Goal: Information Seeking & Learning: Check status

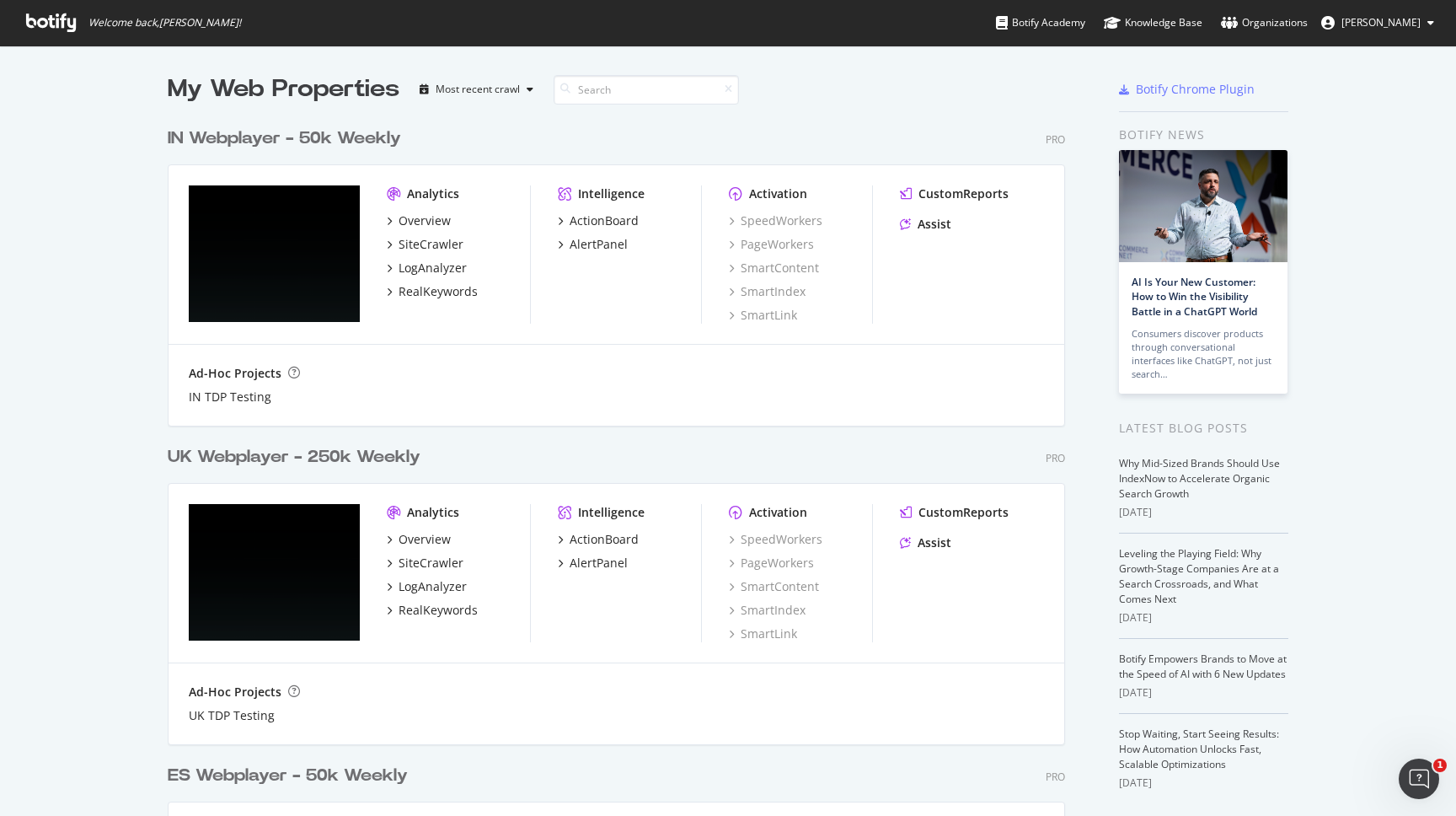
click at [370, 134] on div "IN Webplayer - 50k Weekly" at bounding box center [284, 139] width 233 height 25
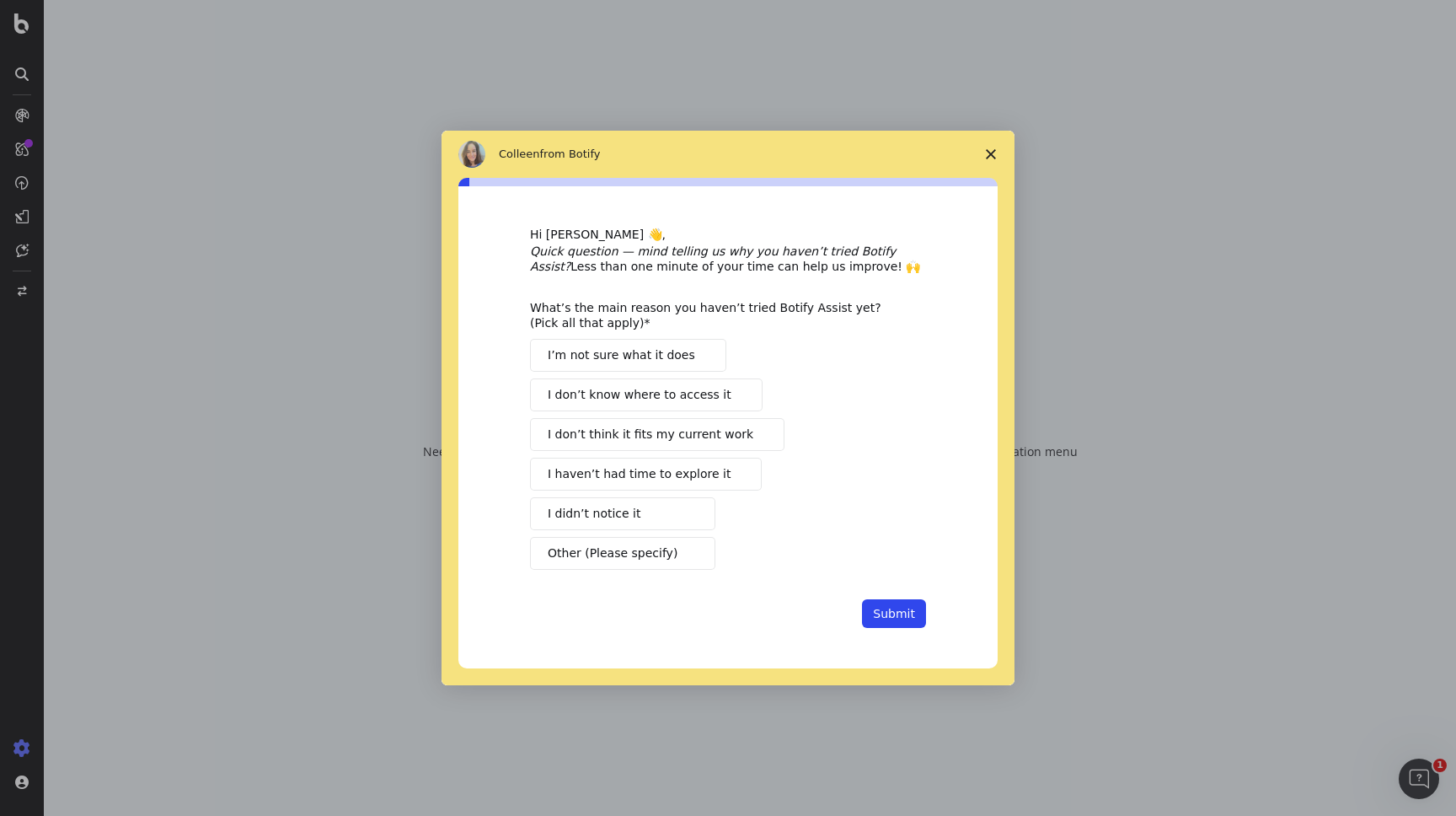
drag, startPoint x: 894, startPoint y: 614, endPoint x: 964, endPoint y: 281, distance: 340.3
click at [963, 286] on div "Hi [PERSON_NAME] 👋, Quick question — mind telling us why you haven’t tried Boti…" at bounding box center [728, 427] width 540 height 482
click at [996, 150] on polygon "Close survey" at bounding box center [991, 154] width 10 height 10
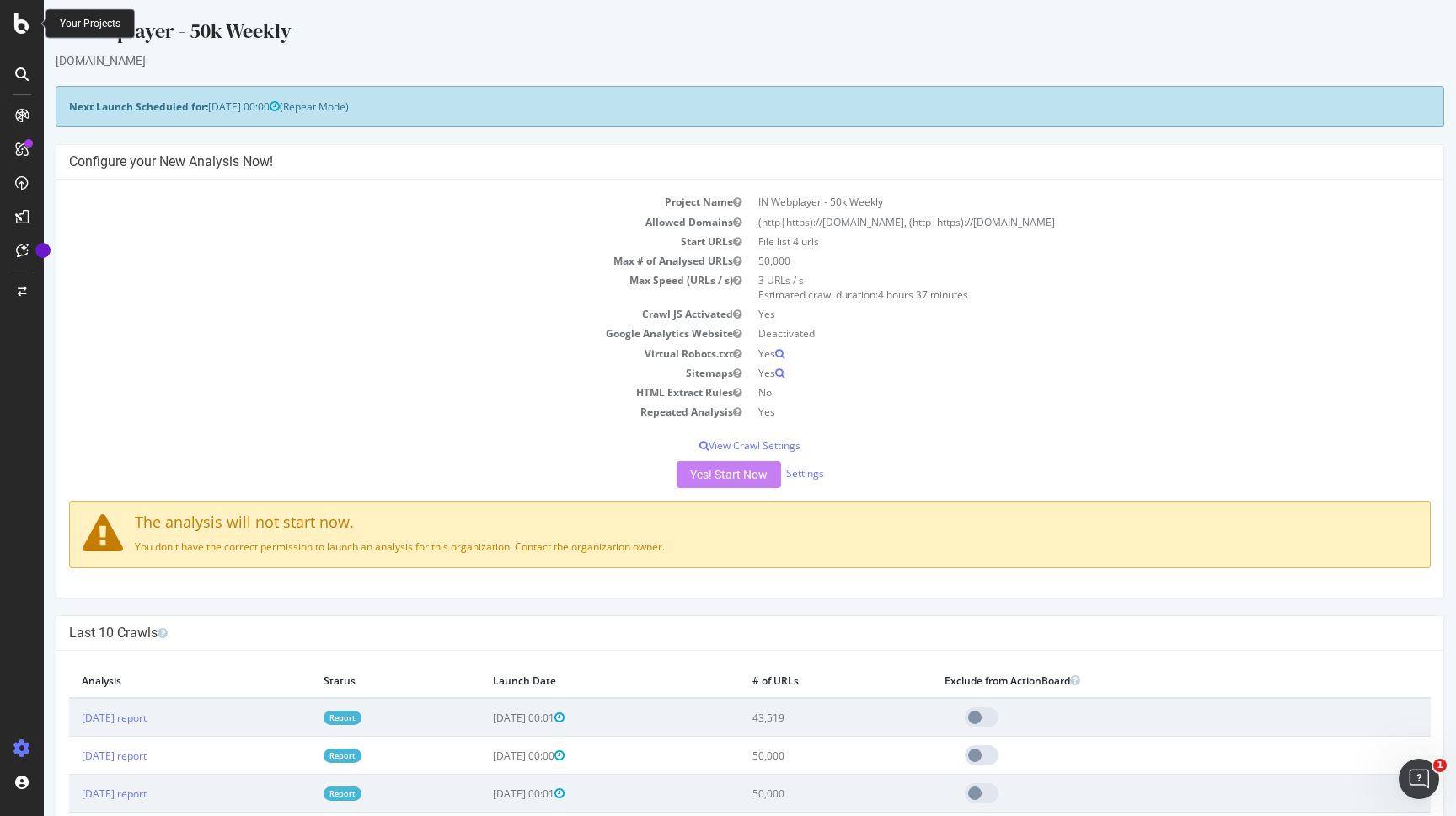
click at [25, 29] on icon at bounding box center [22, 24] width 15 height 20
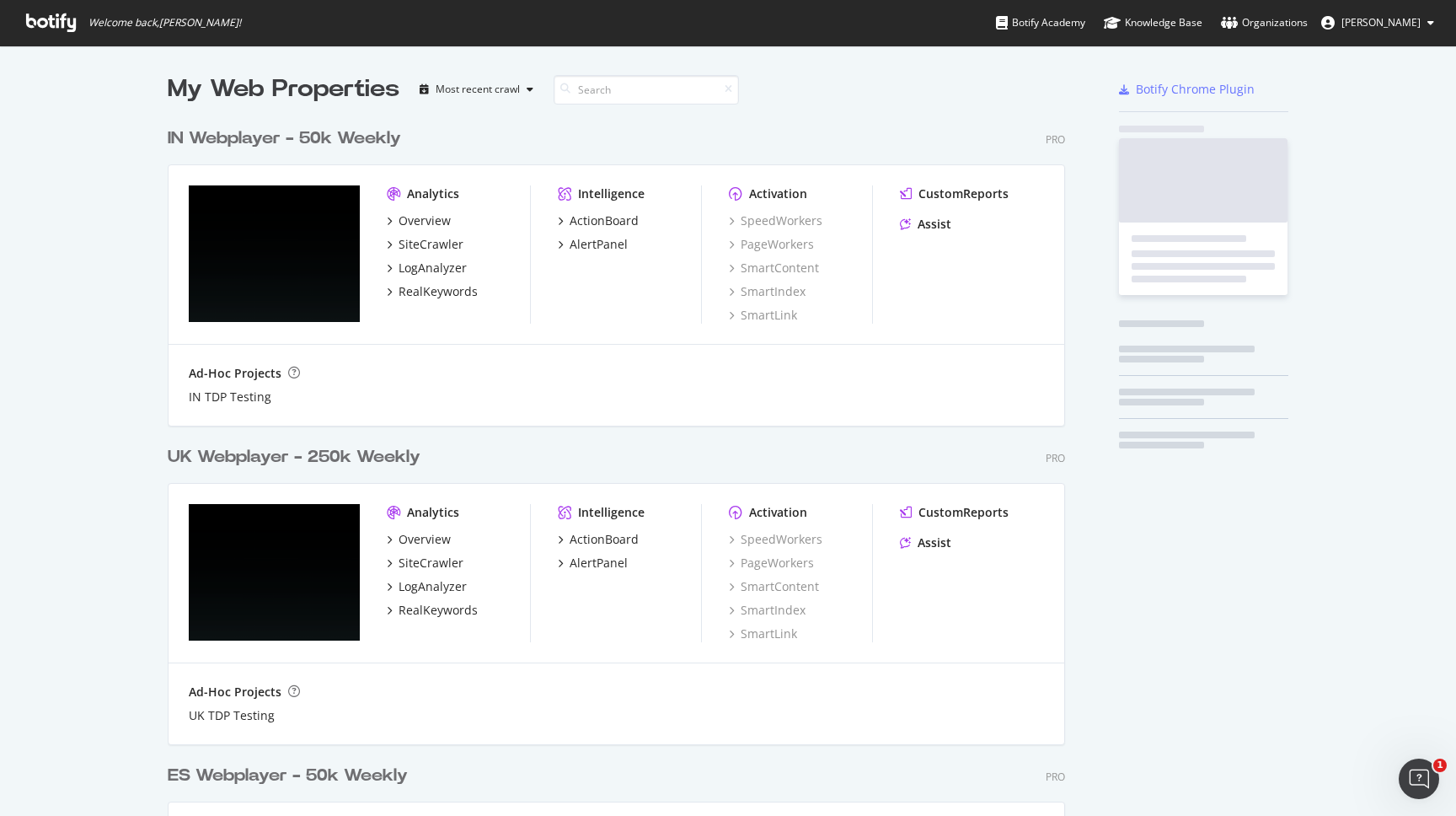
scroll to position [815, 1456]
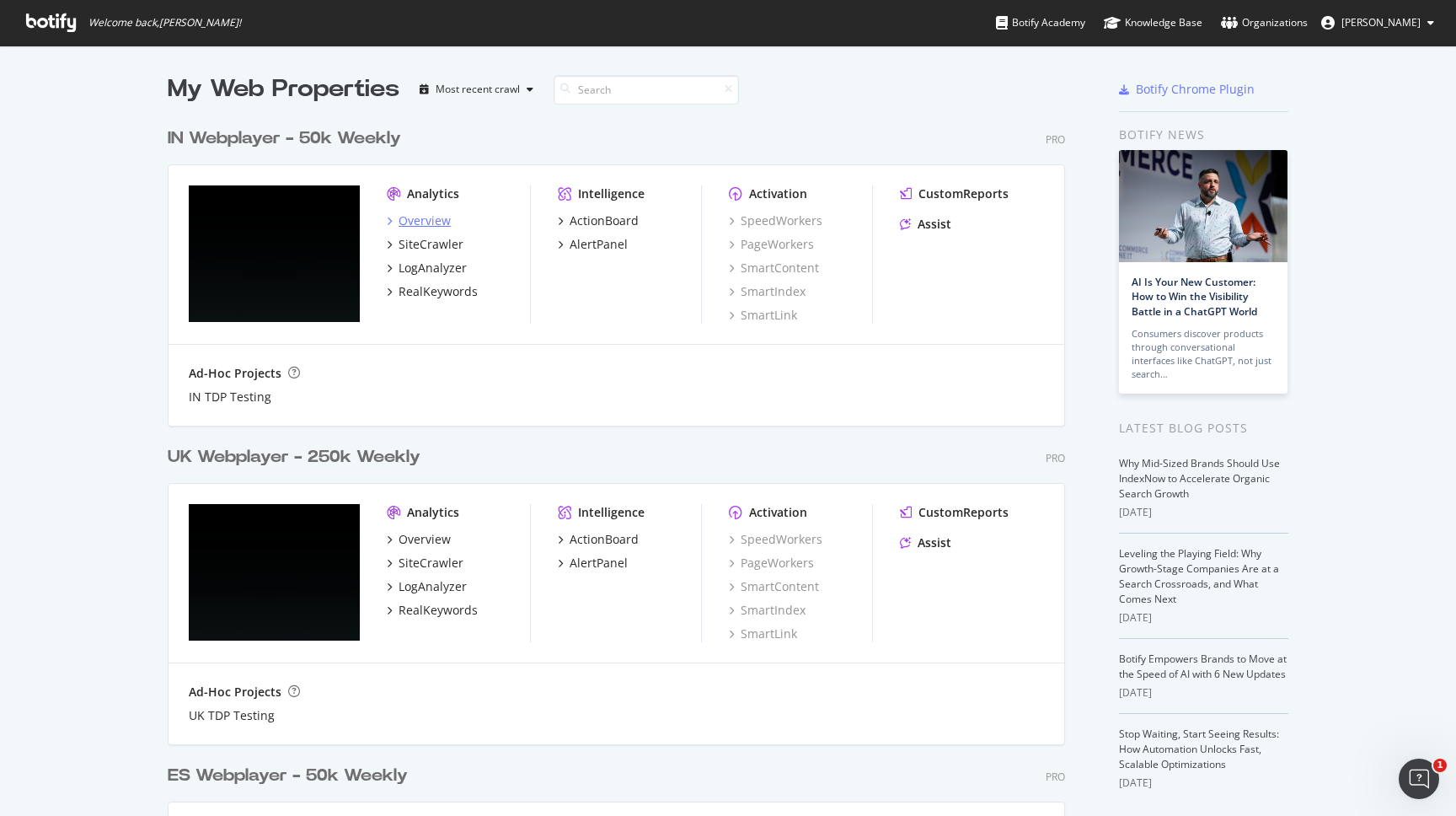
click at [412, 226] on div "Overview" at bounding box center [424, 221] width 52 height 16
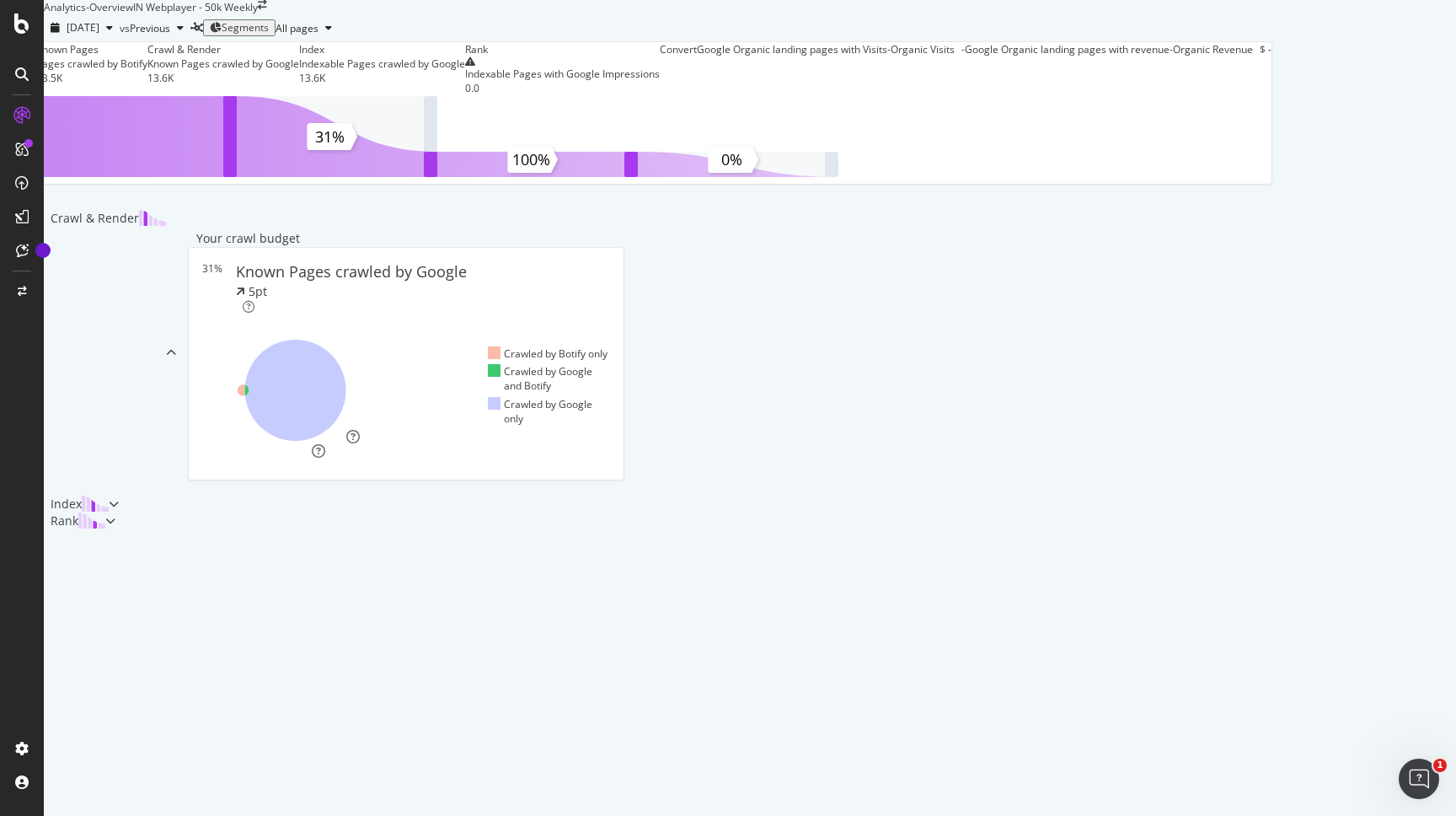
click at [28, 74] on icon at bounding box center [22, 74] width 14 height 14
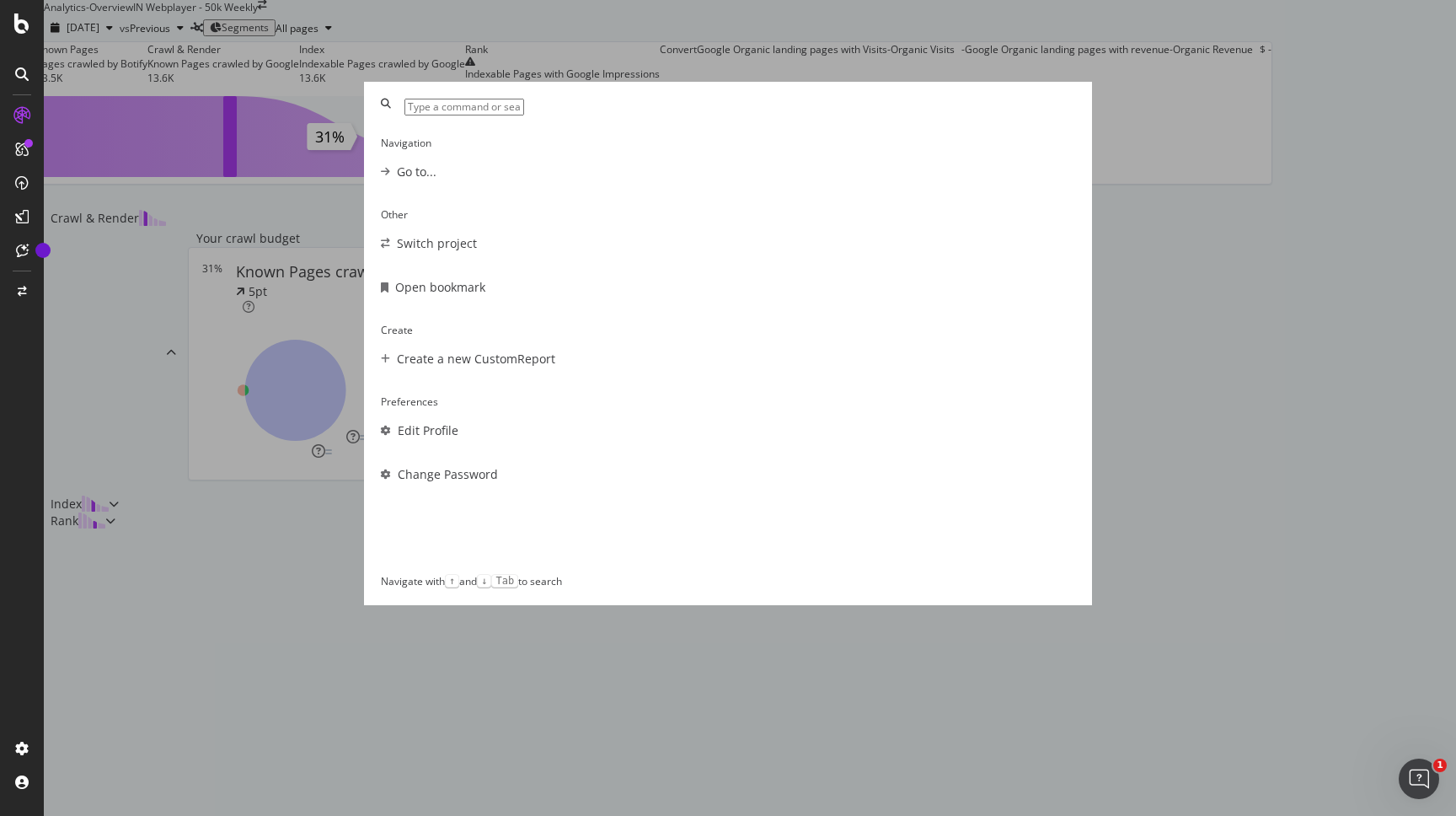
click at [26, 17] on div "Navigation Go to... Other Switch project Open bookmark Create Create a new Cust…" at bounding box center [728, 408] width 1456 height 816
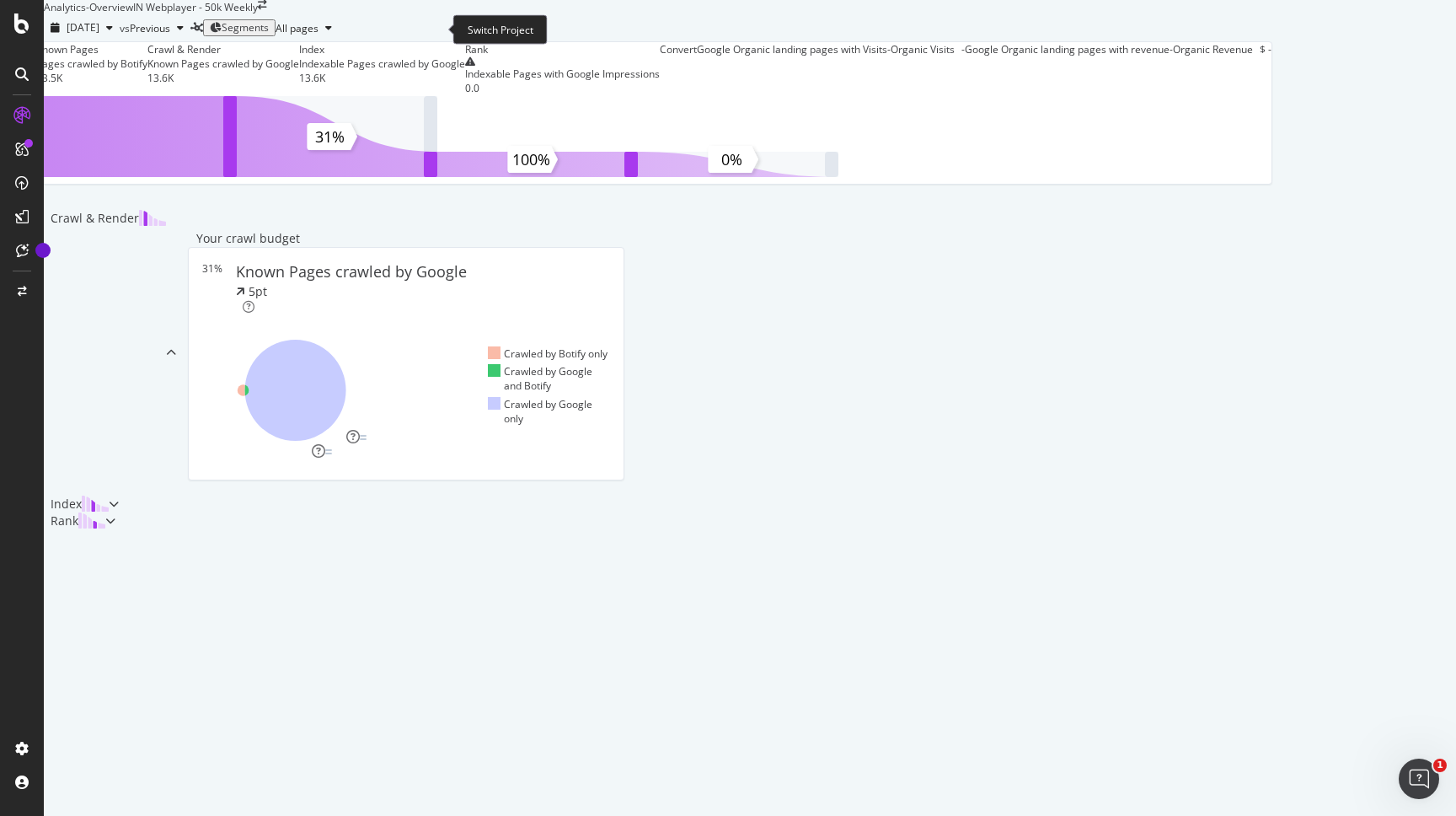
click at [267, 10] on icon "arrow-right-arrow-left" at bounding box center [263, 5] width 9 height 10
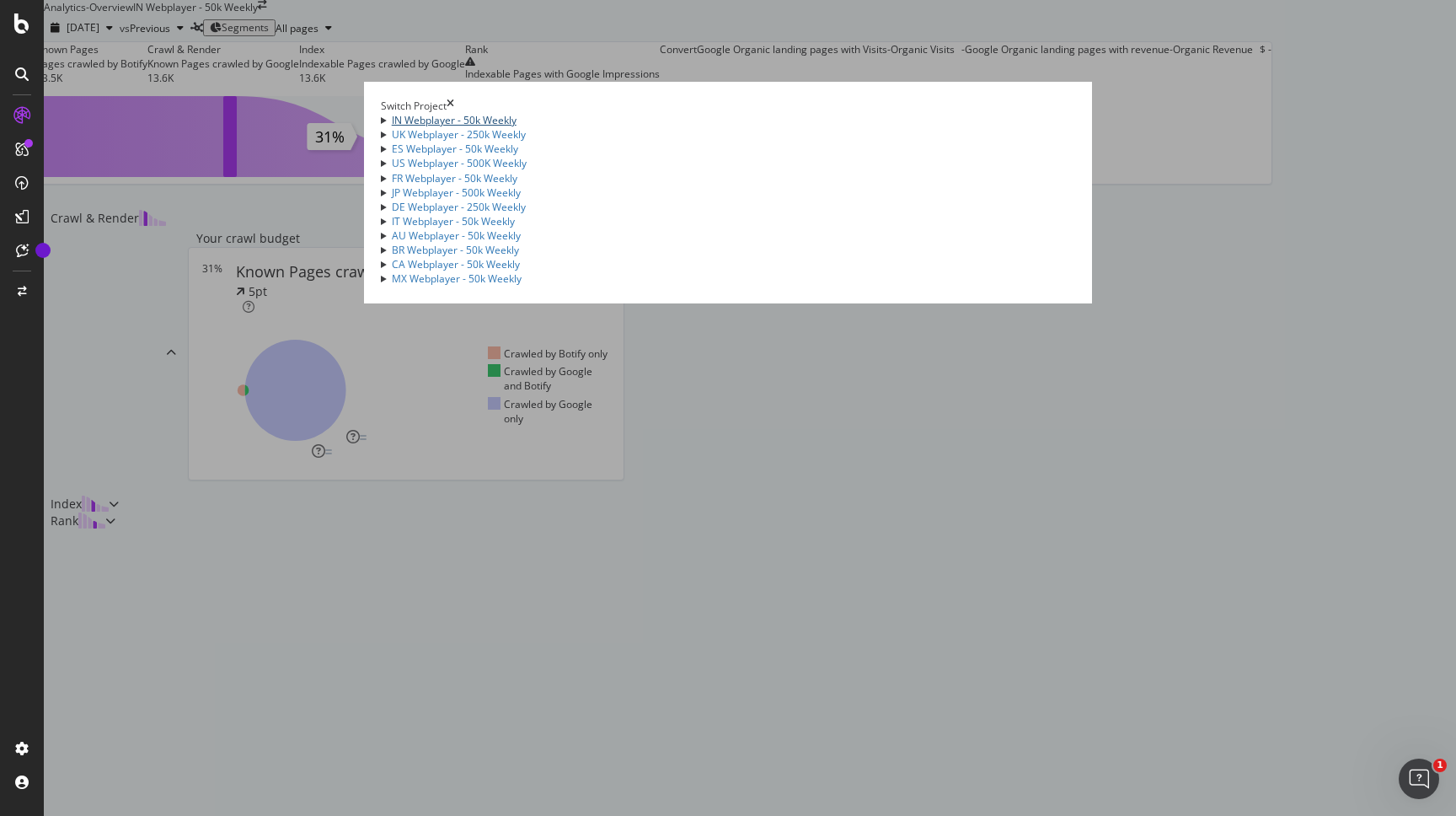
click at [392, 116] on link "IN Webplayer - 50k Weekly" at bounding box center [454, 120] width 125 height 15
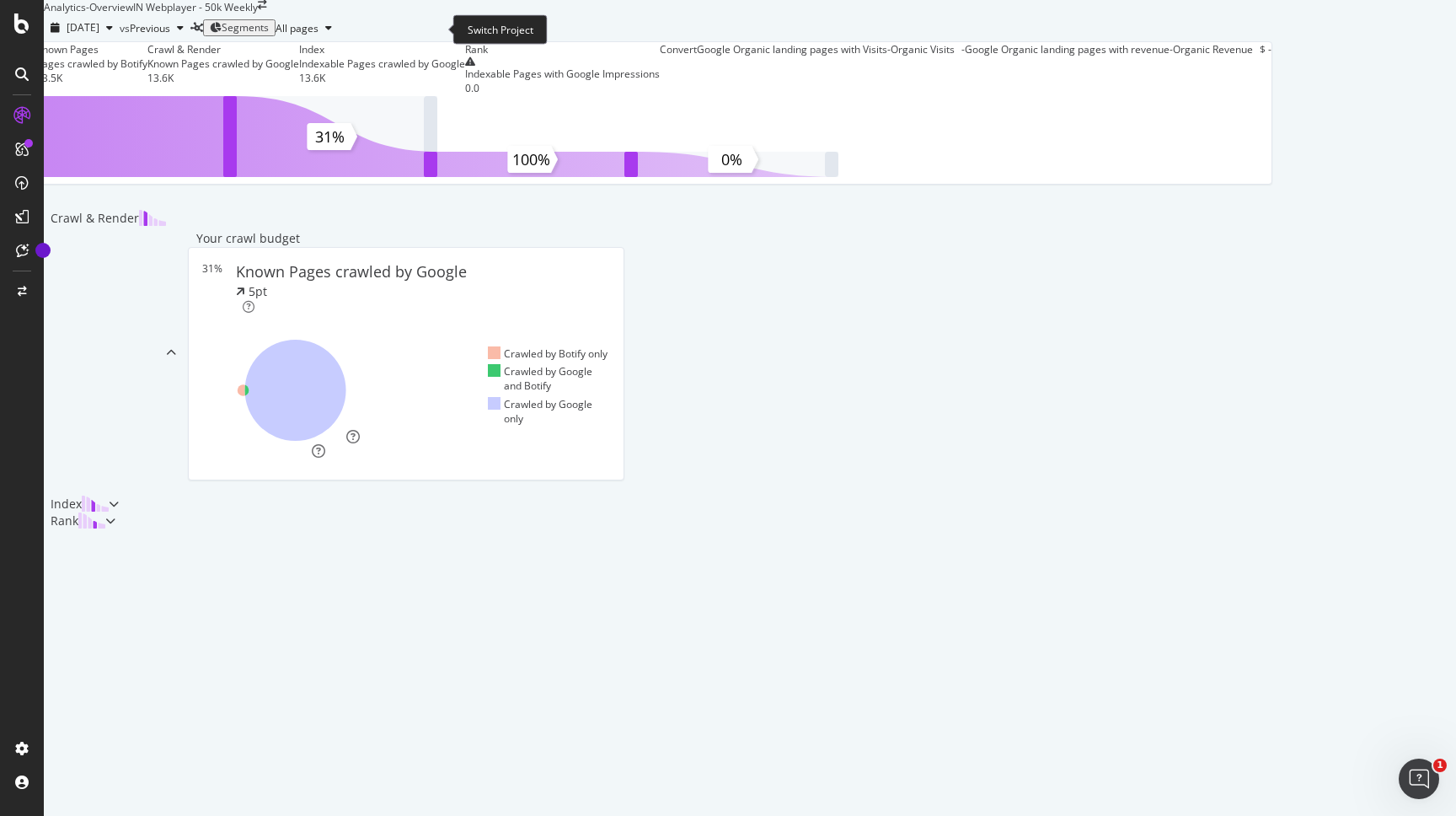
click at [267, 10] on icon "arrow-right-arrow-left" at bounding box center [263, 5] width 9 height 10
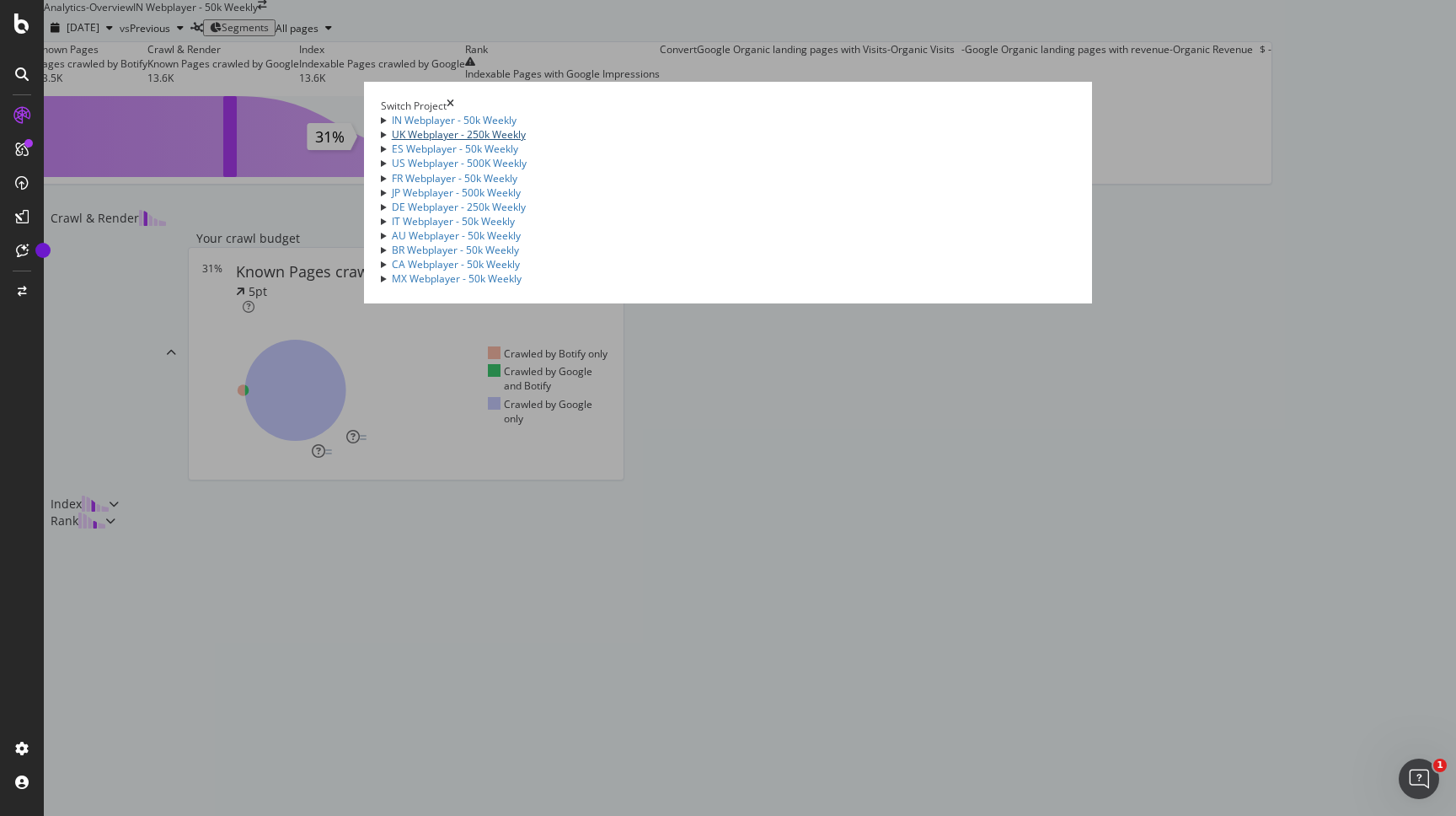
click at [392, 141] on link "UK Webplayer - 250k Weekly" at bounding box center [459, 135] width 134 height 15
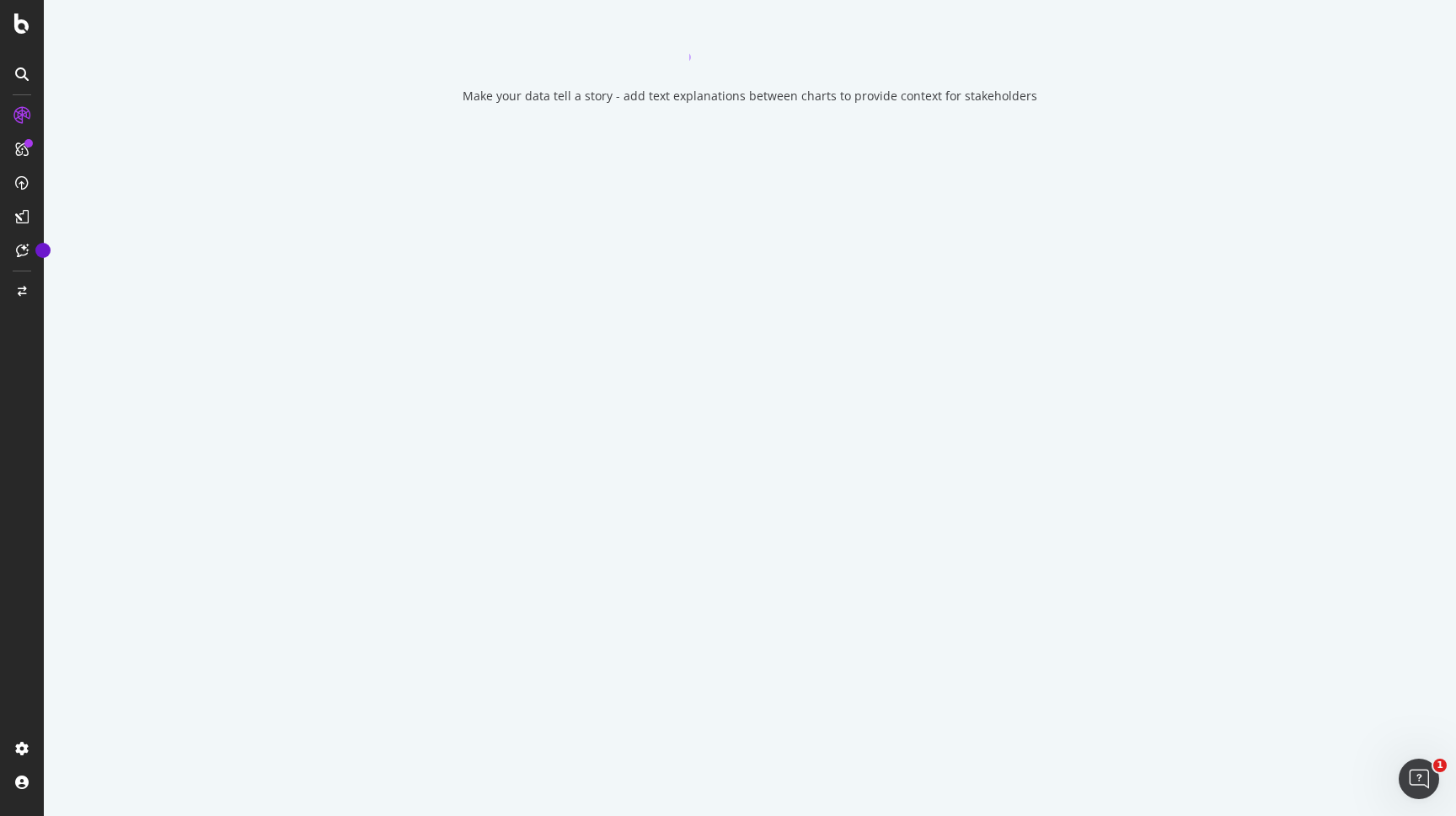
click at [645, 105] on div "Make your data tell a story - add text explanations between charts to provide c…" at bounding box center [749, 96] width 574 height 16
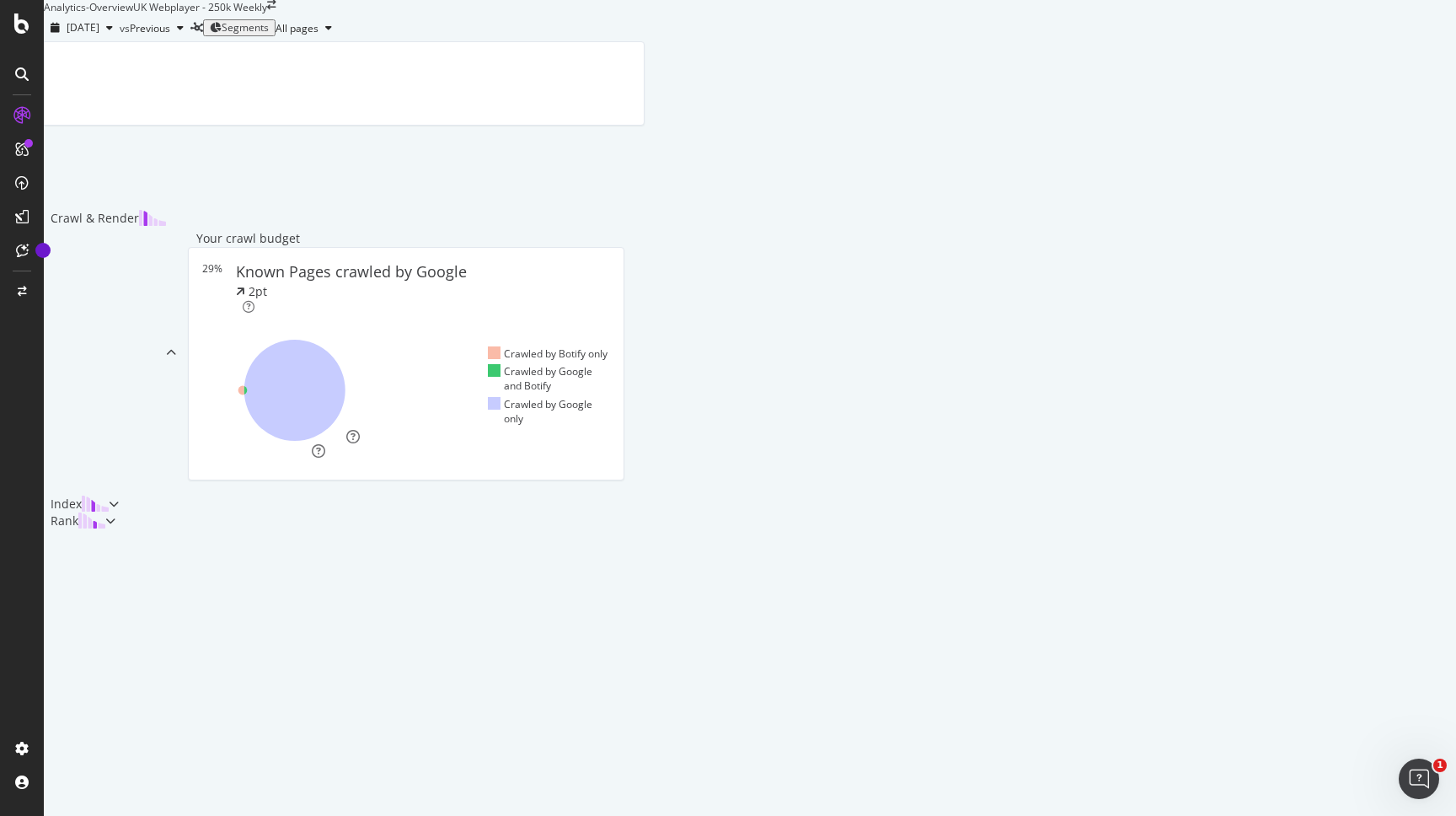
drag, startPoint x: 198, startPoint y: 70, endPoint x: 0, endPoint y: 61, distance: 198.2
click at [44, 61] on div "Analytics - Overview UK Webplayer - 250k Weekly [DATE] vs Previous Segments All…" at bounding box center [340, 264] width 593 height 530
click at [176, 358] on icon at bounding box center [170, 353] width 10 height 10
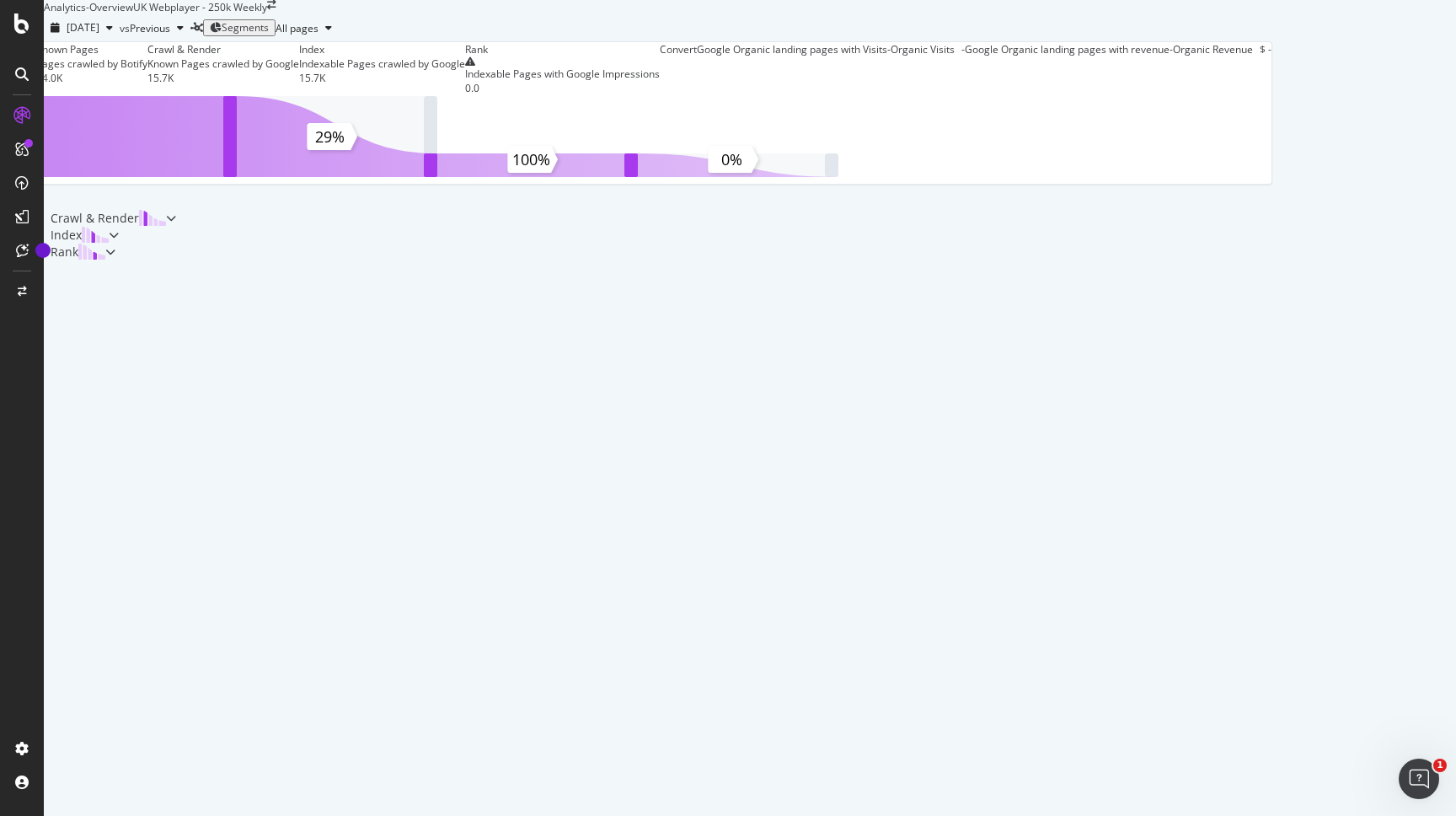
click at [176, 223] on icon at bounding box center [170, 218] width 10 height 10
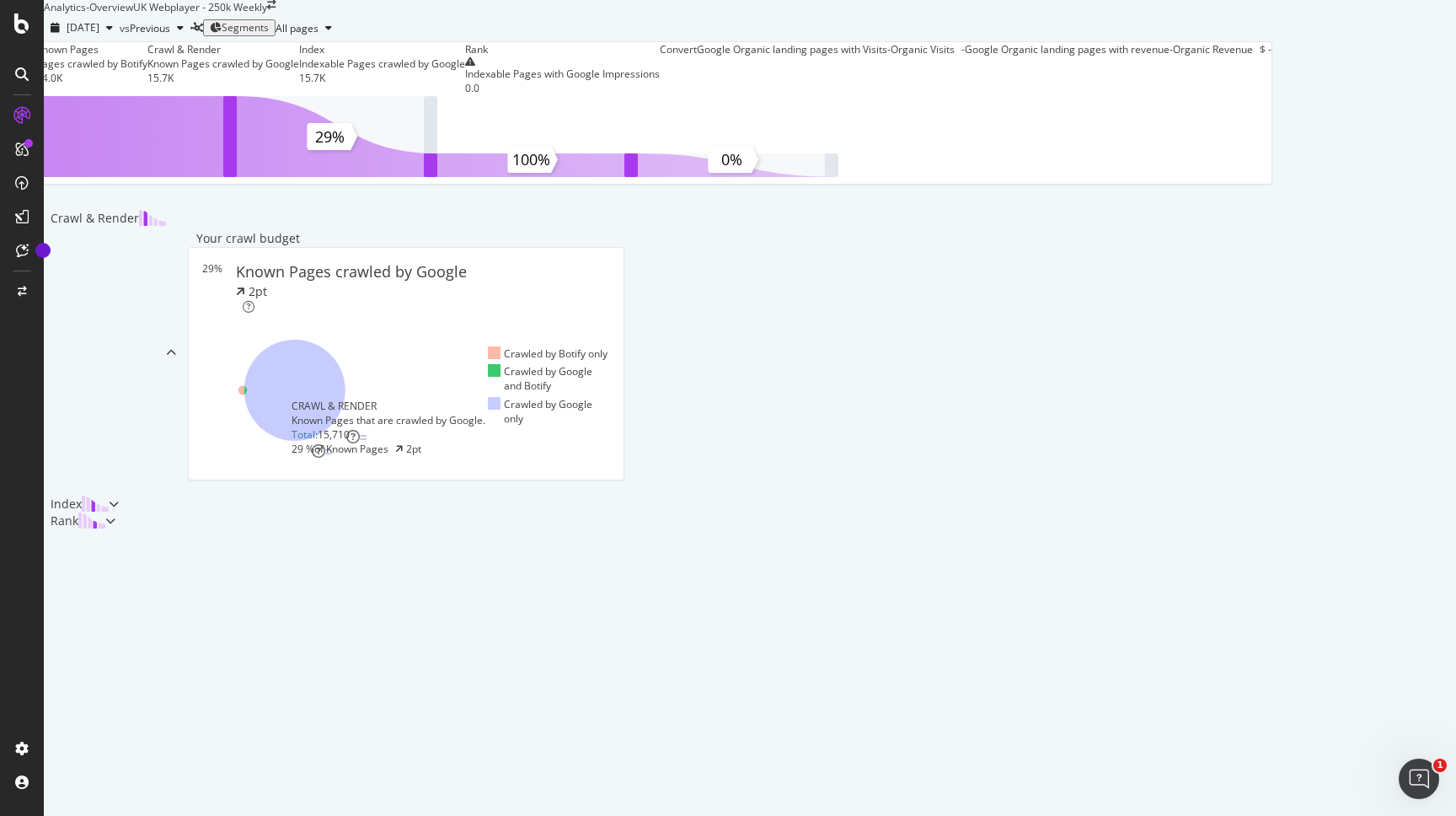
scroll to position [1, 0]
click at [299, 57] on div "Crawl & Render" at bounding box center [223, 49] width 151 height 15
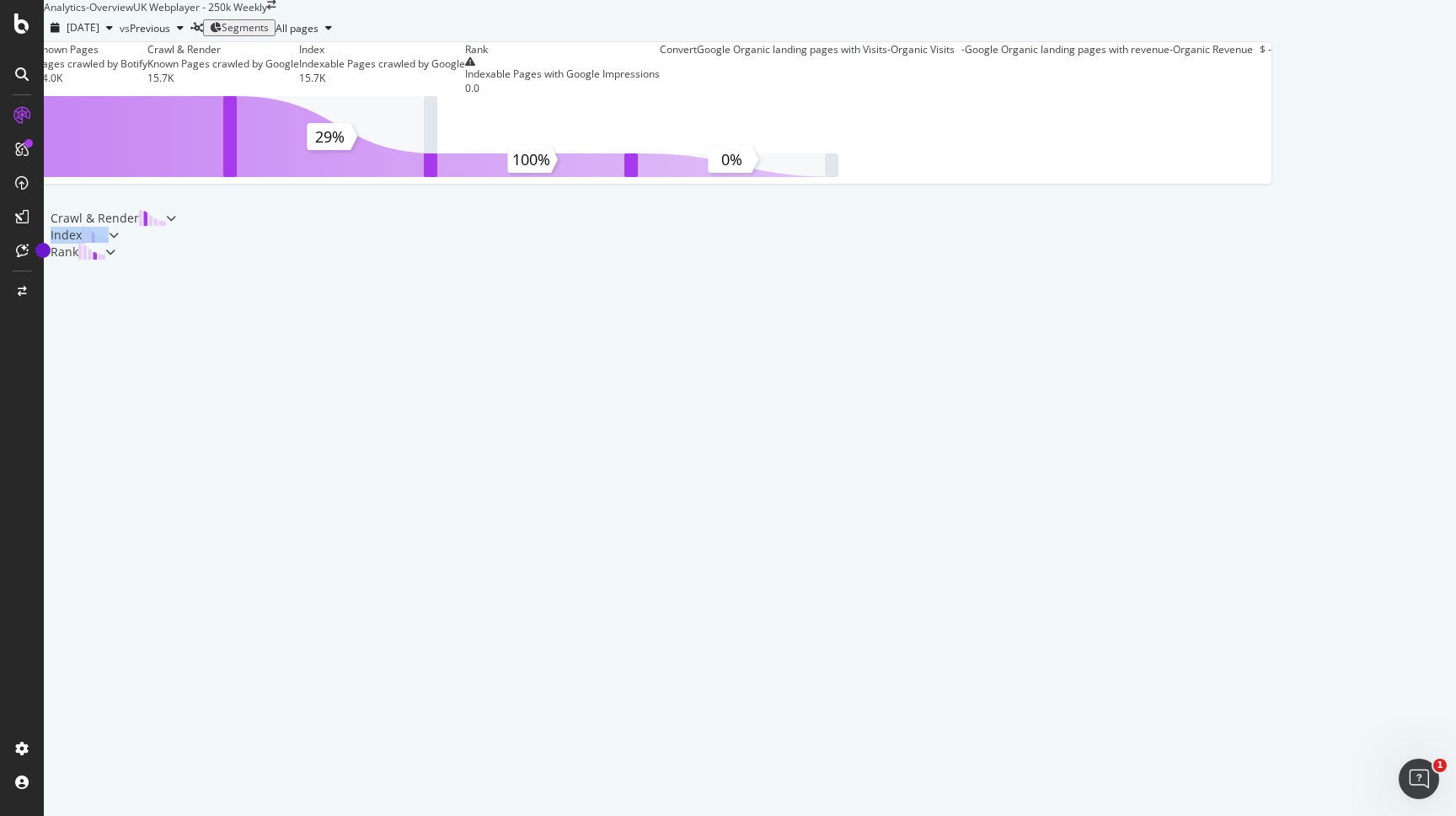
drag, startPoint x: 162, startPoint y: 451, endPoint x: 635, endPoint y: 512, distance: 476.9
click at [636, 261] on div "Crawl & Render Index Rank" at bounding box center [654, 234] width 1221 height 50
click at [611, 261] on div "Known Pages Pages crawled by Botify 54.0K Crawl & Render Known Pages crawled by…" at bounding box center [654, 150] width 1221 height 219
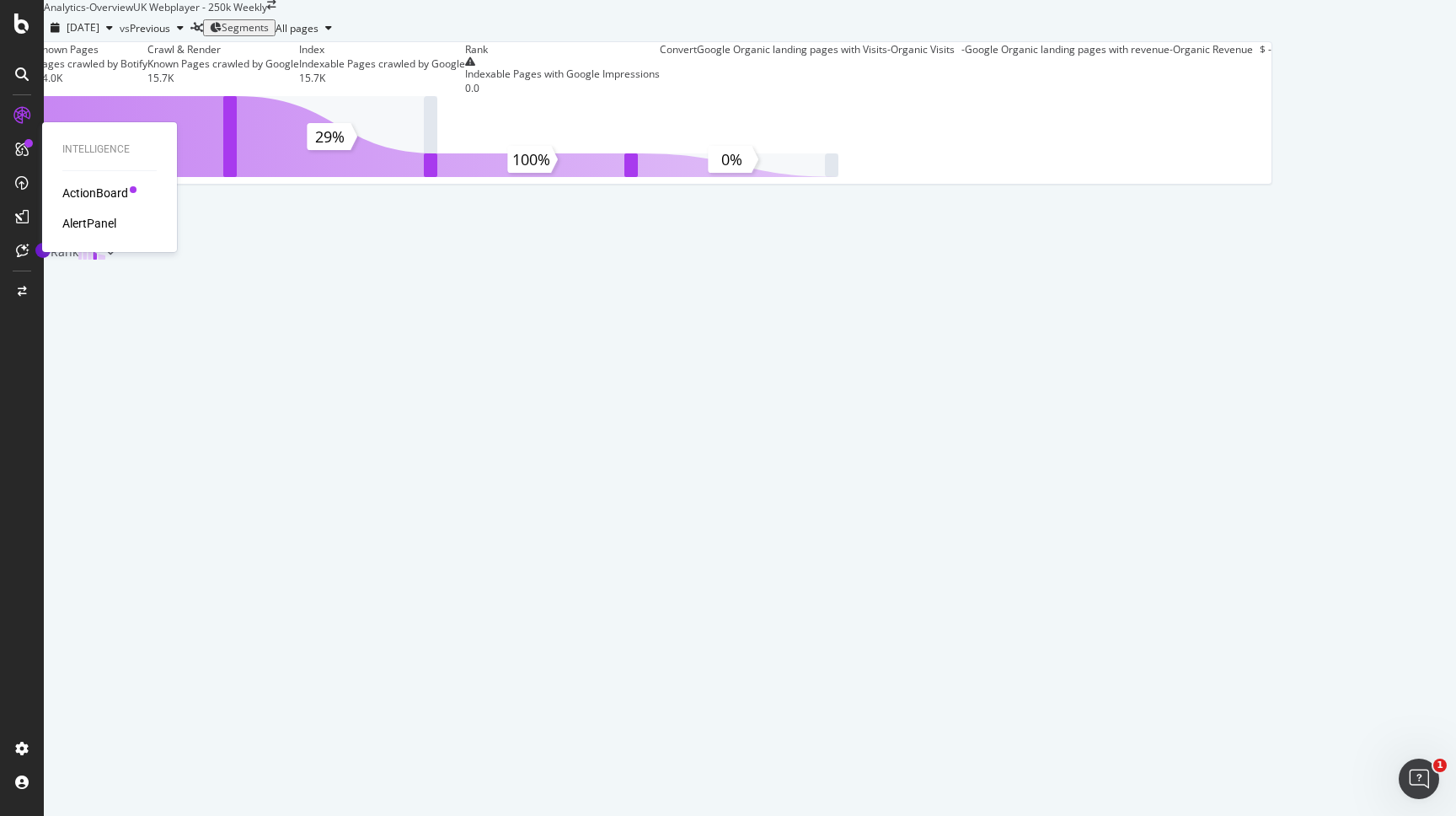
click at [80, 191] on div "ActionBoard" at bounding box center [95, 192] width 66 height 16
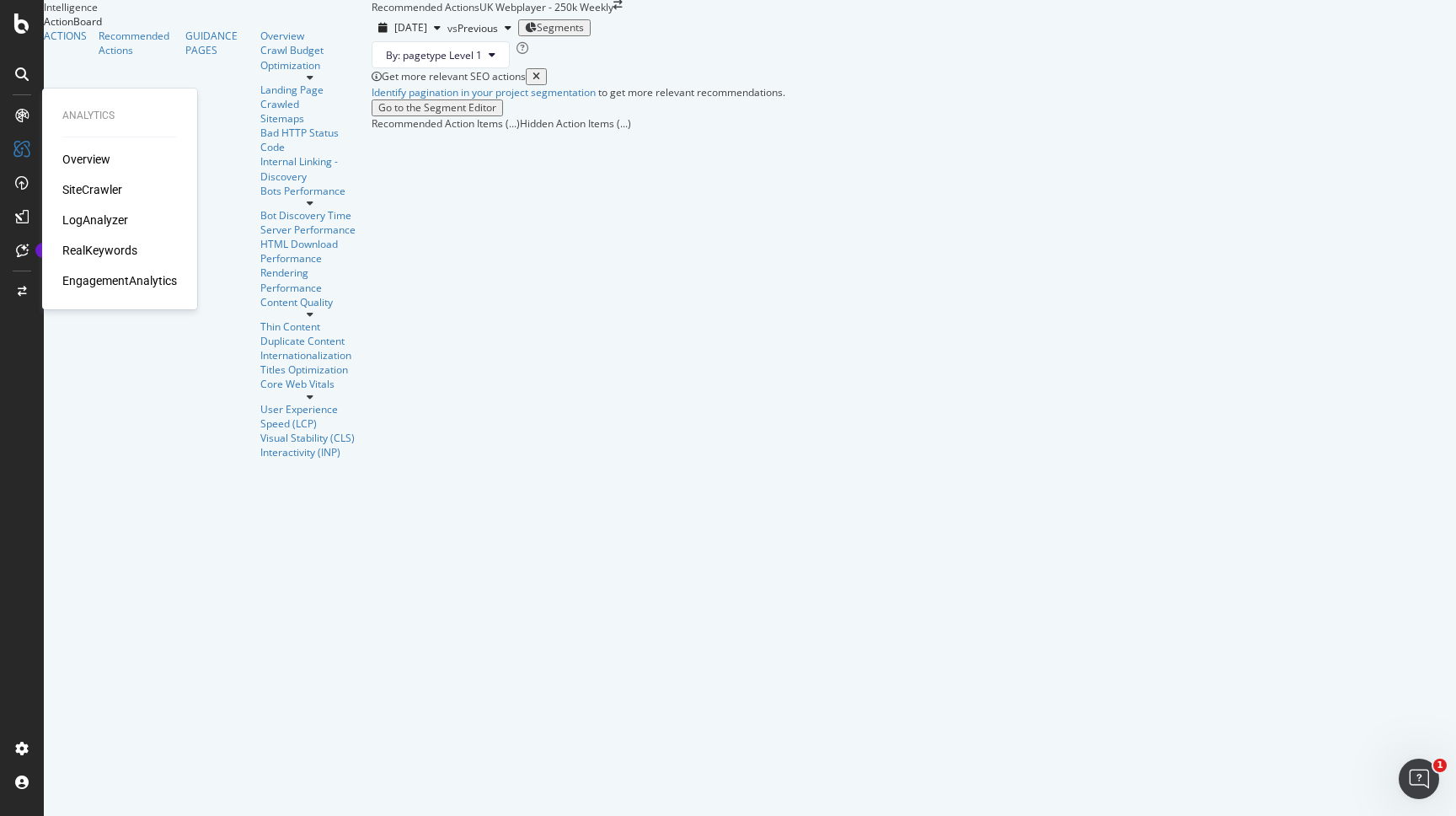
click at [95, 191] on div "SiteCrawler" at bounding box center [92, 190] width 60 height 16
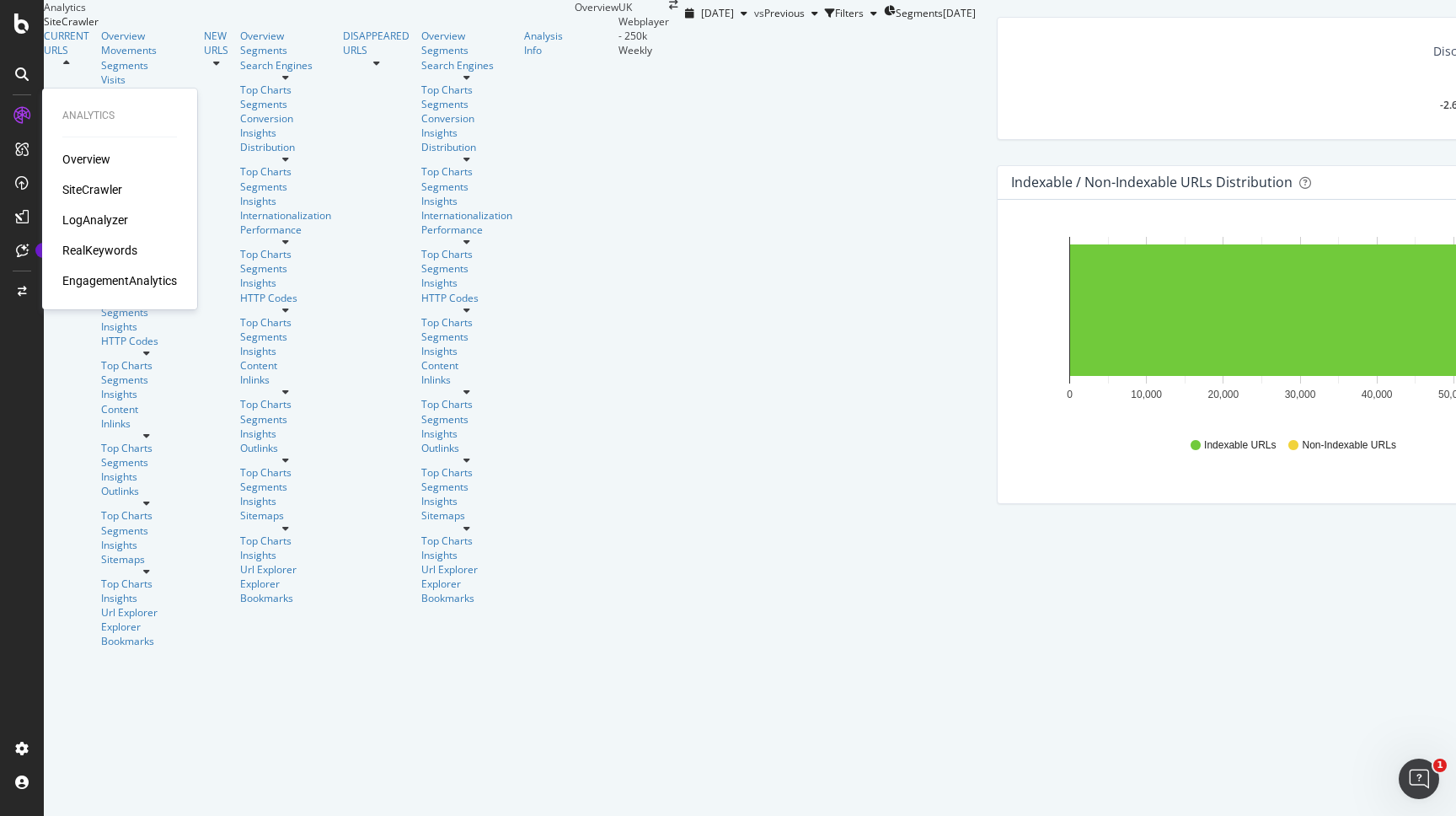
click at [111, 214] on div "LogAnalyzer" at bounding box center [95, 220] width 66 height 16
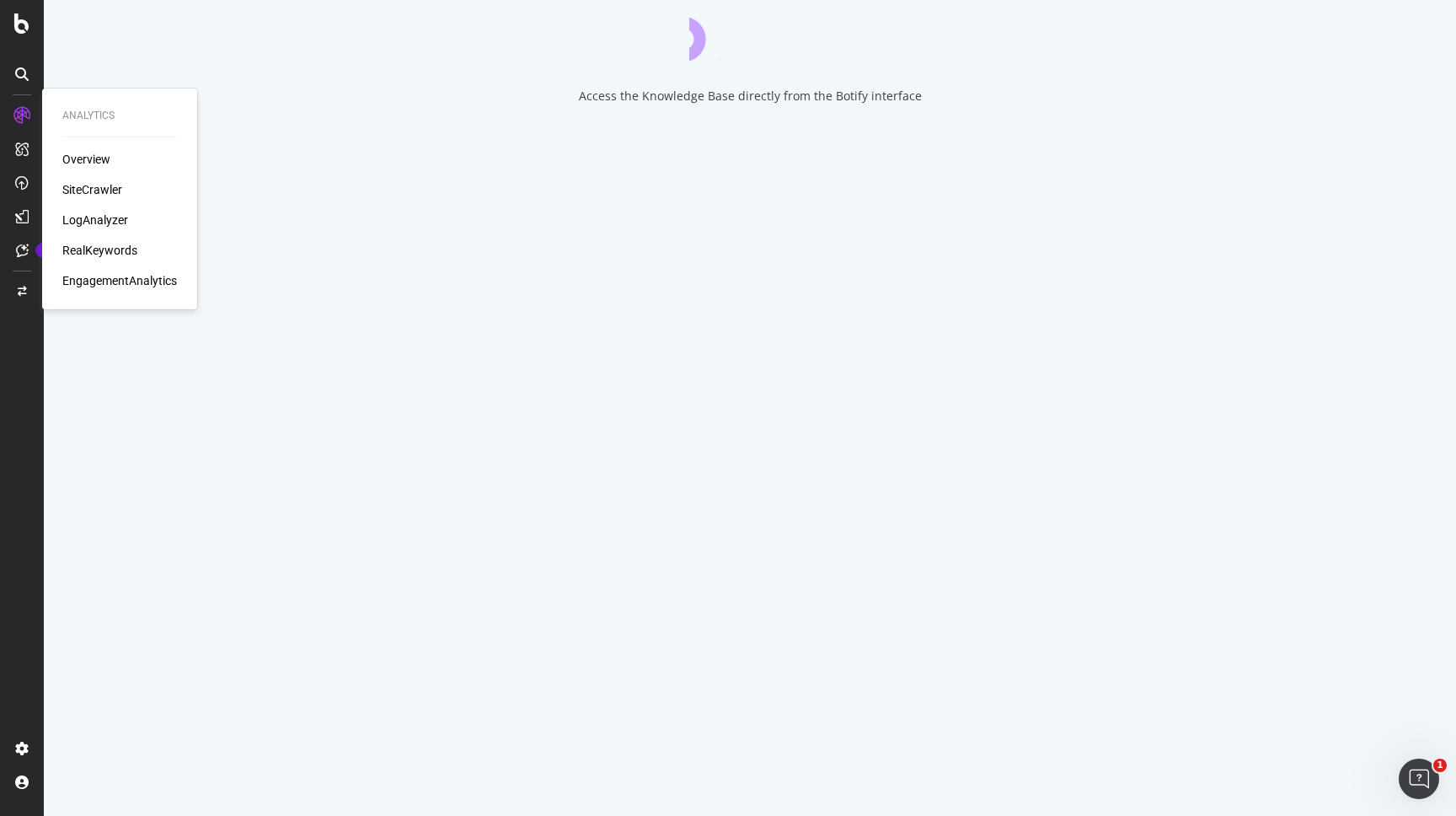
click at [93, 162] on div "Overview" at bounding box center [86, 159] width 48 height 16
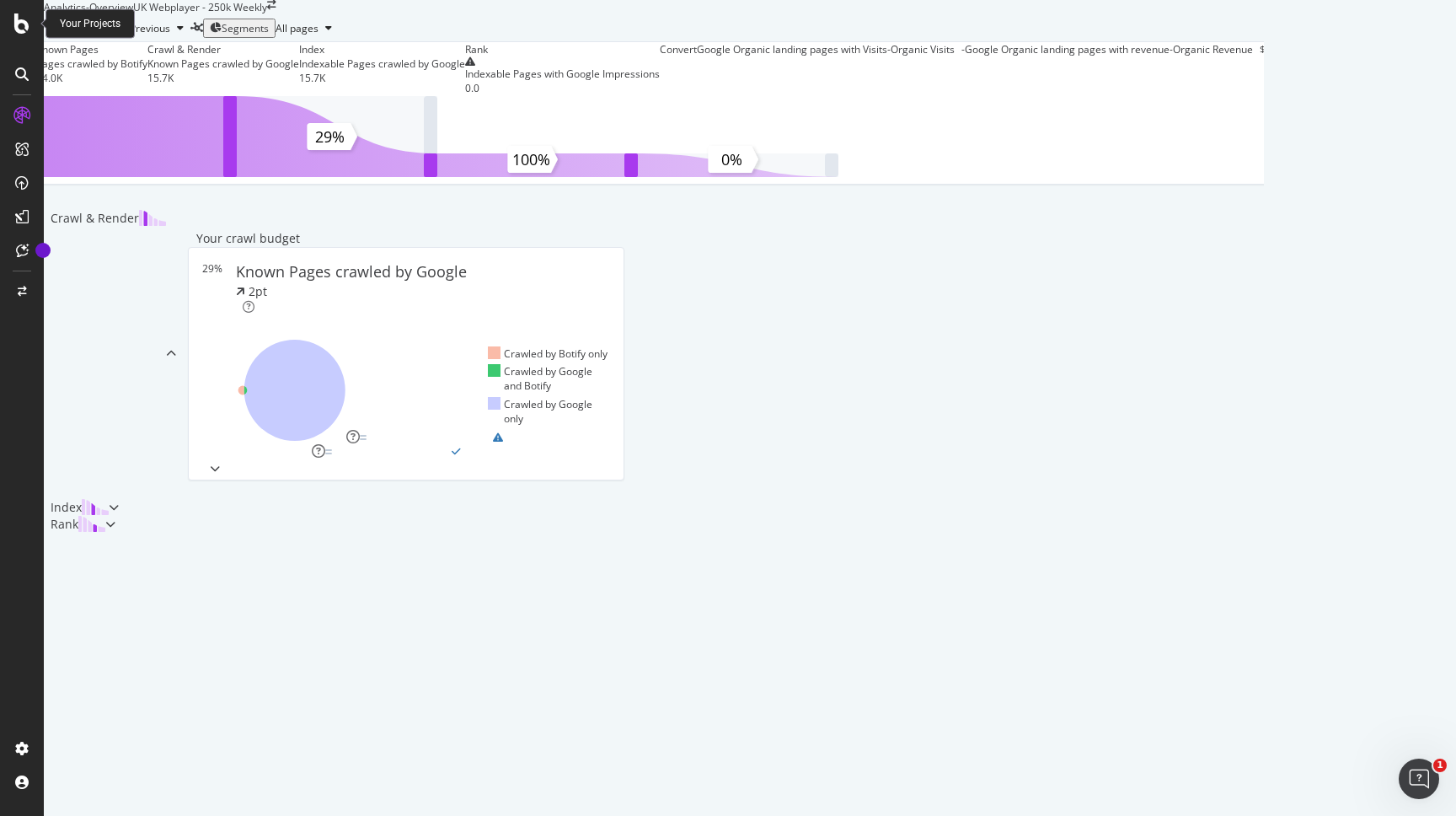
click at [17, 28] on icon at bounding box center [22, 24] width 15 height 20
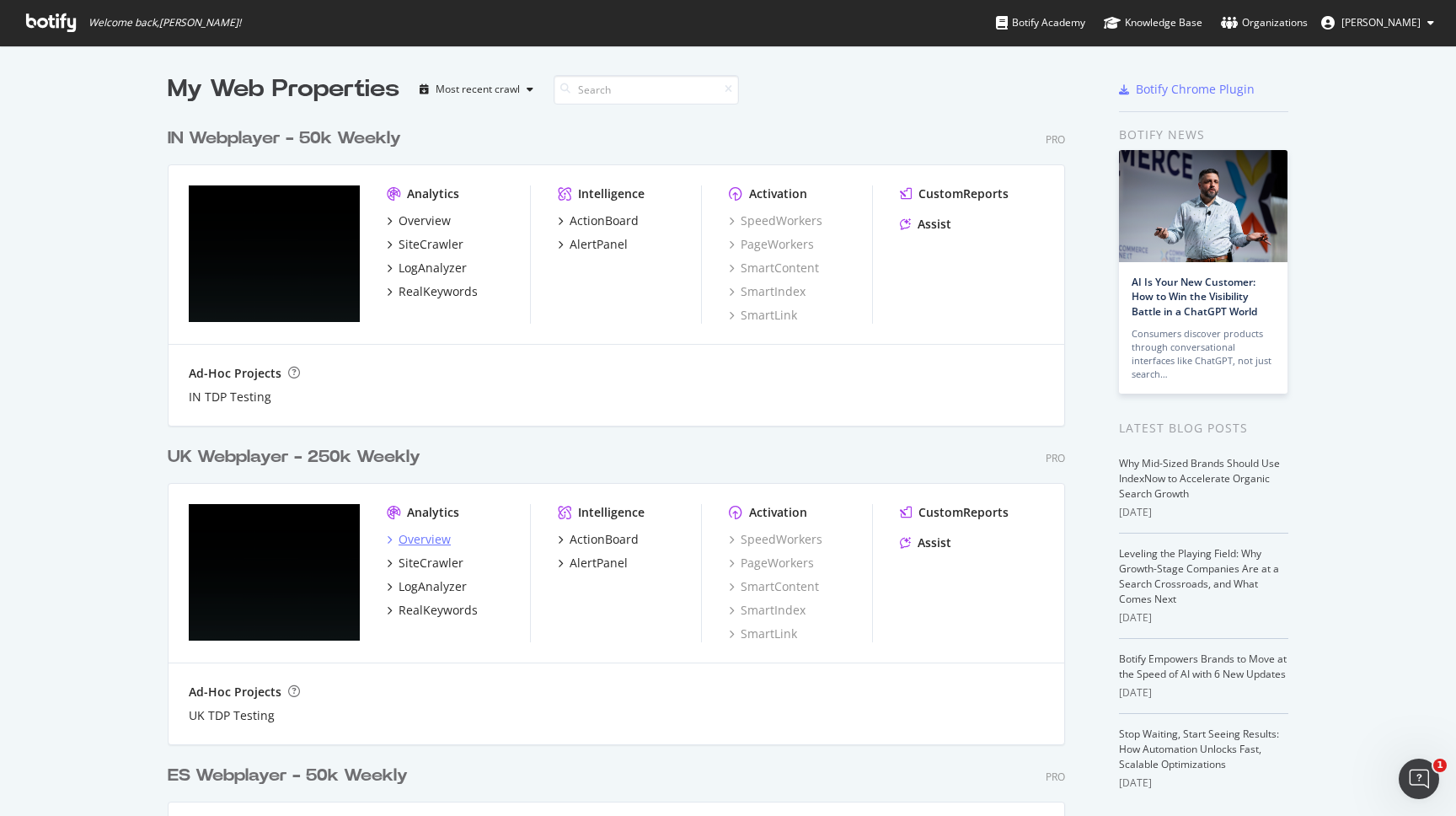
click at [421, 541] on div "Overview" at bounding box center [424, 539] width 52 height 16
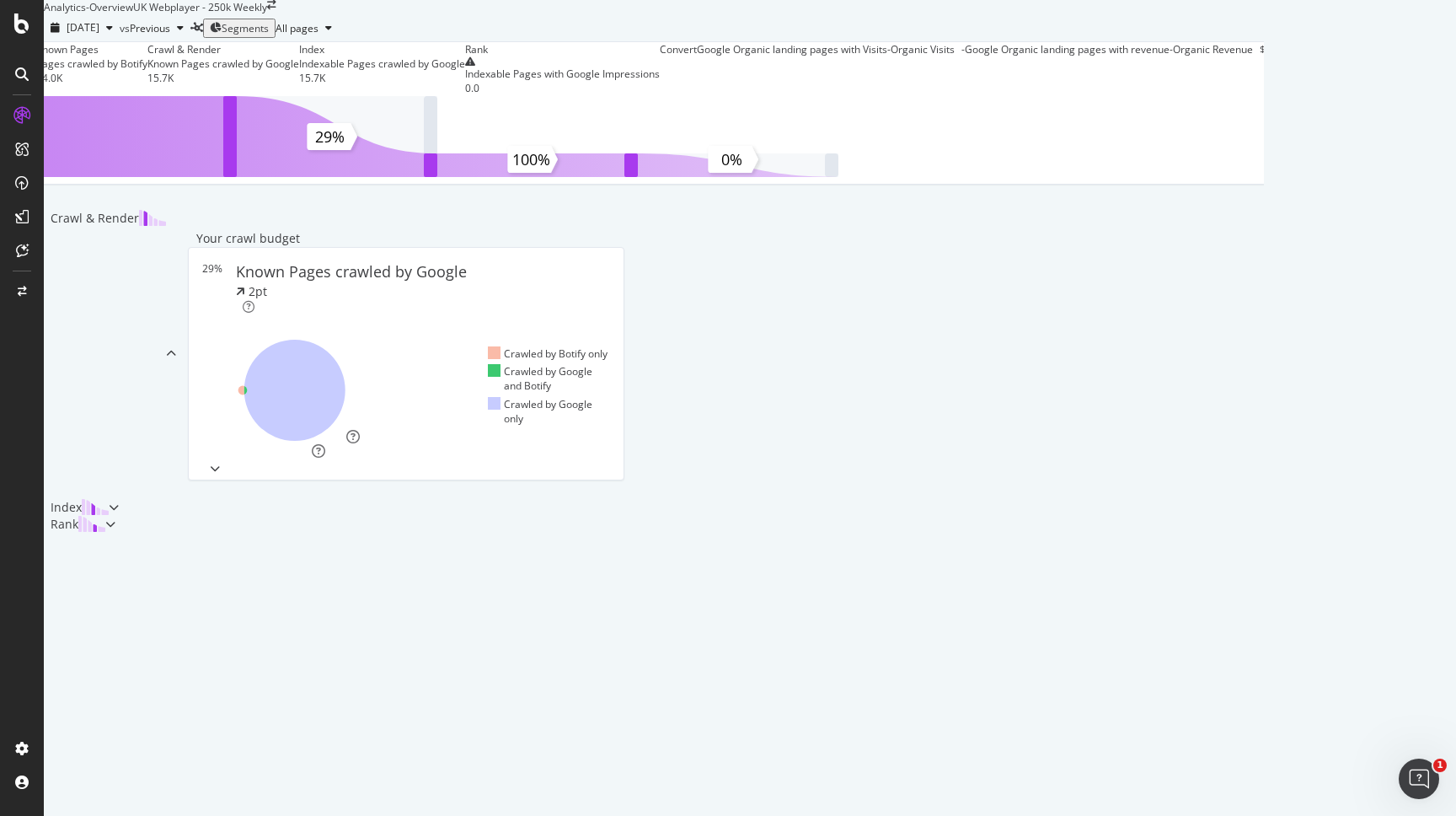
scroll to position [403, 0]
click at [227, 476] on div "Show more" at bounding box center [253, 470] width 53 height 15
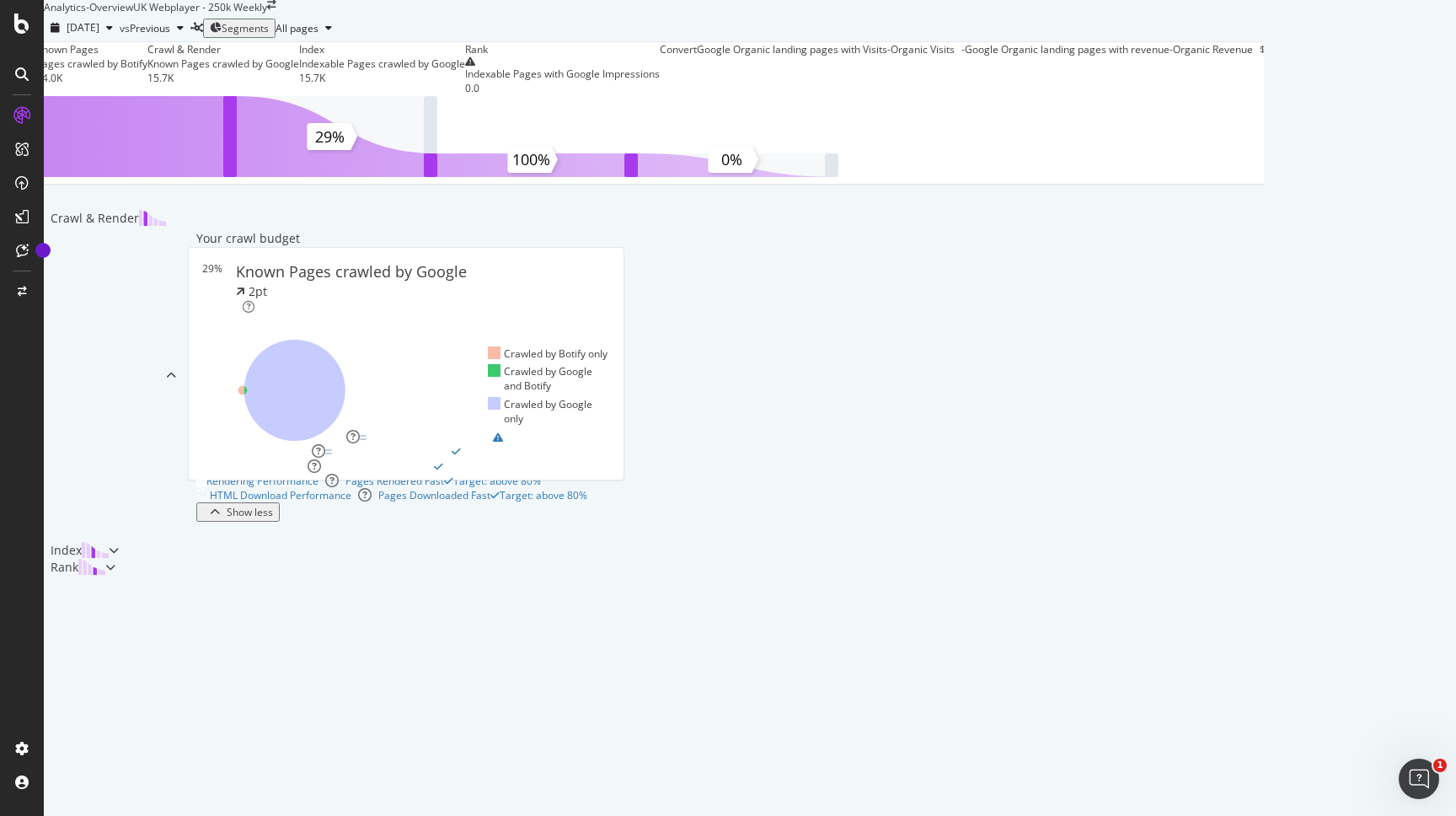
scroll to position [676, 0]
click at [227, 519] on div "Show less" at bounding box center [250, 512] width 46 height 15
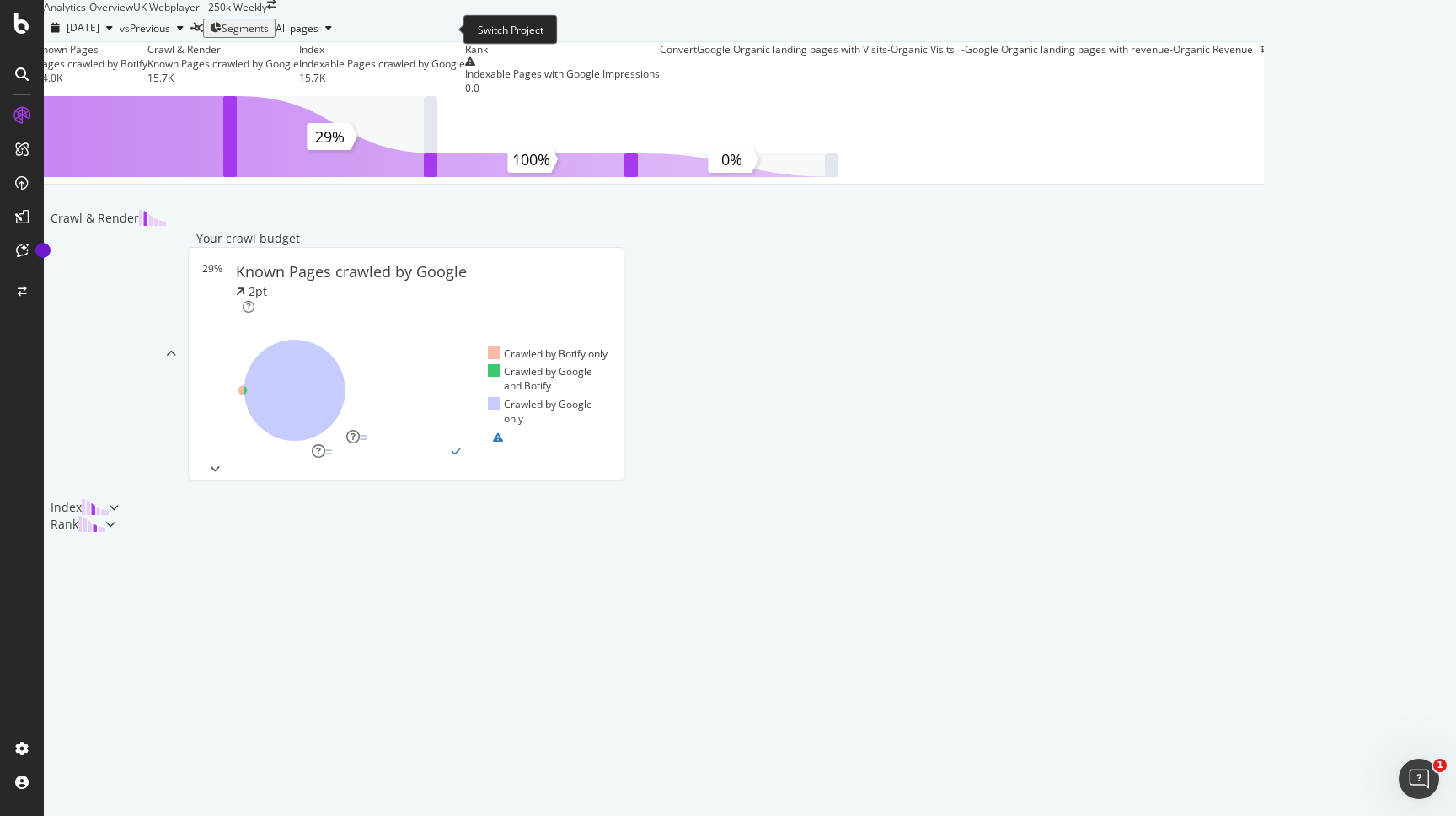
click at [276, 10] on icon "arrow-right-arrow-left" at bounding box center [272, 5] width 9 height 10
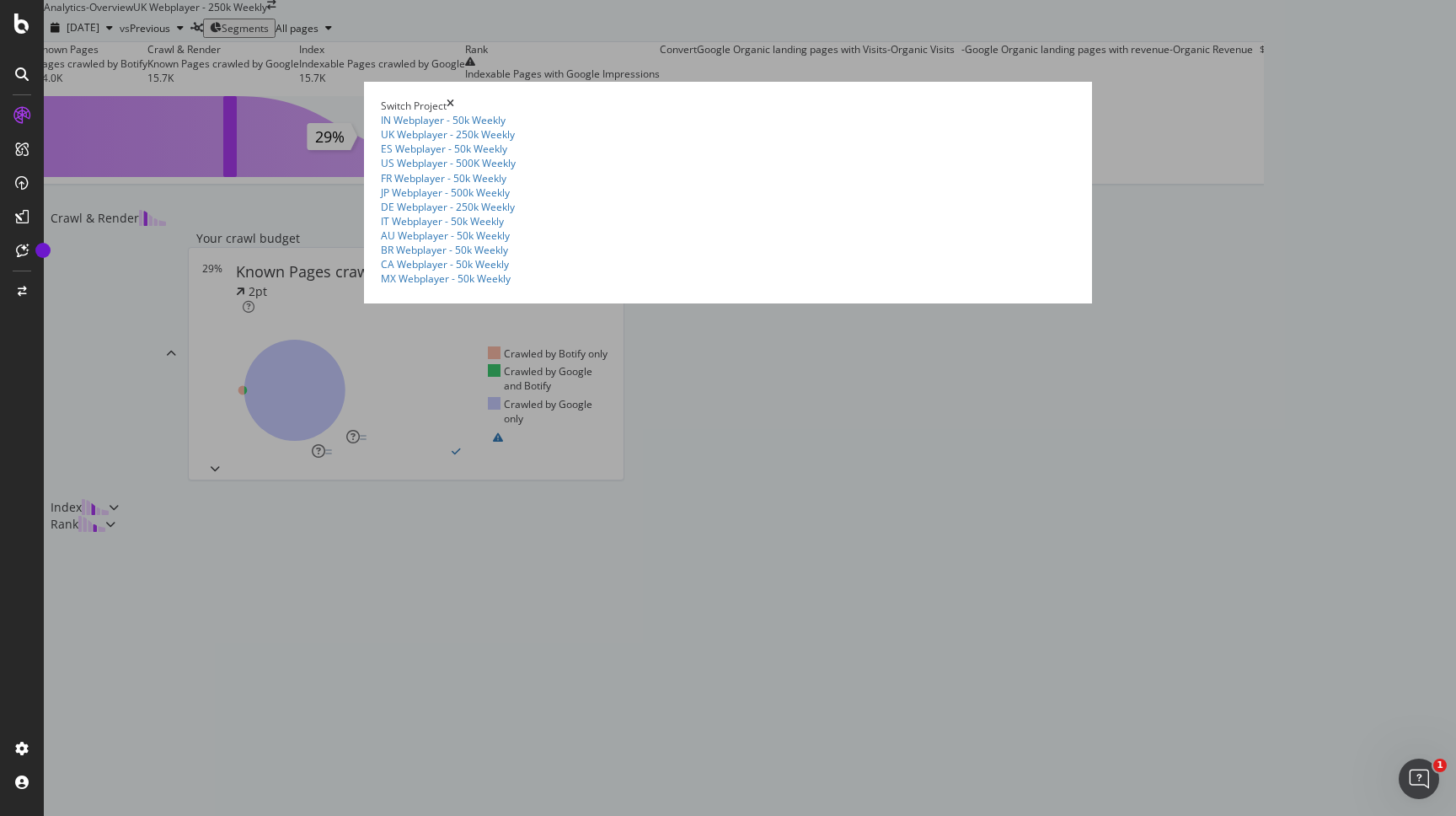
click at [381, 156] on summary "ES Webplayer - 50k Weekly" at bounding box center [728, 149] width 695 height 15
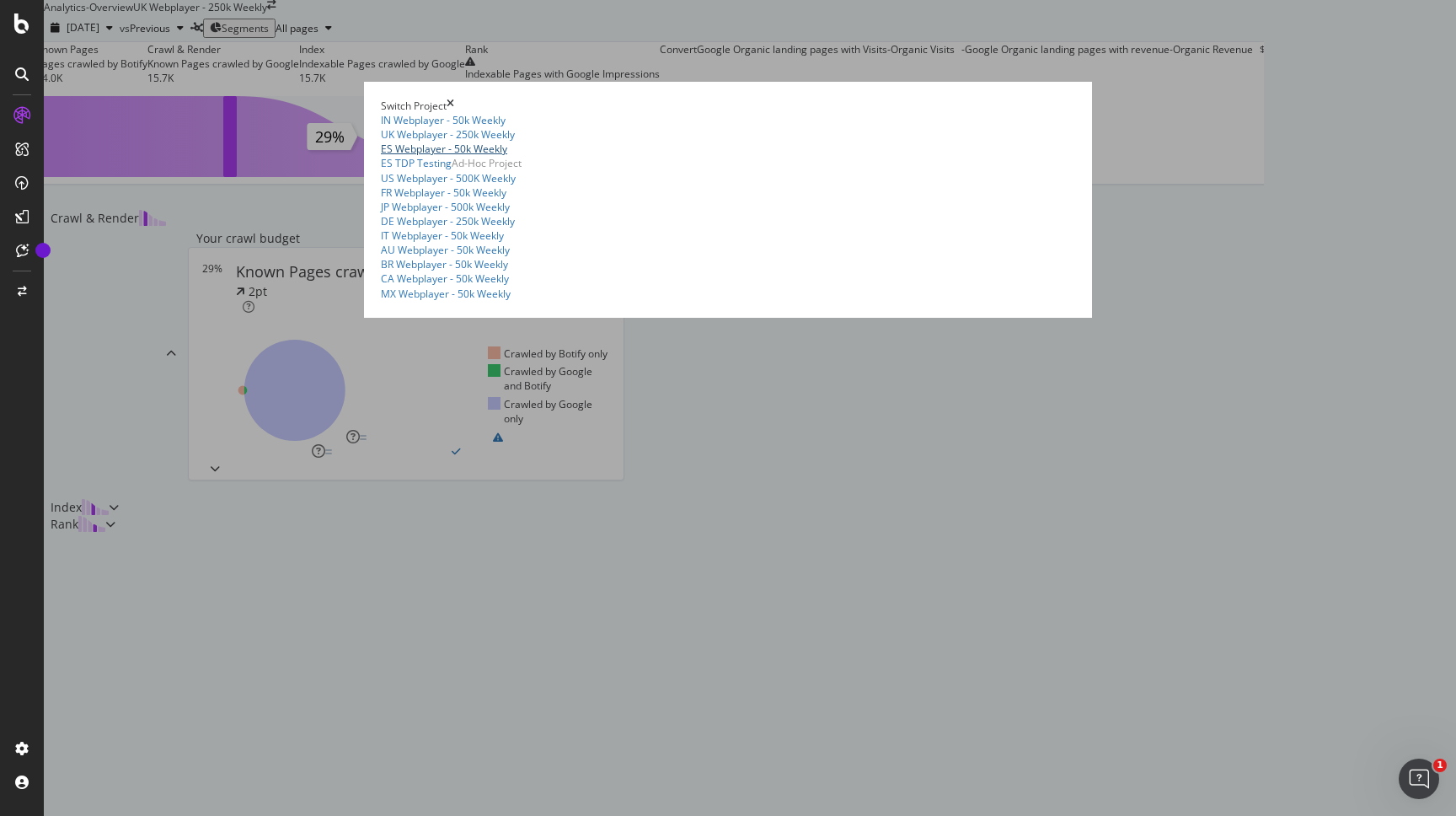
click at [381, 156] on link "ES Webplayer - 50k Weekly" at bounding box center [444, 149] width 127 height 15
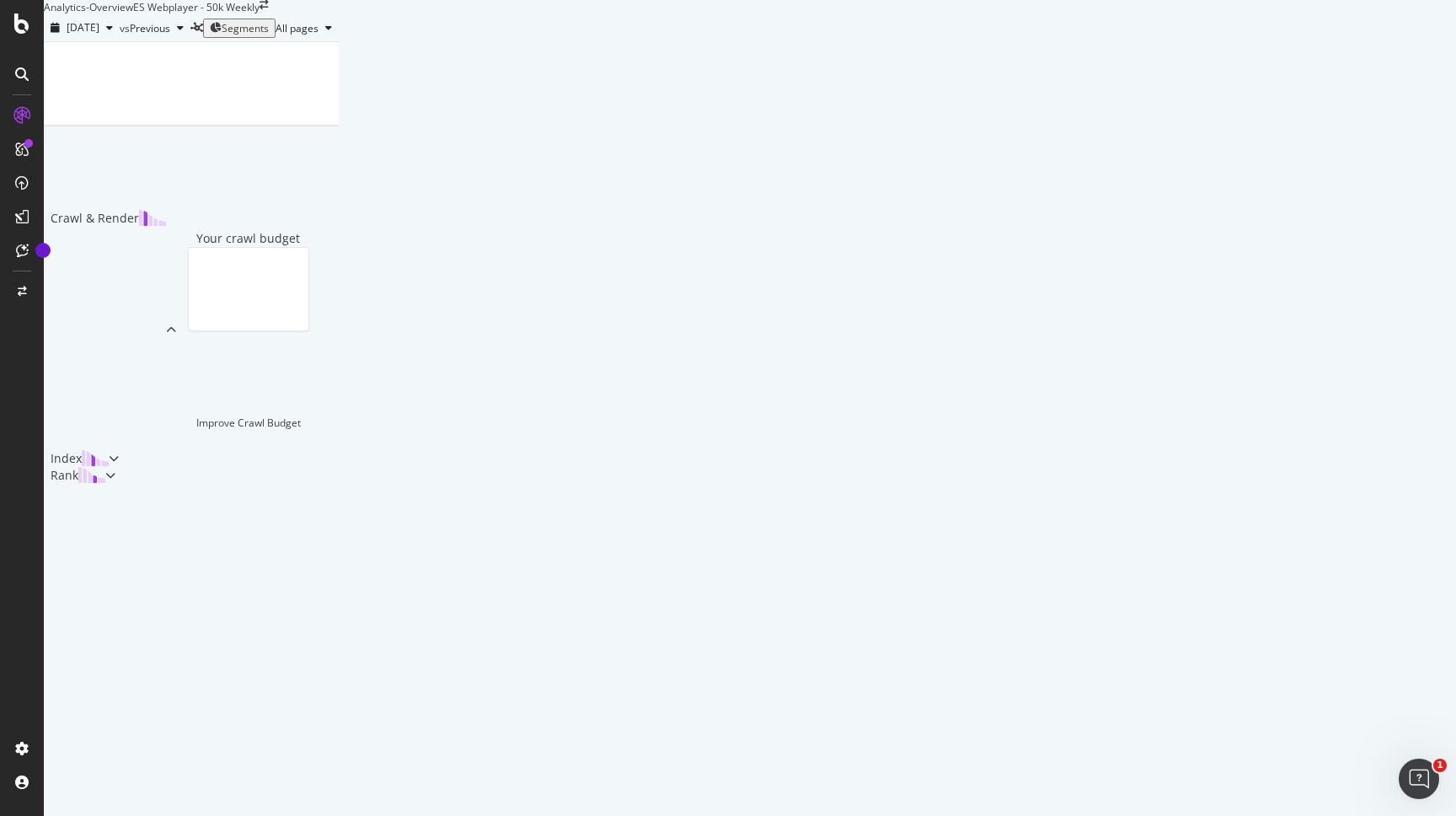
click at [166, 449] on div "Crawl & Render" at bounding box center [105, 329] width 122 height 240
click at [321, 449] on div "Your crawl budget Improve Crawl Budget" at bounding box center [248, 329] width 145 height 240
click at [133, 401] on div "Crawl & Render Your crawl budget Improve Crawl Budget" at bounding box center [191, 329] width 295 height 240
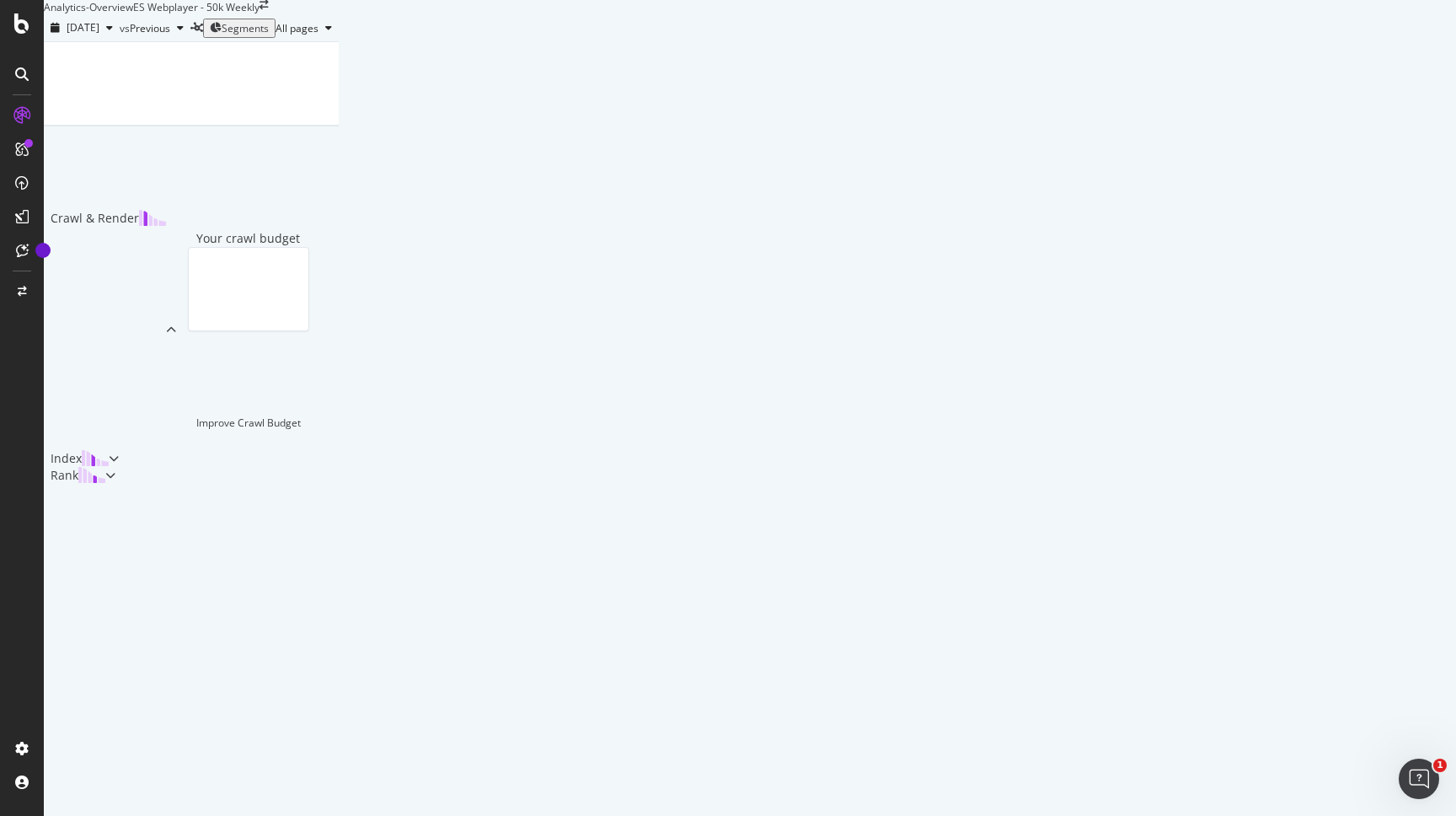
scroll to position [0, 0]
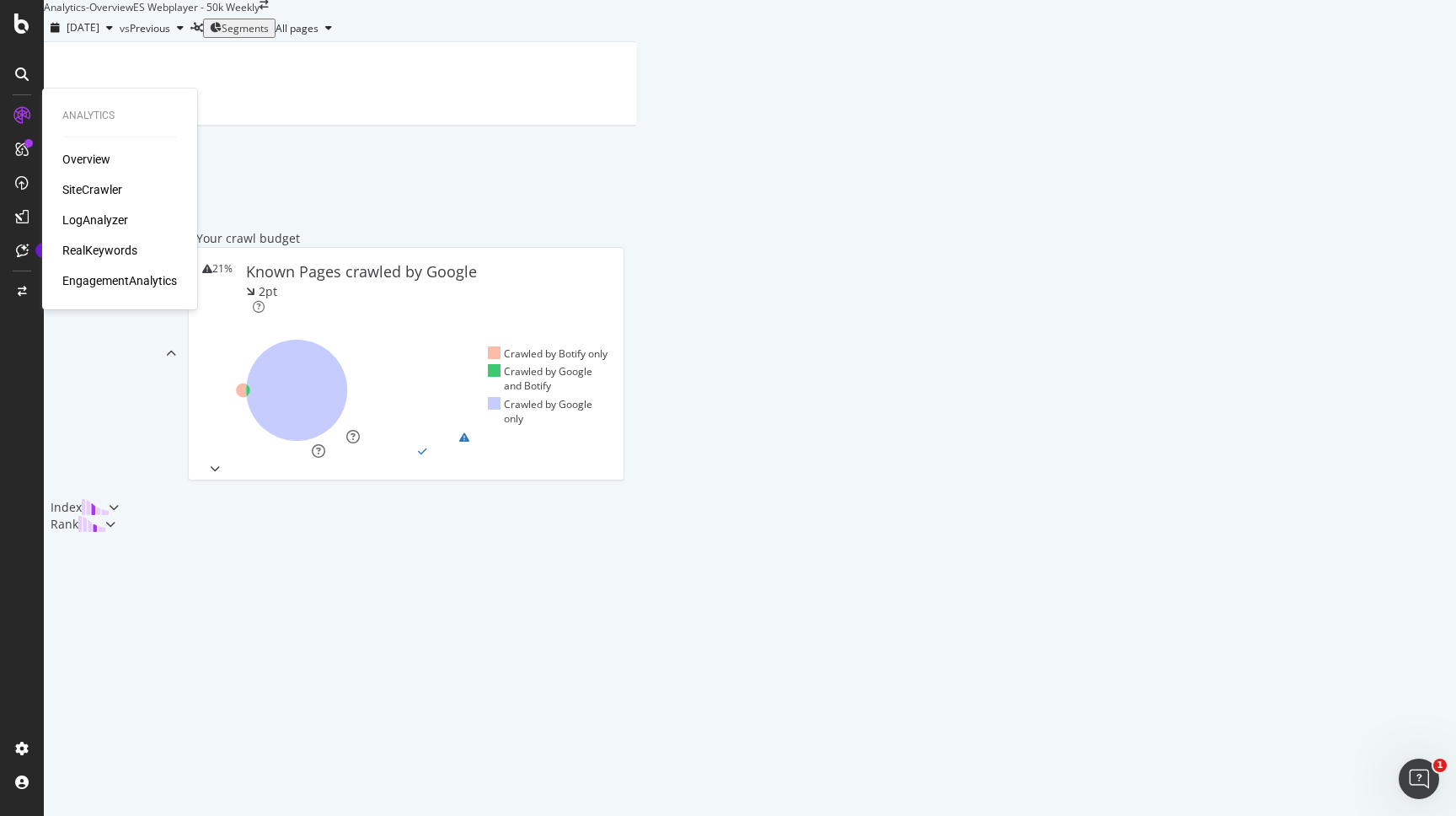
click at [88, 157] on div "Overview" at bounding box center [86, 159] width 48 height 16
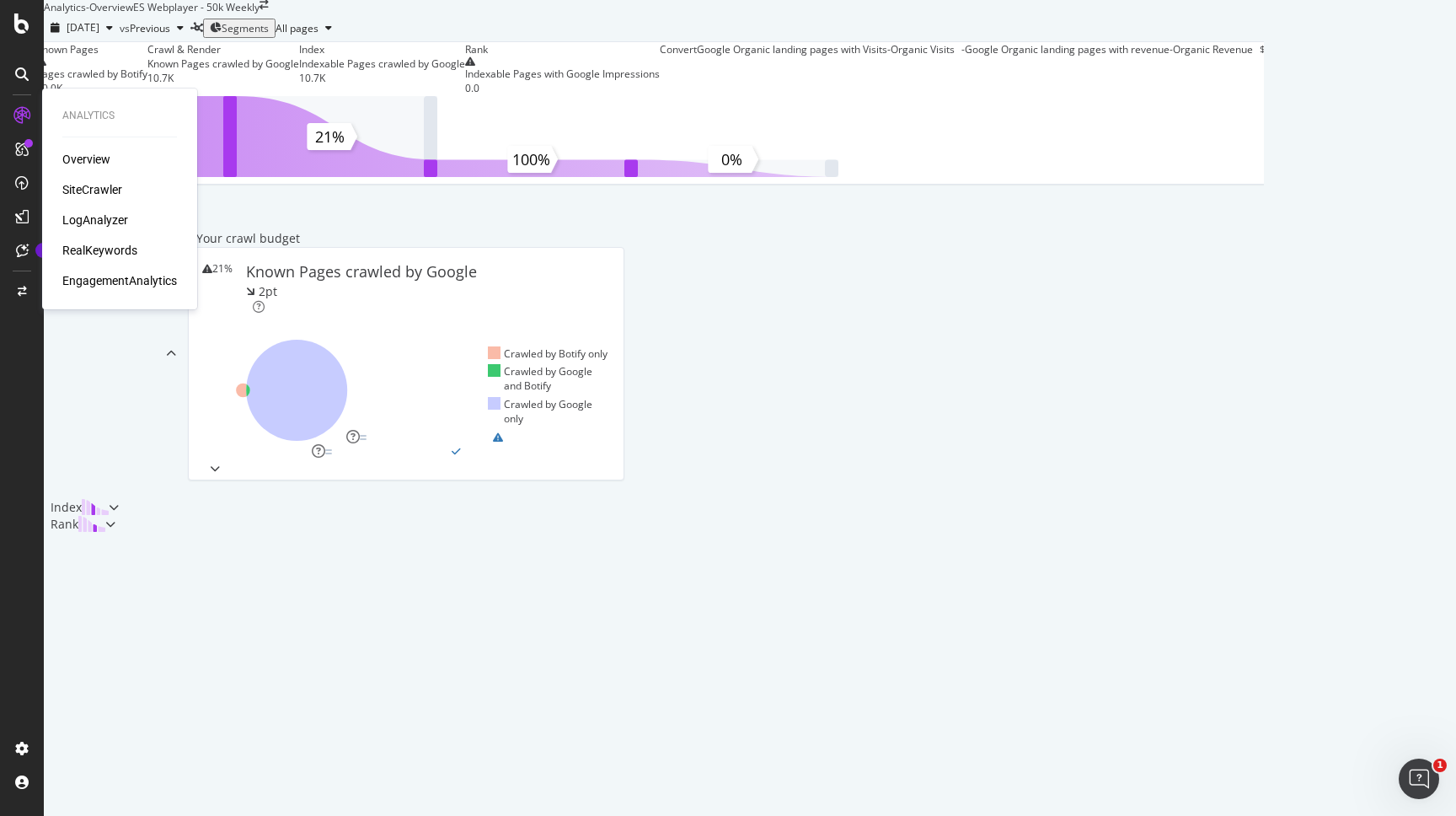
click at [105, 191] on div "SiteCrawler" at bounding box center [92, 190] width 60 height 16
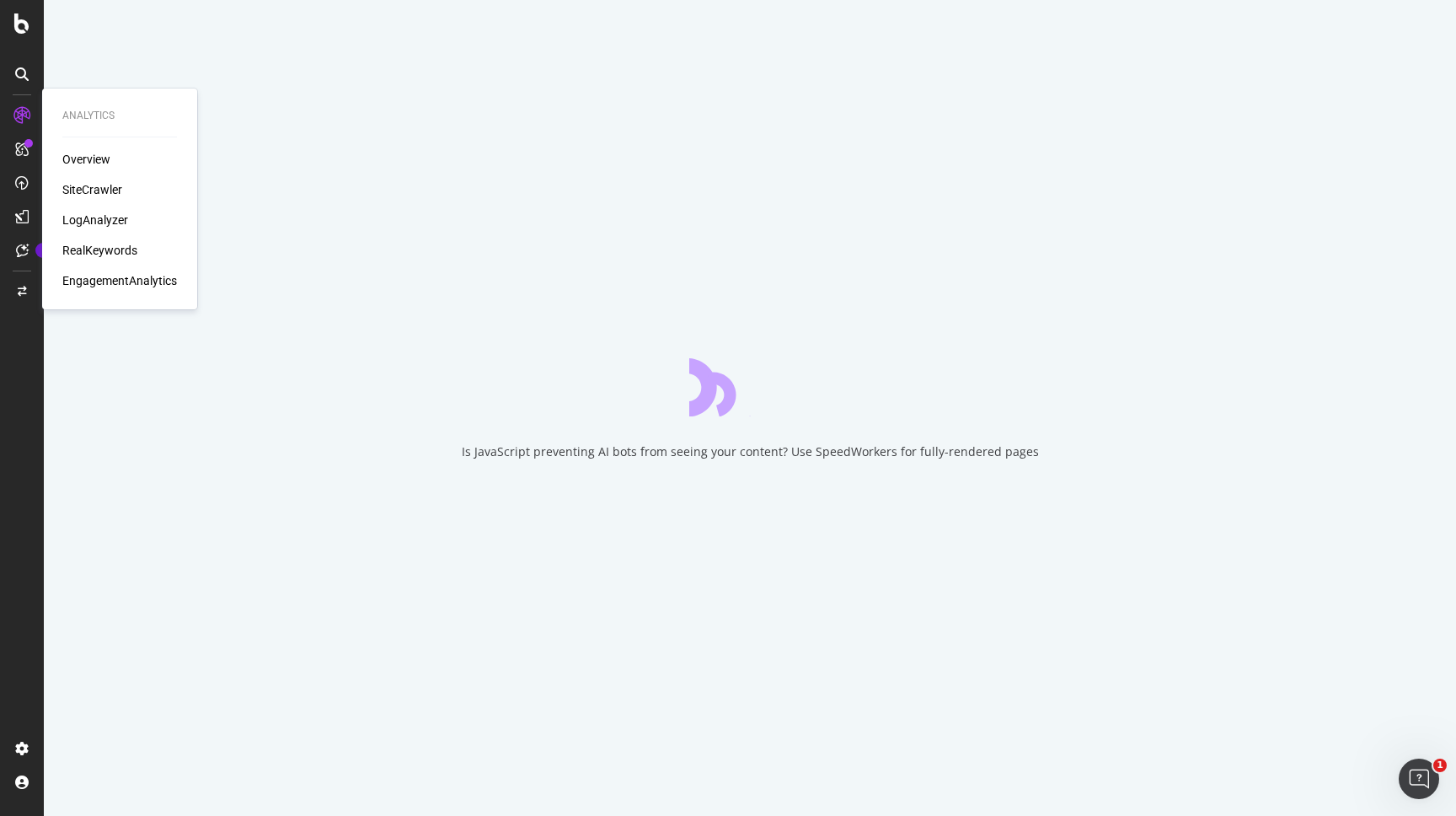
click at [97, 221] on div "LogAnalyzer" at bounding box center [95, 220] width 66 height 16
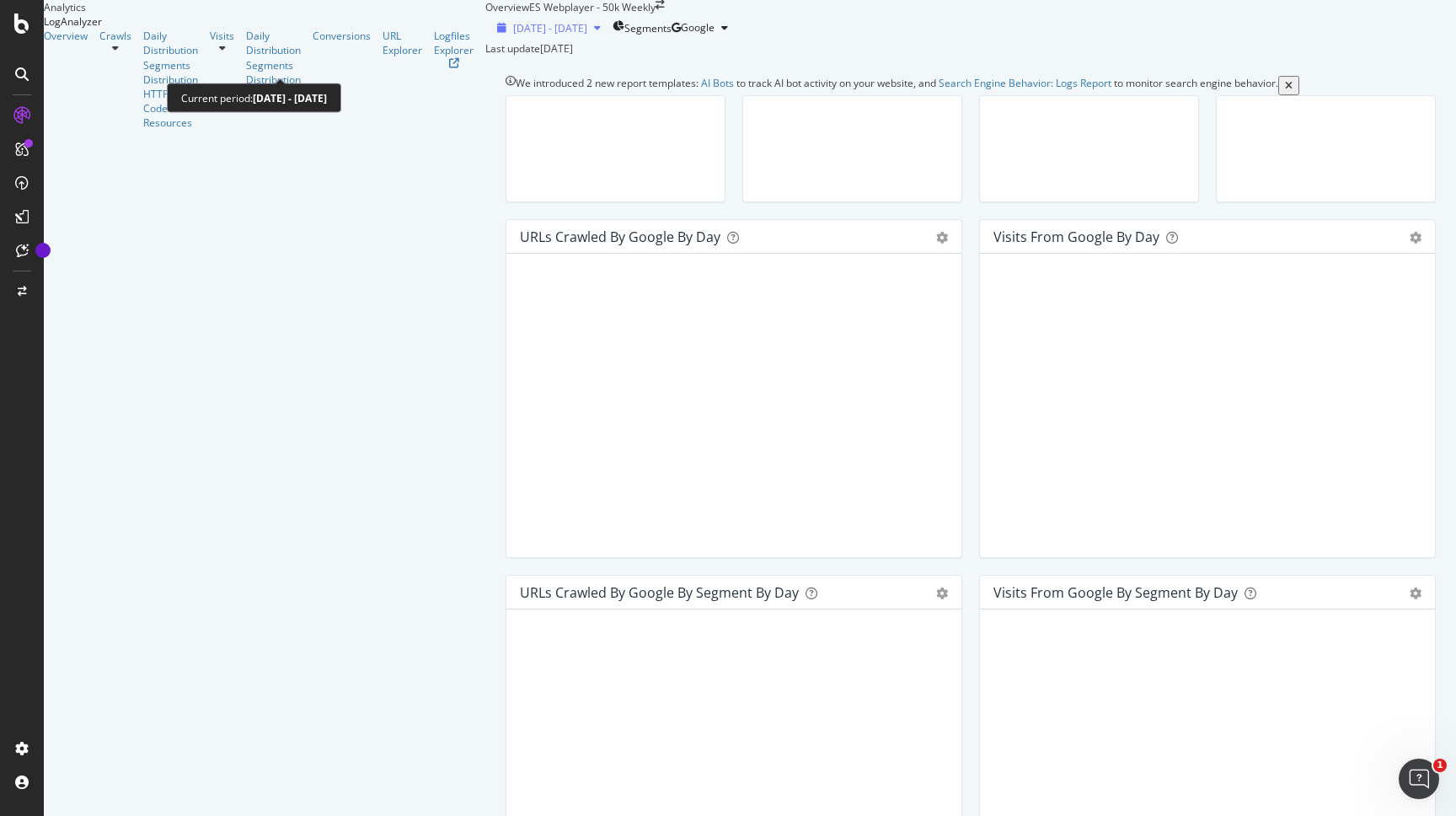
click at [513, 36] on span "[DATE] - [DATE]" at bounding box center [550, 28] width 74 height 15
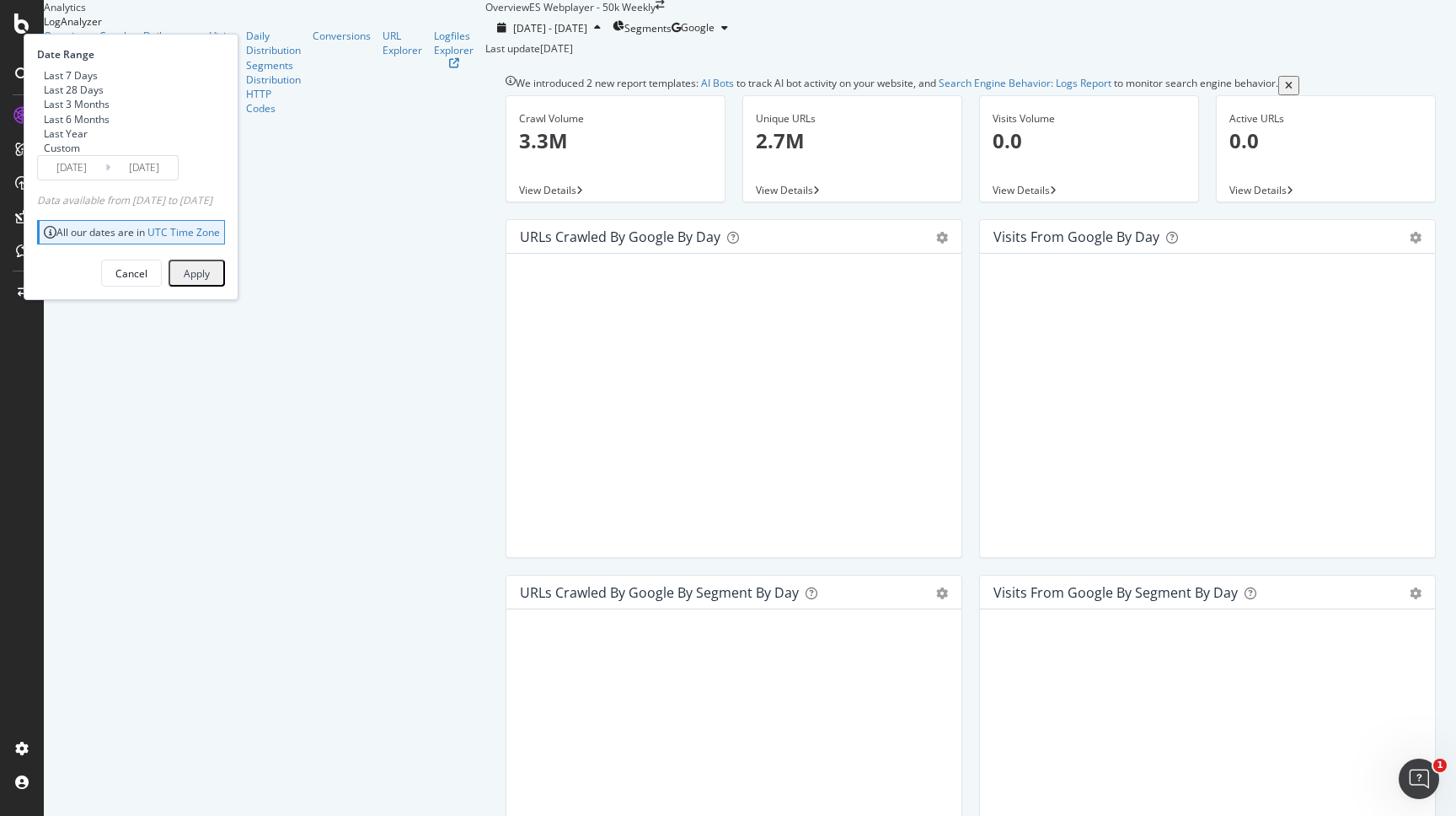
click at [109, 111] on div "Last 3 Months" at bounding box center [77, 104] width 66 height 15
type input "[DATE]"
click at [210, 284] on div "Apply" at bounding box center [197, 273] width 26 height 22
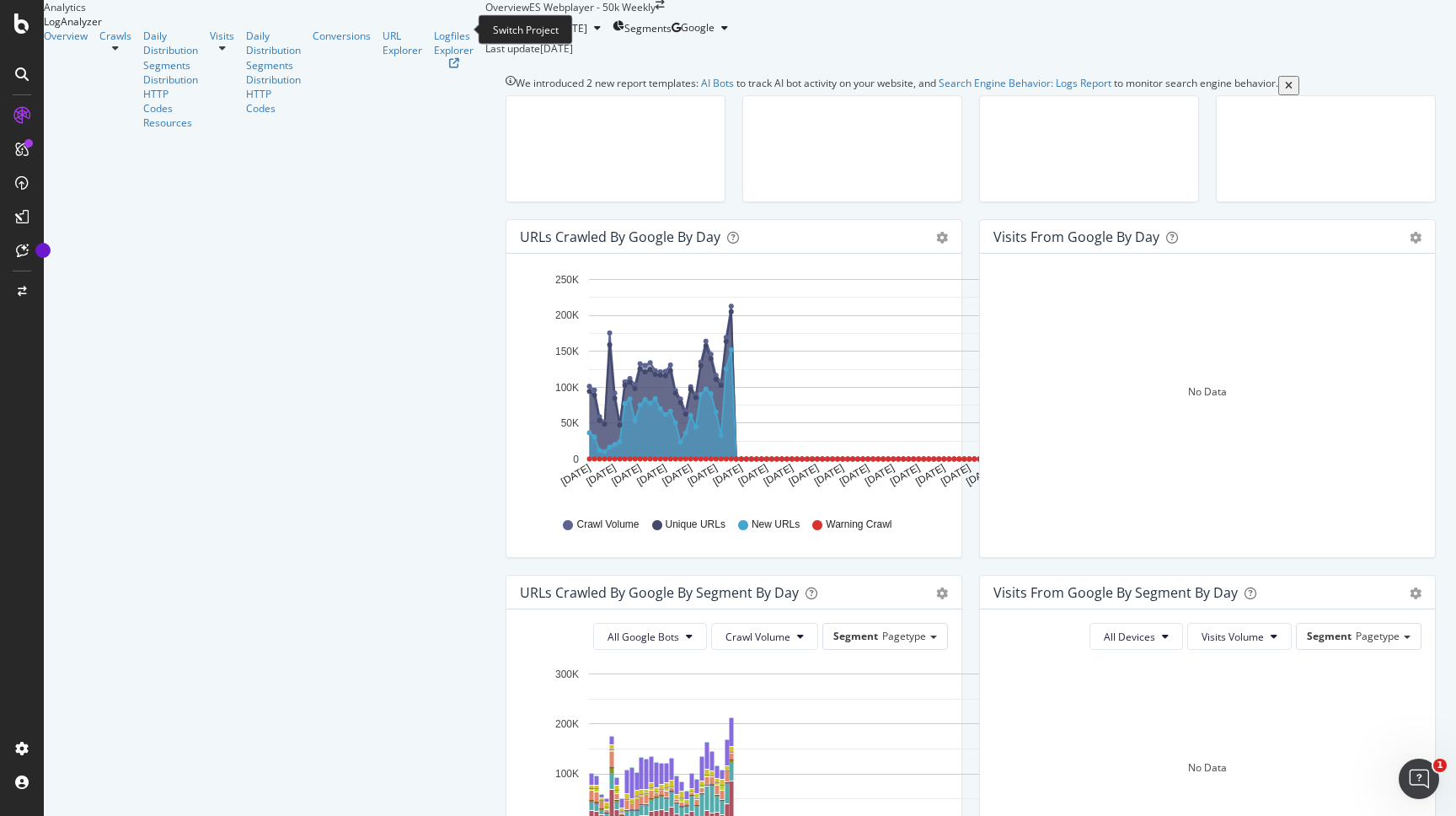
click at [656, 10] on icon "arrow-right-arrow-left" at bounding box center [660, 5] width 9 height 10
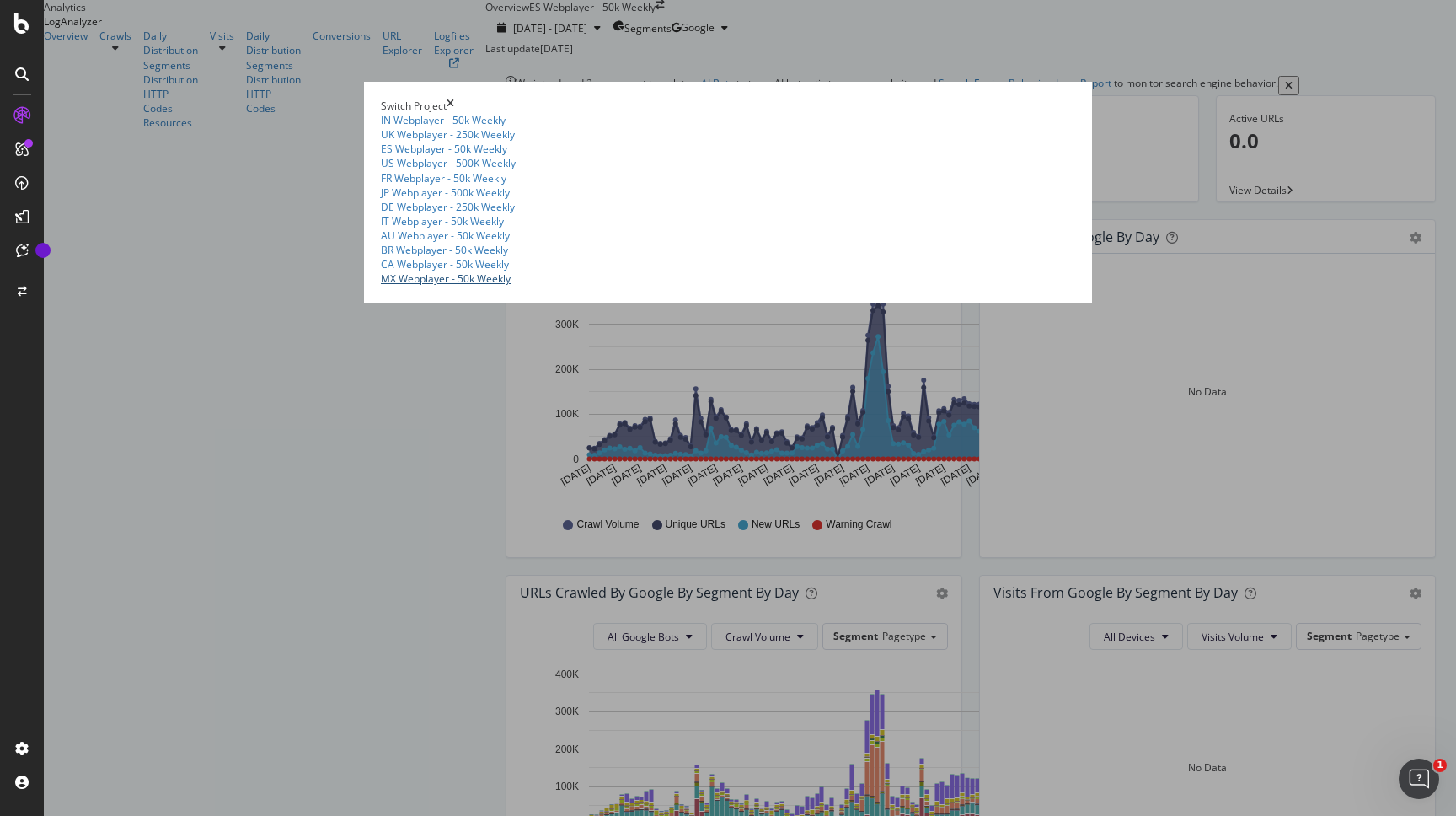
click at [381, 285] on link "MX Webplayer - 50k Weekly" at bounding box center [446, 279] width 129 height 15
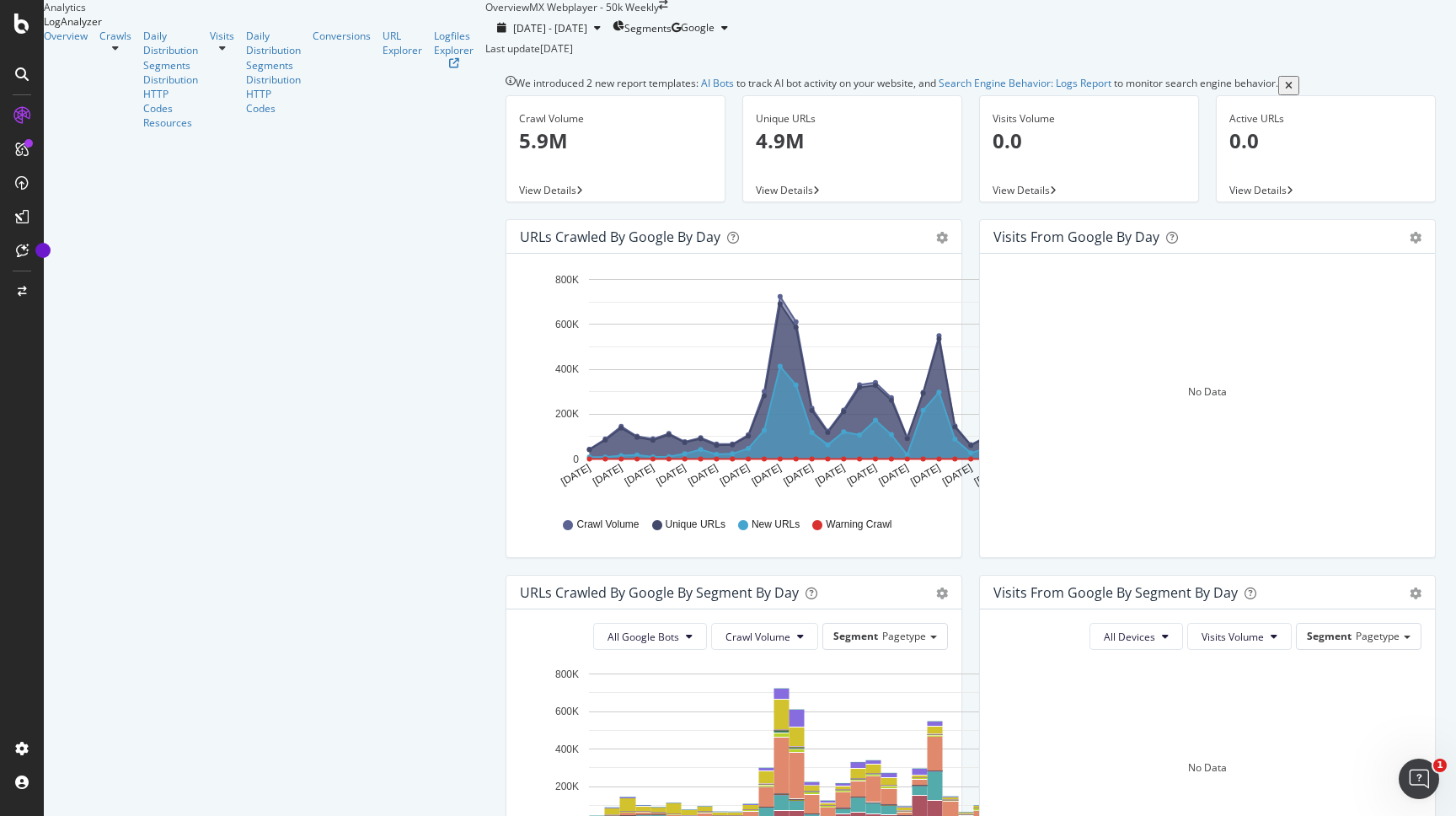
drag, startPoint x: 567, startPoint y: 198, endPoint x: 497, endPoint y: 198, distance: 70.0
click at [497, 198] on div "Crawl Volume 5.9M View Details Unique URLs 4.9M View Details Visits Volume 0.0 …" at bounding box center [970, 157] width 947 height 124
click at [756, 155] on p "4.9M" at bounding box center [852, 140] width 193 height 28
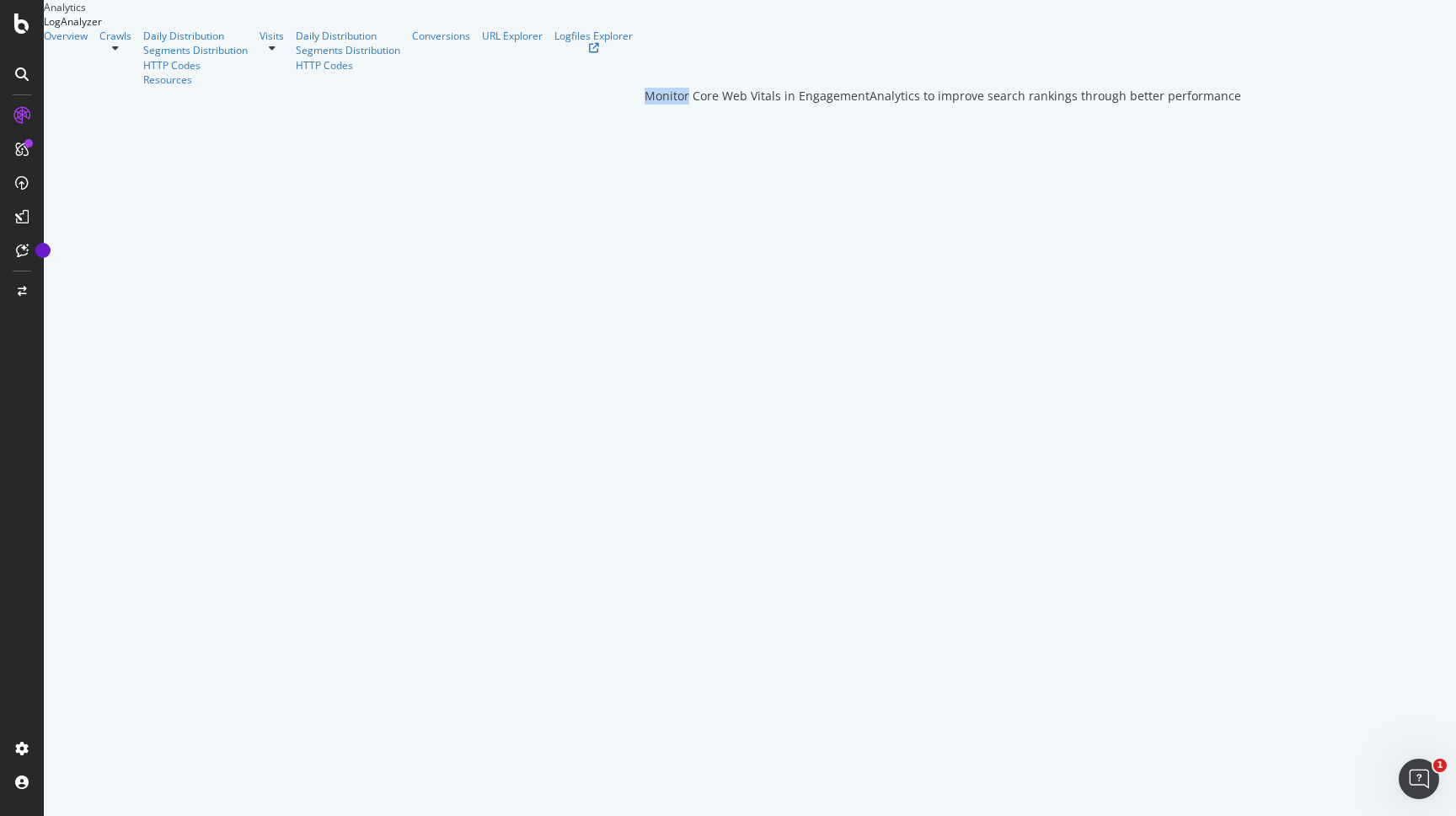
click at [645, 105] on div "Monitor Core Web Vitals in EngagementAnalytics to improve search rankings throu…" at bounding box center [943, 52] width 596 height 105
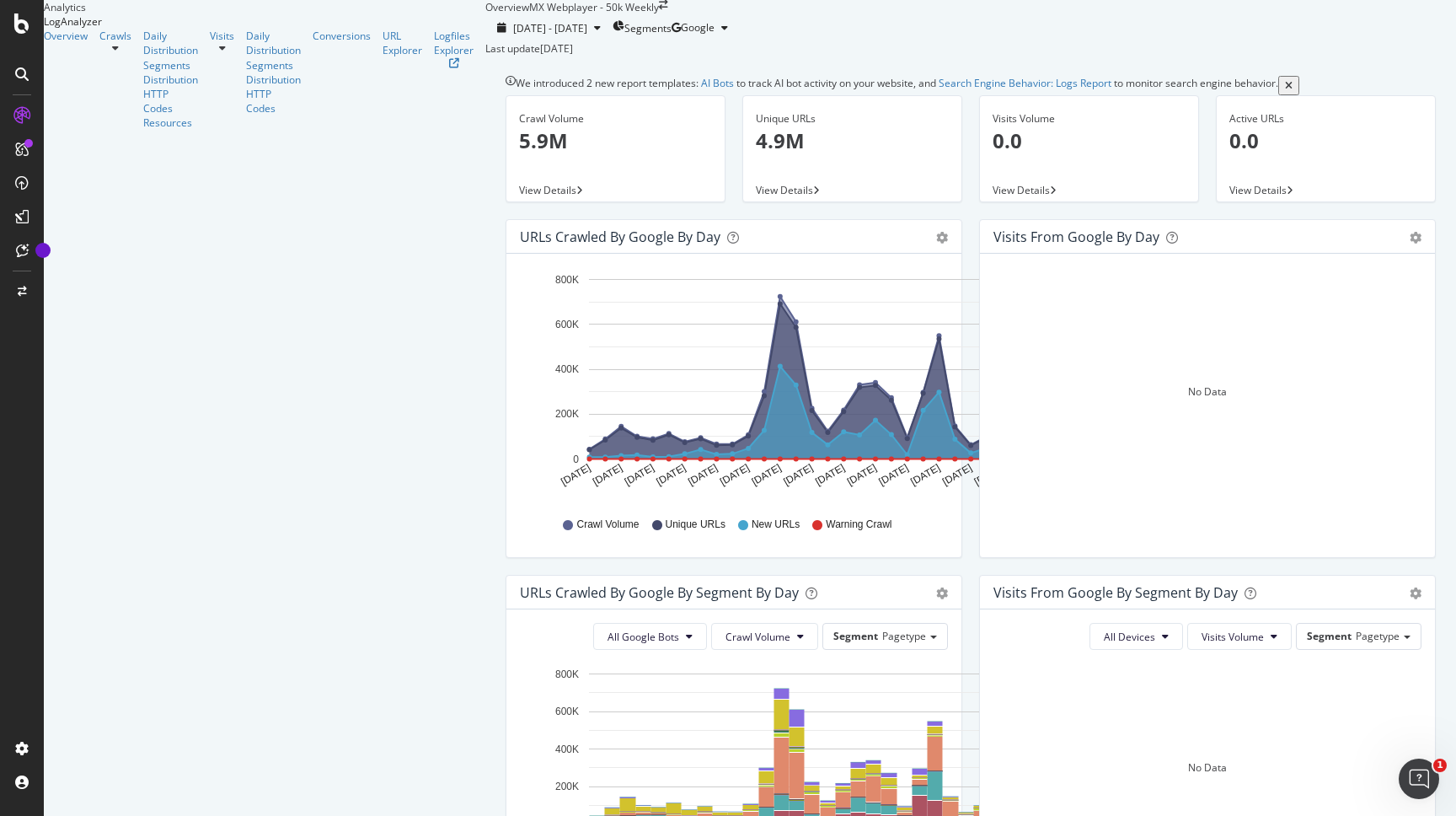
click at [756, 197] on span "View Details" at bounding box center [784, 191] width 57 height 15
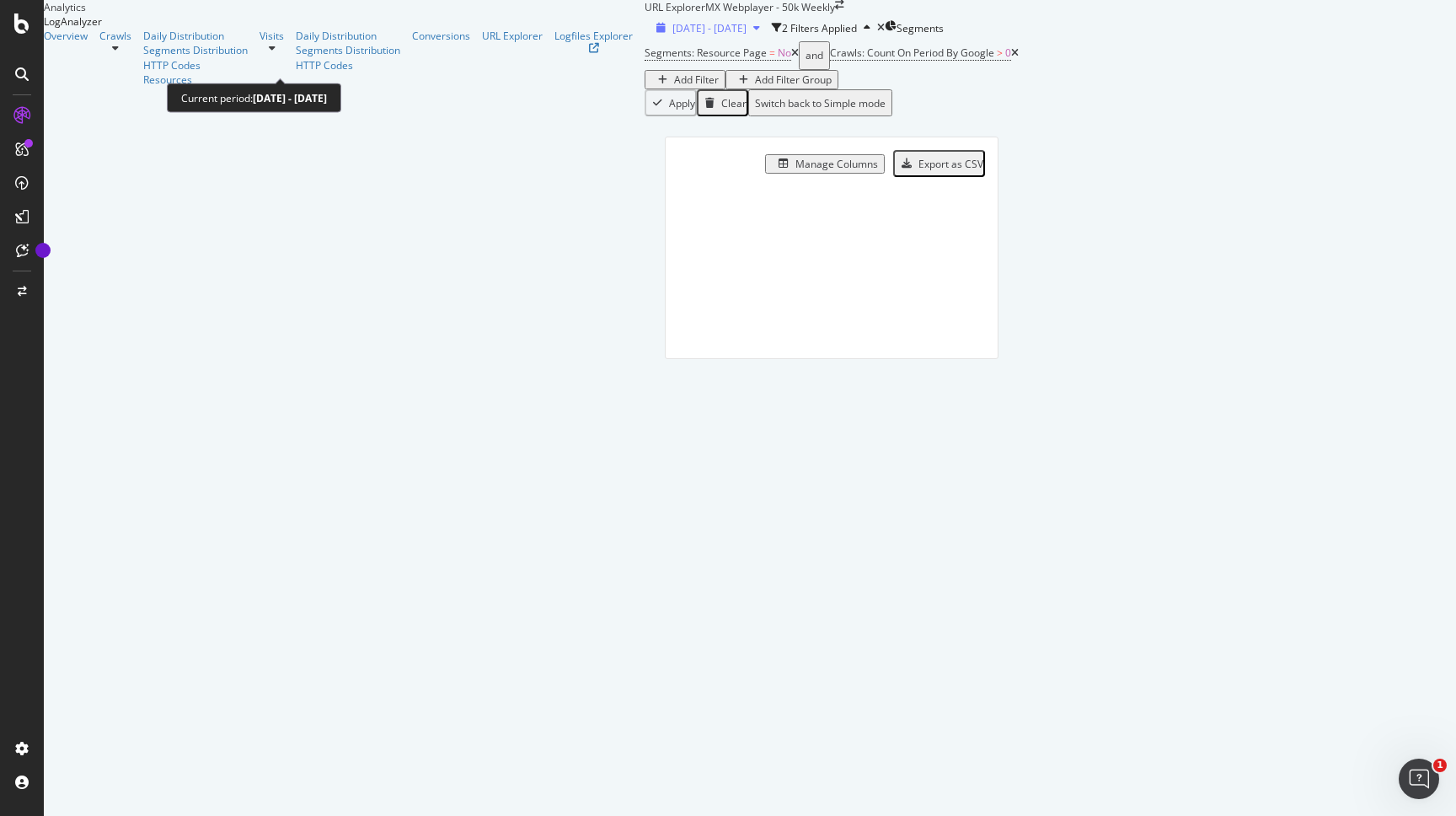
click at [673, 36] on span "[DATE] - [DATE]" at bounding box center [709, 28] width 74 height 15
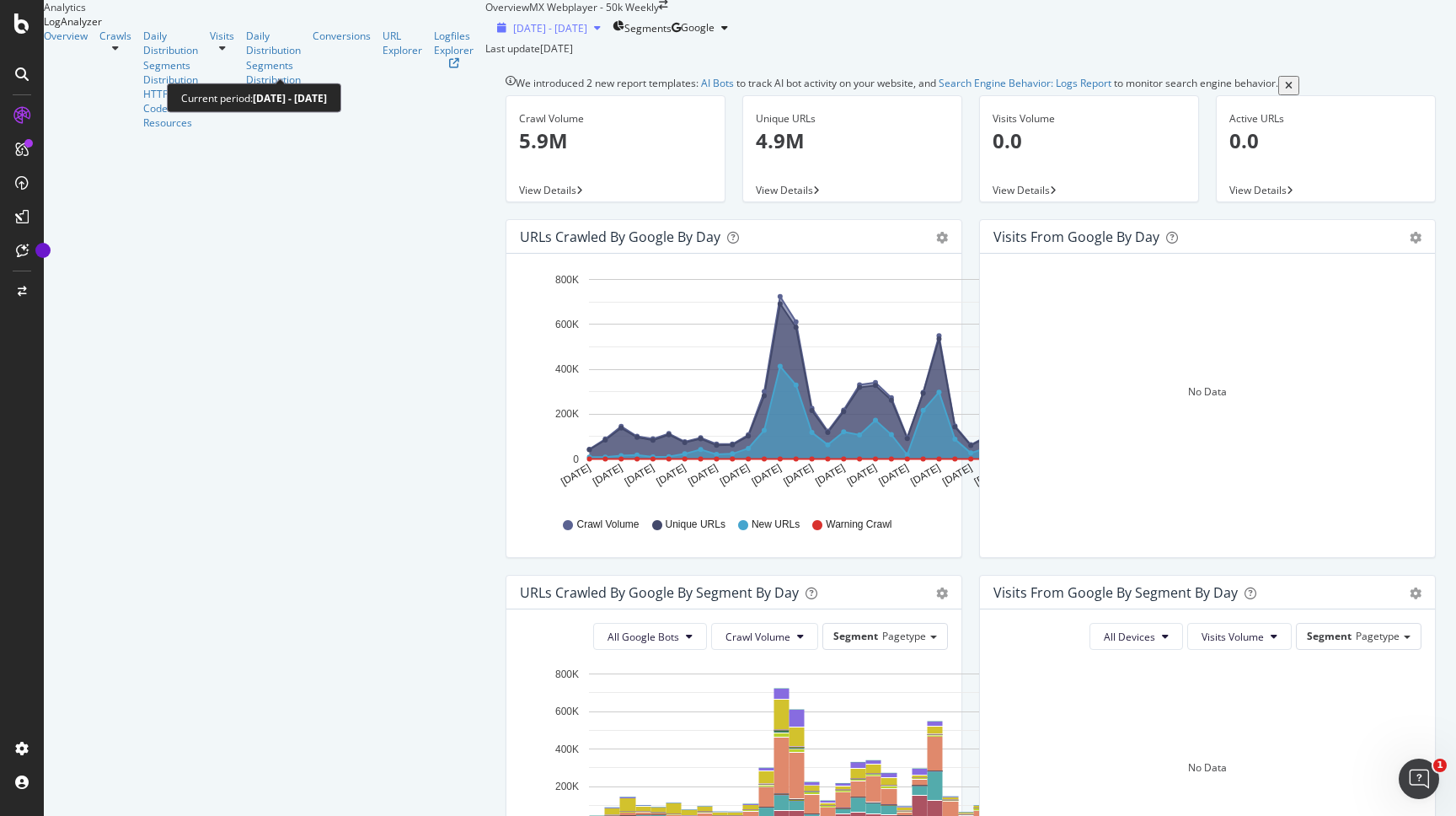
click at [513, 36] on span "[DATE] - [DATE]" at bounding box center [550, 28] width 74 height 15
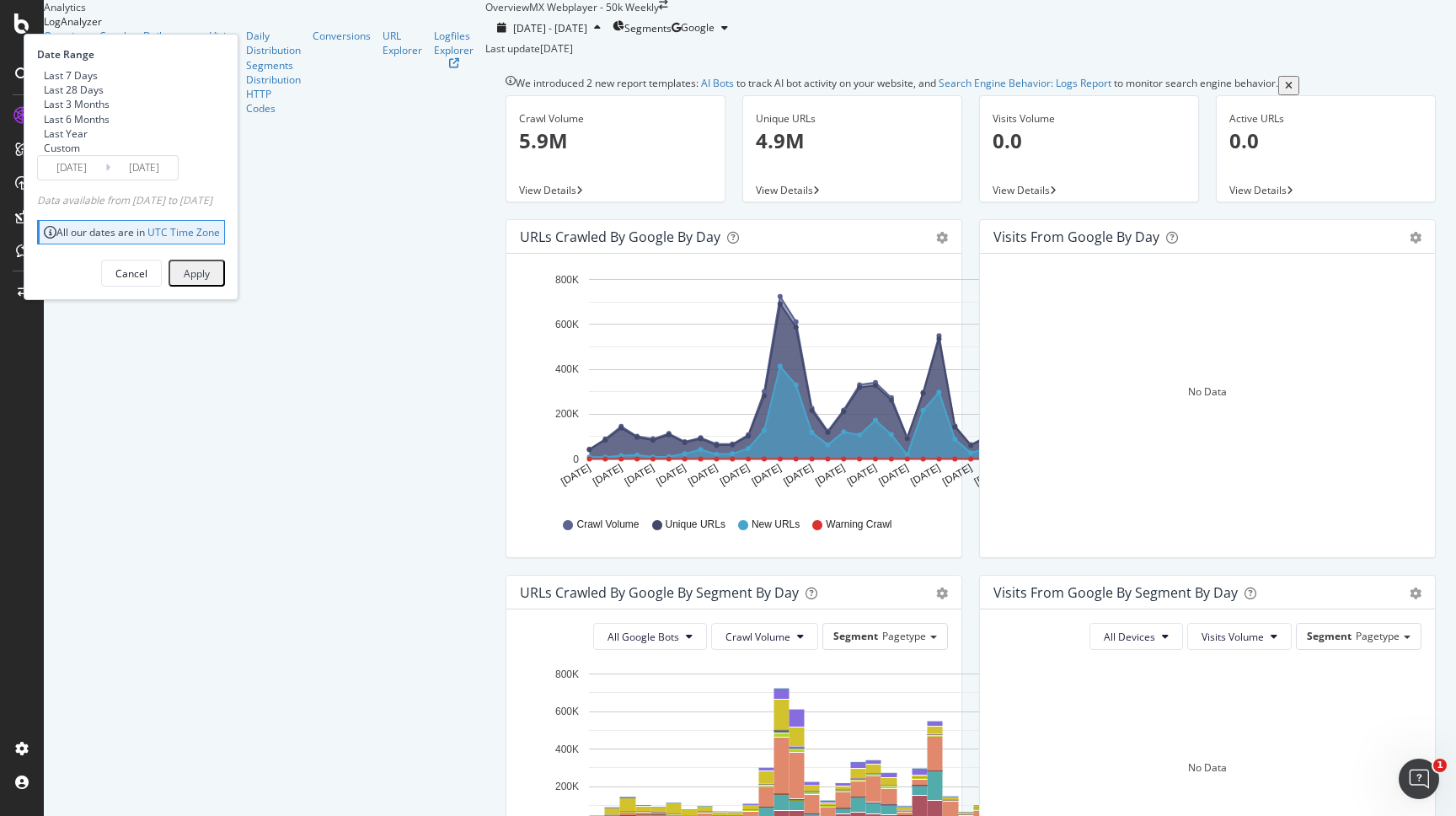
click at [109, 111] on div "Last 3 Months" at bounding box center [77, 104] width 66 height 15
type input "[DATE]"
click at [210, 281] on div "Apply" at bounding box center [197, 274] width 26 height 15
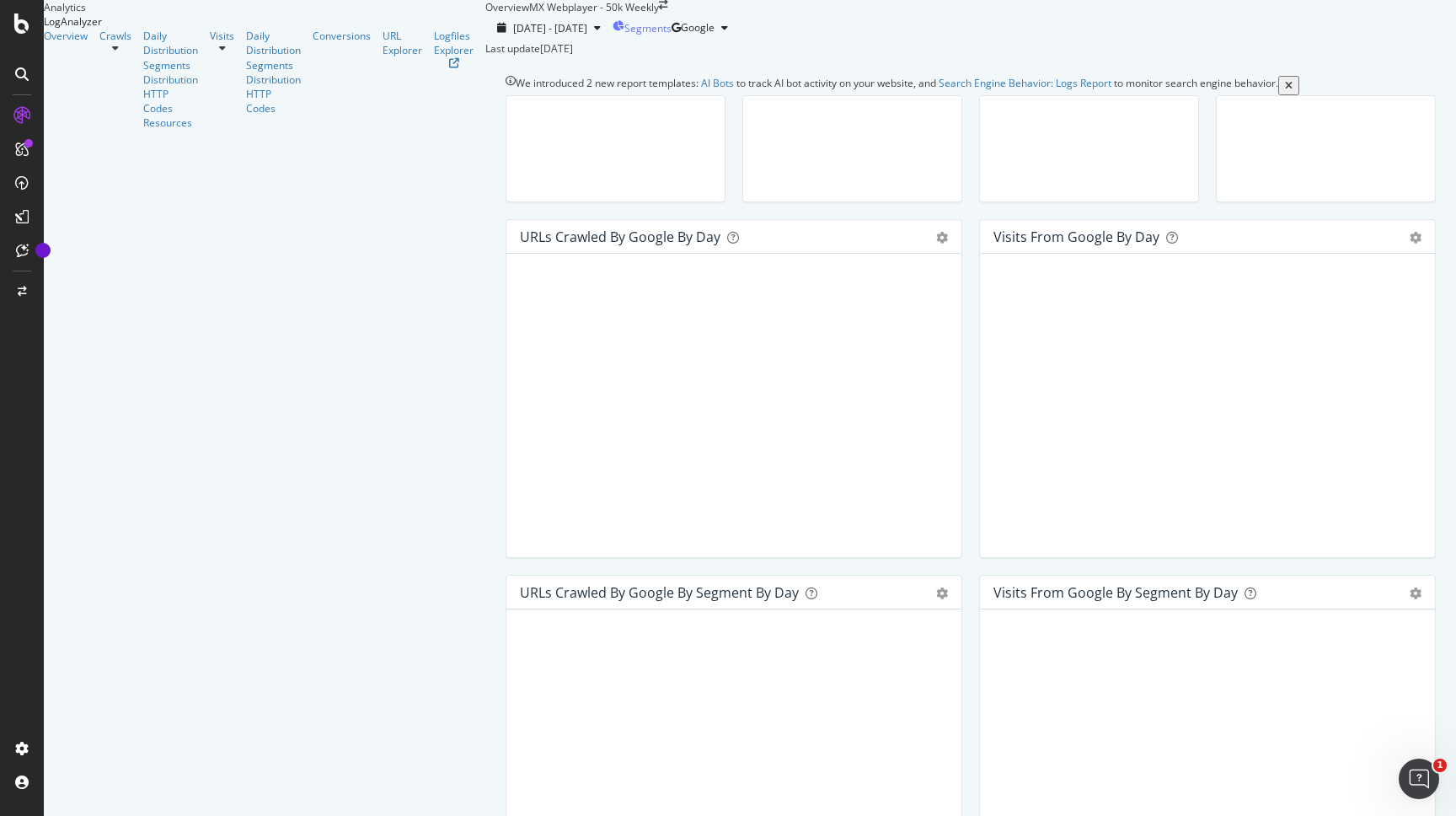
click at [625, 36] on span "Segments" at bounding box center [648, 28] width 47 height 15
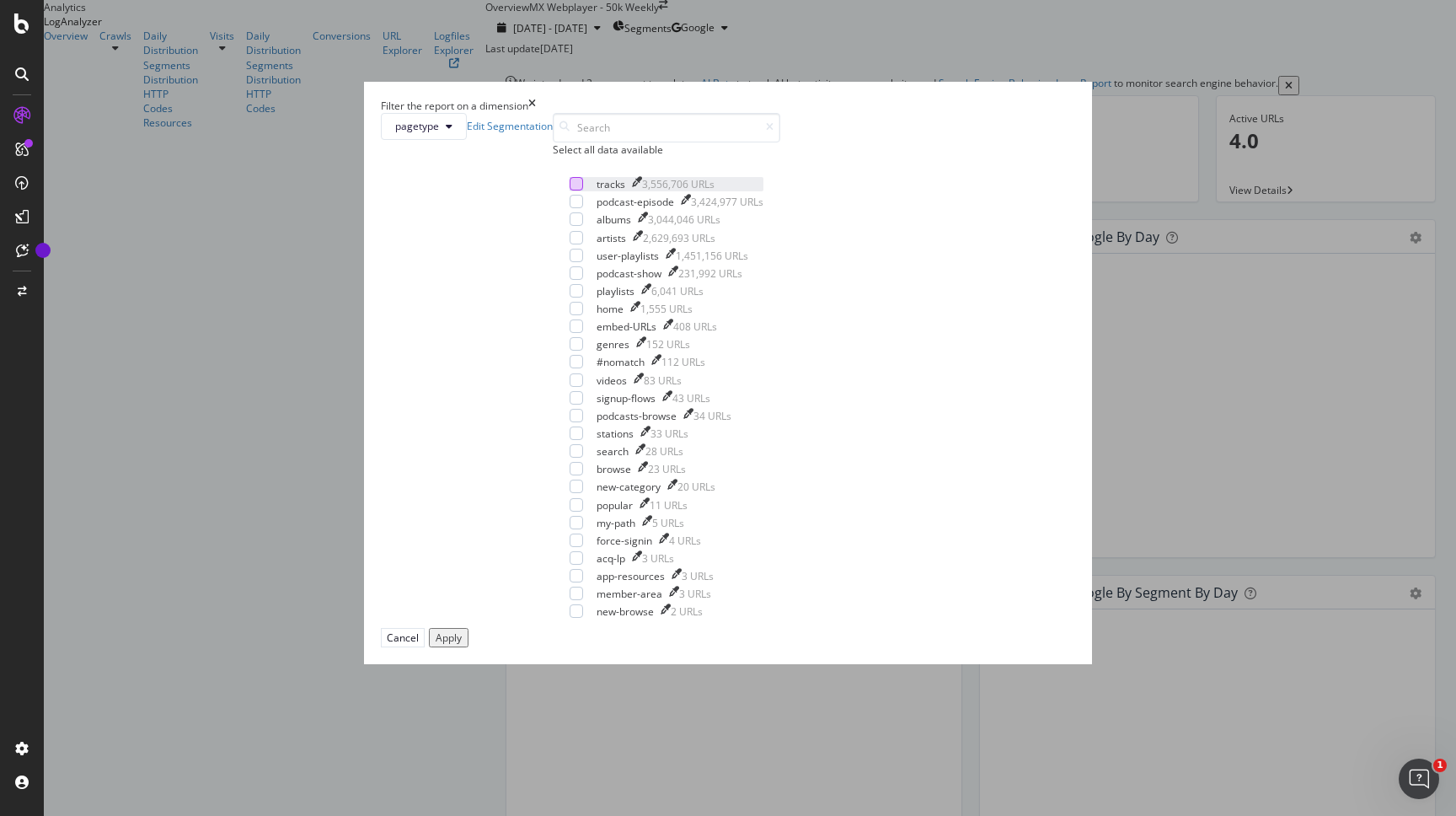
click at [572, 191] on div "modal" at bounding box center [576, 183] width 14 height 14
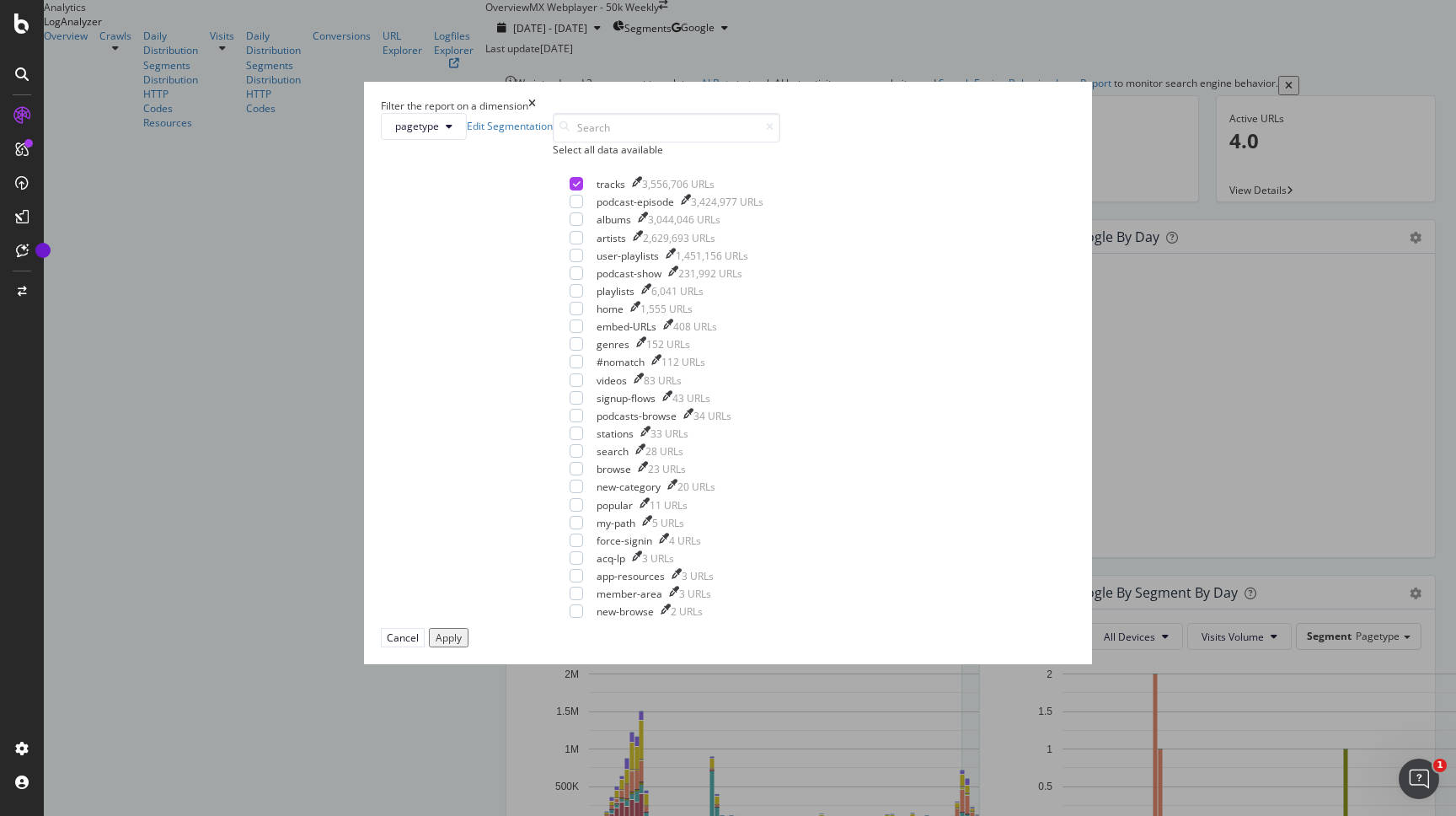
click at [462, 645] on div "Apply" at bounding box center [449, 637] width 26 height 15
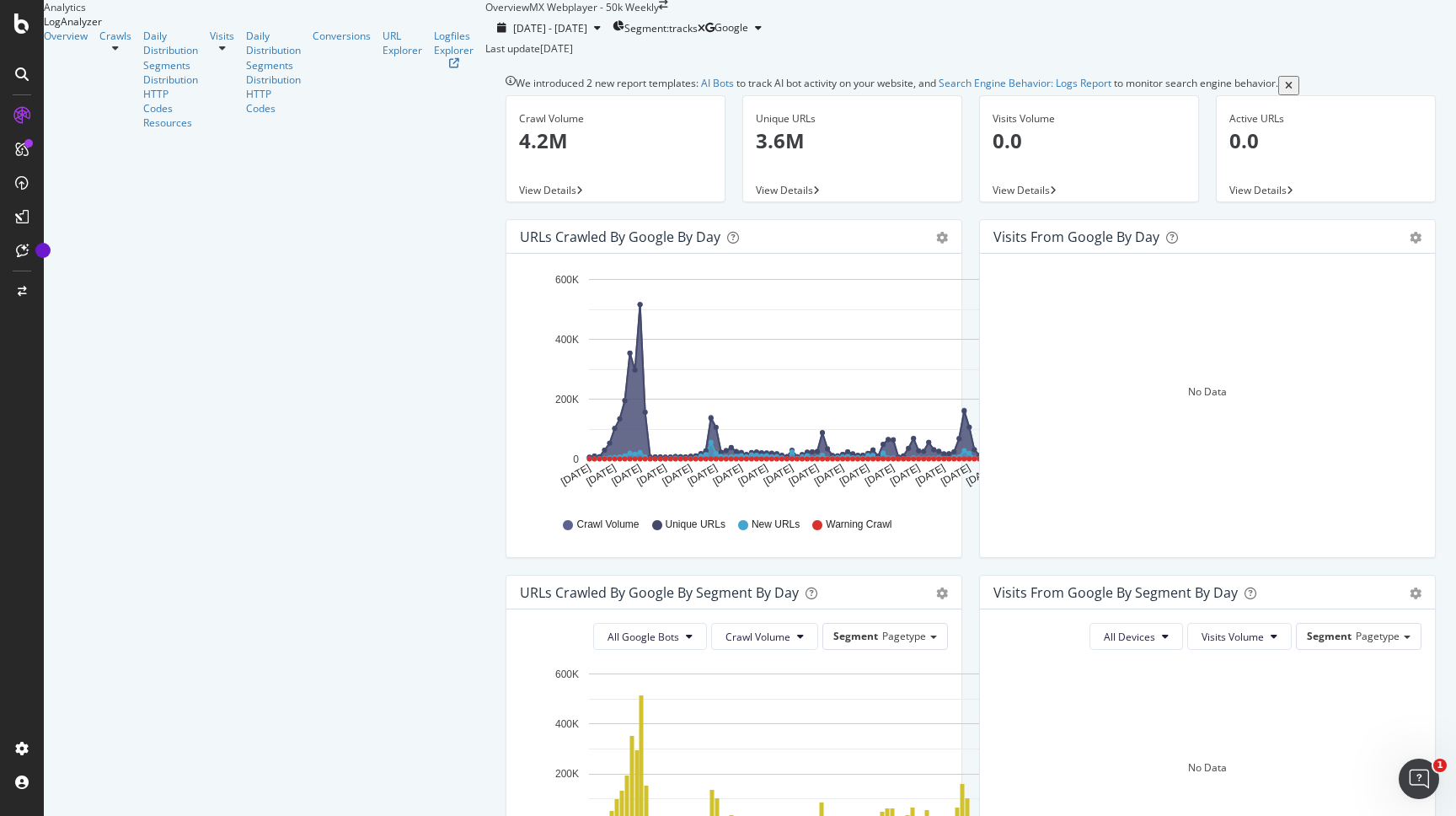
click at [756, 197] on span "View Details" at bounding box center [784, 191] width 57 height 15
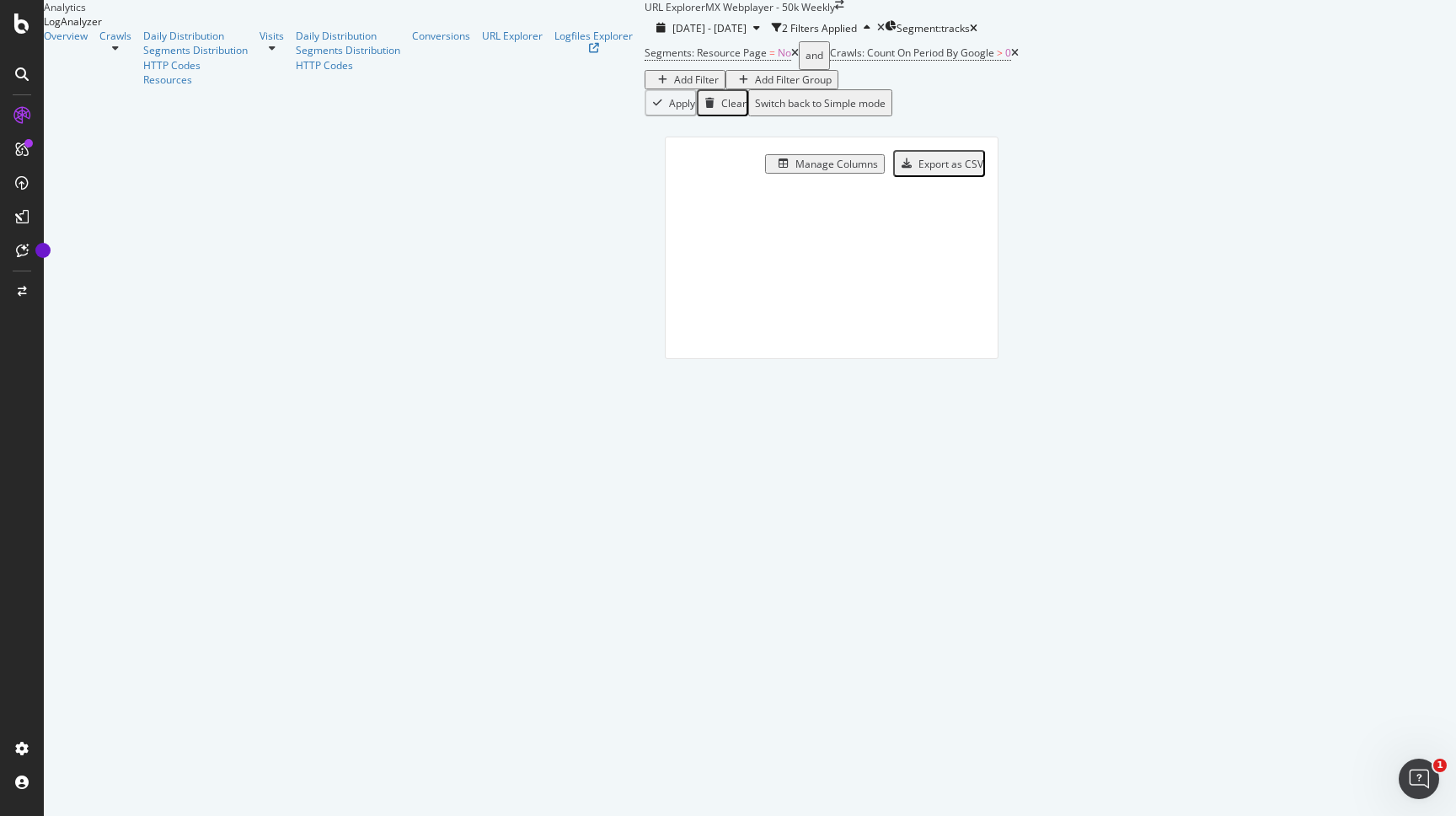
drag, startPoint x: 205, startPoint y: 28, endPoint x: 720, endPoint y: 75, distance: 517.1
click at [706, 15] on div "URL Explorer" at bounding box center [675, 7] width 61 height 15
click at [645, 117] on div "Apply Clear Switch back to Simple mode" at bounding box center [831, 103] width 374 height 27
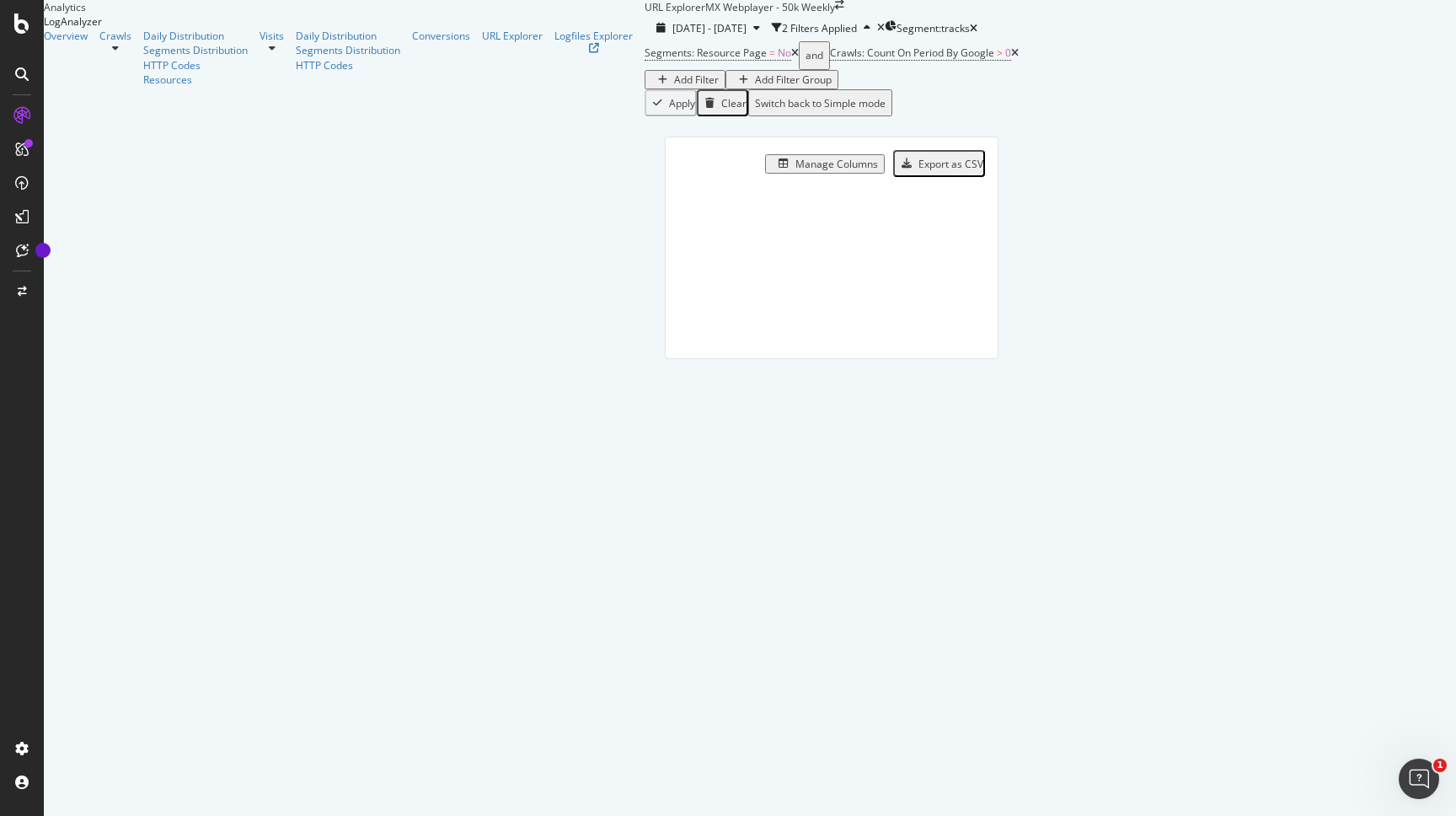
click at [645, 173] on div "Manage Columns Export as CSV Full URL Crawls: Count On Period By Google" at bounding box center [831, 267] width 374 height 302
drag, startPoint x: 489, startPoint y: 173, endPoint x: 0, endPoint y: -21, distance: 526.1
click at [645, 0] on div "URL Explorer MX Webplayer - 50k Weekly [DATE] - [DATE] 2 Filters Applied Segmen…" at bounding box center [831, 209] width 374 height 418
click at [645, 165] on div "Manage Columns Export as CSV Full URL Crawls: Count On Period By Google" at bounding box center [831, 267] width 374 height 302
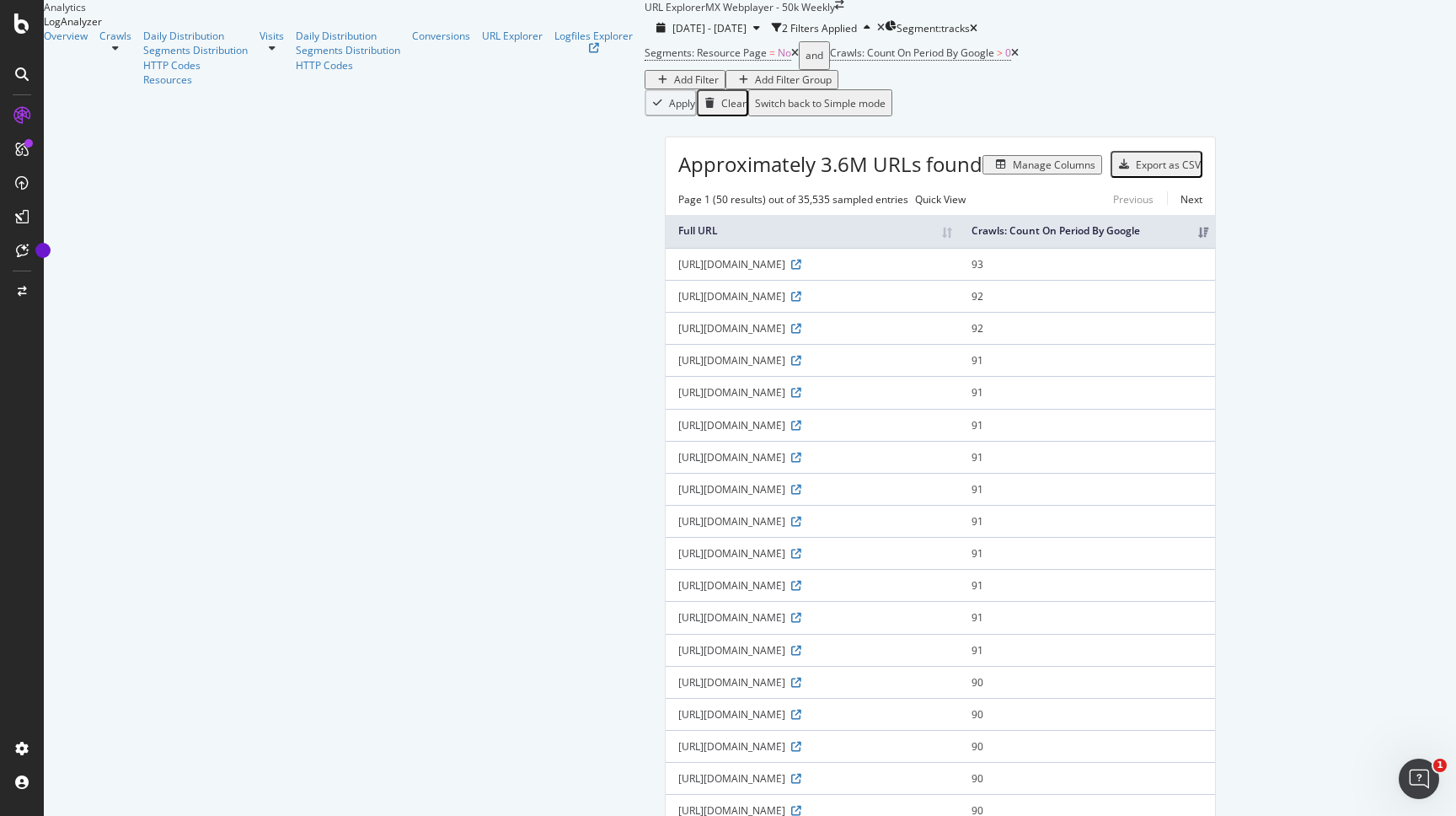
click at [755, 87] on div "Add Filter Group" at bounding box center [793, 79] width 77 height 15
click at [675, 87] on div "Add Filter" at bounding box center [697, 79] width 45 height 15
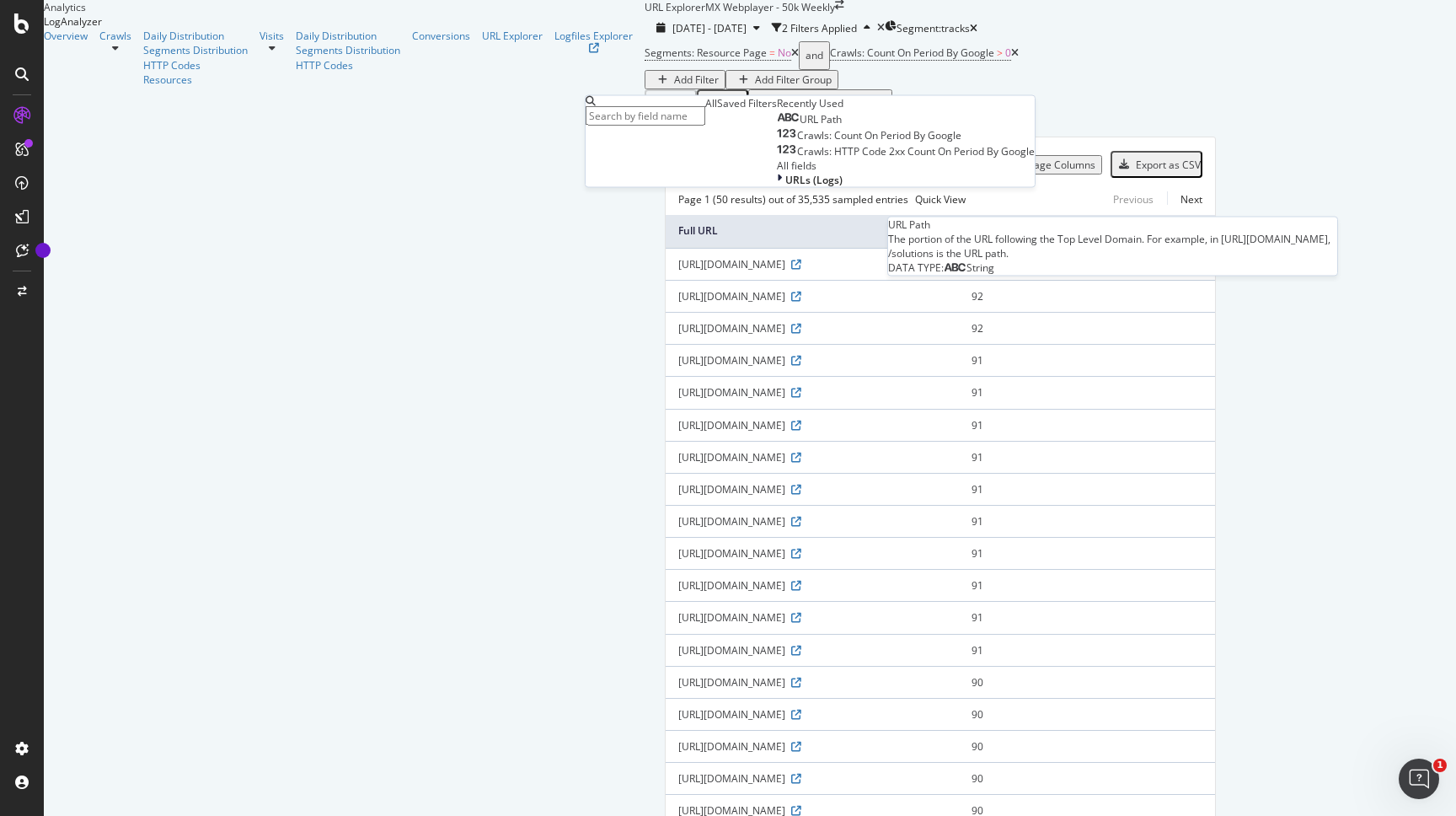
click at [777, 127] on div "URL Path" at bounding box center [809, 119] width 65 height 14
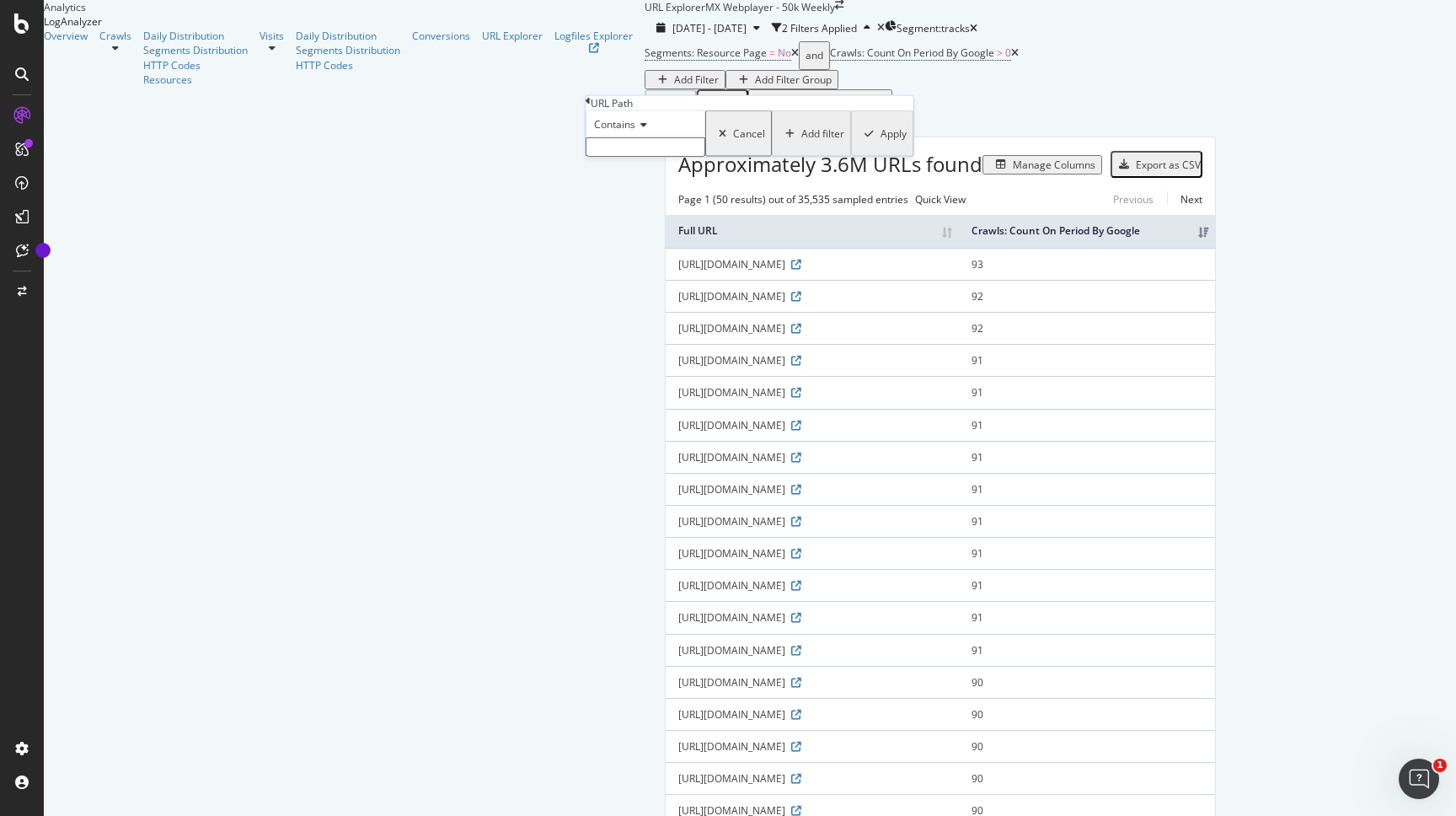
click at [636, 157] on input "text" at bounding box center [645, 147] width 119 height 19
type input "sitemap"
click at [852, 167] on button "Apply" at bounding box center [883, 139] width 62 height 57
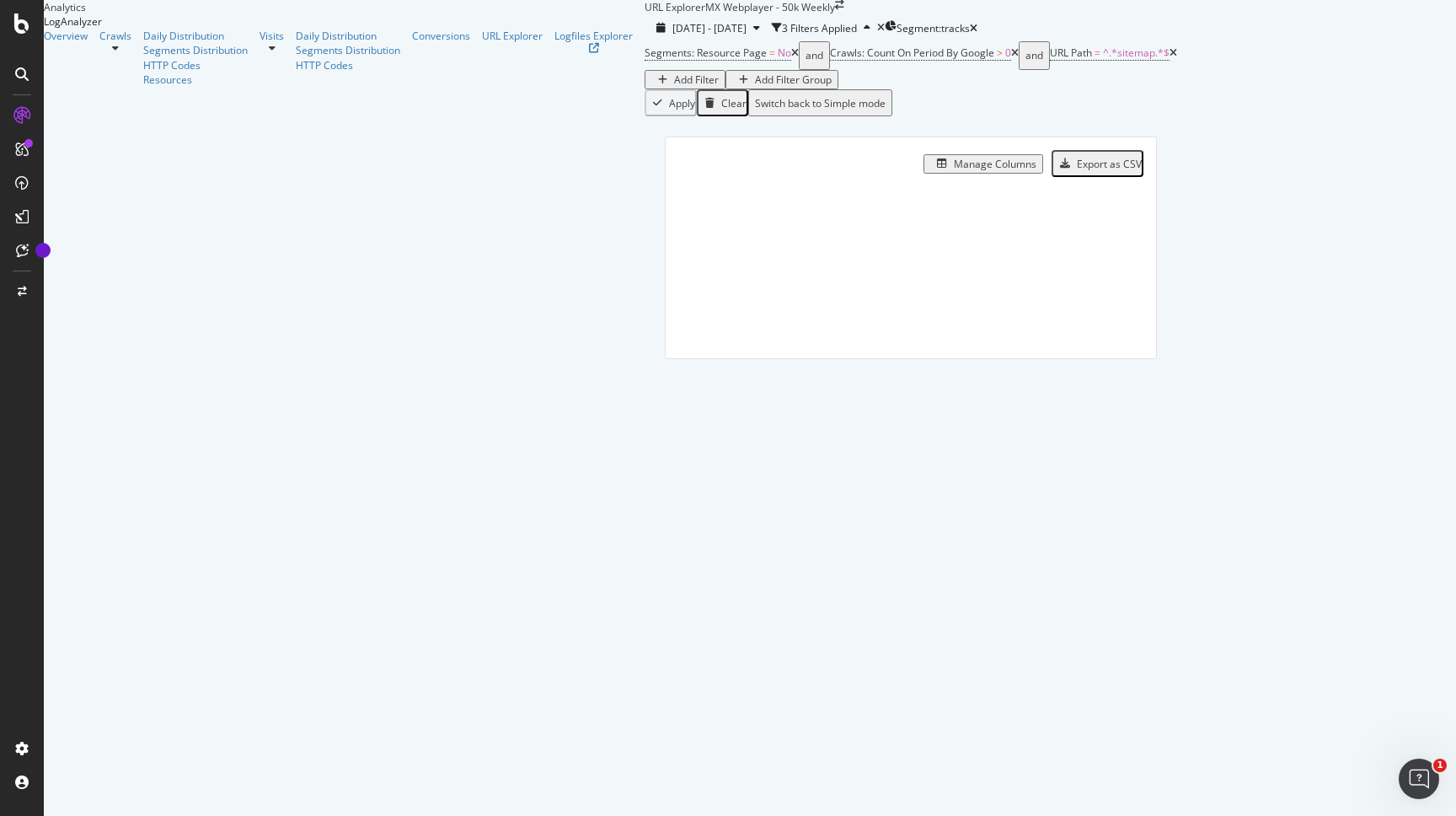
click at [645, 172] on div "Manage Columns Export as CSV Full URL Crawls: Count On Period By Google" at bounding box center [911, 267] width 532 height 302
drag, startPoint x: 429, startPoint y: 172, endPoint x: 179, endPoint y: 14, distance: 295.7
click at [645, 14] on div "URL Explorer MX Webplayer - 50k Weekly [DATE] - [DATE] 3 Filters Applied Segmen…" at bounding box center [911, 209] width 532 height 418
click at [645, 172] on div "Manage Columns Export as CSV Full URL Crawls: Count On Period By Google" at bounding box center [911, 267] width 532 height 302
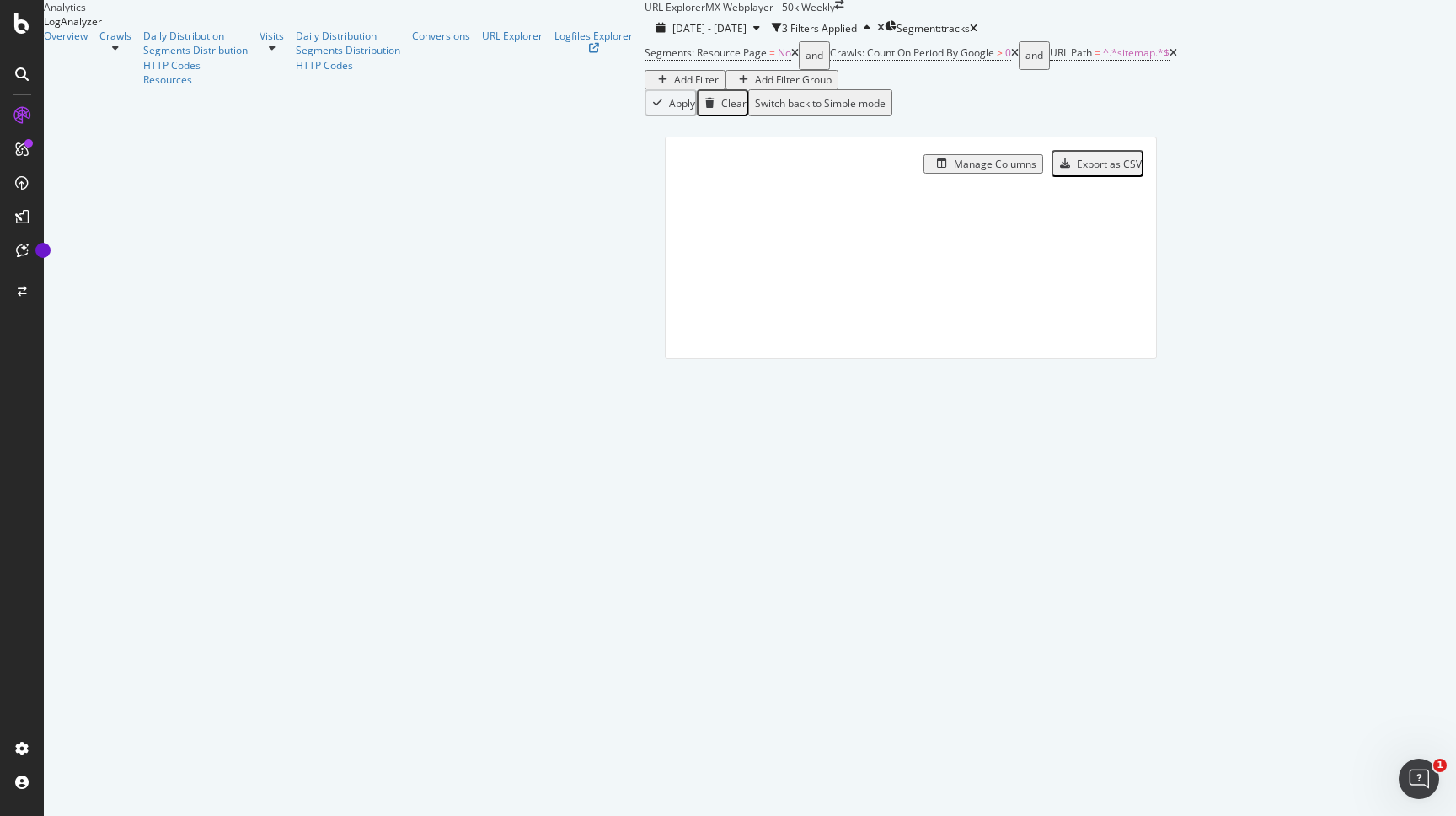
click at [645, 172] on div "Manage Columns Export as CSV Full URL Crawls: Count On Period By Google" at bounding box center [911, 267] width 532 height 302
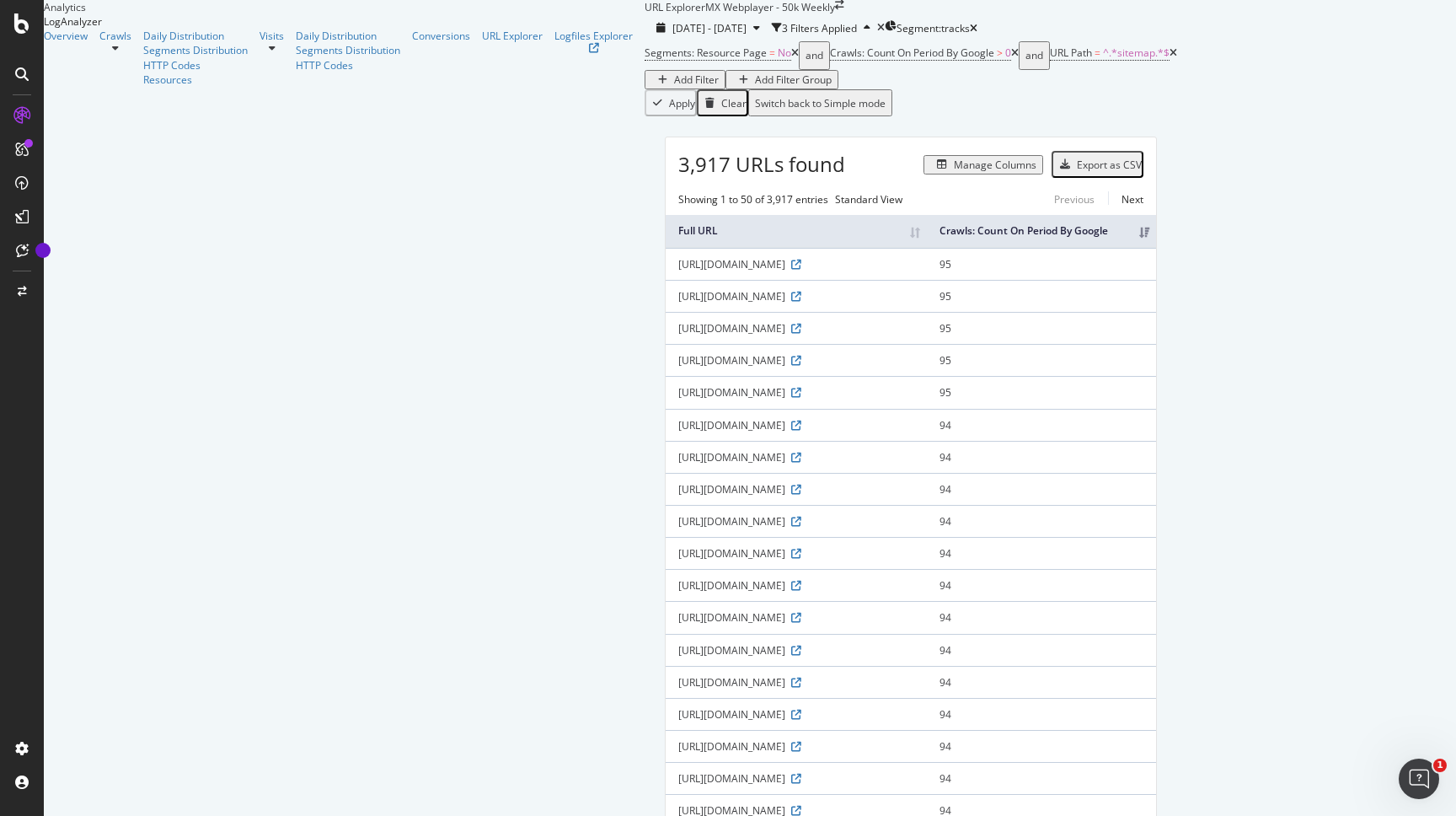
click at [1142, 172] on div "Export as CSV" at bounding box center [1109, 165] width 65 height 15
click at [114, 87] on div "Overview Crawls Daily Distribution Segments Distribution HTTP Codes Resources V…" at bounding box center [344, 57] width 601 height 58
click at [645, 15] on div "URL Explorer MX Webplayer - 50k Weekly" at bounding box center [744, 7] width 200 height 15
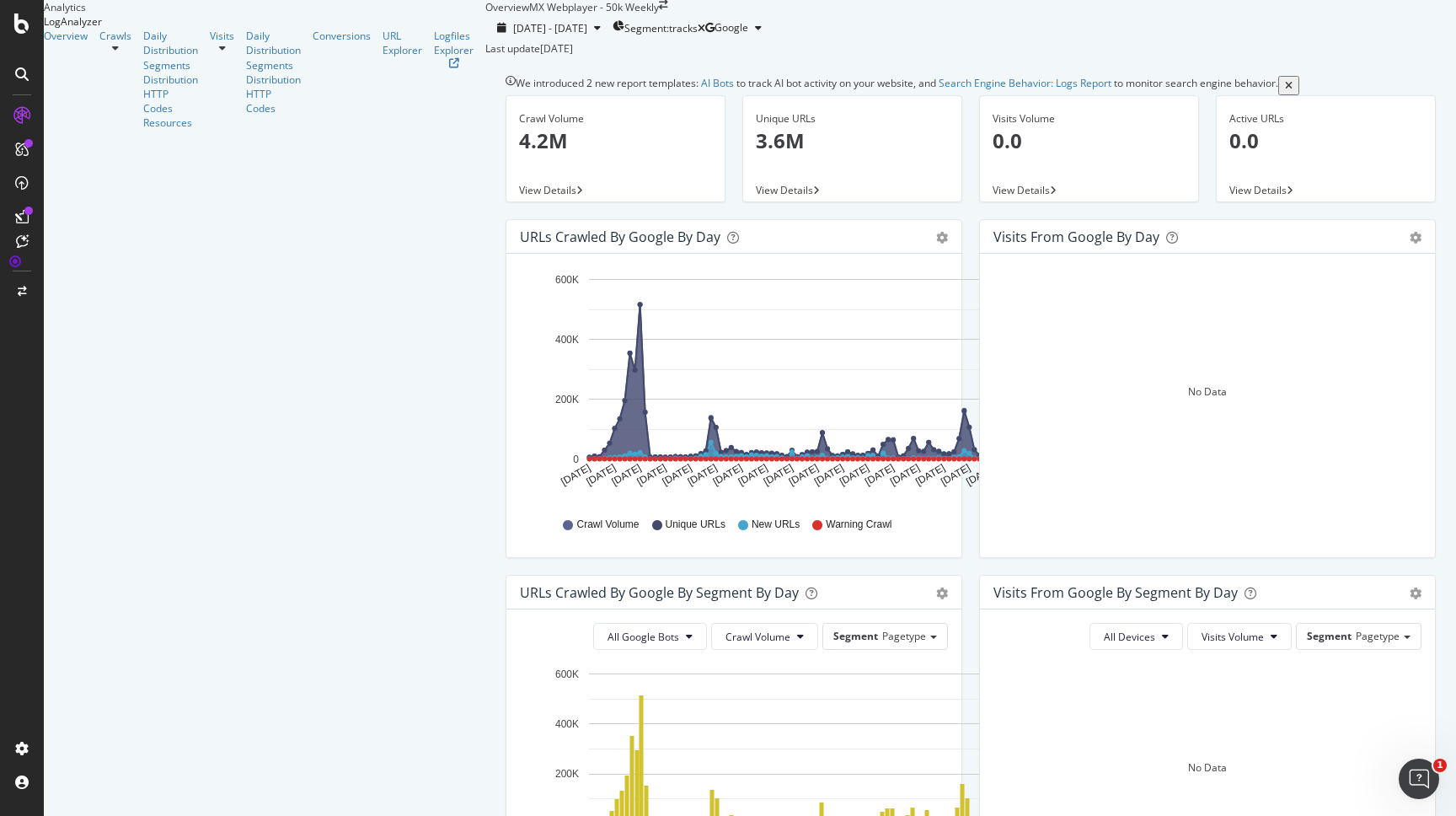
click at [936, 243] on icon "gear" at bounding box center [942, 237] width 12 height 12
click at [826, 313] on span "Table" at bounding box center [893, 301] width 135 height 23
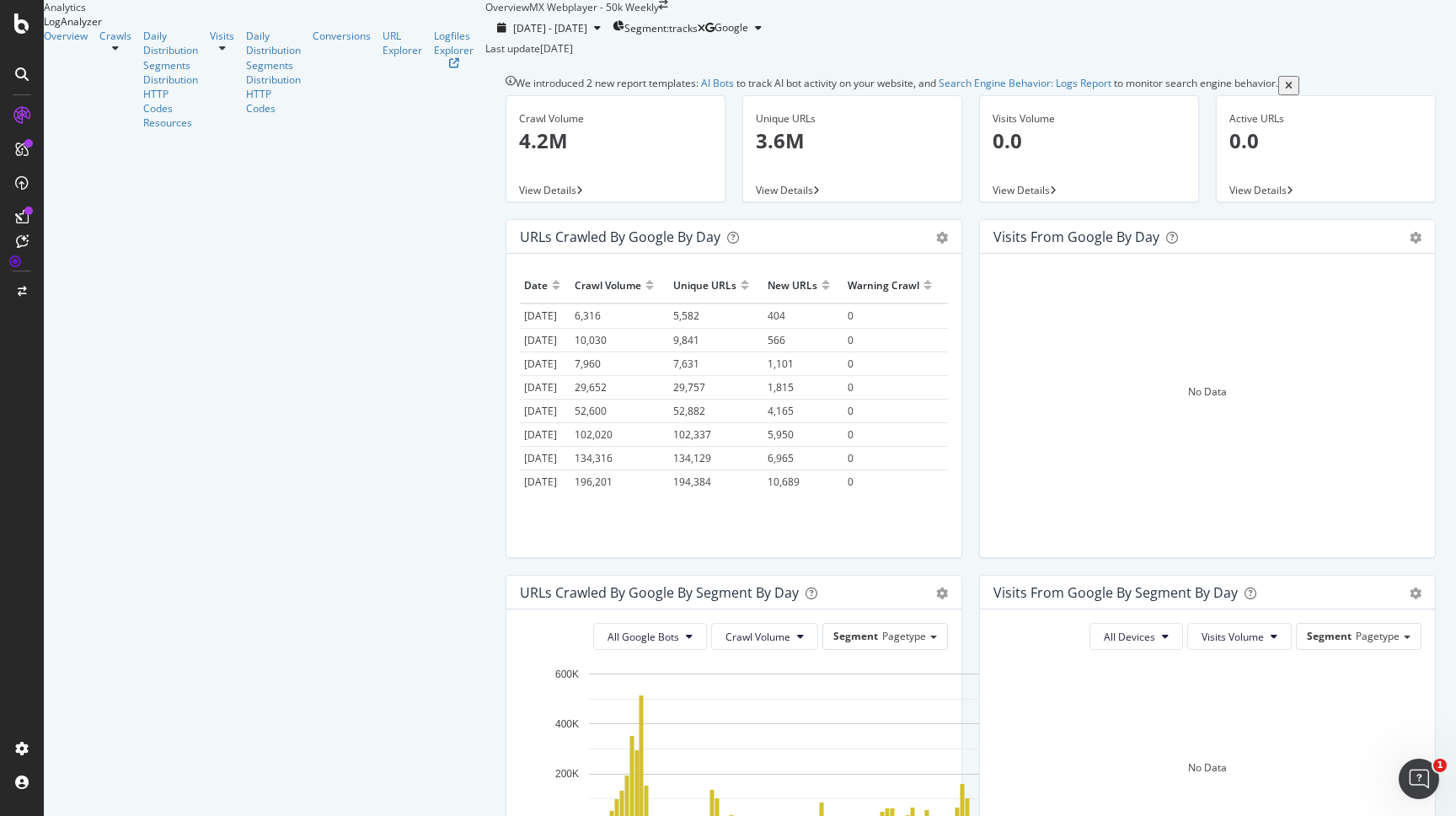
click at [520, 245] on div "URLs Crawled by Google by day" at bounding box center [620, 237] width 201 height 16
click at [682, 316] on div "Hold CMD (⌘) while clicking to filter the report. Date Crawl Volume Unique URLs…" at bounding box center [734, 405] width 455 height 304
click at [936, 243] on icon "gear" at bounding box center [942, 237] width 12 height 12
click at [654, 245] on div "URLs Crawled by Google by day" at bounding box center [715, 237] width 391 height 16
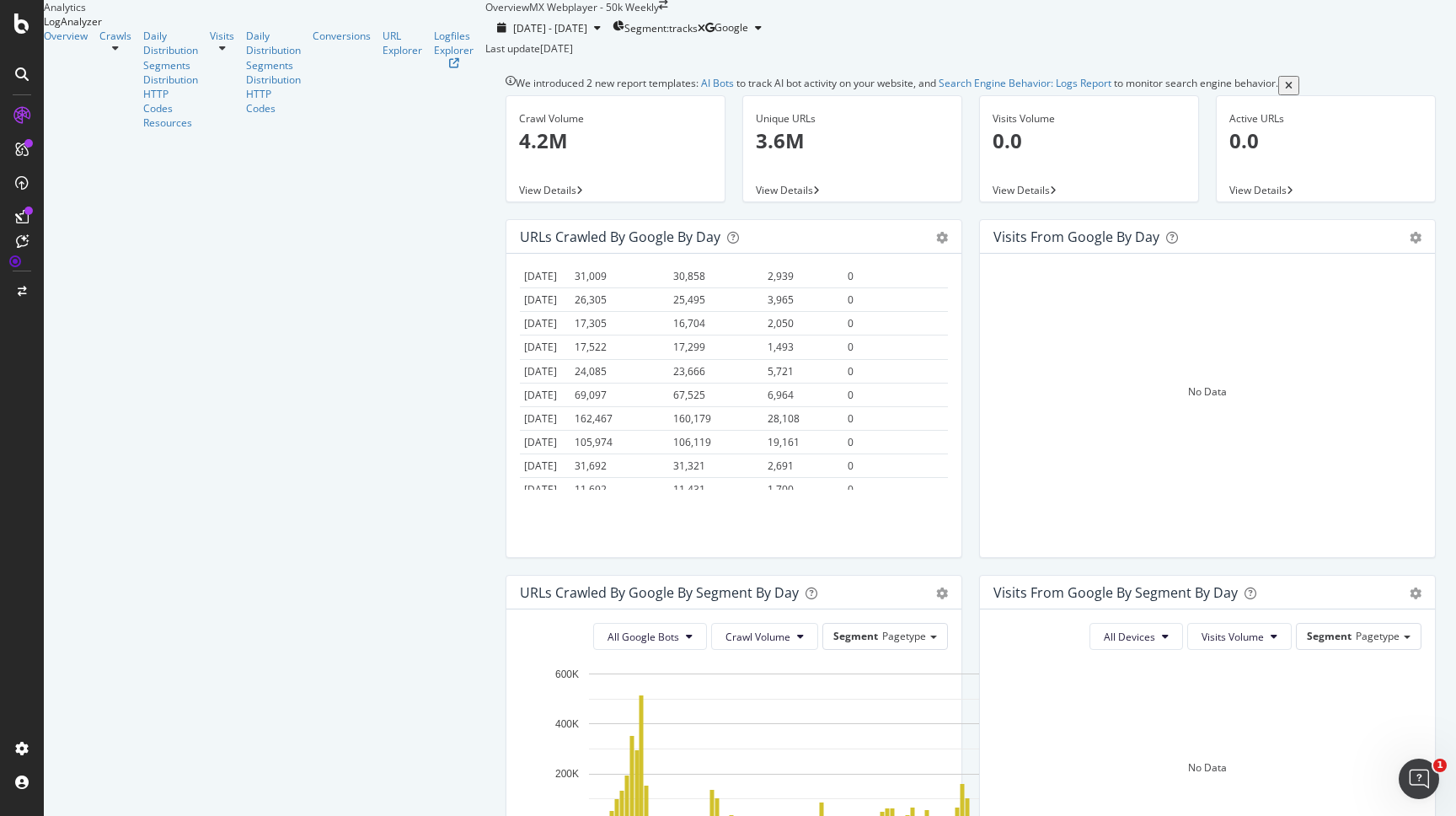
scroll to position [1996, 0]
click at [520, 245] on div "URLs Crawled by Google by day" at bounding box center [715, 237] width 391 height 16
click at [936, 243] on icon "gear" at bounding box center [942, 237] width 12 height 12
click at [826, 646] on span "Table" at bounding box center [893, 656] width 135 height 23
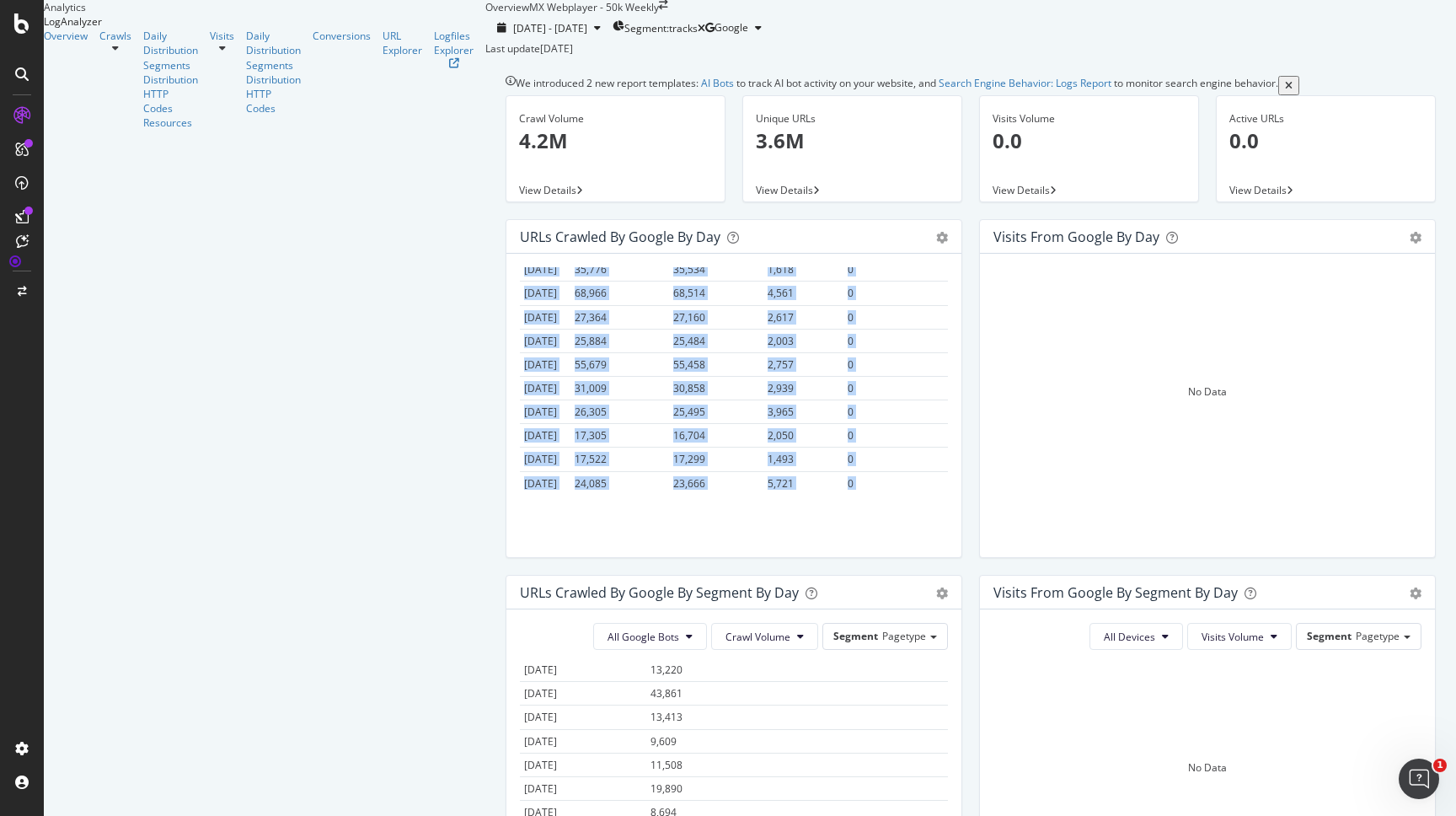
scroll to position [1996, 0]
drag, startPoint x: 224, startPoint y: 320, endPoint x: 760, endPoint y: 522, distance: 572.8
copy table "Date Crawl Volume Unique URLs New URLs Warning Crawl [DATE] 6,316 5,582 404 0 […"
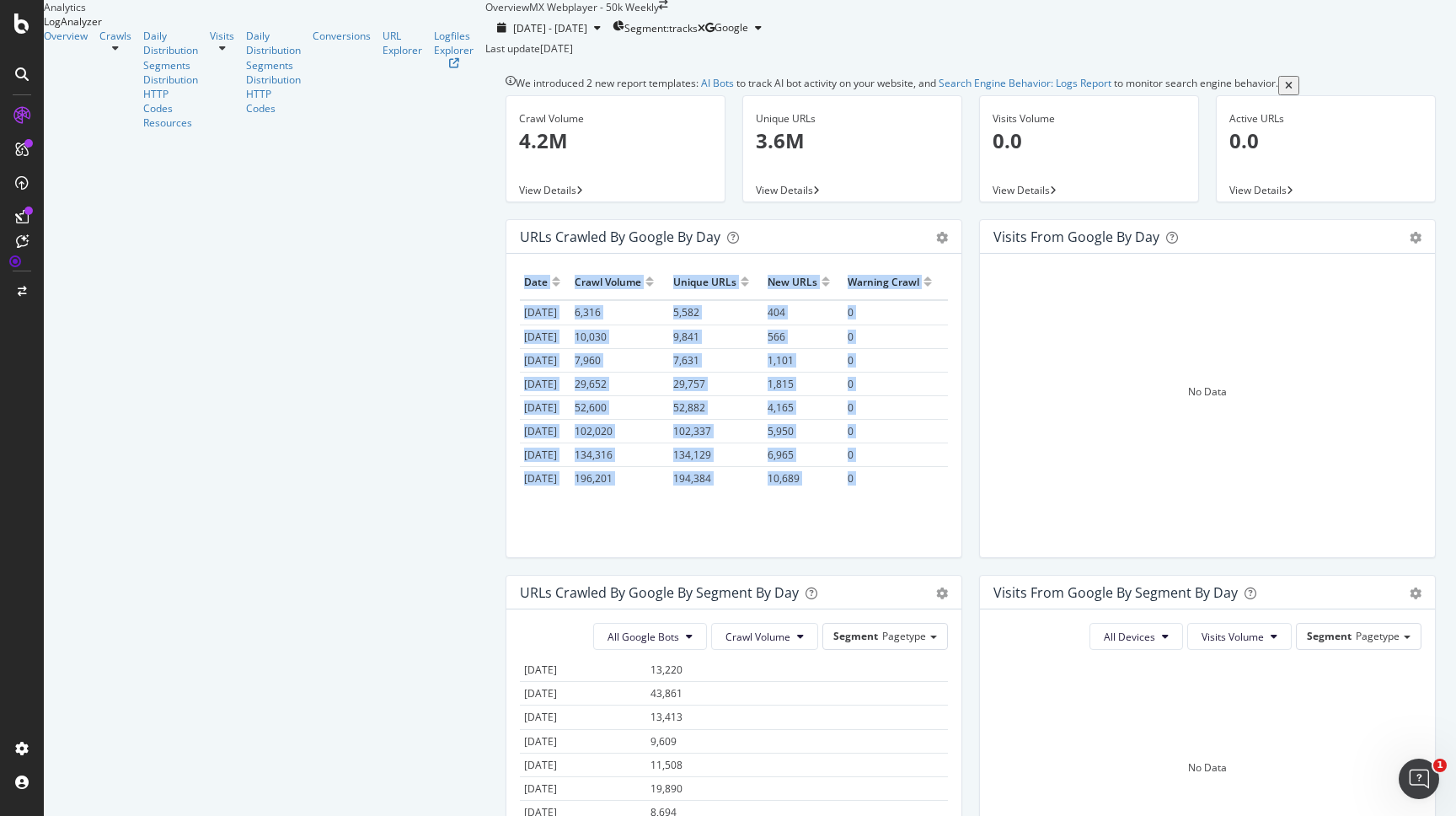
scroll to position [0, 0]
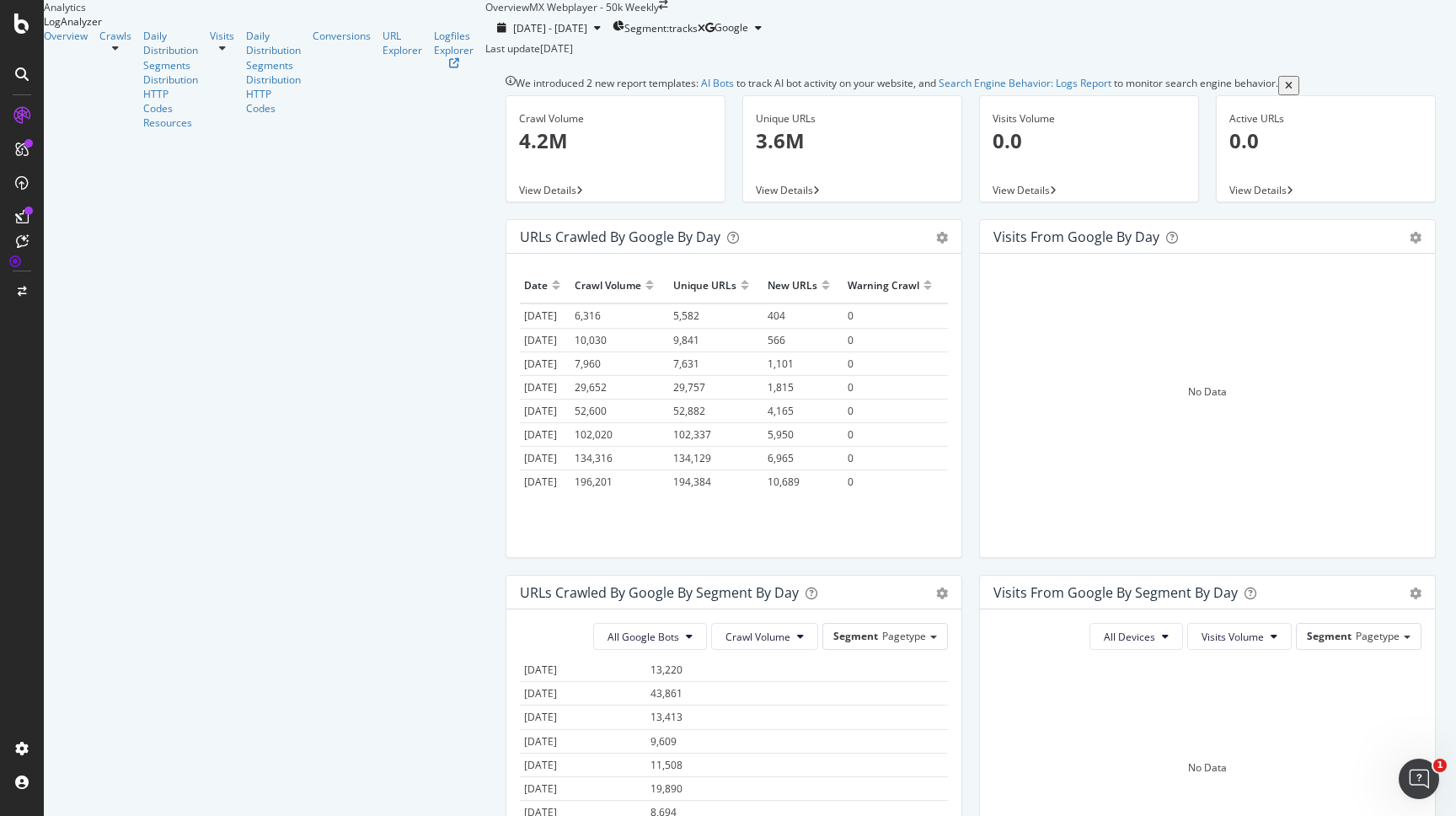
click at [530, 253] on div "URLs Crawled by Google by day Area Table" at bounding box center [734, 236] width 455 height 34
click at [659, 10] on icon "arrow-right-arrow-left" at bounding box center [664, 5] width 9 height 10
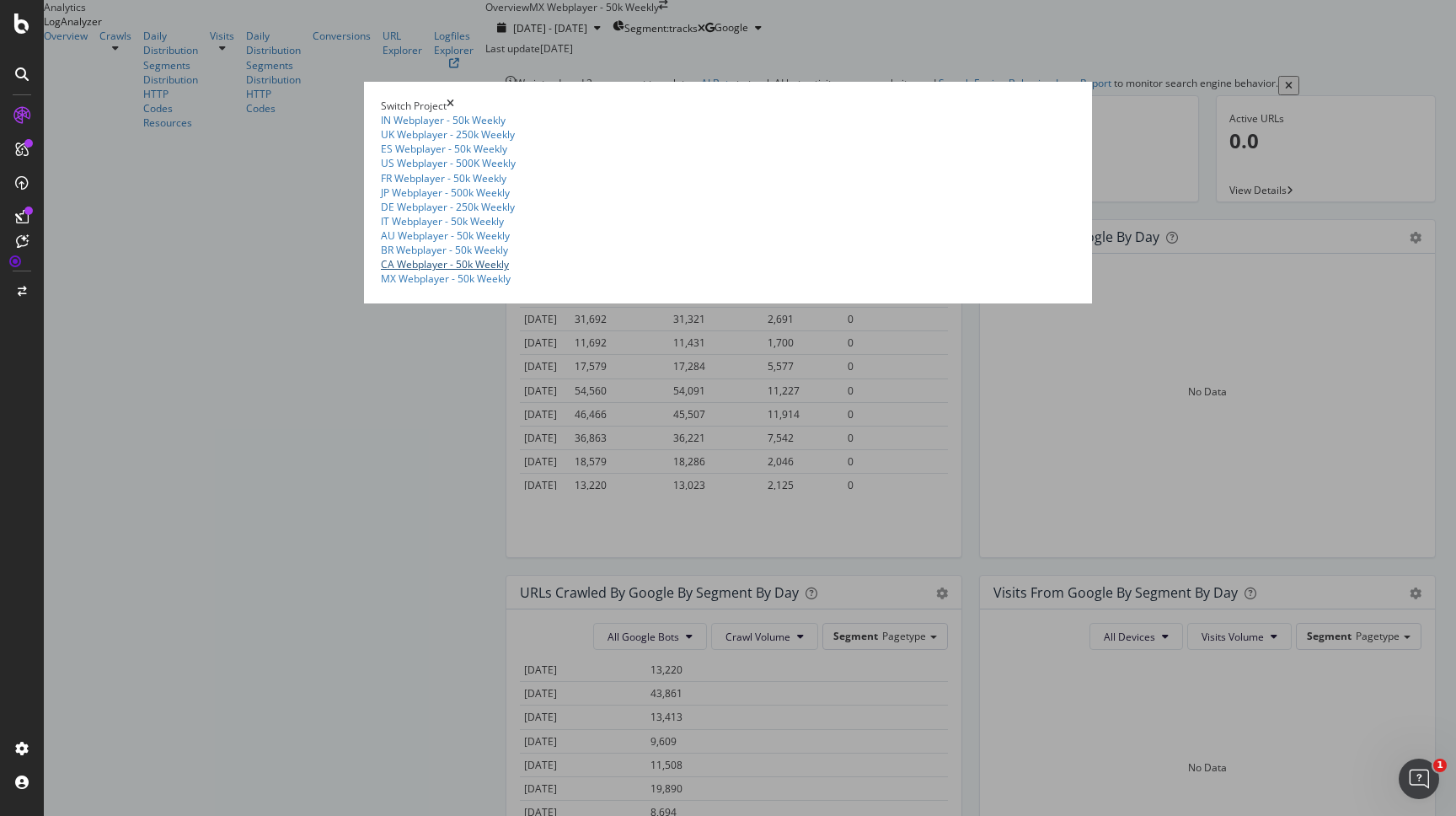
click at [381, 272] on link "CA Webplayer - 50k Weekly" at bounding box center [445, 264] width 129 height 15
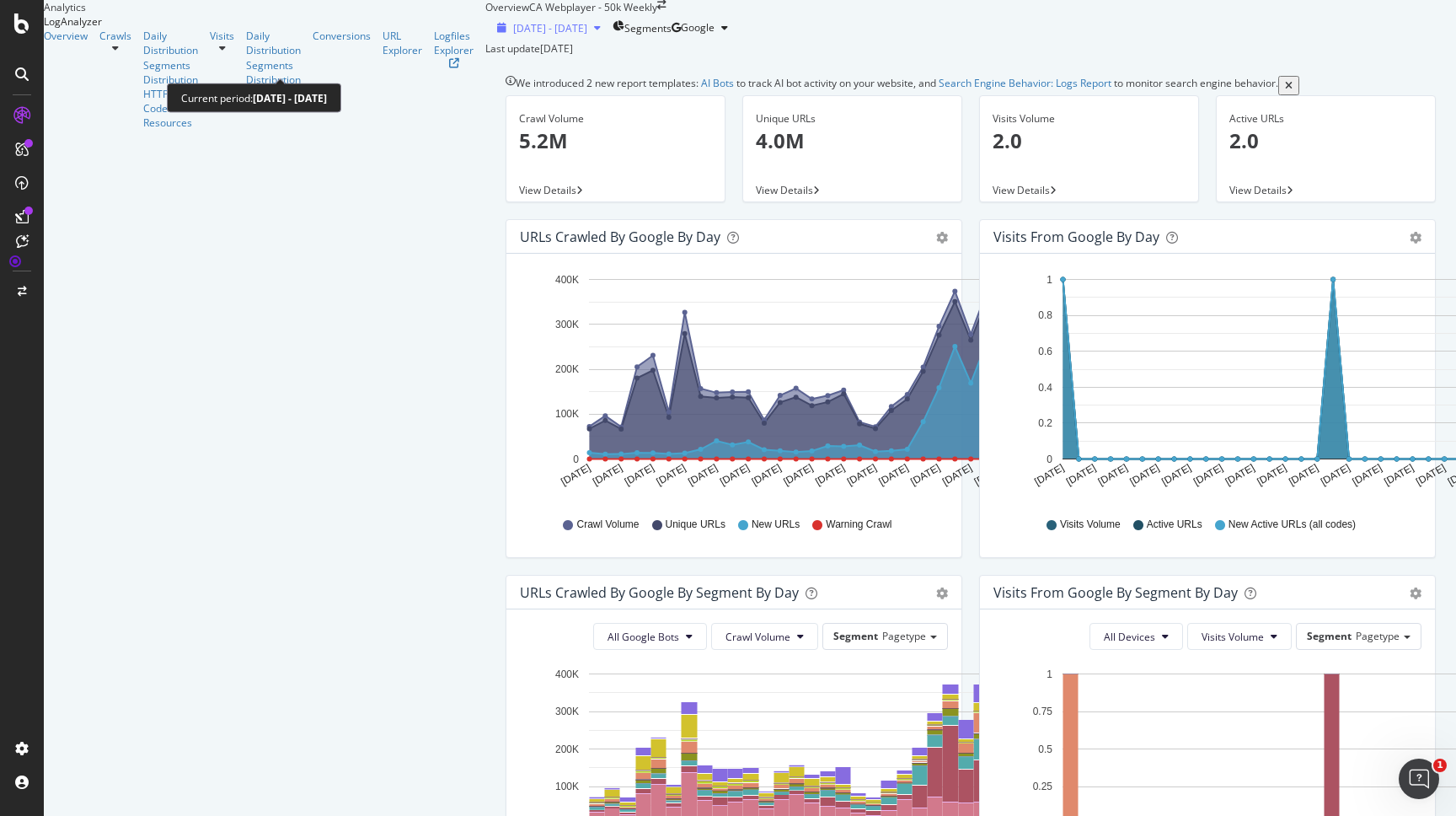
click at [513, 36] on span "[DATE] - [DATE]" at bounding box center [550, 28] width 74 height 15
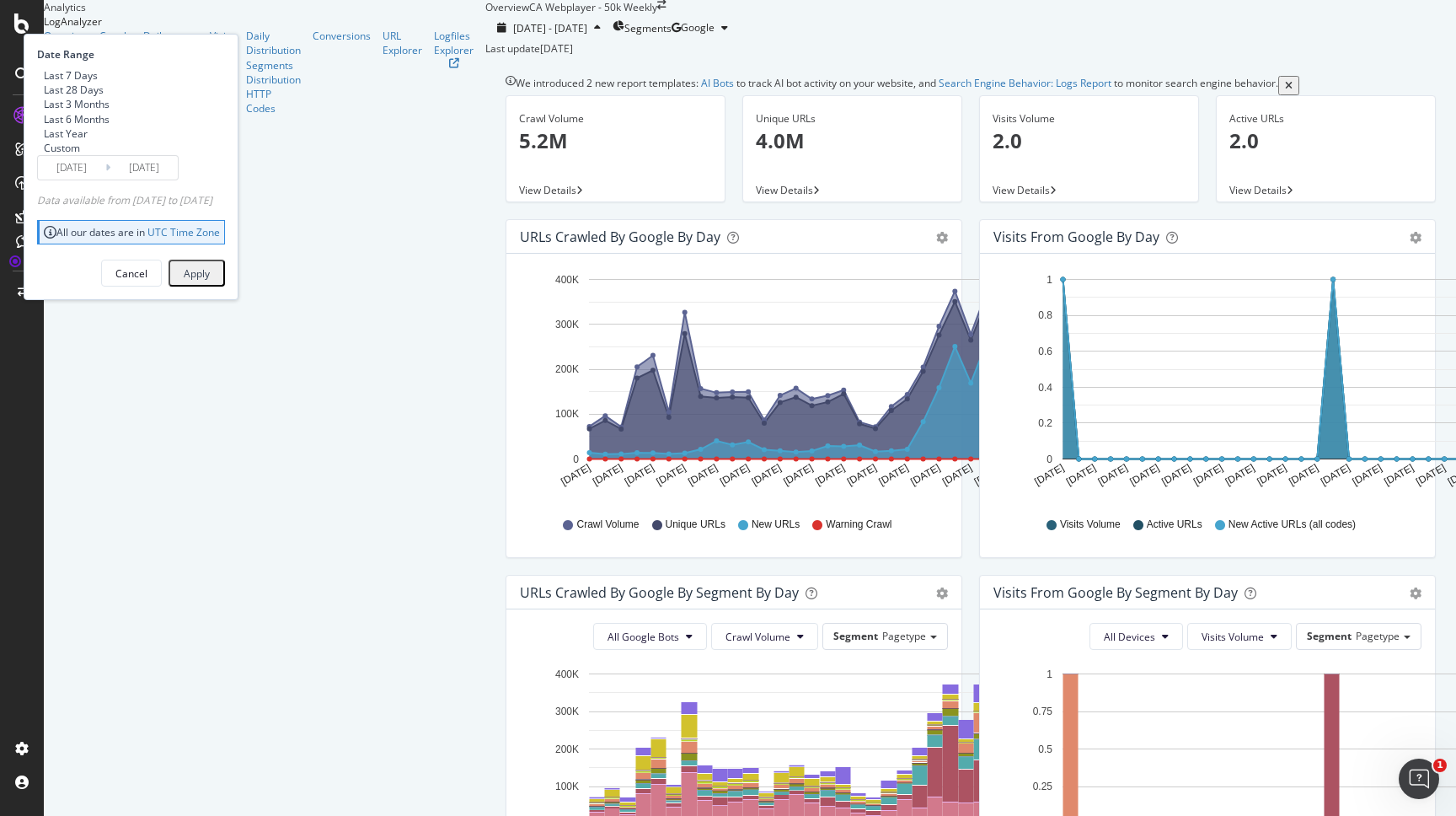
click at [109, 111] on div "Last 3 Months" at bounding box center [77, 104] width 66 height 15
type input "[DATE]"
click at [210, 281] on div "Apply" at bounding box center [197, 274] width 26 height 15
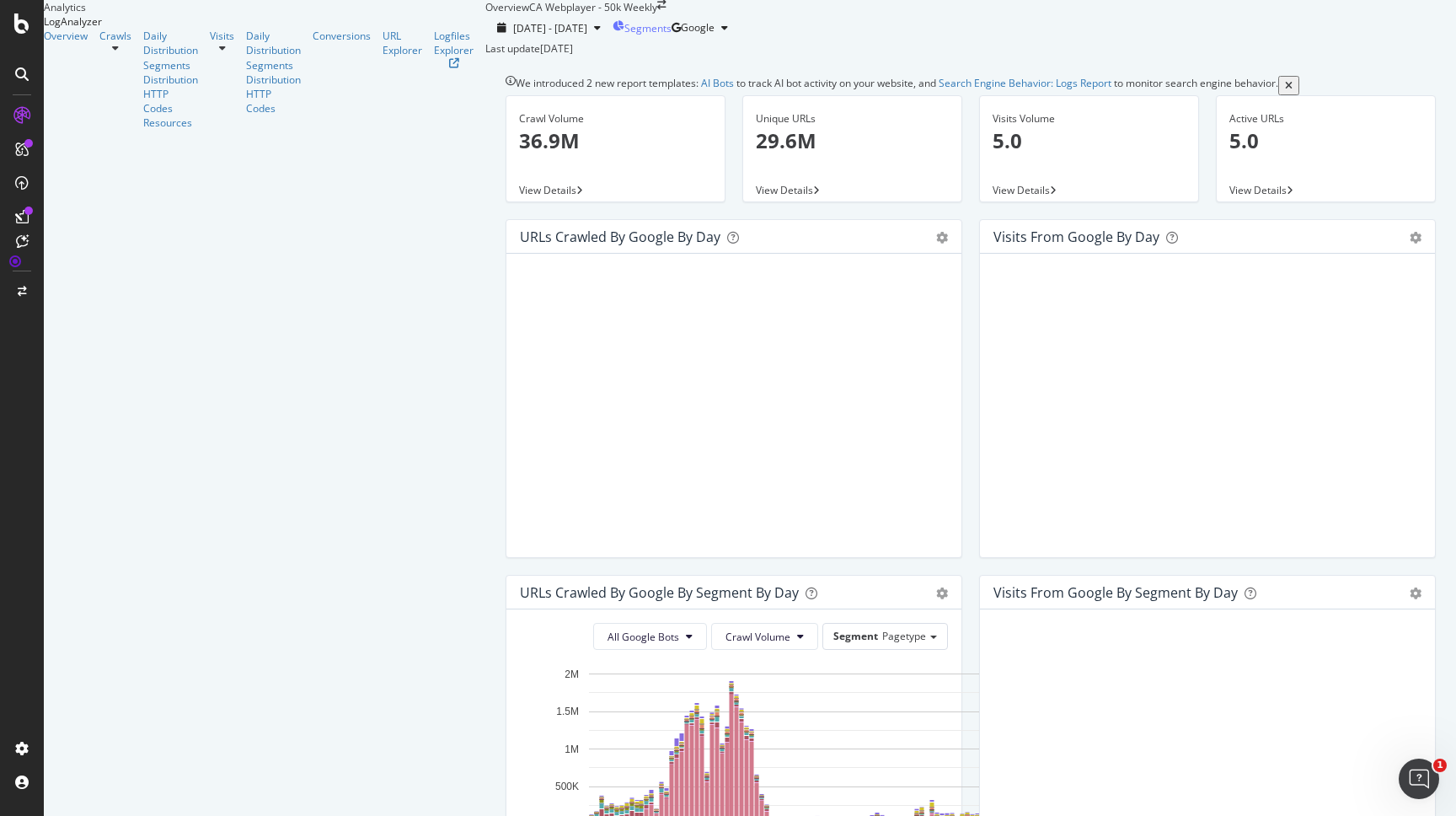
click at [625, 36] on span "Segments" at bounding box center [648, 28] width 47 height 15
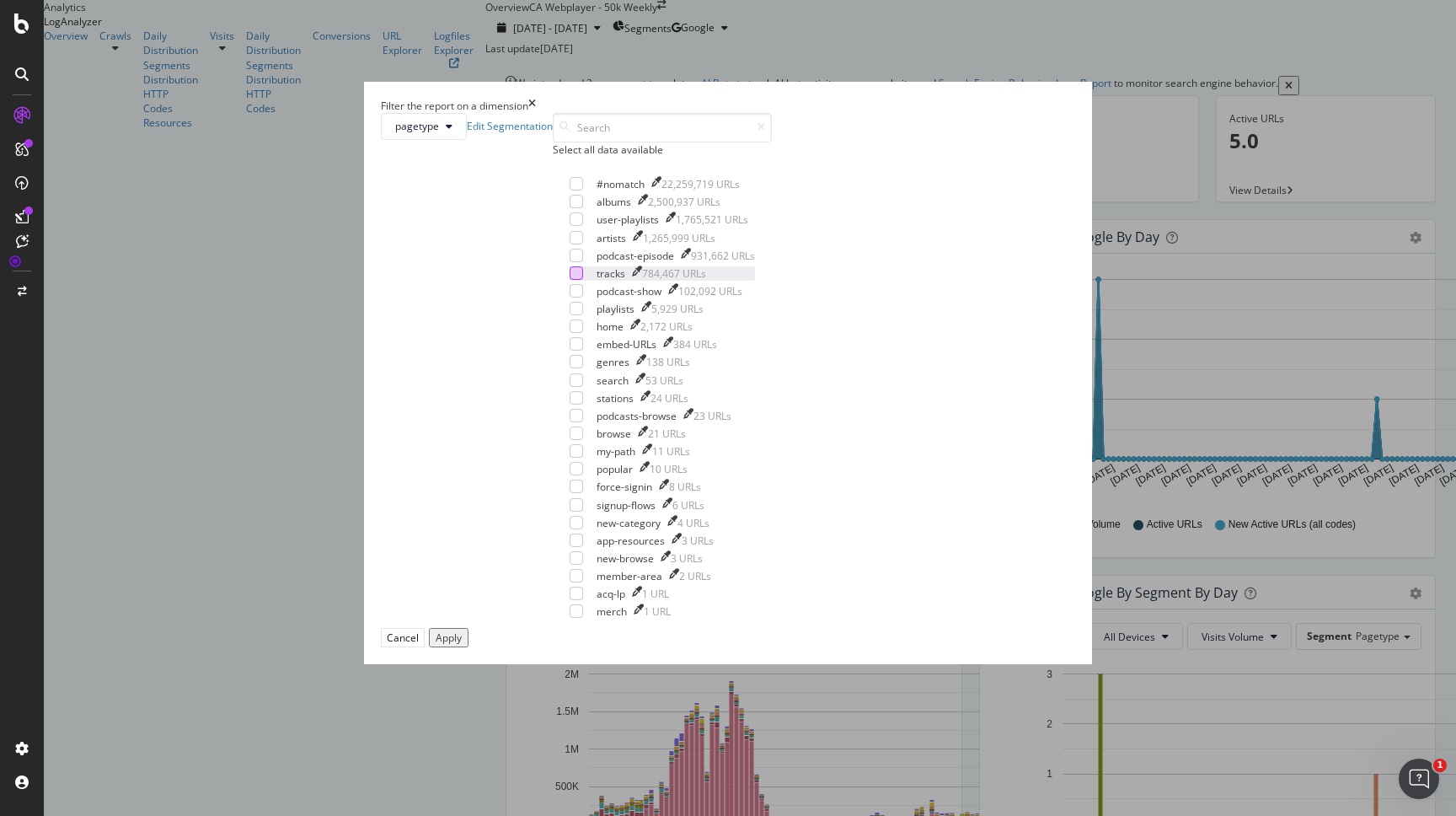
click at [575, 280] on div "modal" at bounding box center [576, 273] width 14 height 14
click at [462, 645] on div "Apply" at bounding box center [449, 637] width 26 height 15
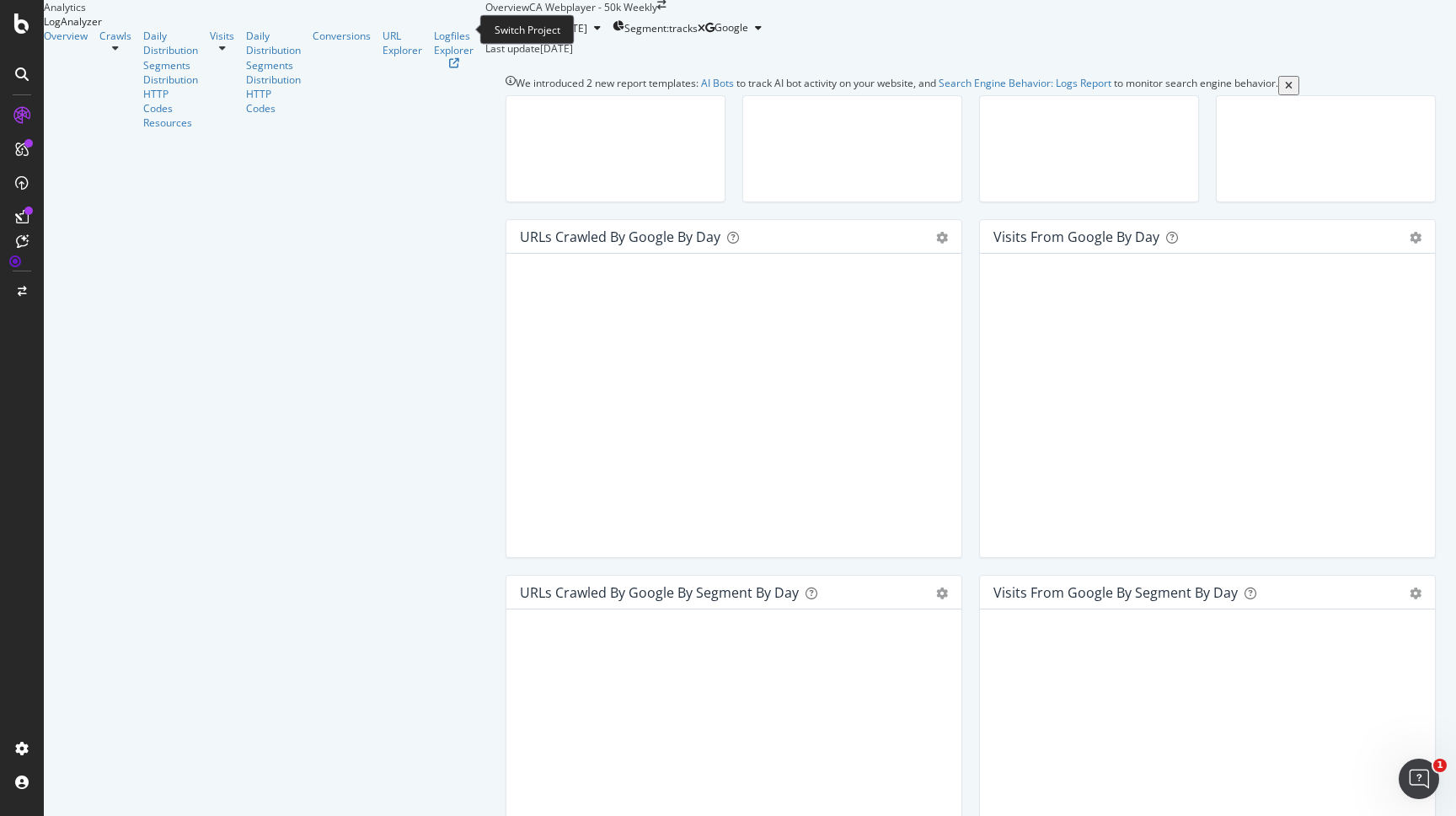
click at [657, 10] on icon "arrow-right-arrow-left" at bounding box center [662, 5] width 9 height 10
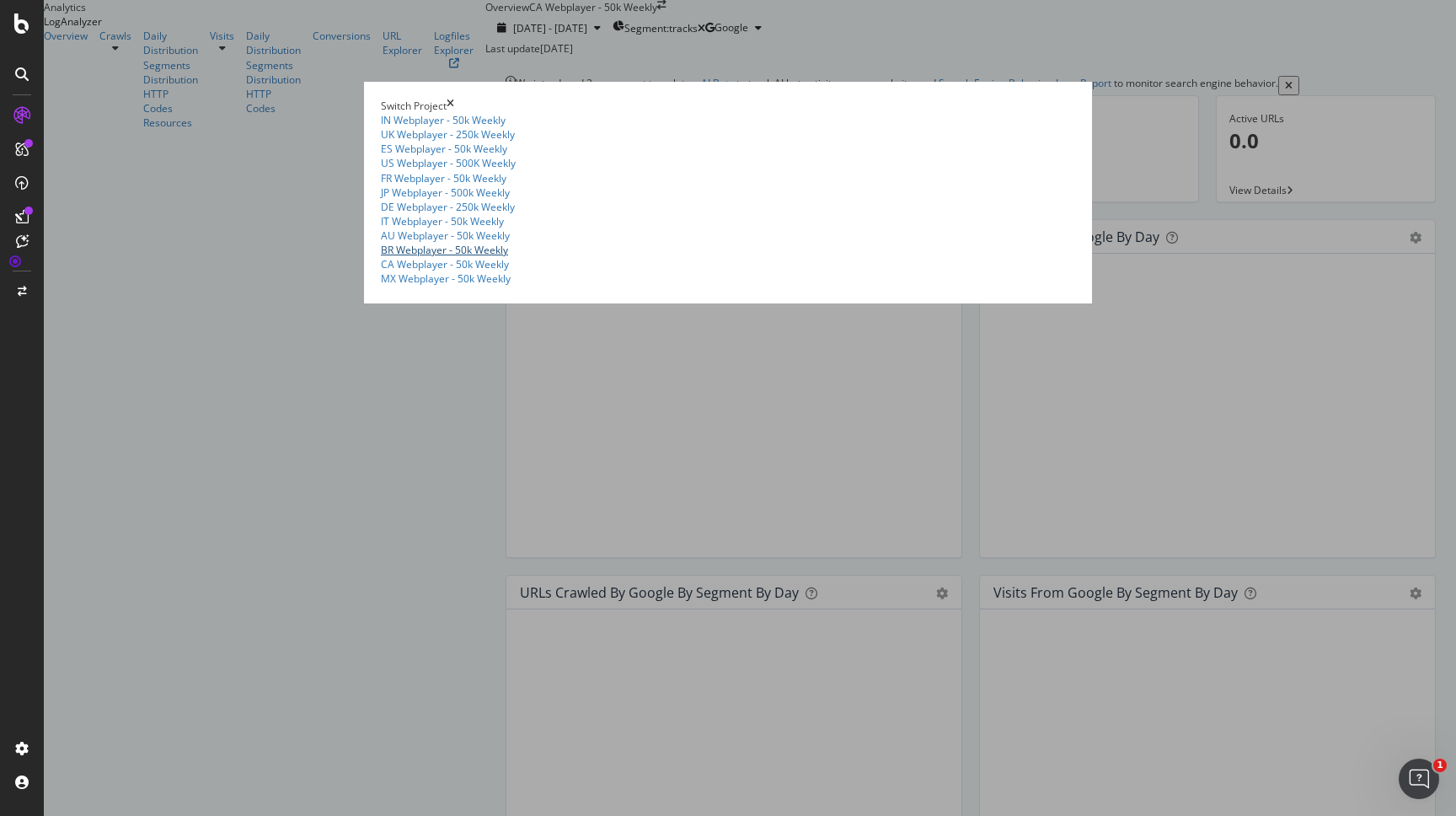
click at [381, 257] on link "BR Webplayer - 50k Weekly" at bounding box center [445, 250] width 128 height 15
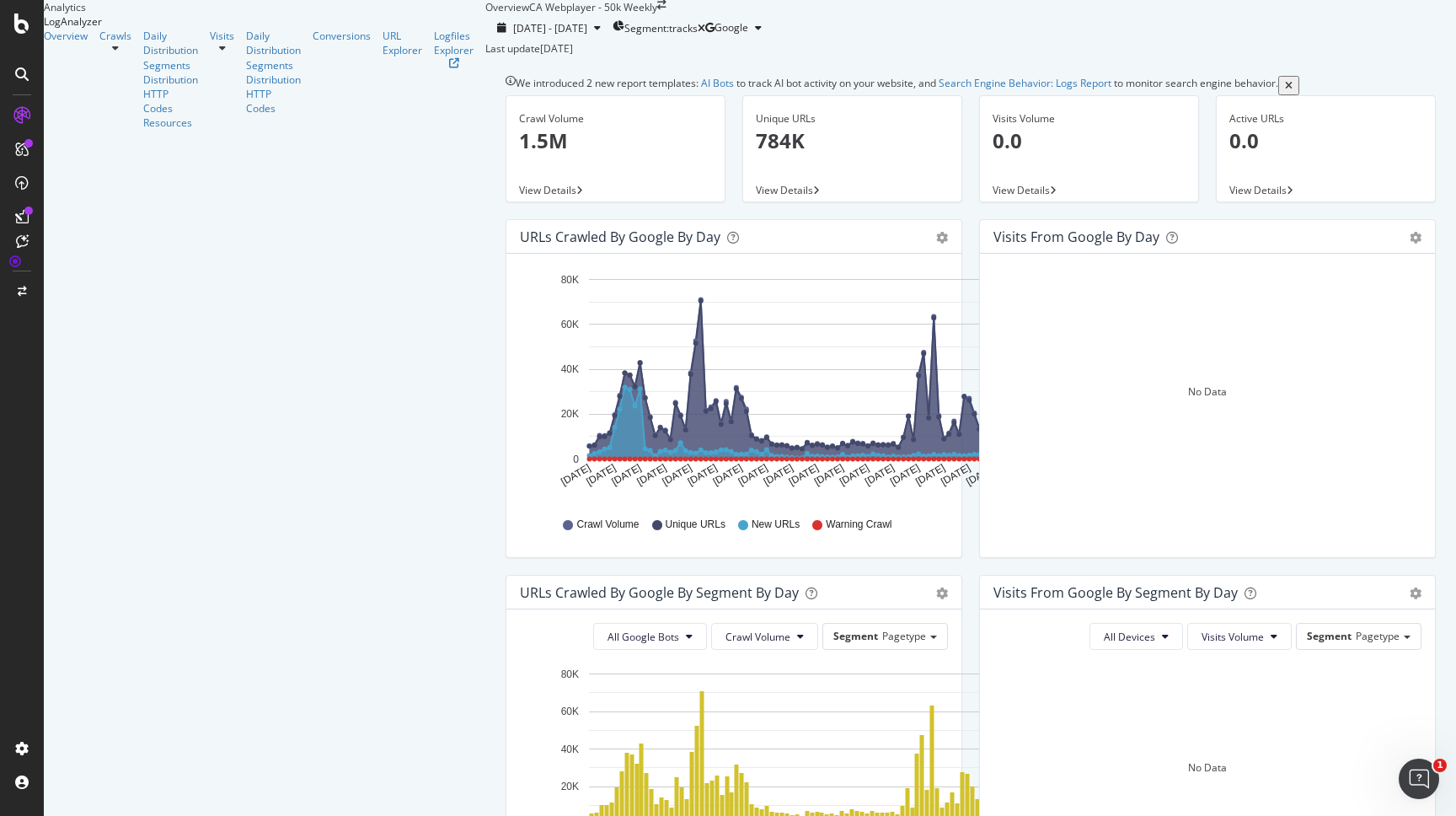
click at [756, 197] on span "View Details" at bounding box center [784, 191] width 57 height 15
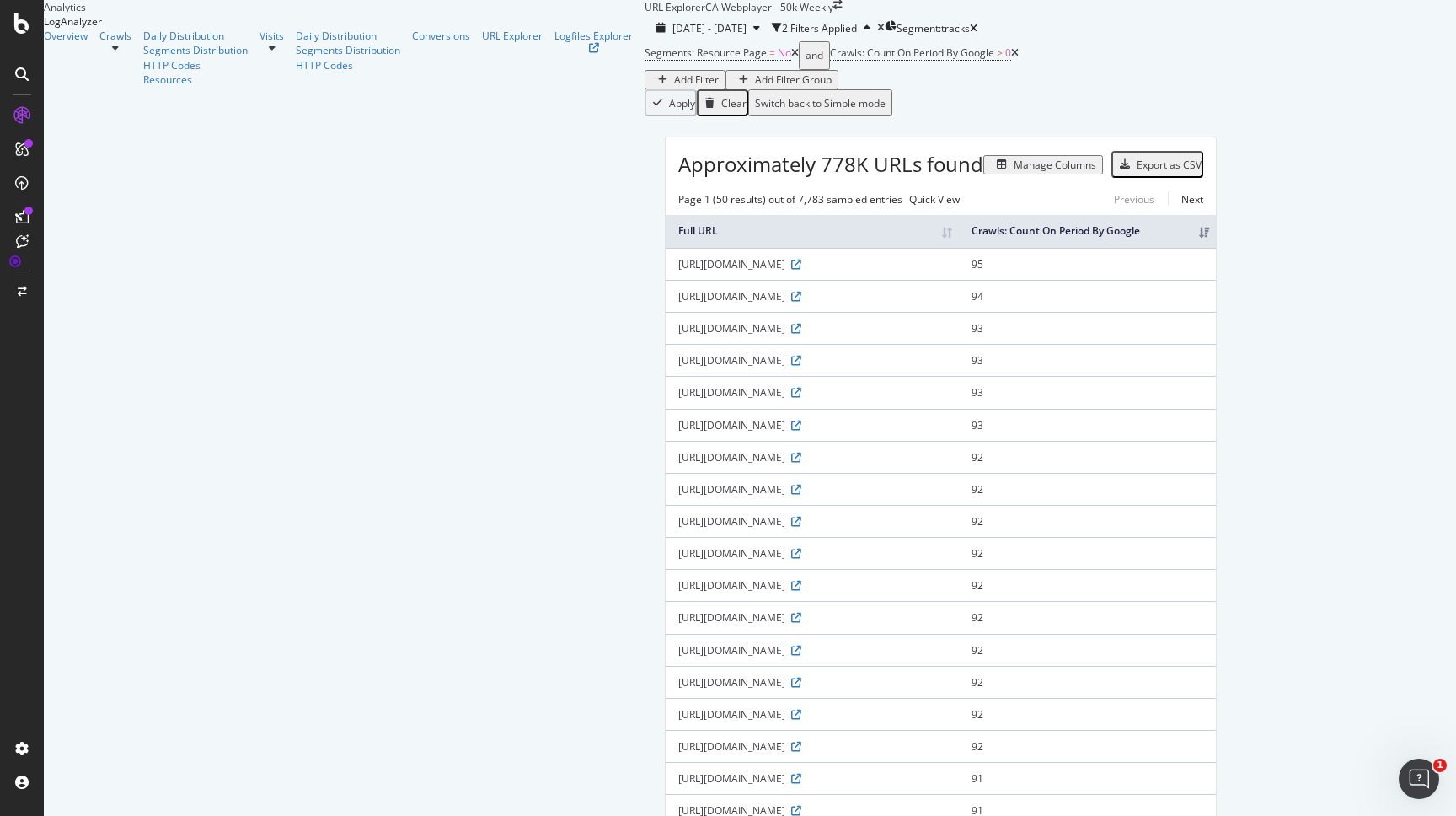
click at [755, 87] on div "Add Filter Group" at bounding box center [793, 79] width 77 height 15
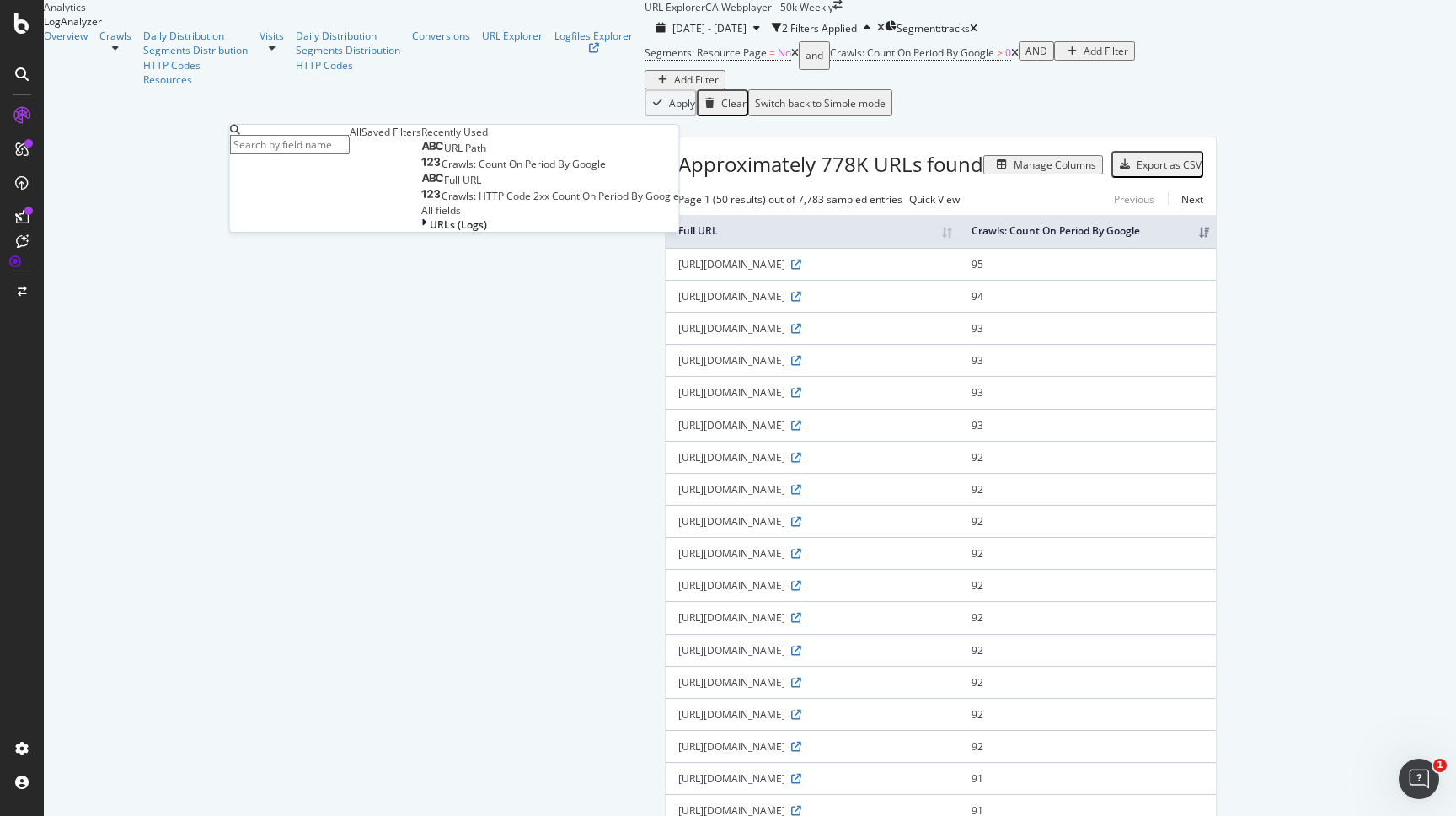
click at [652, 87] on div "Add Filter" at bounding box center [686, 79] width 67 height 15
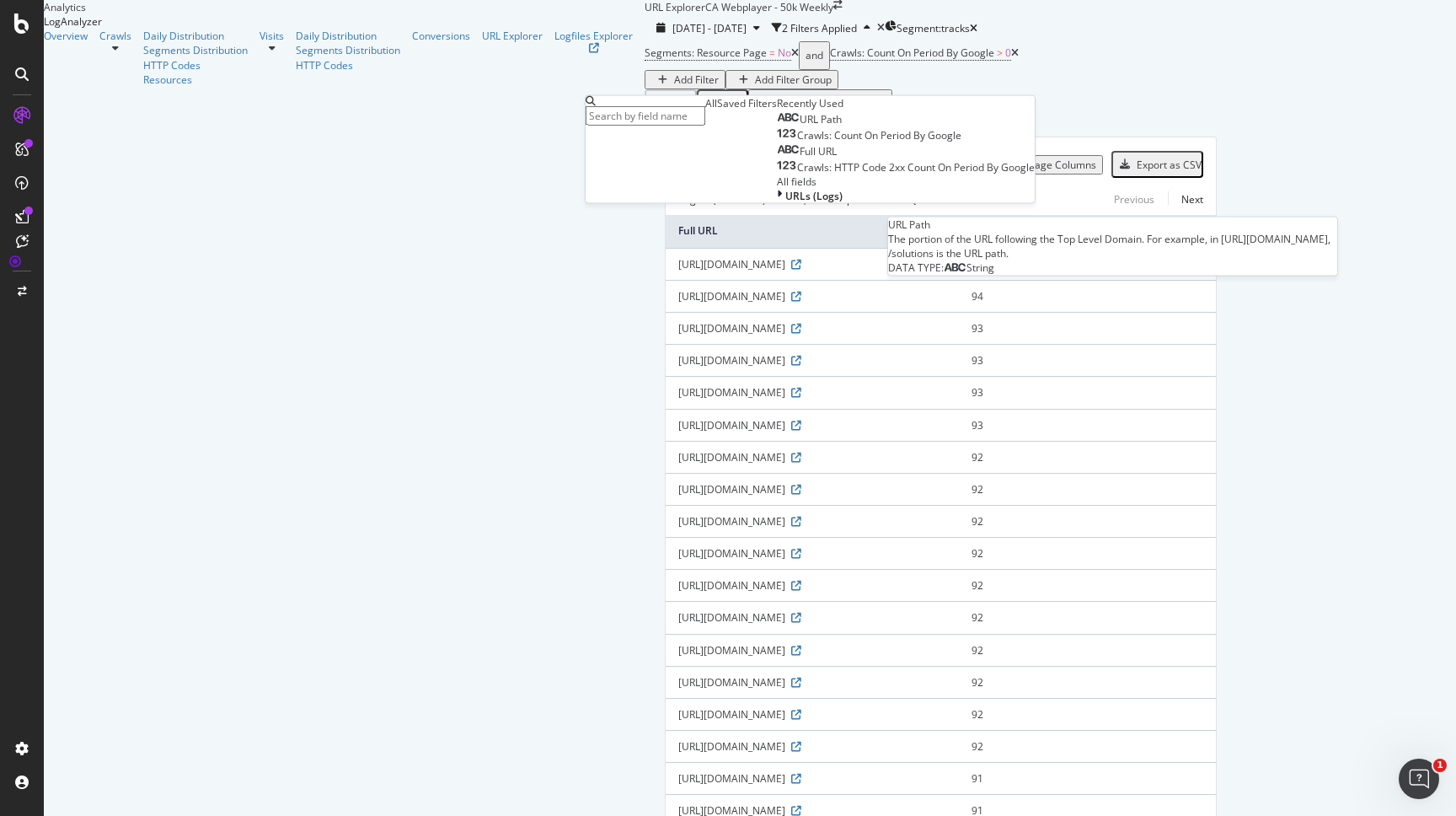
click at [800, 127] on span "URL Path" at bounding box center [821, 119] width 42 height 15
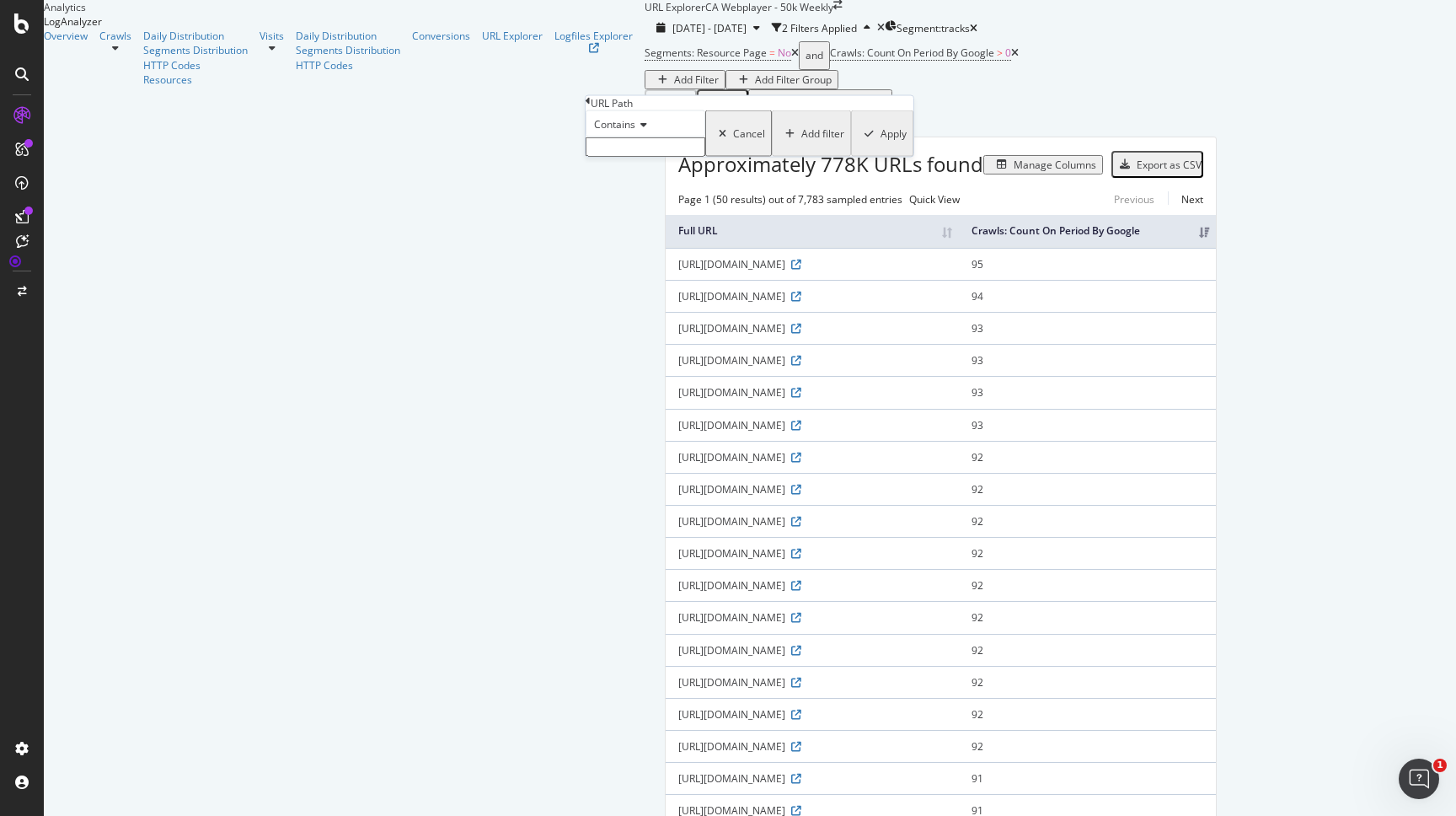
click at [648, 157] on input "text" at bounding box center [645, 147] width 119 height 19
type input "sitemap"
click at [881, 146] on div "Apply" at bounding box center [893, 139] width 26 height 15
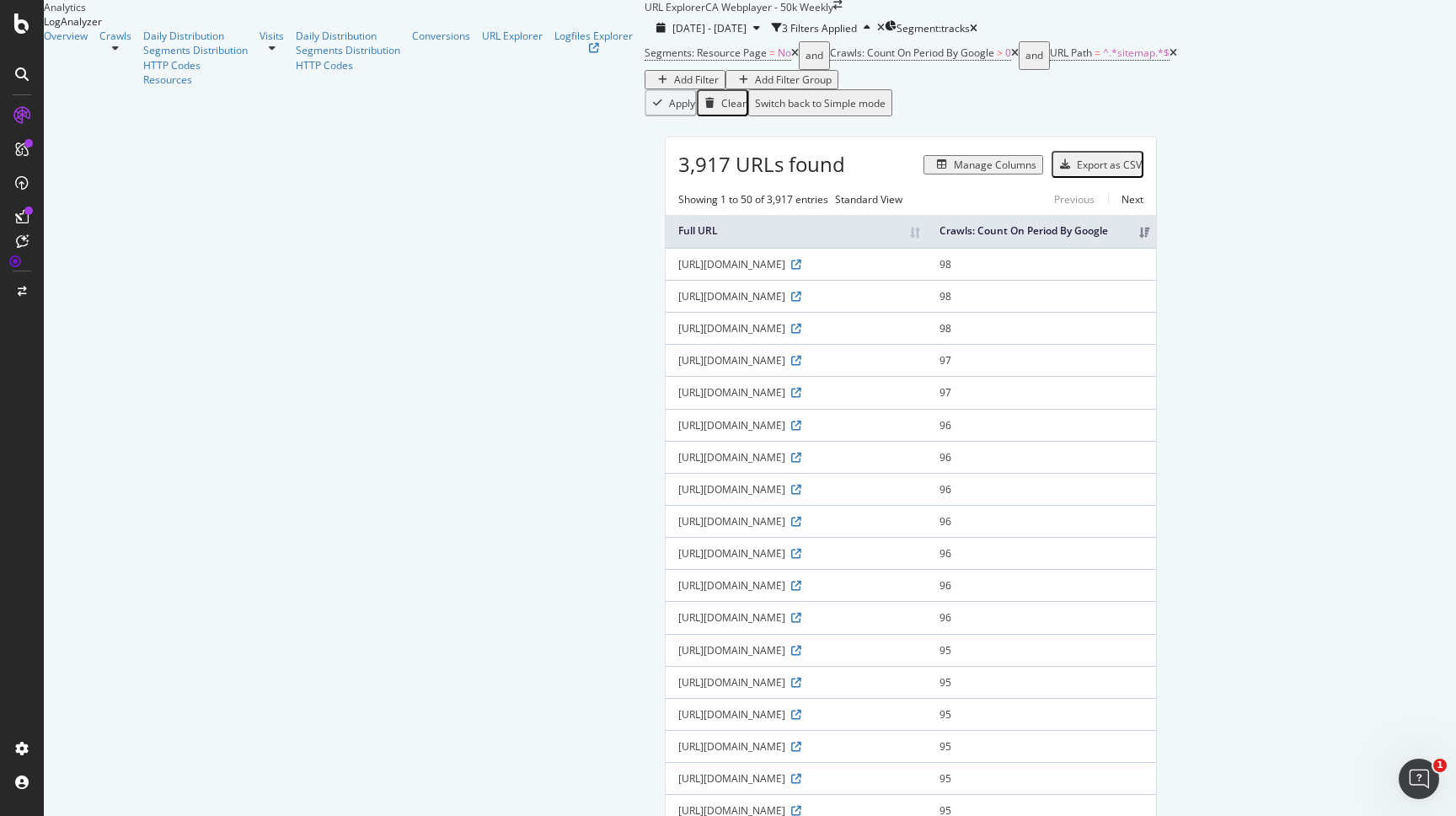
click at [678, 179] on span "3,917 URLs found" at bounding box center [761, 164] width 167 height 28
click at [1142, 172] on div "Export as CSV" at bounding box center [1109, 165] width 65 height 15
click at [833, 10] on icon "arrow-right-arrow-left" at bounding box center [838, 5] width 9 height 10
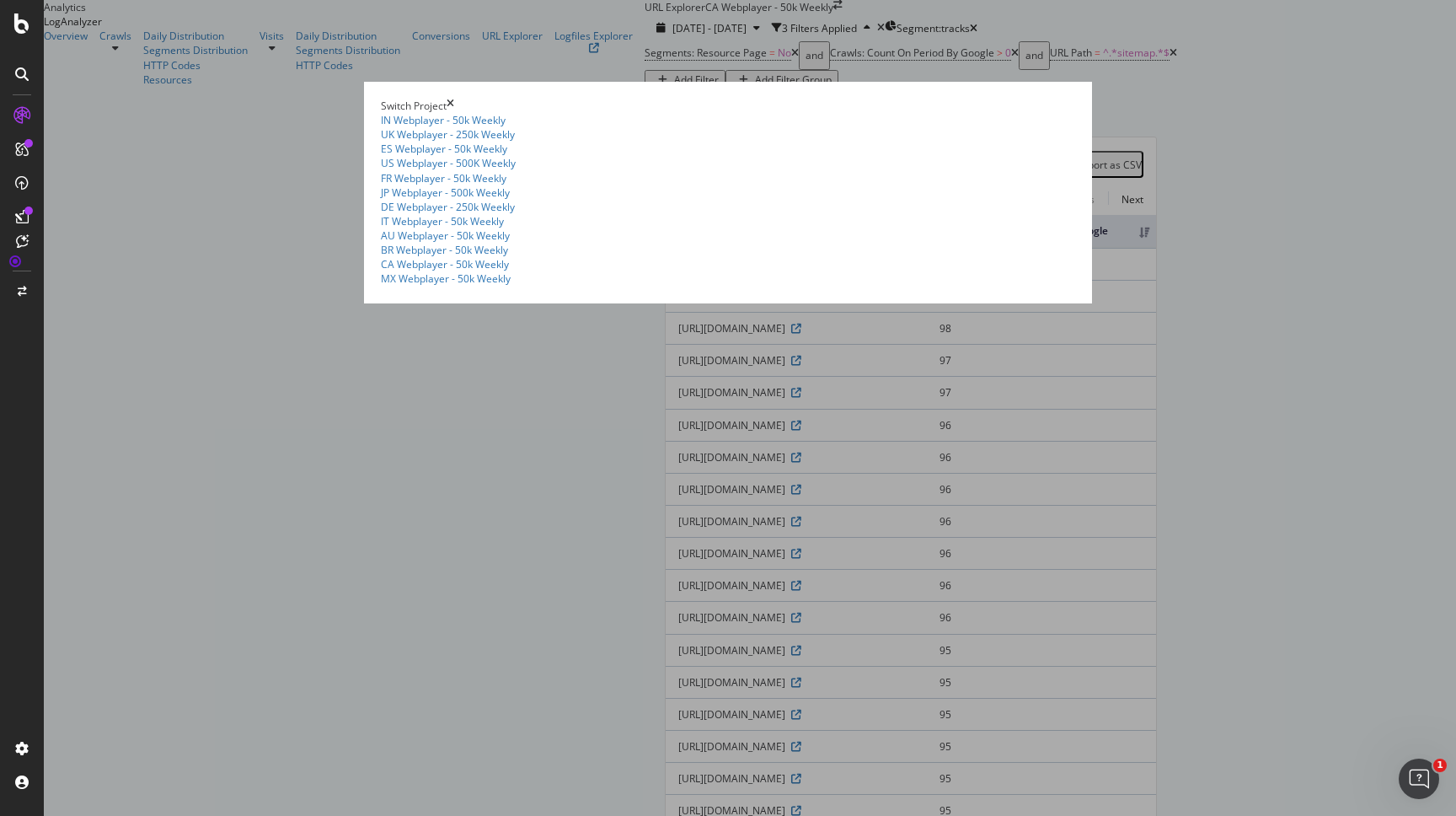
click at [364, 191] on div "Switch Project IN Webplayer - 50k Weekly IN TDP Testing Ad-Hoc Project [GEOGRAP…" at bounding box center [728, 192] width 728 height 222
click at [364, 82] on div "Switch Project IN Webplayer - 50k Weekly IN TDP Testing Ad-Hoc Project [GEOGRAP…" at bounding box center [728, 192] width 728 height 222
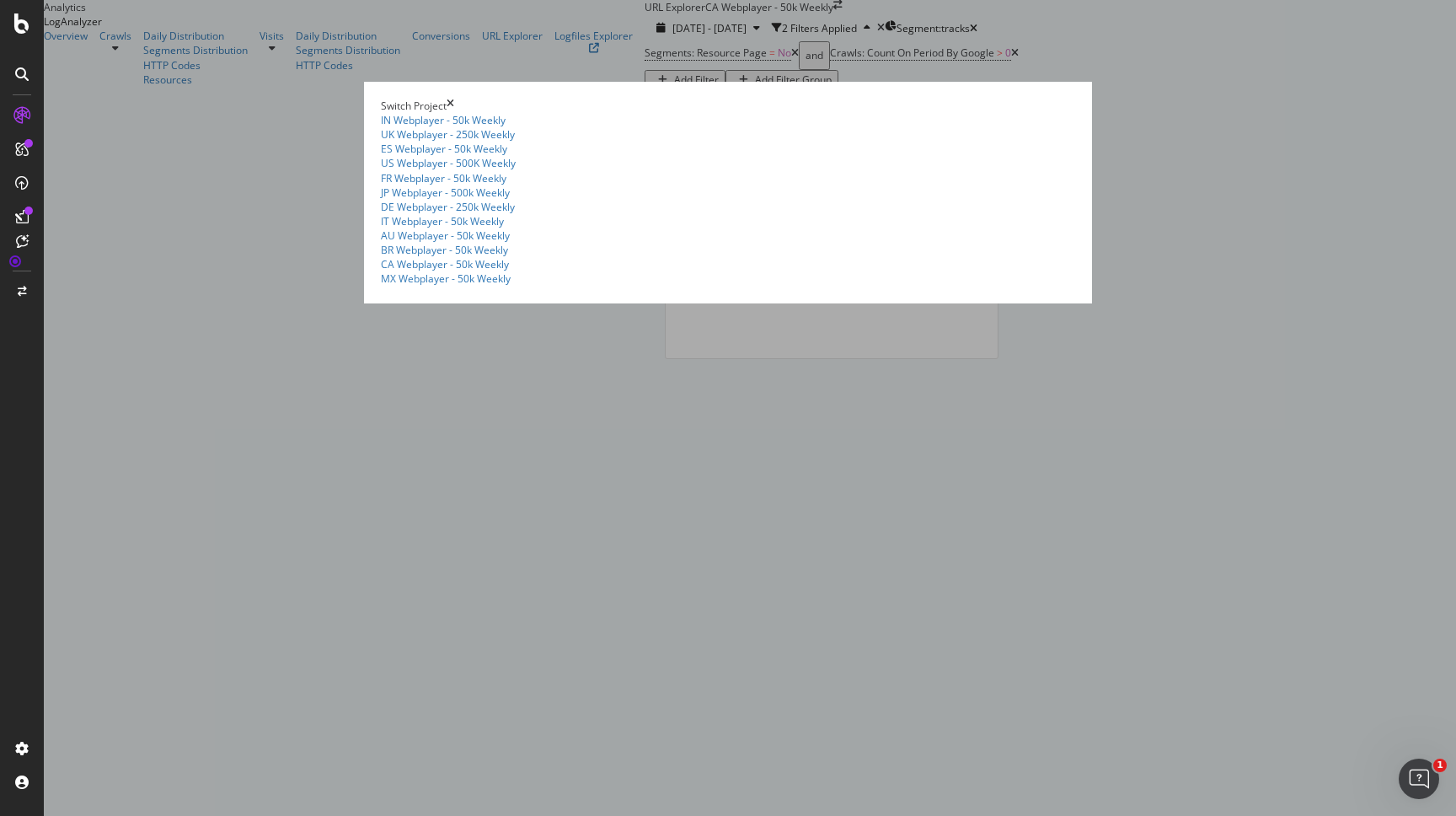
click at [454, 98] on icon "times" at bounding box center [450, 106] width 7 height 15
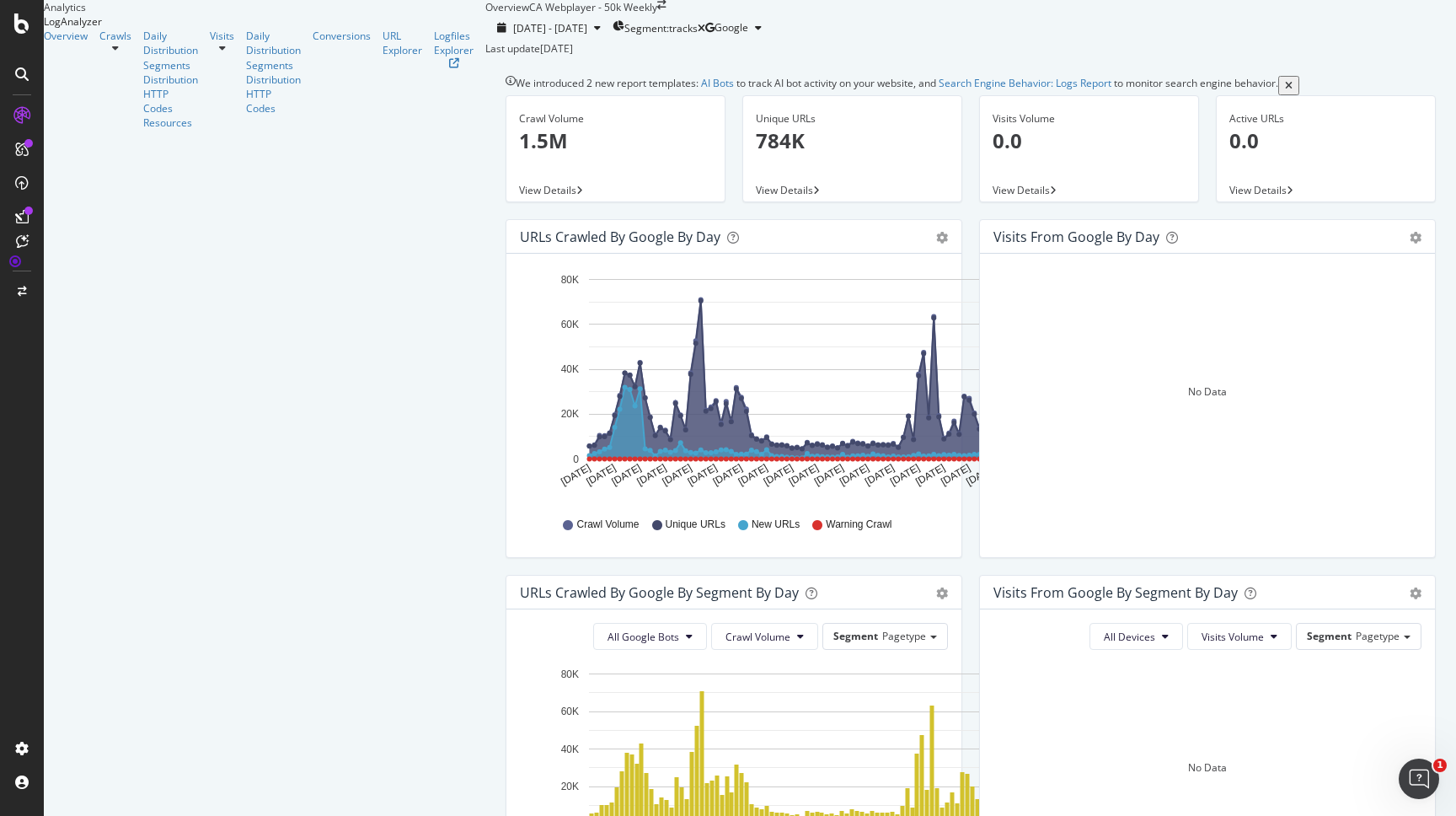
click at [485, 15] on div "Overview CA Webplayer - 50k Weekly" at bounding box center [575, 7] width 181 height 15
click at [657, 10] on icon "arrow-right-arrow-left" at bounding box center [662, 5] width 9 height 10
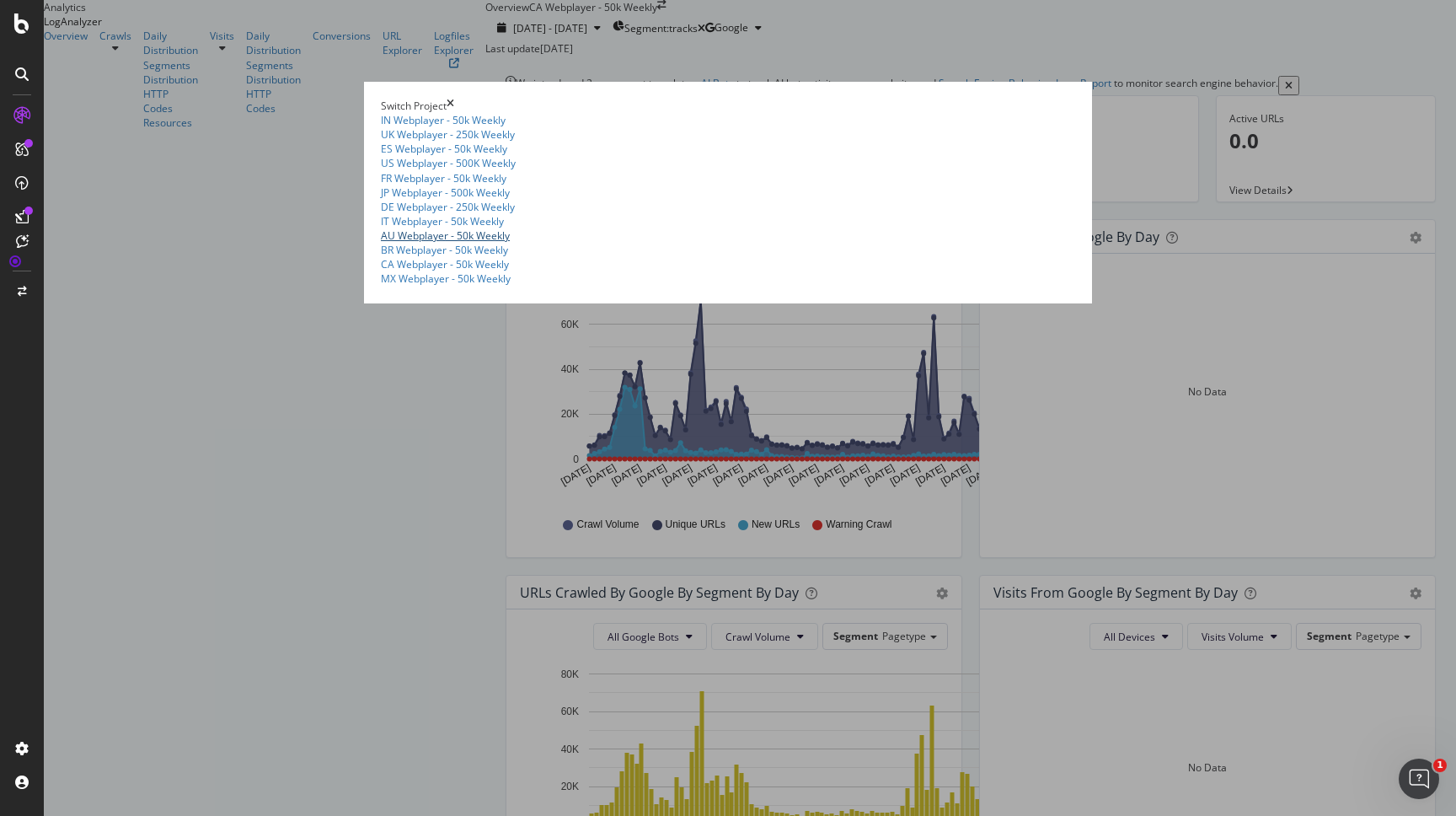
click at [381, 243] on link "AU Webplayer - 50k Weekly" at bounding box center [445, 236] width 129 height 15
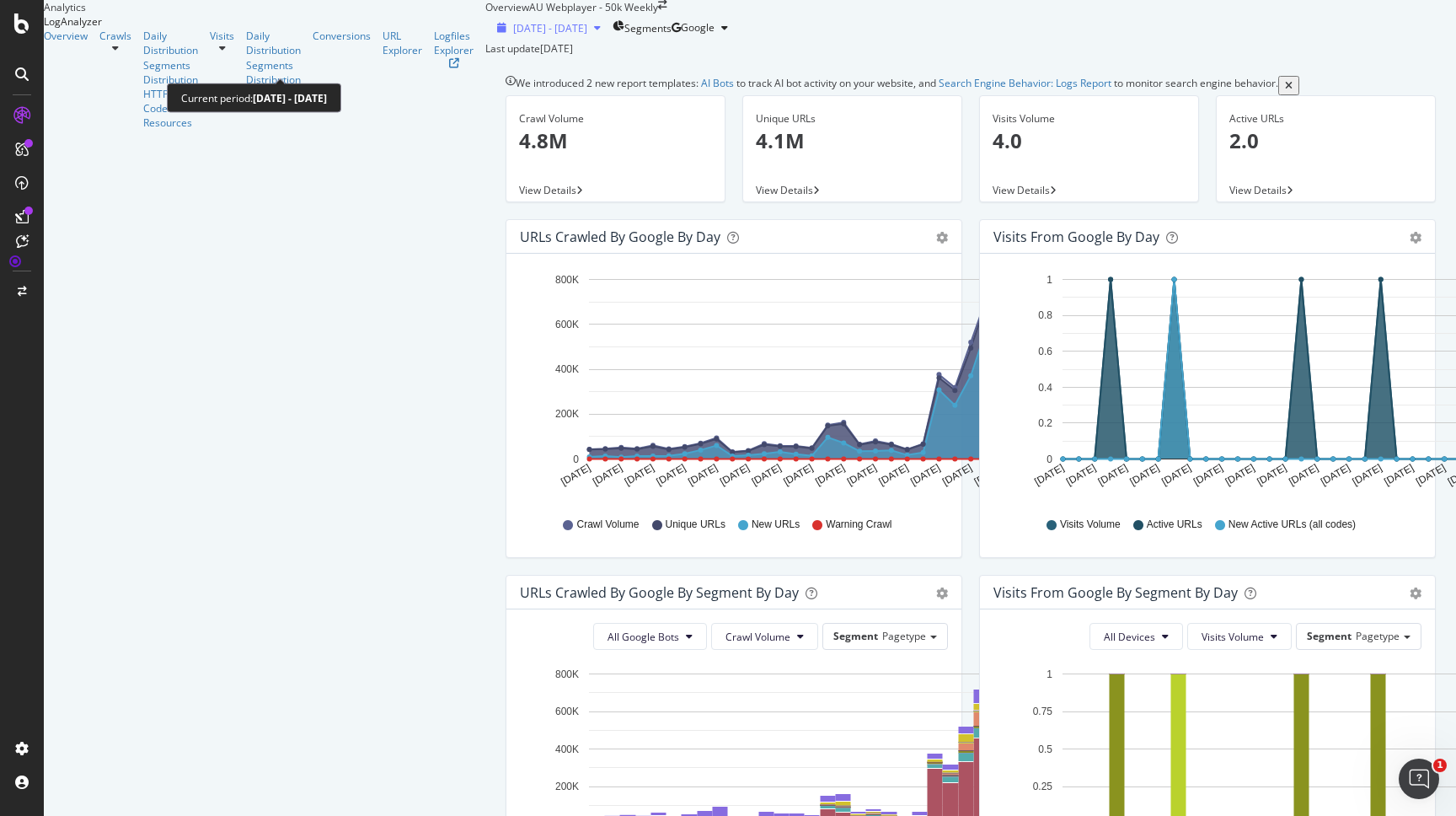
click at [490, 36] on div "[DATE] - [DATE]" at bounding box center [549, 28] width 117 height 15
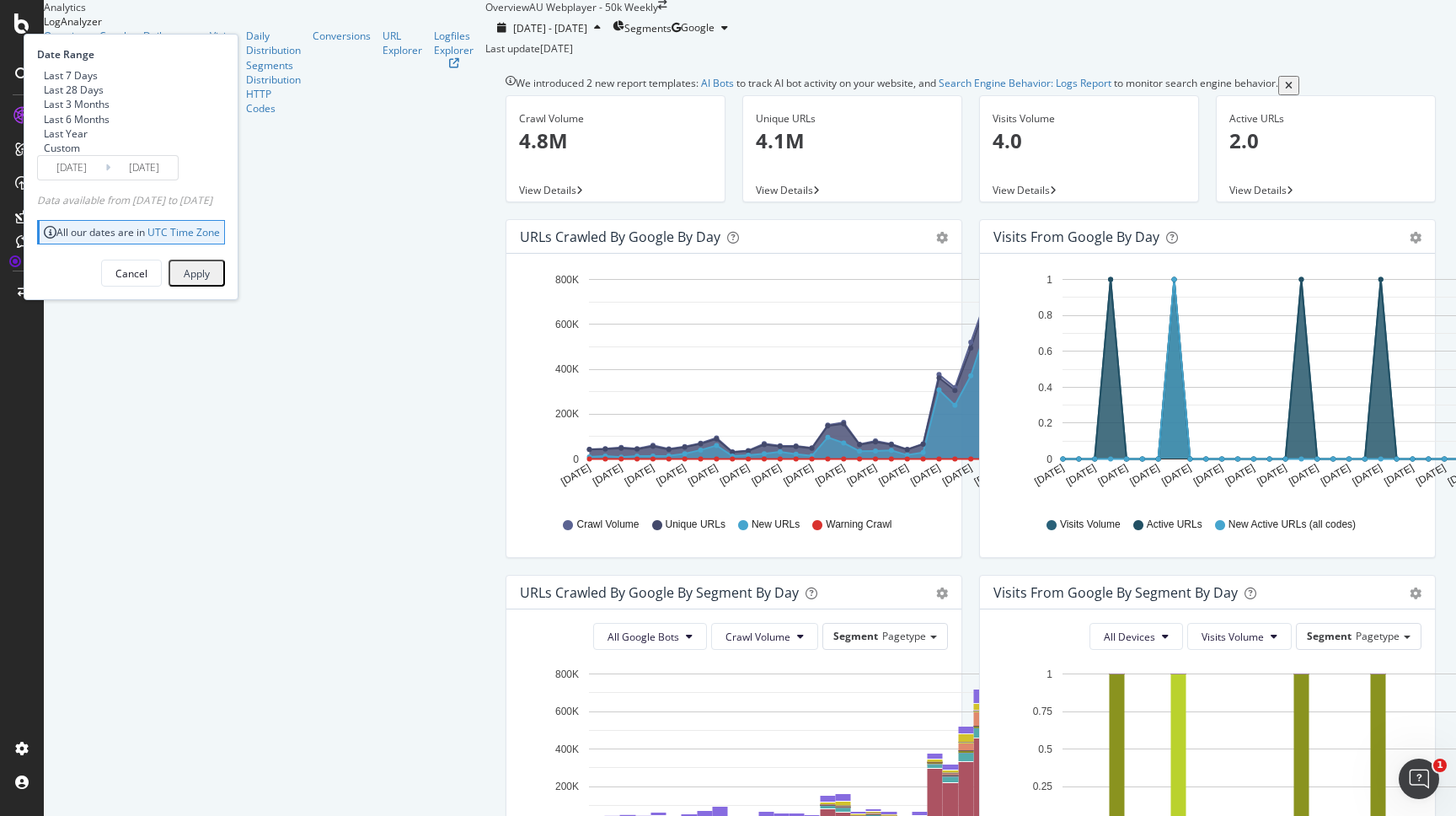
click at [109, 111] on div "Last 3 Months" at bounding box center [77, 104] width 66 height 15
type input "[DATE]"
click at [210, 284] on div "Apply" at bounding box center [197, 273] width 26 height 22
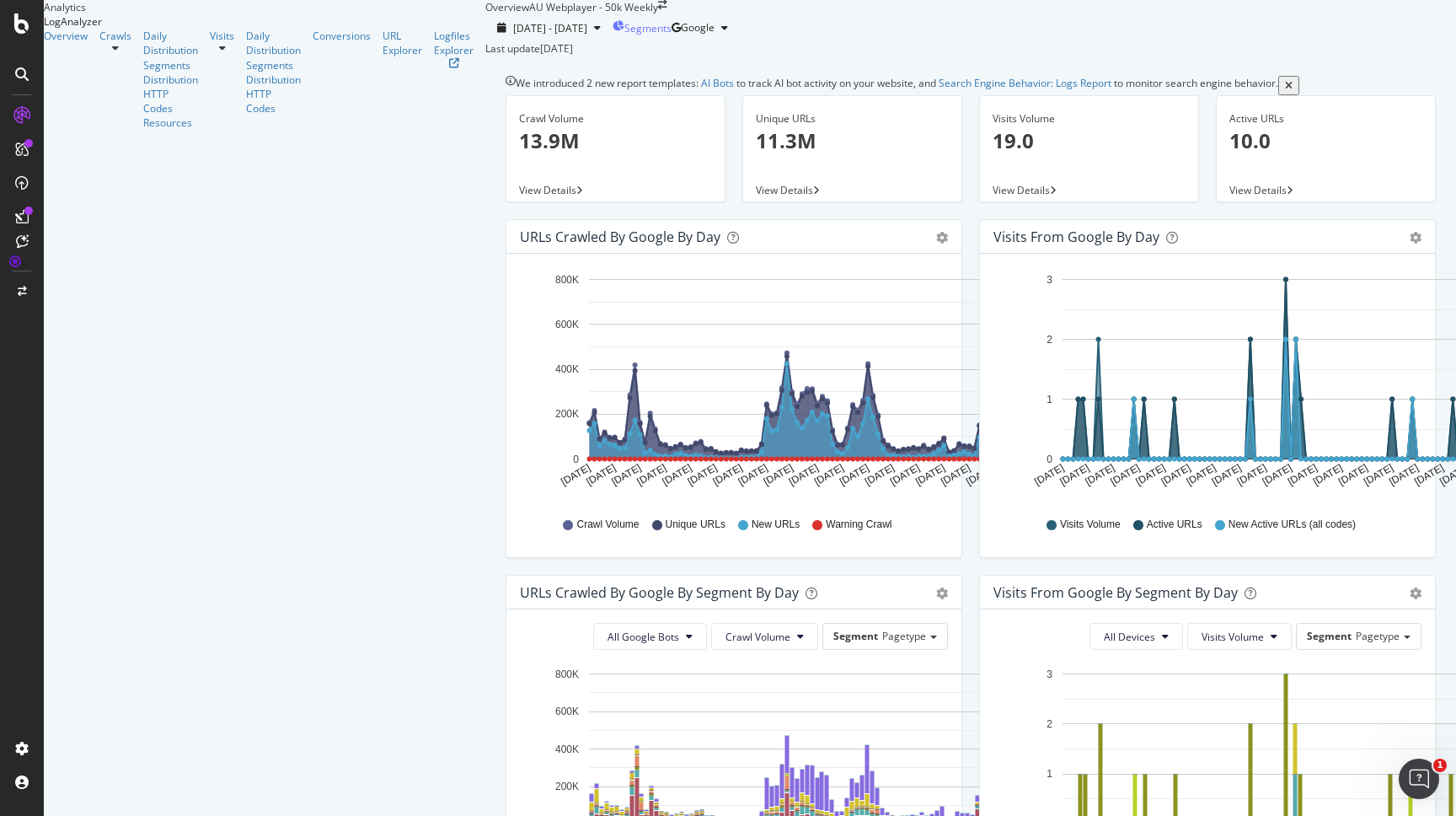
click at [625, 36] on span "Segments" at bounding box center [648, 28] width 47 height 15
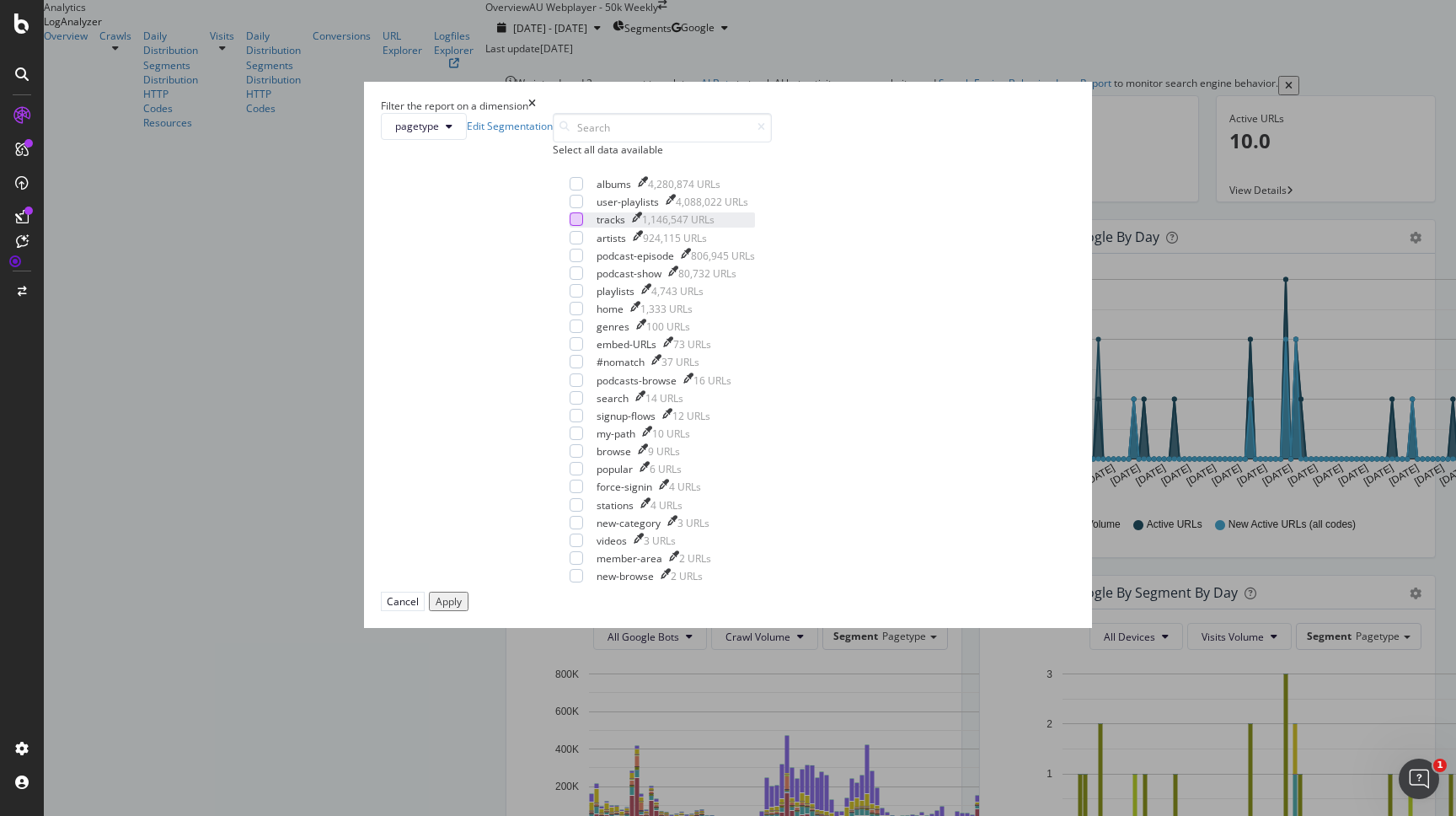
click at [570, 226] on div "modal" at bounding box center [576, 219] width 14 height 14
click at [462, 608] on div "Apply" at bounding box center [449, 602] width 26 height 15
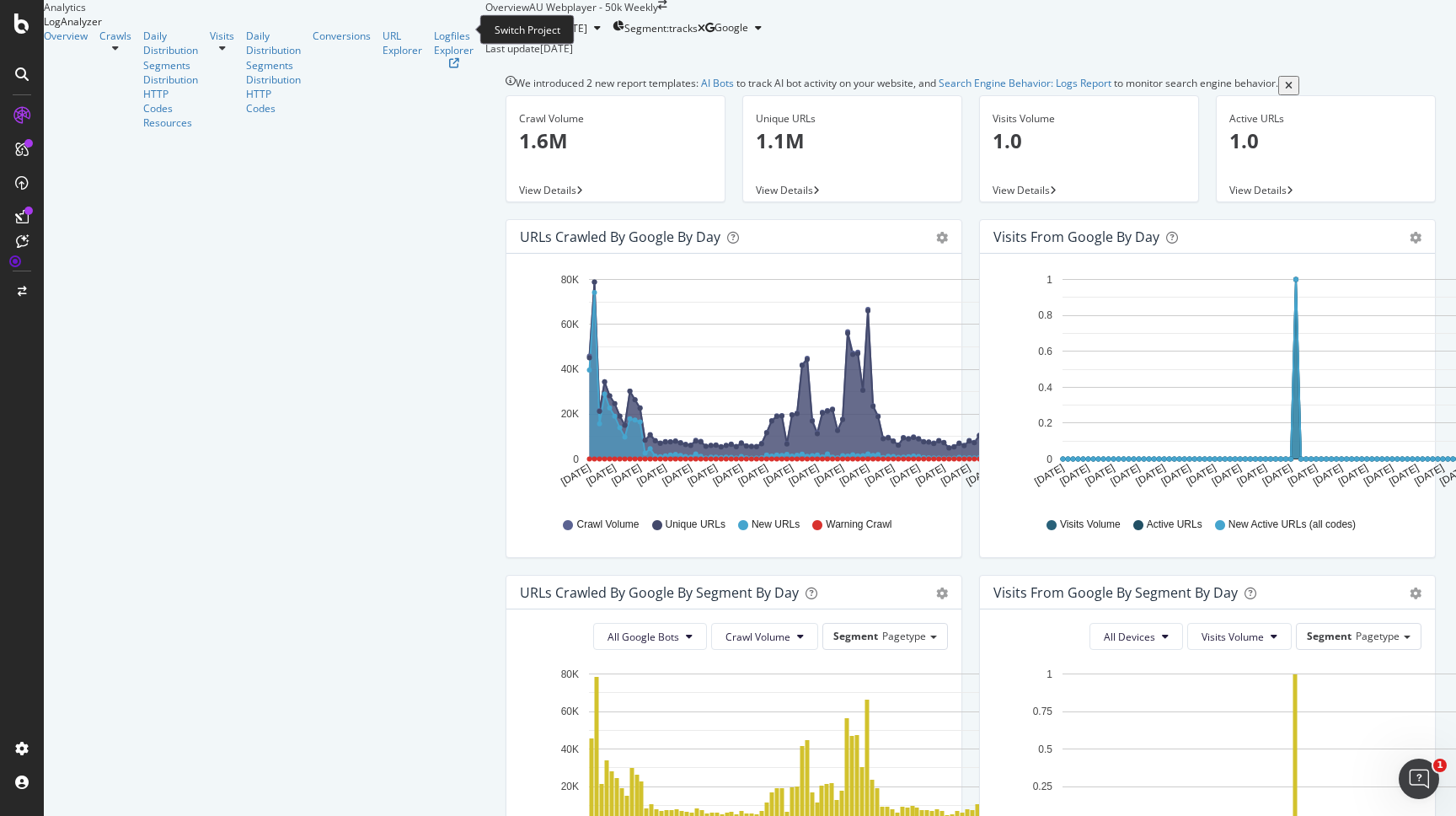
click at [658, 10] on icon "arrow-right-arrow-left" at bounding box center [663, 5] width 9 height 10
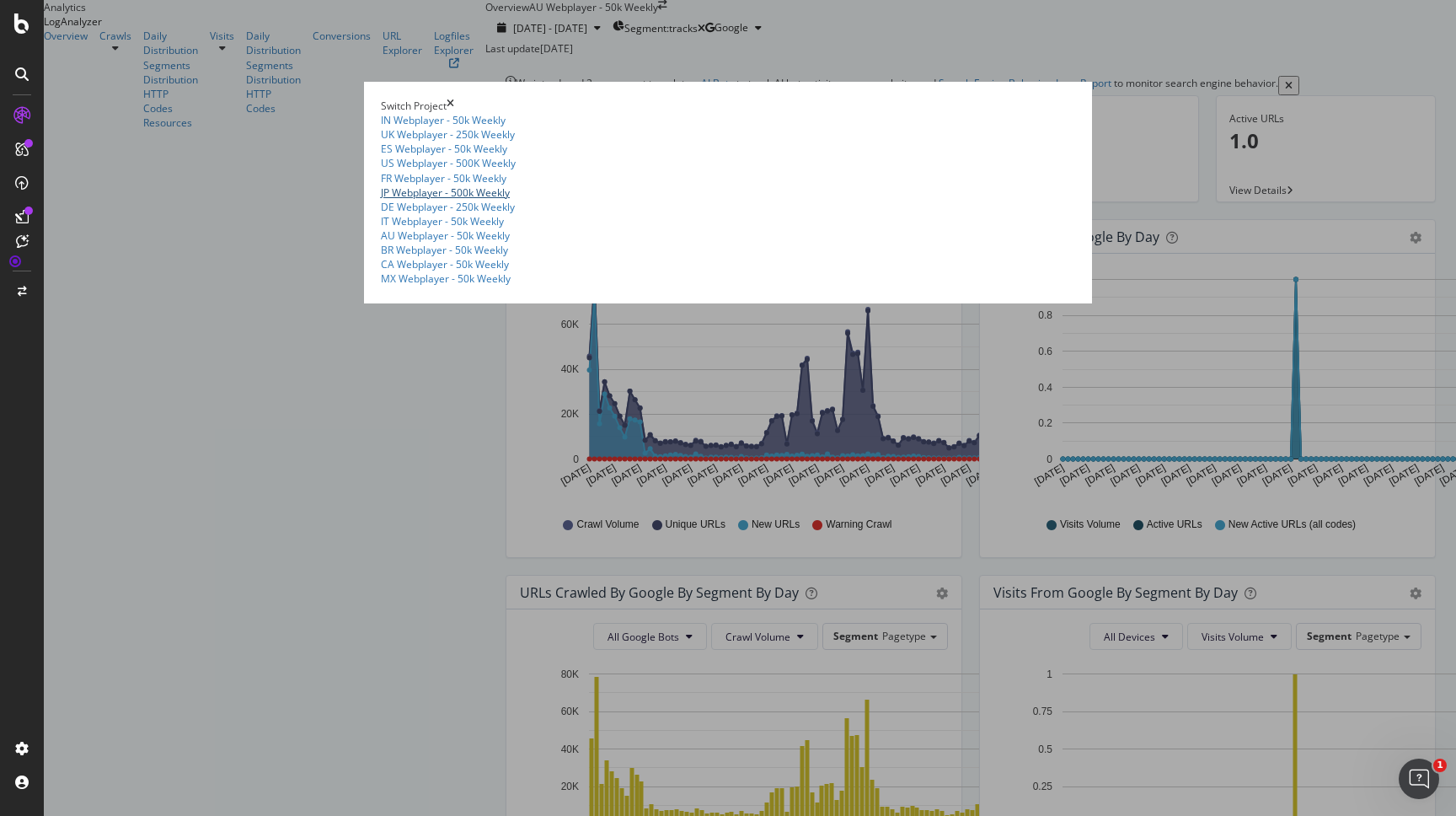
click at [381, 200] on link "JP Webplayer - 500k Weekly" at bounding box center [445, 192] width 129 height 15
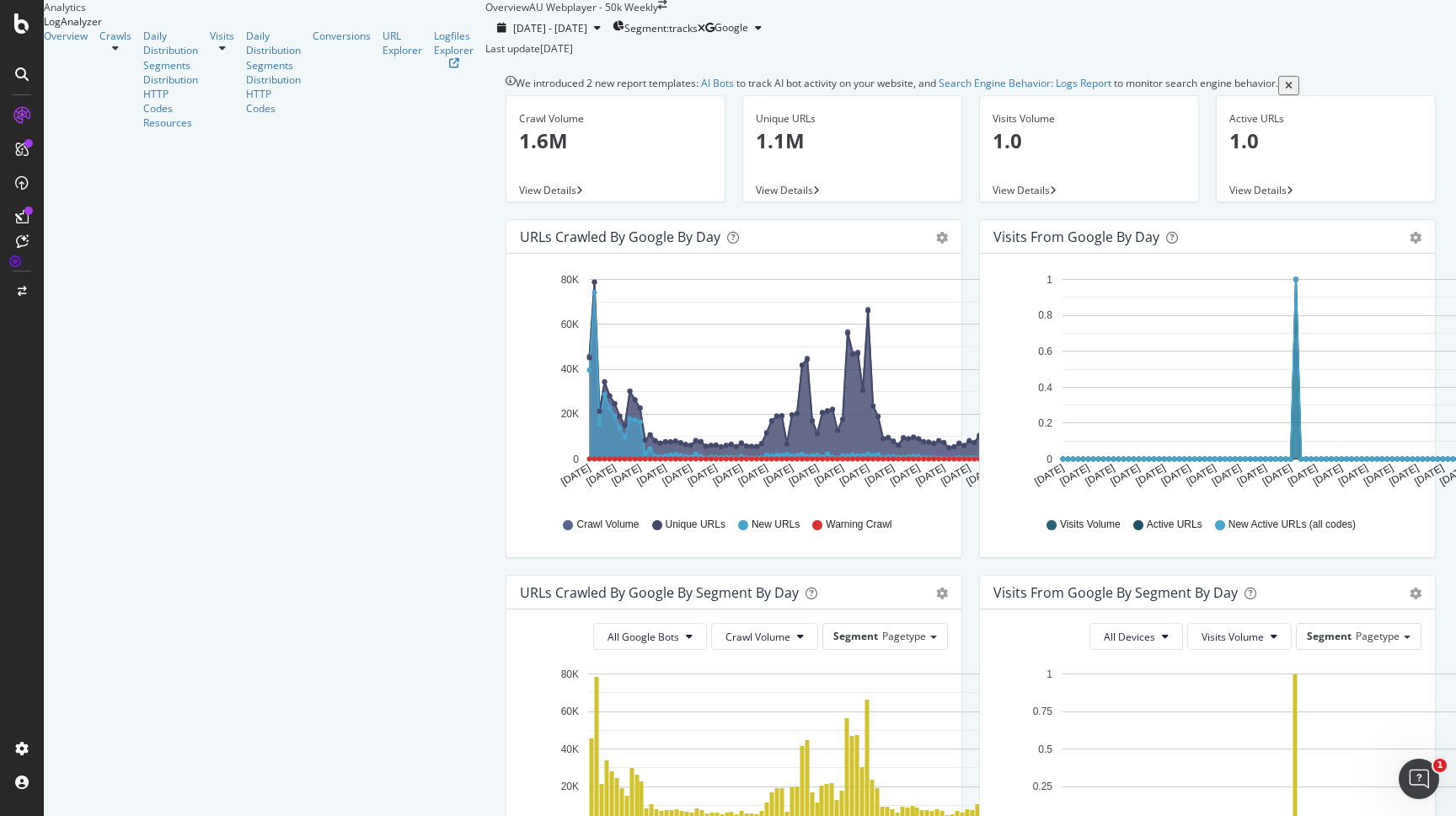
click at [756, 197] on span "View Details" at bounding box center [784, 191] width 57 height 15
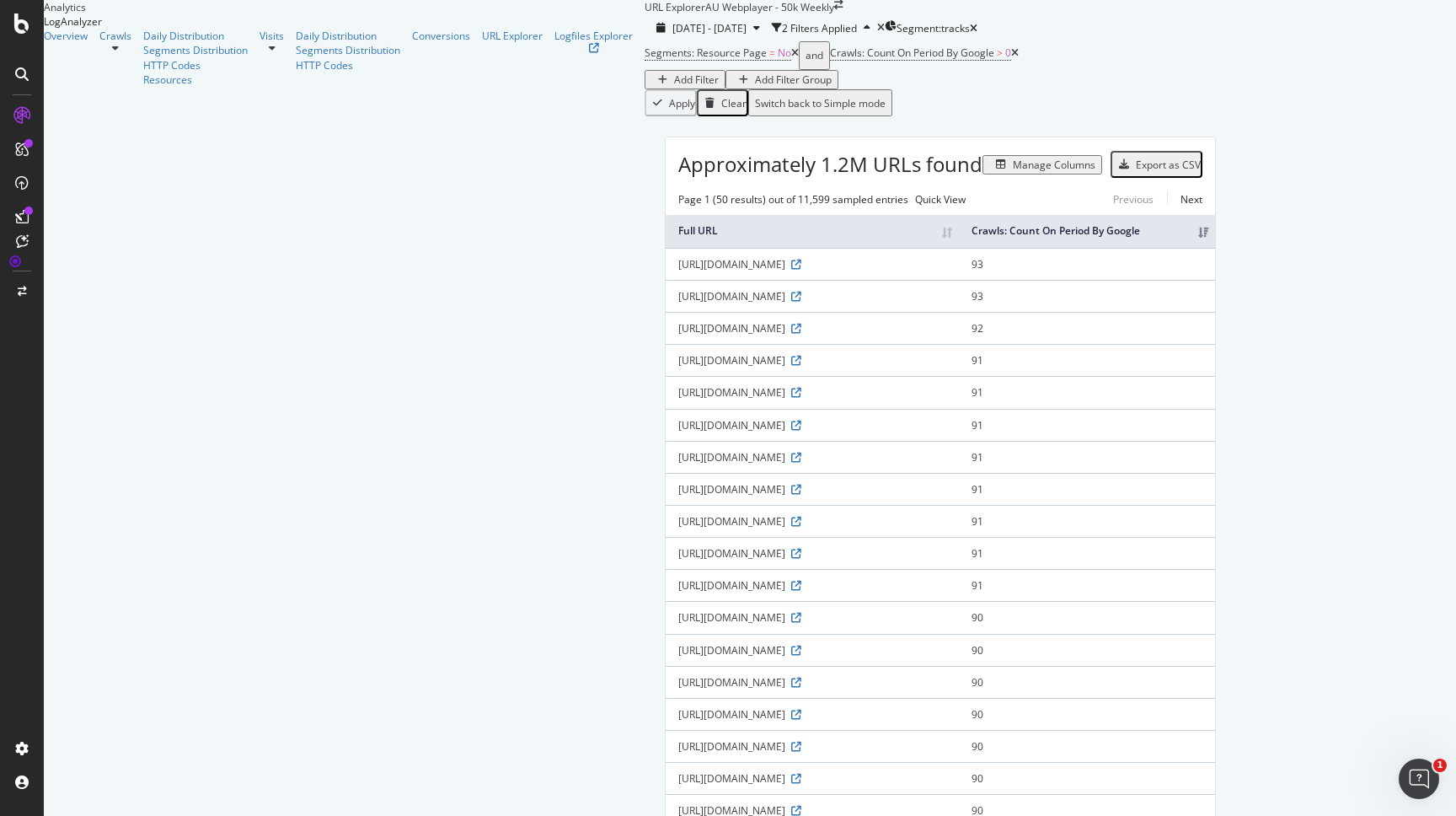
click at [675, 87] on div "Add Filter" at bounding box center [697, 79] width 45 height 15
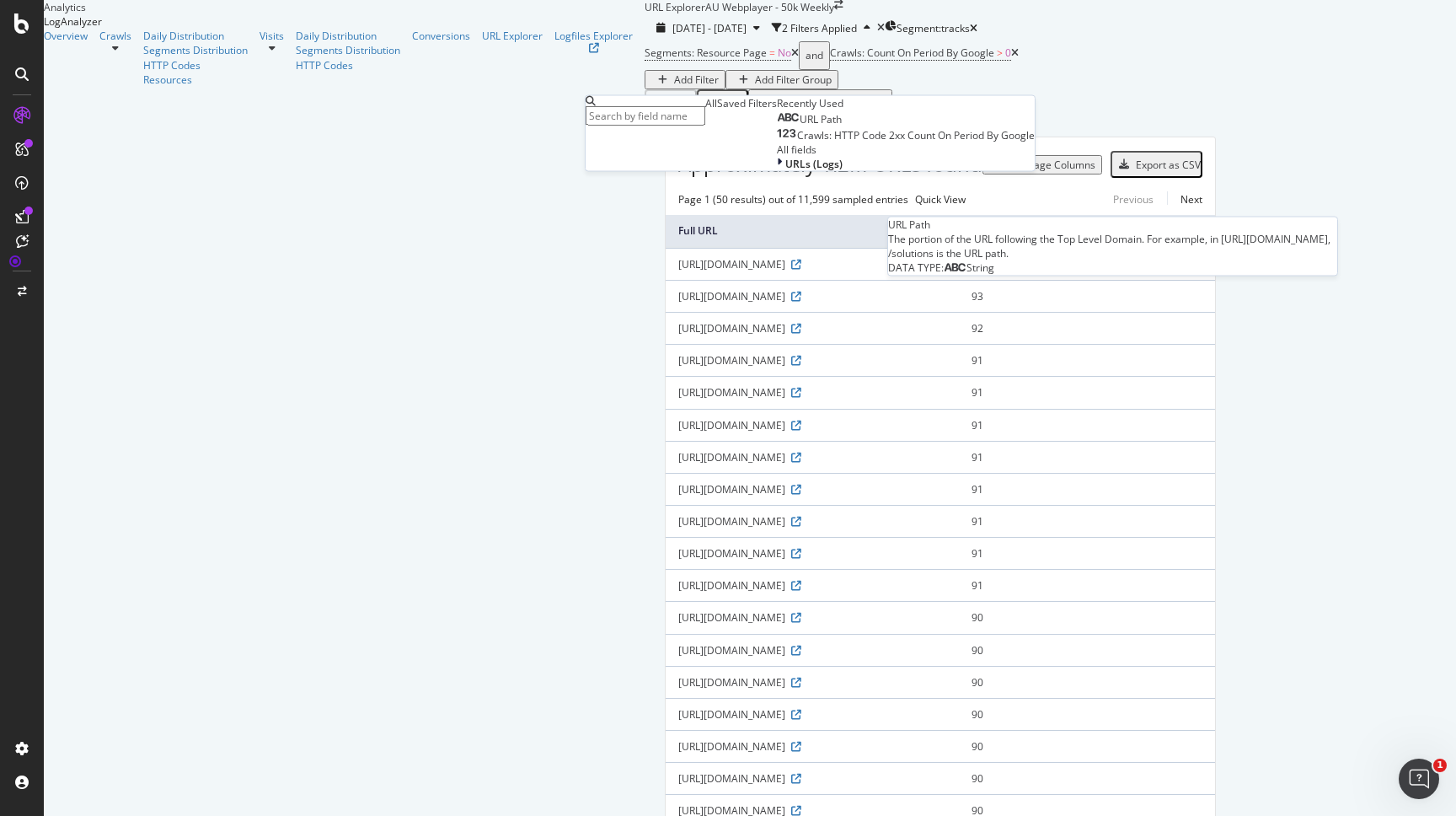
click at [800, 127] on span "URL Path" at bounding box center [821, 119] width 42 height 15
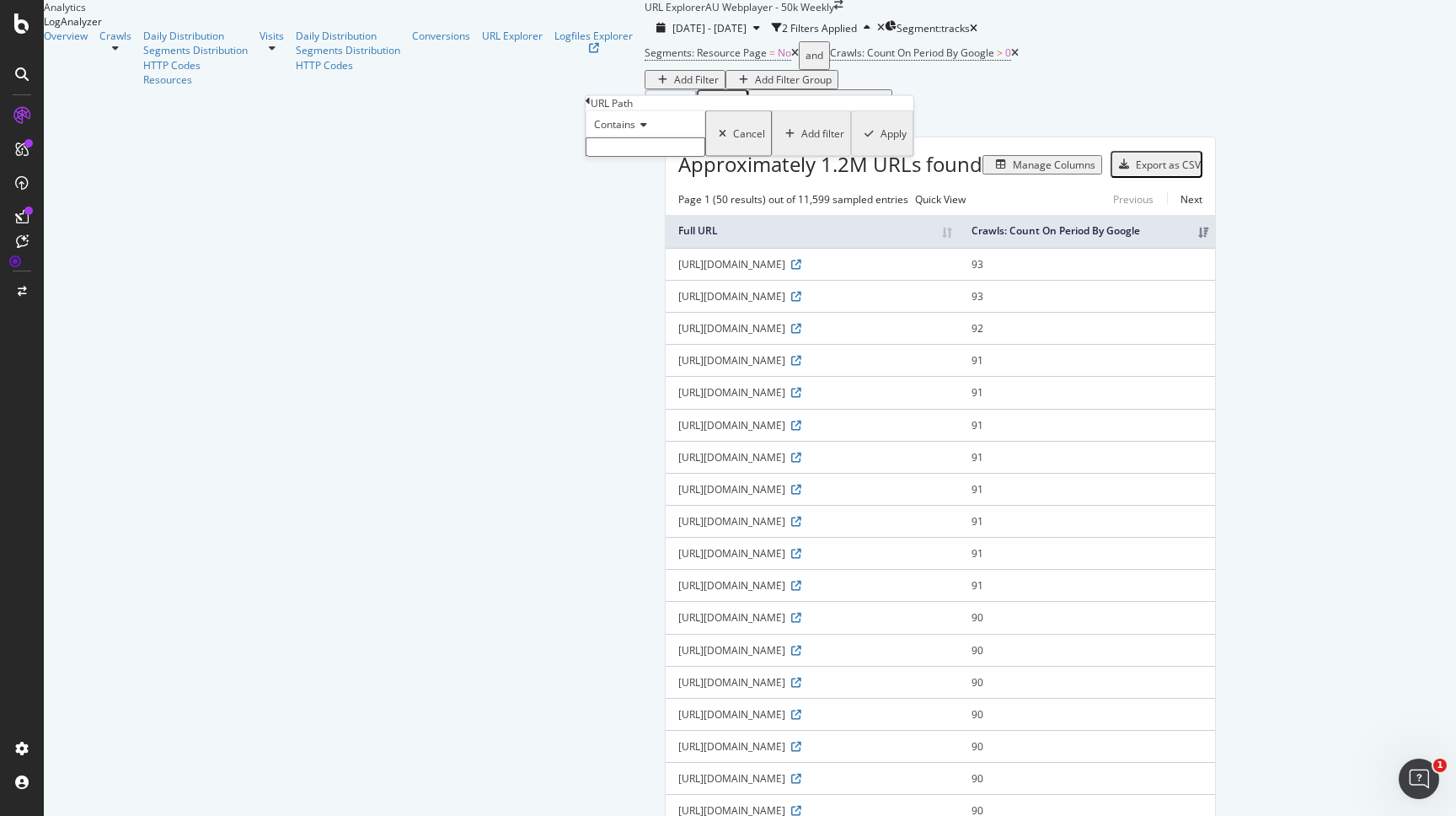
click at [648, 157] on input "text" at bounding box center [645, 147] width 119 height 19
type input "sitemap"
click at [852, 167] on button "Apply" at bounding box center [883, 139] width 62 height 57
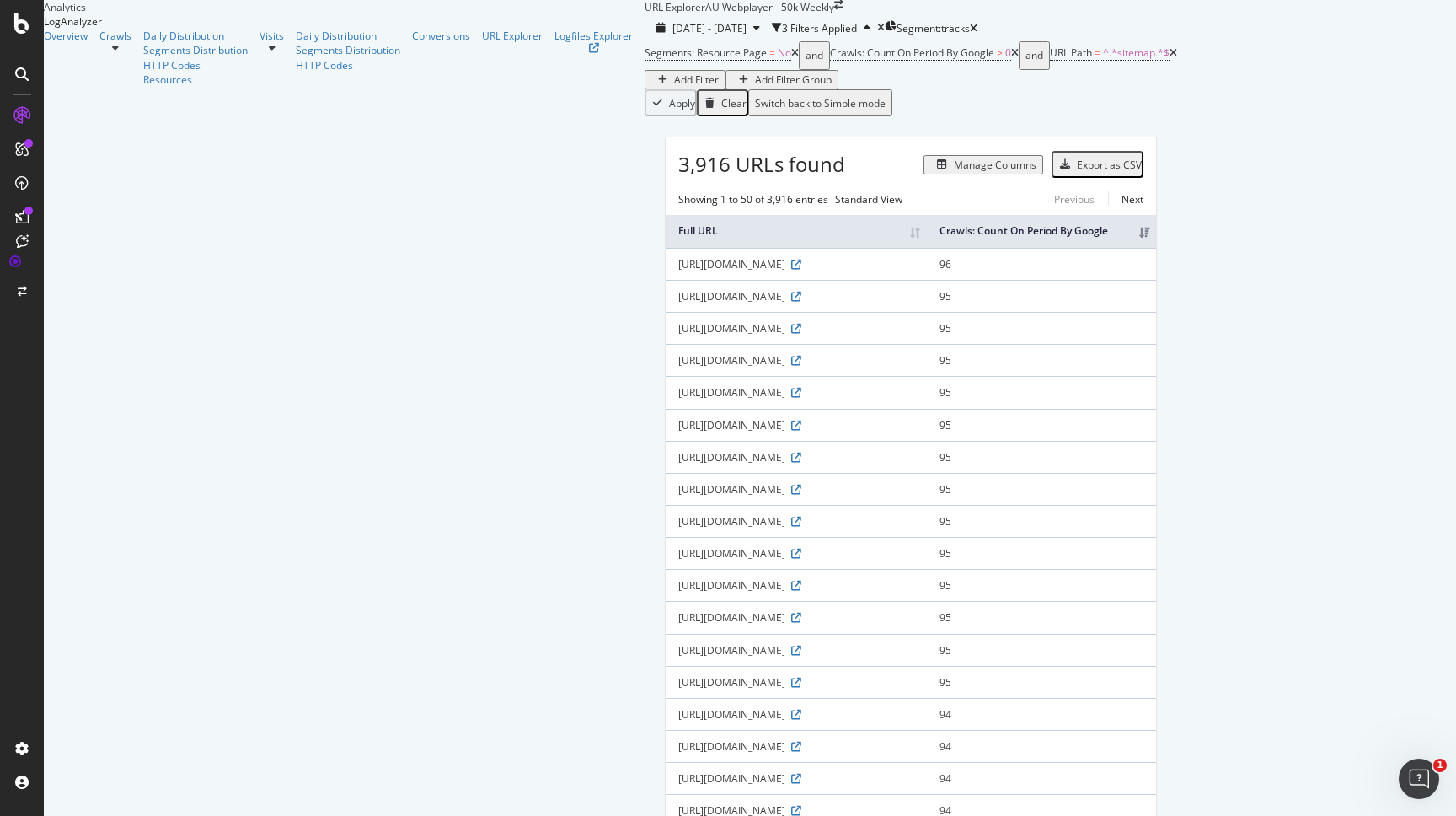
click at [1142, 172] on div "Export as CSV" at bounding box center [1109, 165] width 65 height 15
click at [645, 15] on div "URL Explorer AU Webplayer - 50k Weekly" at bounding box center [744, 7] width 199 height 15
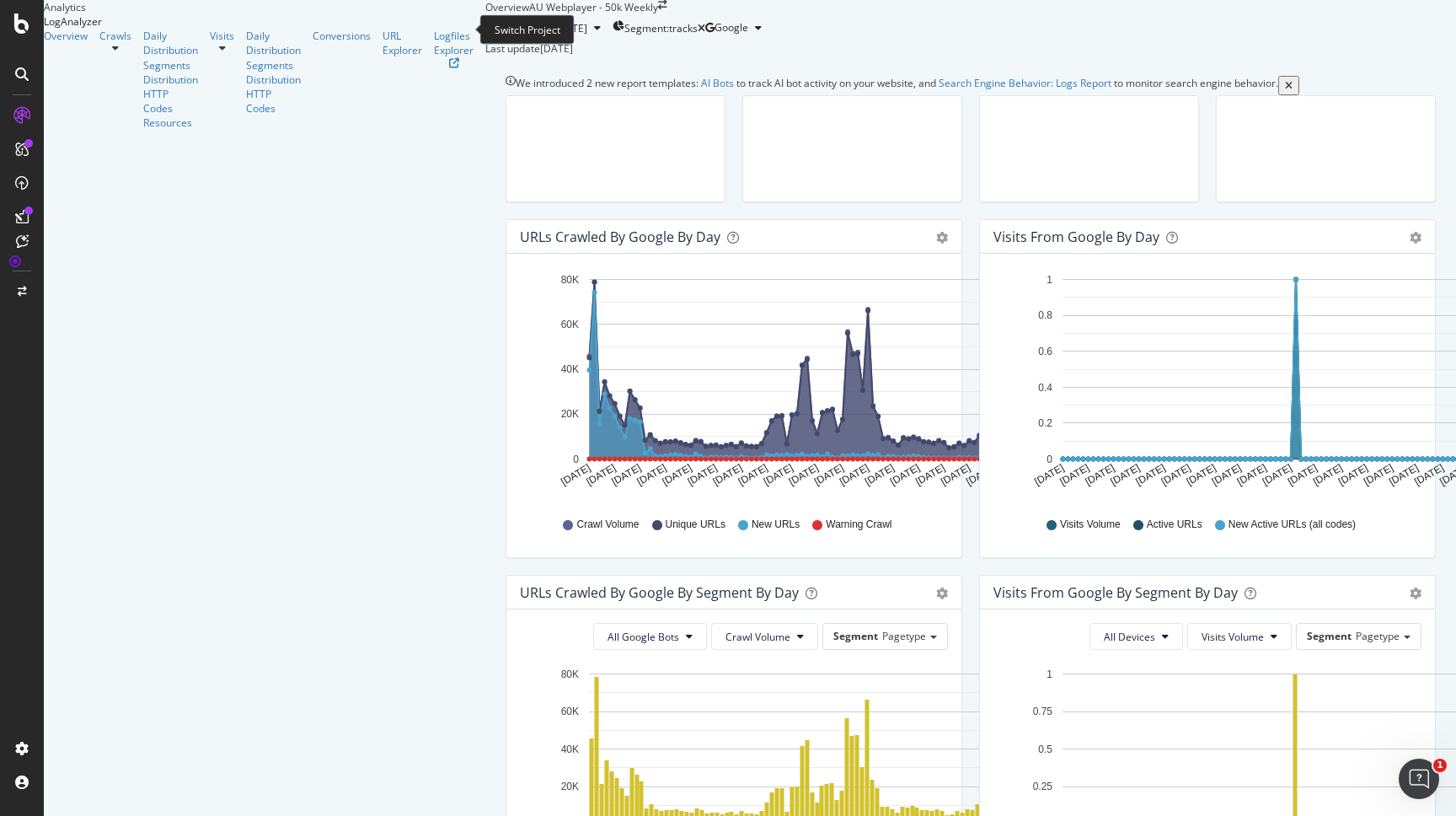
click at [658, 10] on icon "arrow-right-arrow-left" at bounding box center [663, 5] width 9 height 10
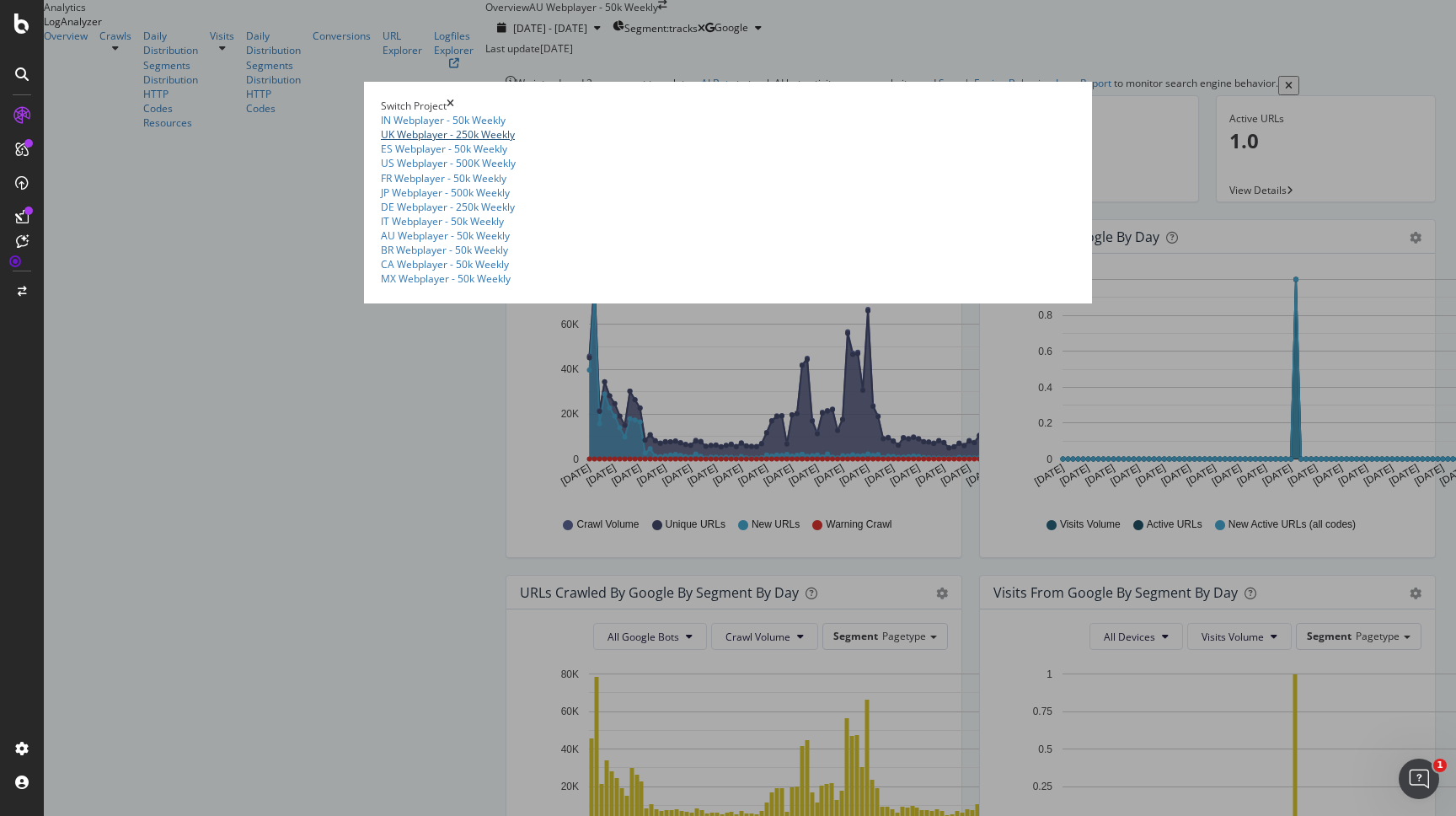
click at [381, 141] on link "UK Webplayer - 250k Weekly" at bounding box center [448, 135] width 134 height 15
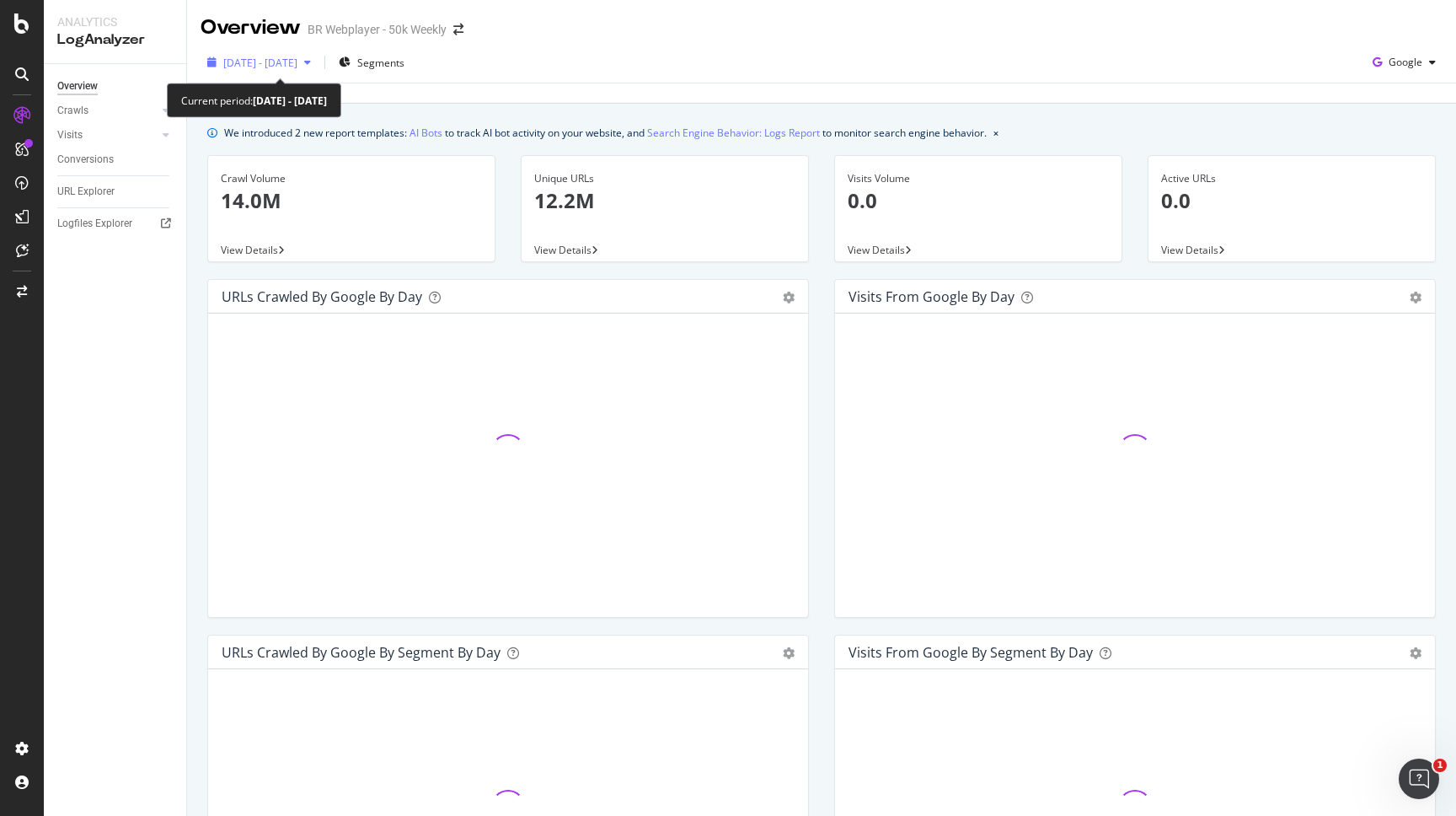
click at [317, 56] on div "[DATE] - [DATE]" at bounding box center [259, 63] width 117 height 26
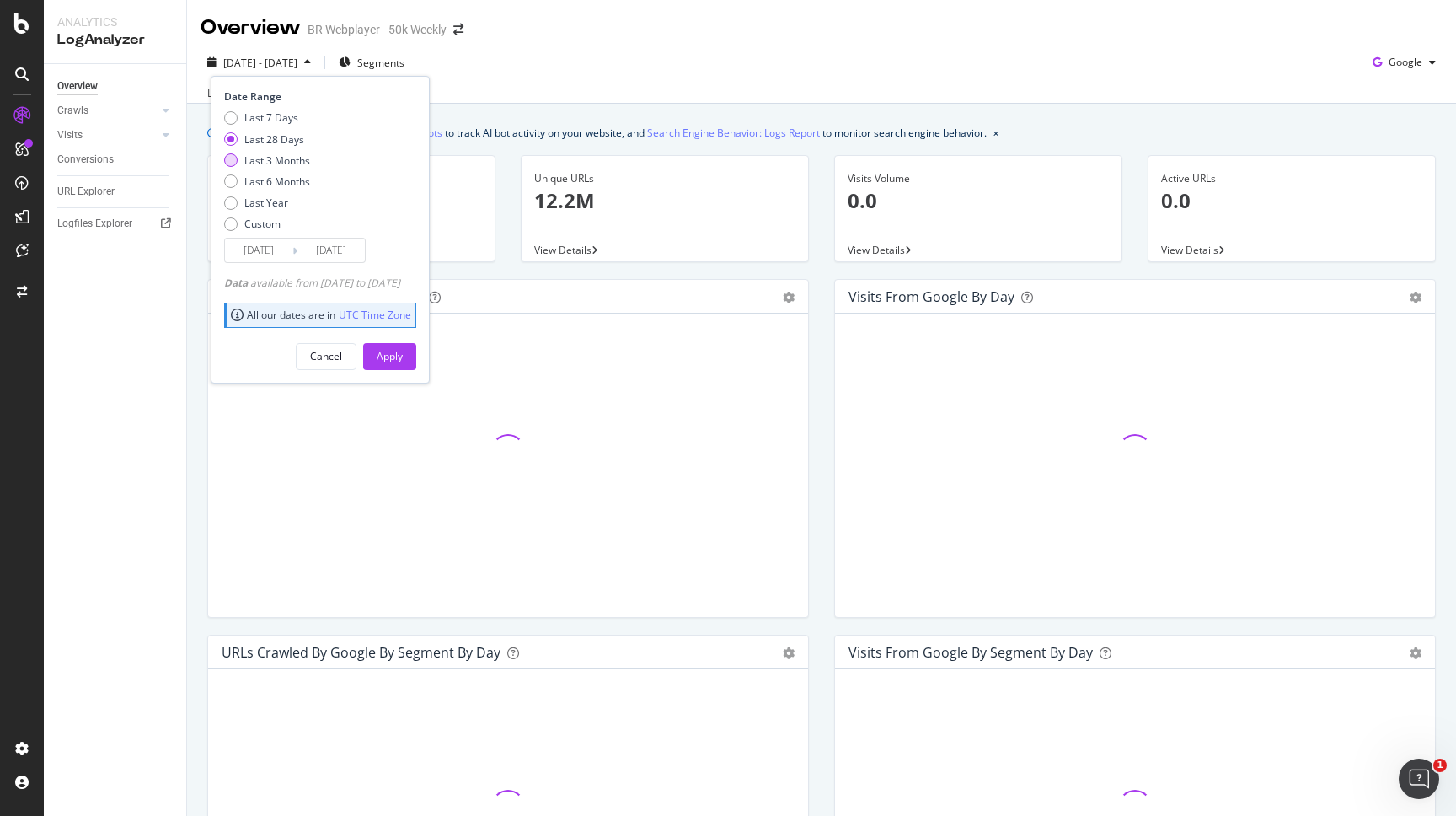
click at [288, 161] on div "Last 3 Months" at bounding box center [277, 160] width 66 height 15
type input "[DATE]"
click at [403, 358] on div "Apply" at bounding box center [389, 356] width 26 height 15
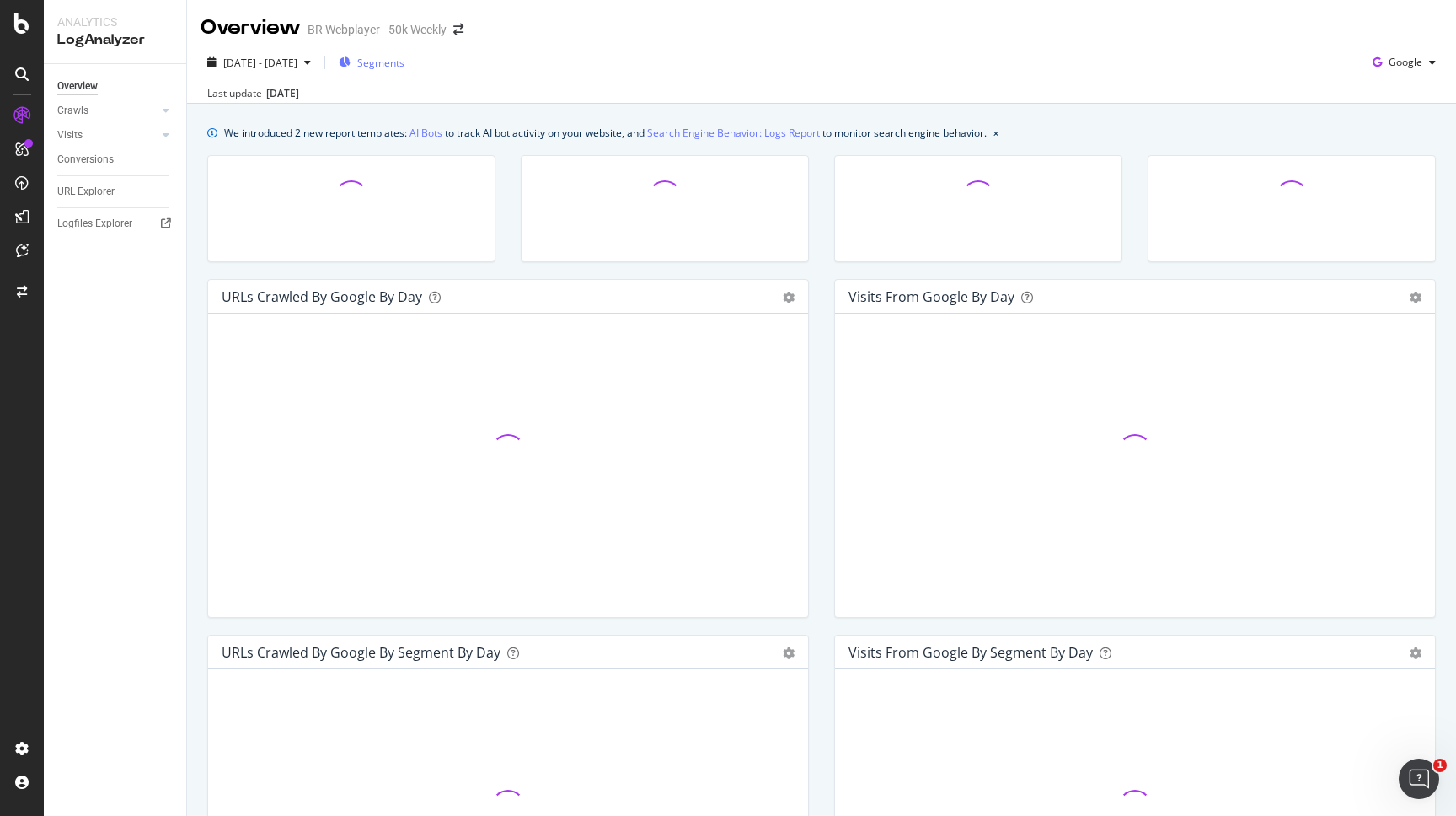
click at [405, 63] on span "Segments" at bounding box center [381, 63] width 47 height 15
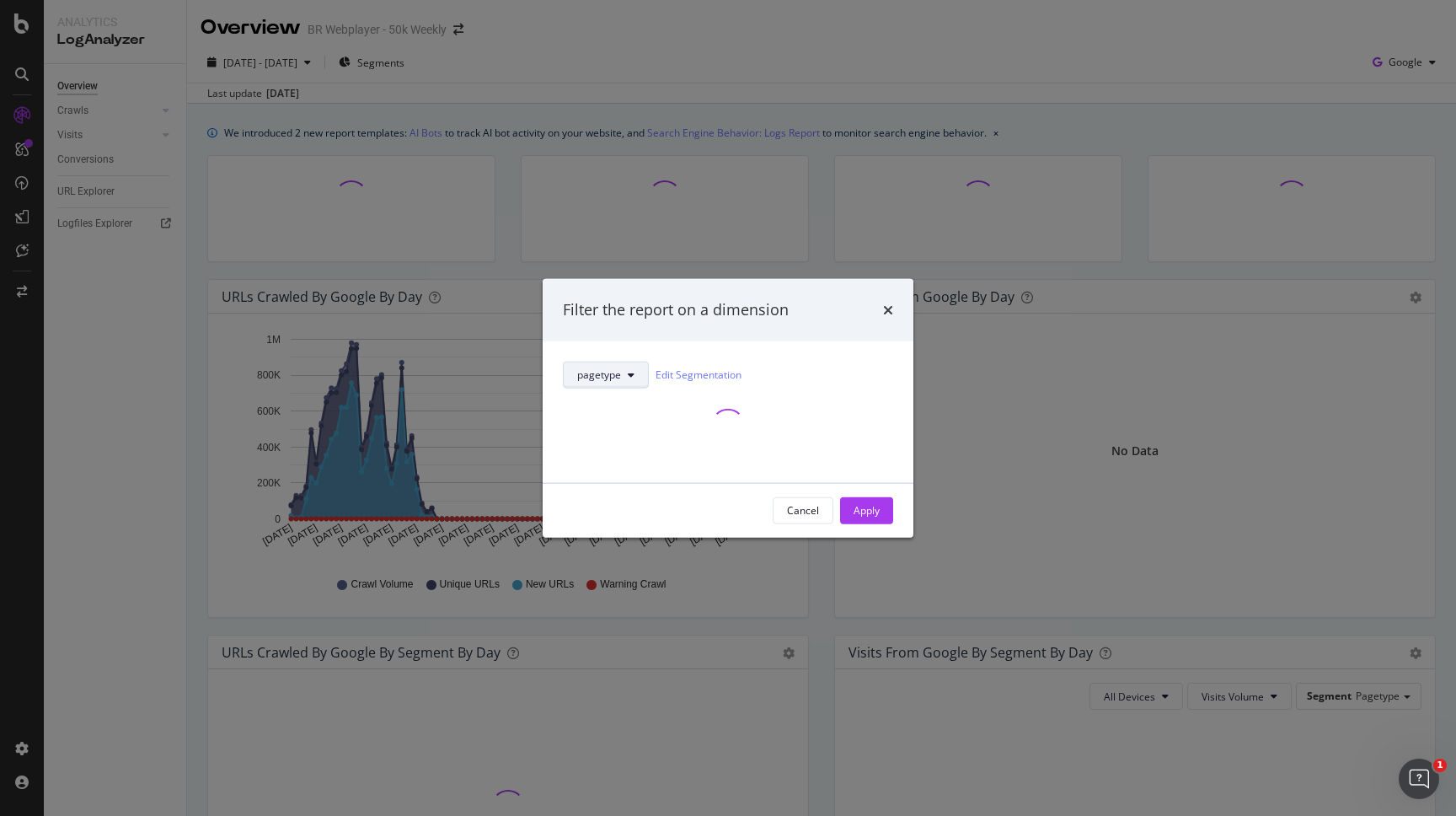
click at [617, 379] on span "pagetype" at bounding box center [599, 375] width 44 height 15
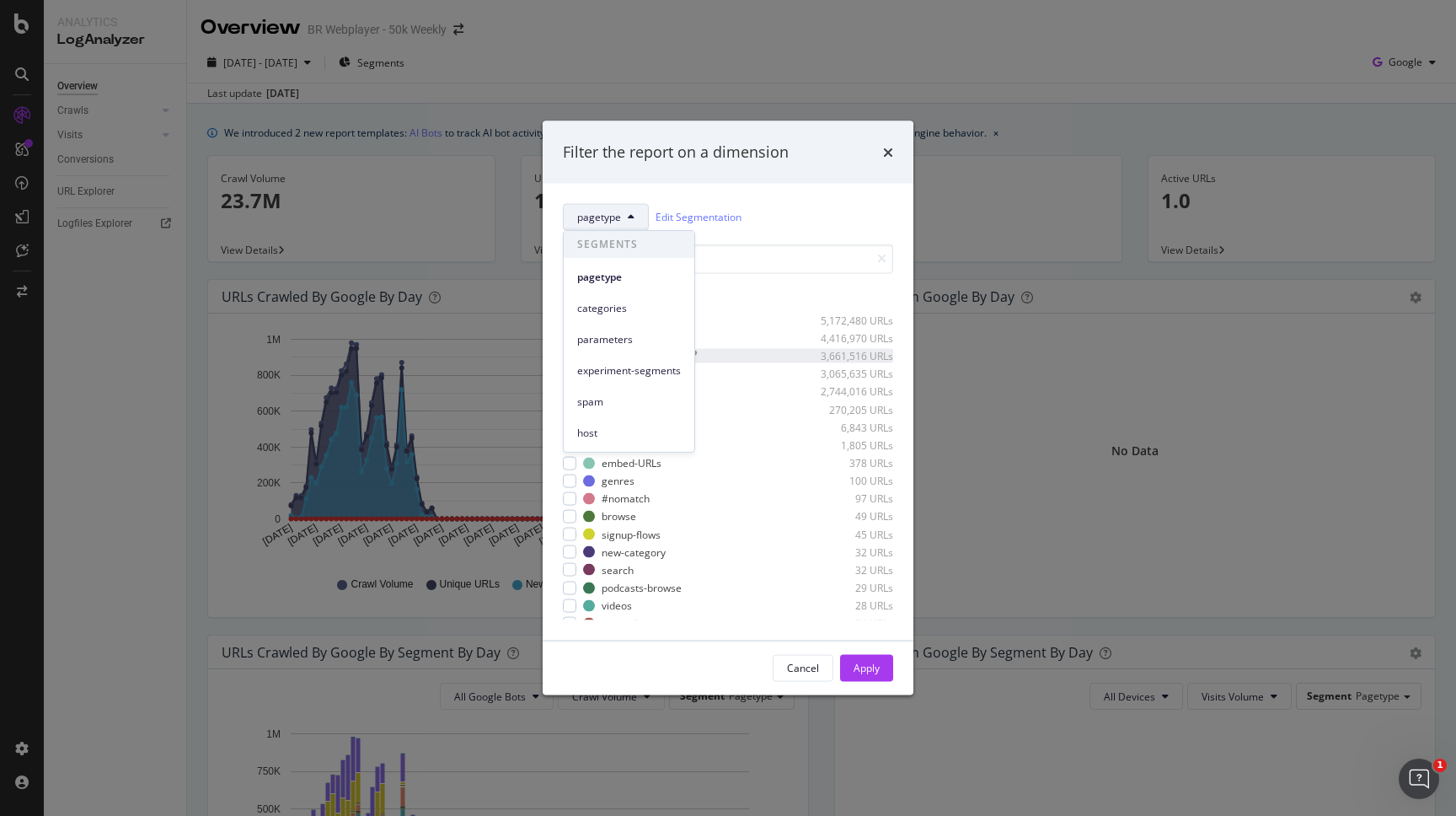
click at [786, 350] on div "podcast-episode 3,661,516 URLs" at bounding box center [738, 356] width 310 height 15
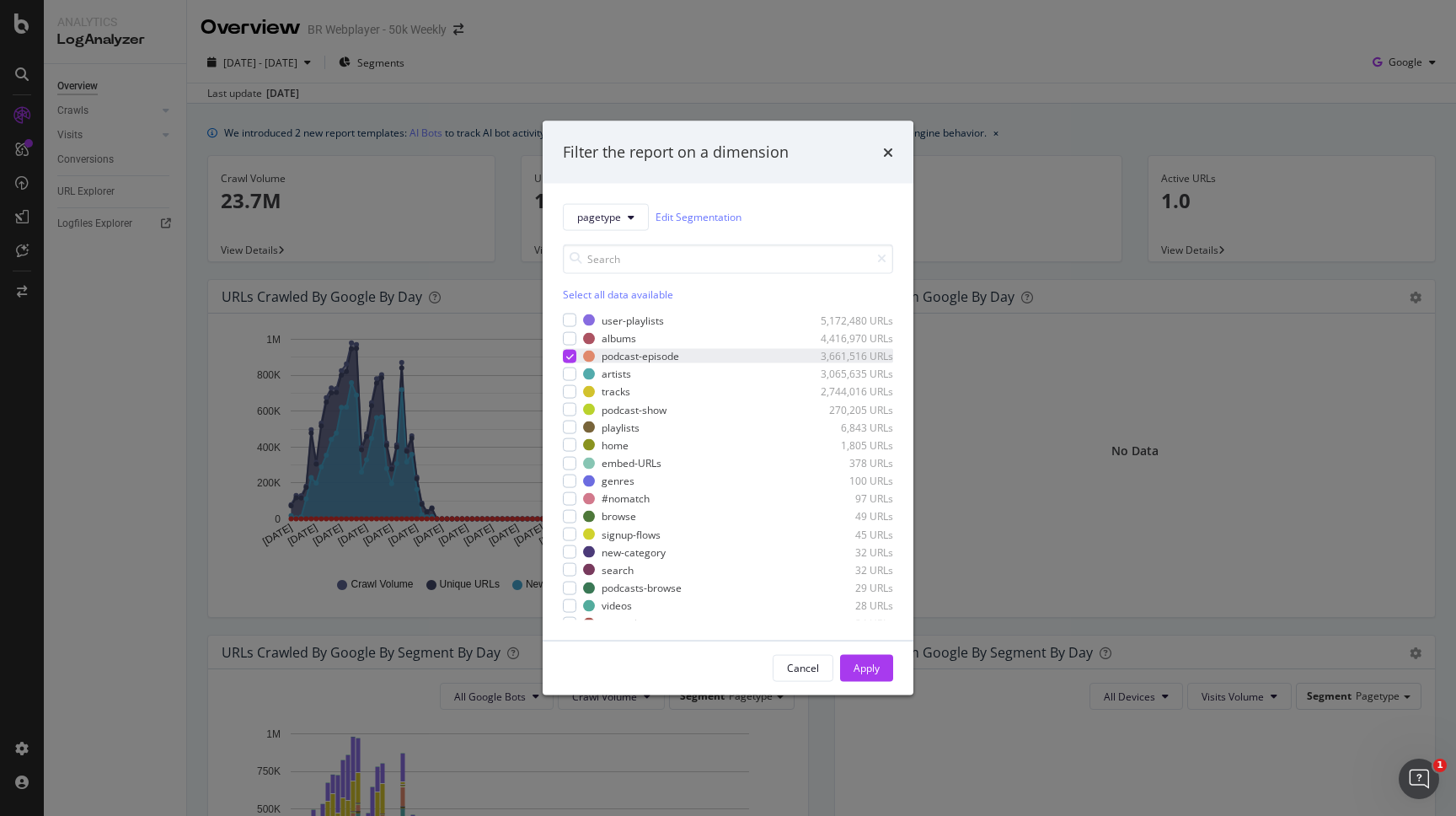
click at [564, 353] on div "modal" at bounding box center [569, 356] width 14 height 14
click at [567, 390] on div "modal" at bounding box center [569, 391] width 14 height 14
click at [870, 673] on div "Apply" at bounding box center [866, 668] width 26 height 15
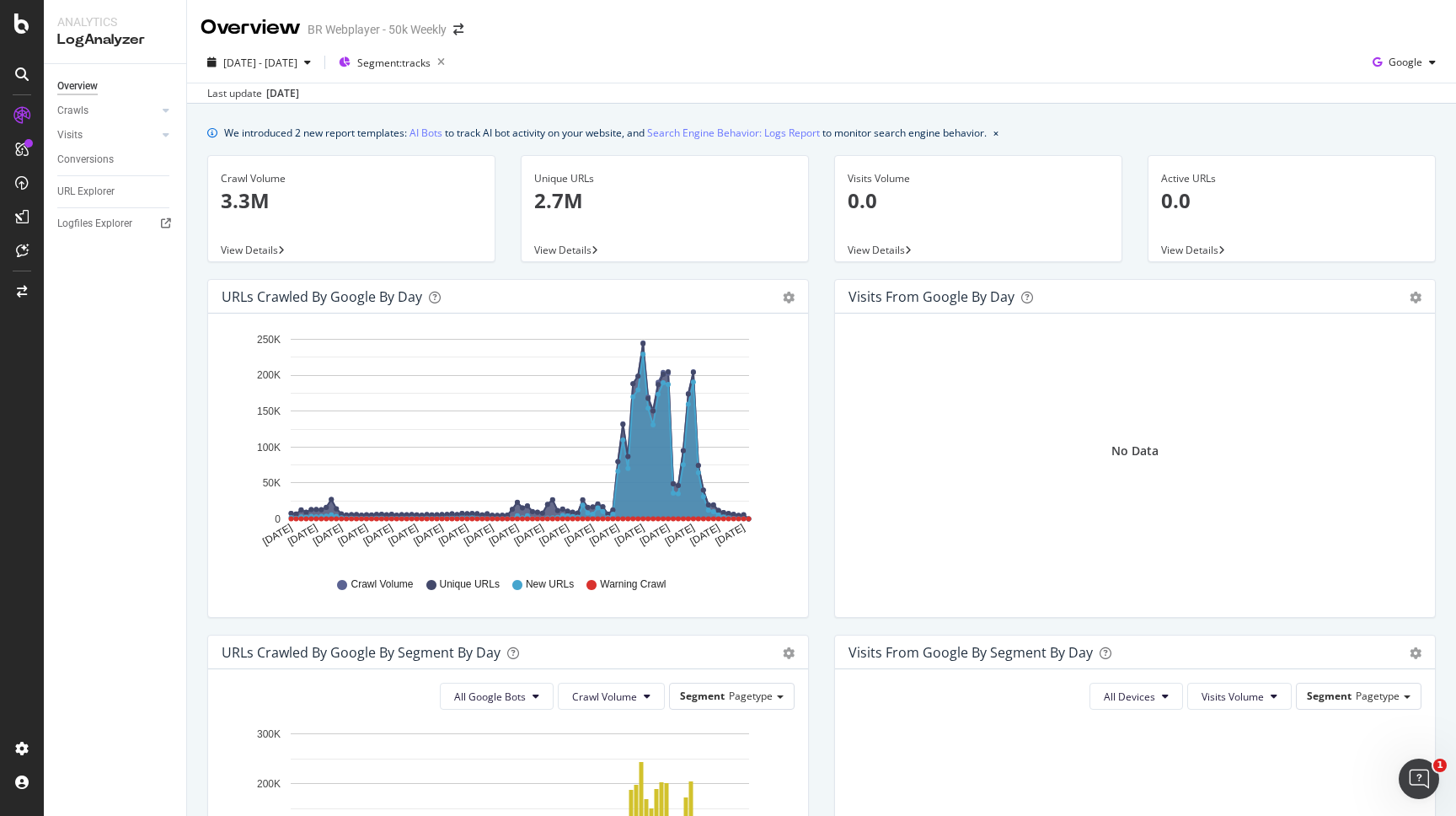
click at [550, 245] on span "View Details" at bounding box center [563, 250] width 57 height 15
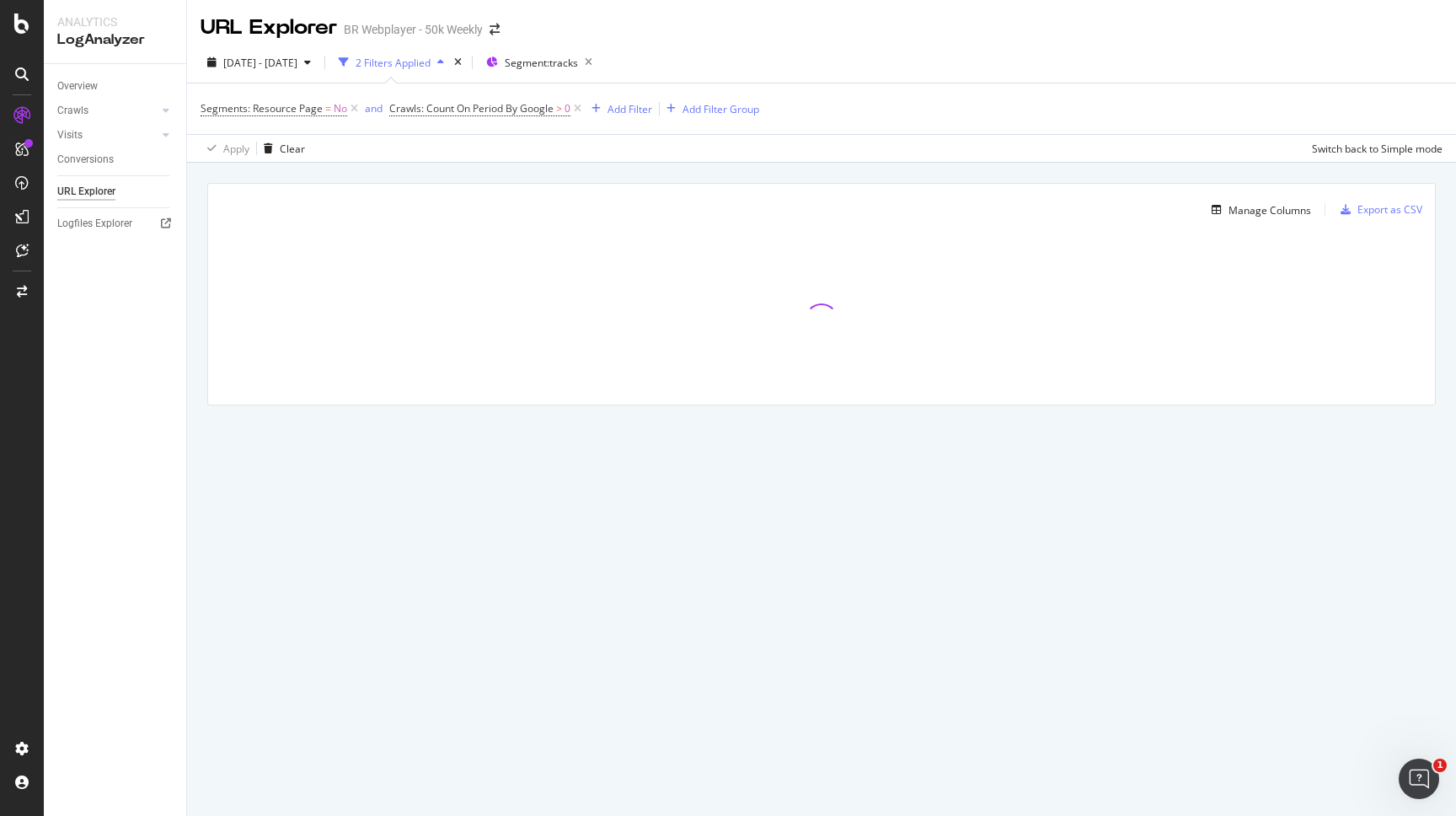
click at [658, 112] on div "Add Filter Add Filter Group" at bounding box center [672, 108] width 174 height 20
click at [641, 112] on div "Add Filter" at bounding box center [629, 109] width 45 height 15
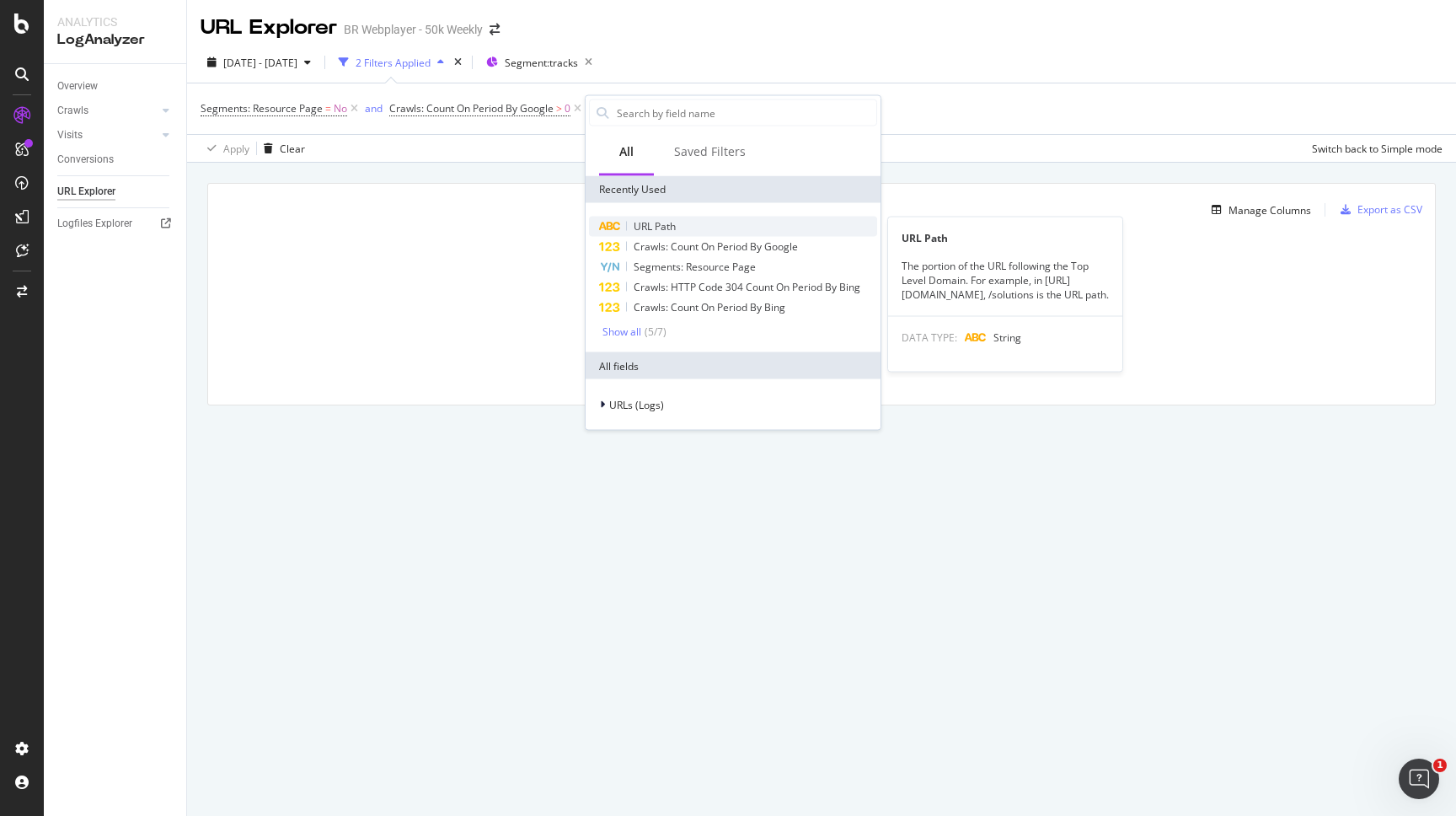
click at [652, 219] on div "URL Path" at bounding box center [733, 227] width 288 height 20
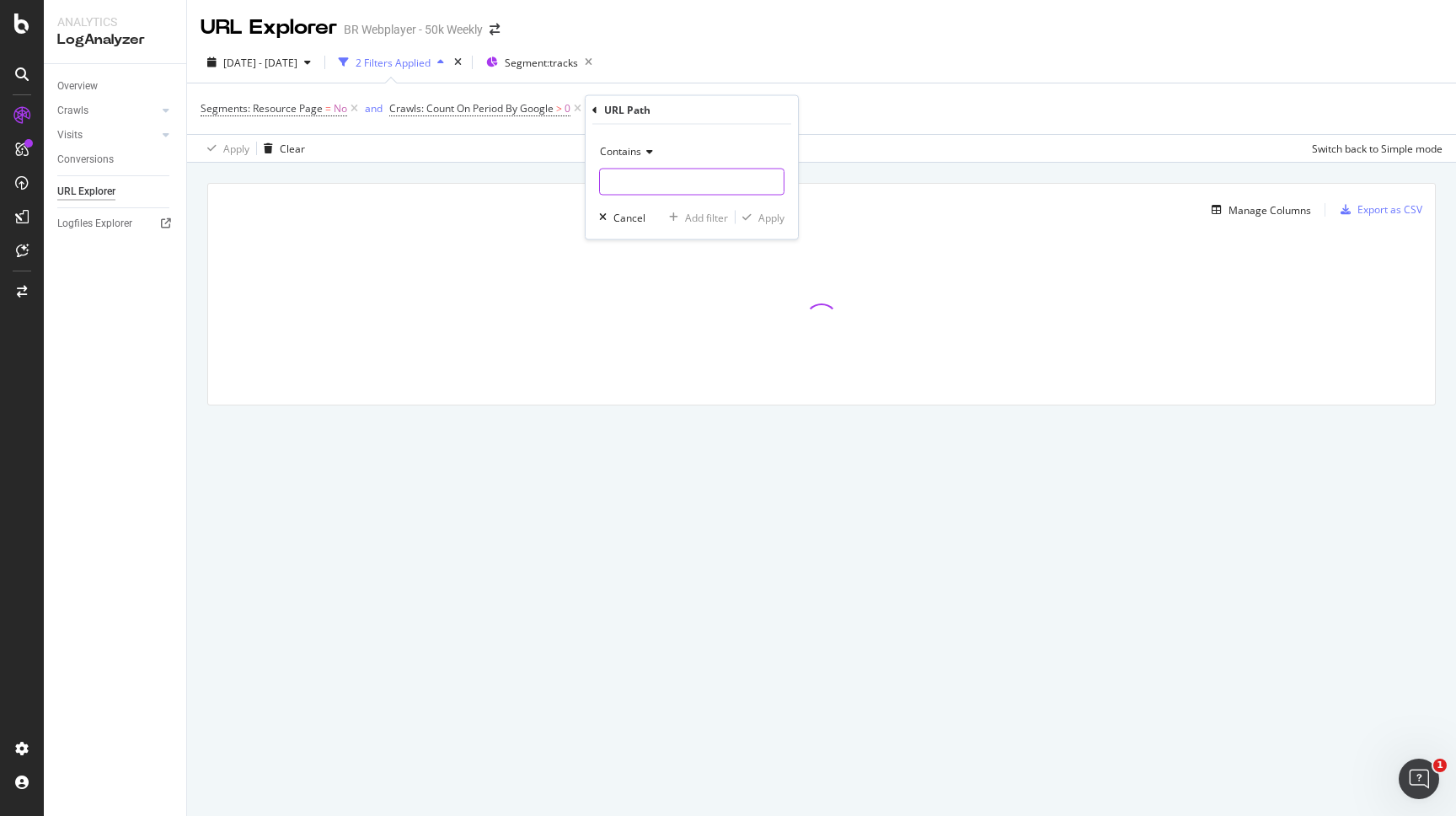
click at [666, 181] on input "text" at bounding box center [692, 182] width 184 height 27
type input "sitemap"
click at [785, 216] on div "Contains sitemap Cancel Add filter Apply" at bounding box center [691, 182] width 212 height 115
click at [769, 215] on div "Apply" at bounding box center [771, 217] width 26 height 15
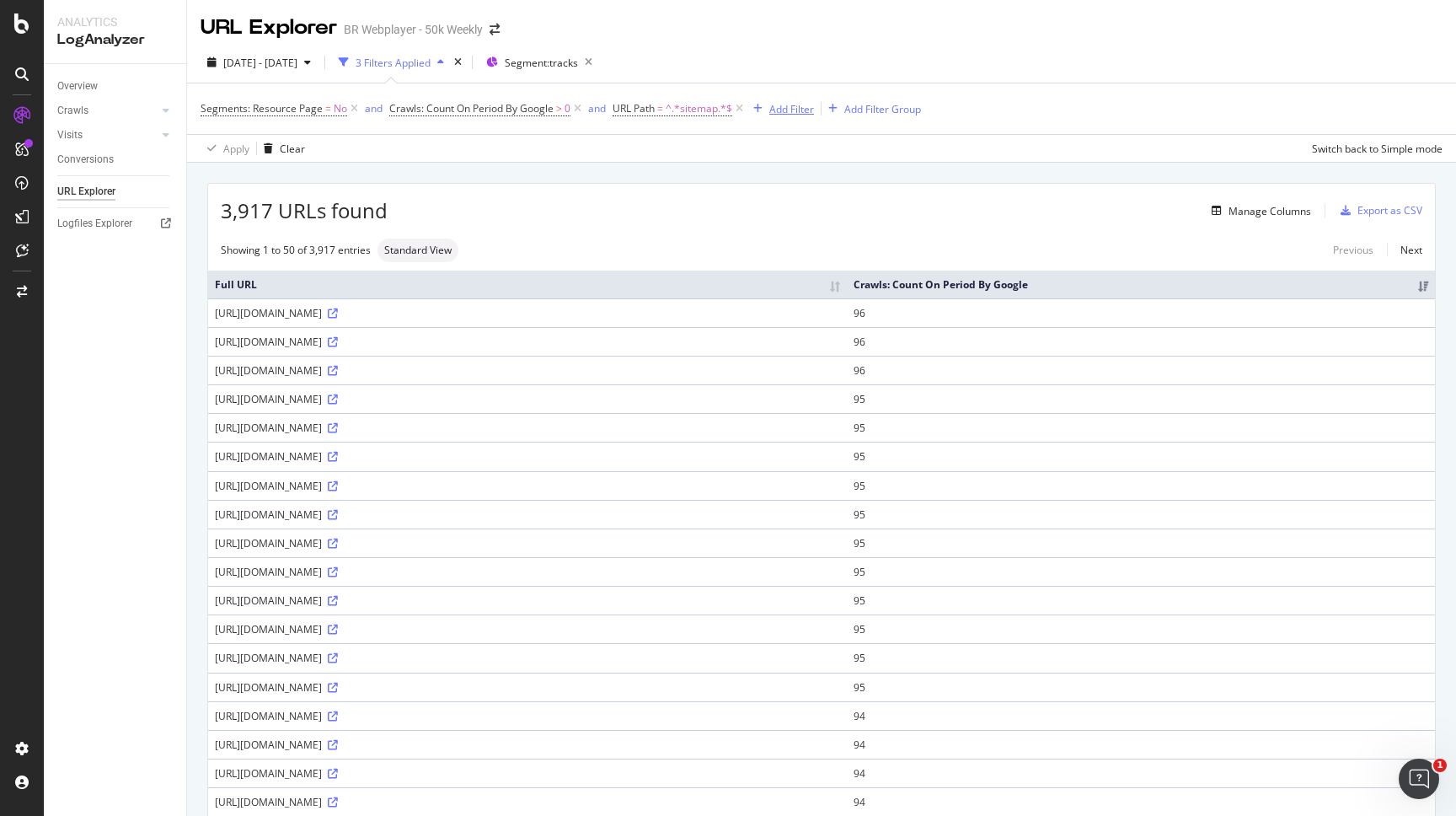
click at [803, 108] on div "Add Filter" at bounding box center [791, 109] width 45 height 15
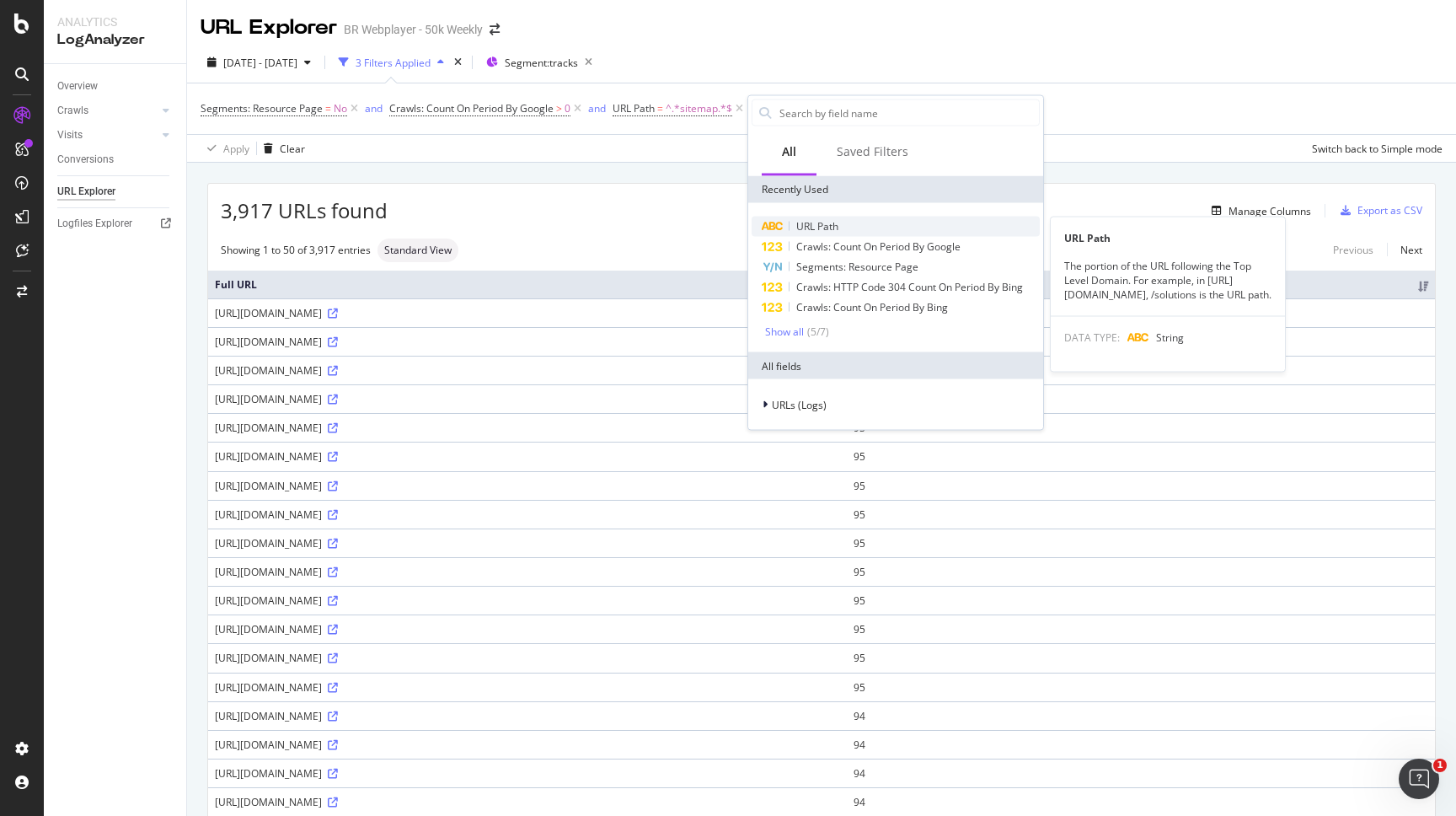
click at [816, 229] on span "URL Path" at bounding box center [818, 226] width 42 height 15
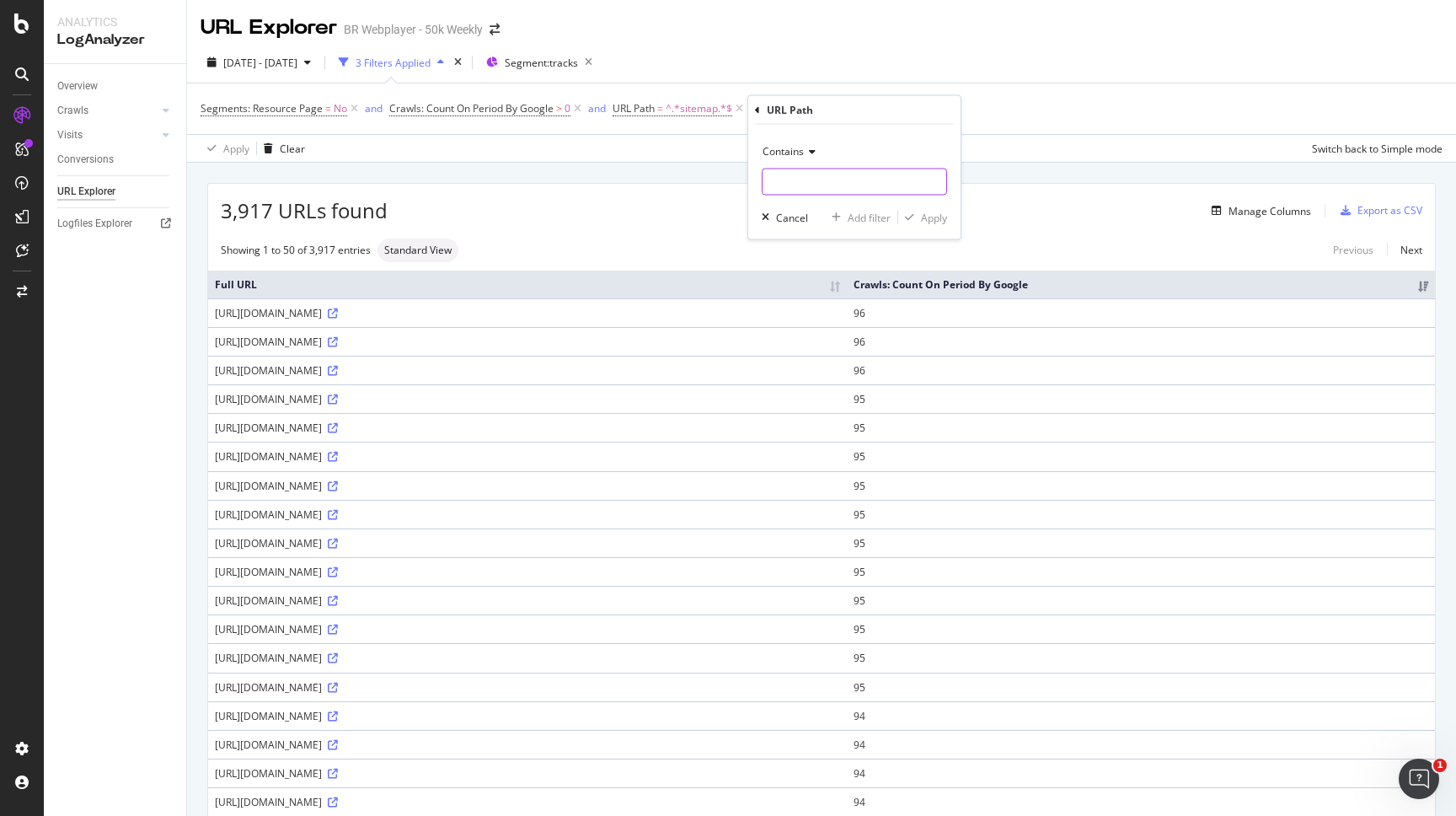
click at [812, 184] on input "text" at bounding box center [855, 182] width 184 height 27
type input "sitemap"
click at [909, 211] on div "Apply" at bounding box center [923, 217] width 49 height 15
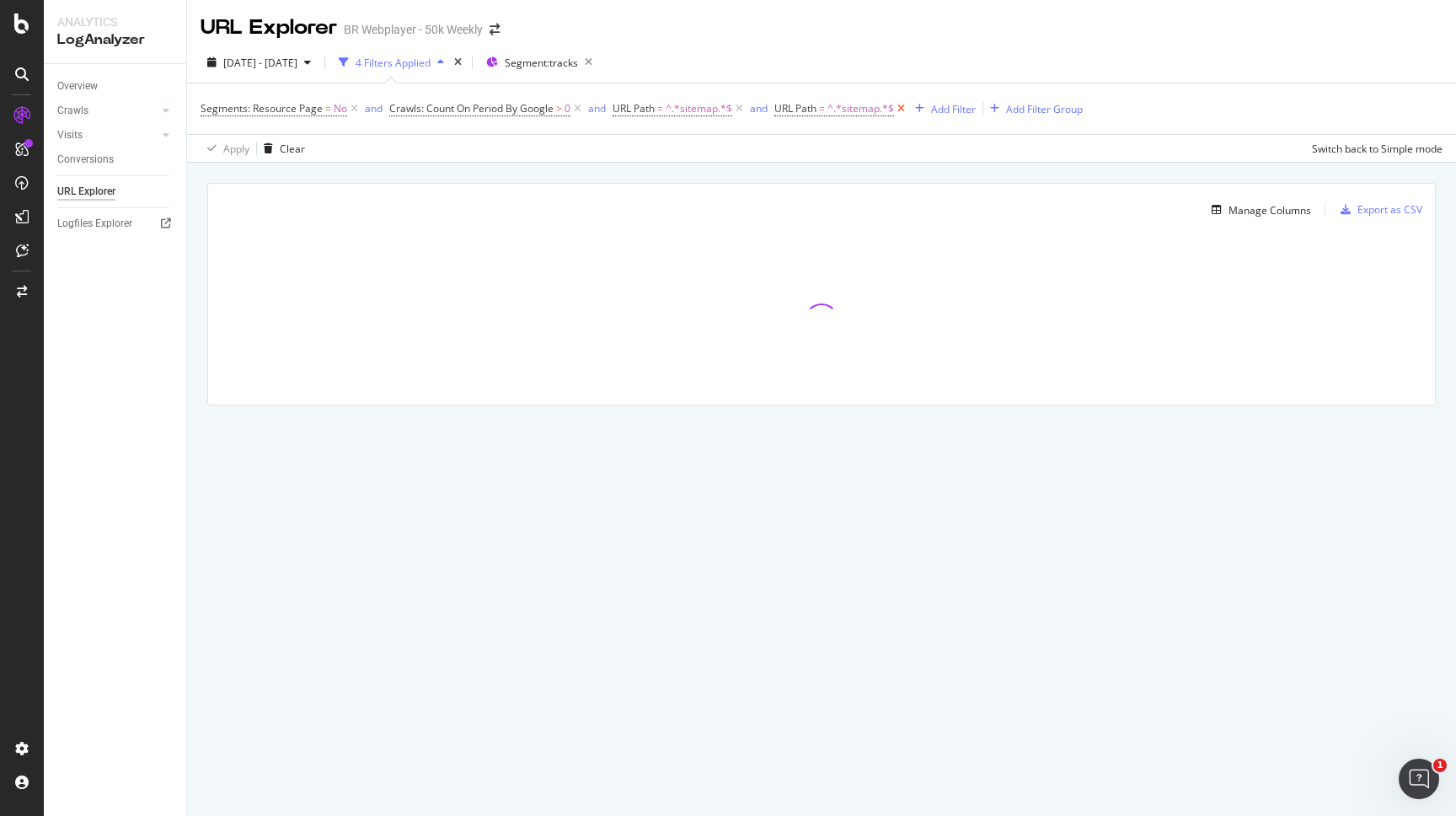
click at [898, 111] on icon at bounding box center [902, 108] width 15 height 16
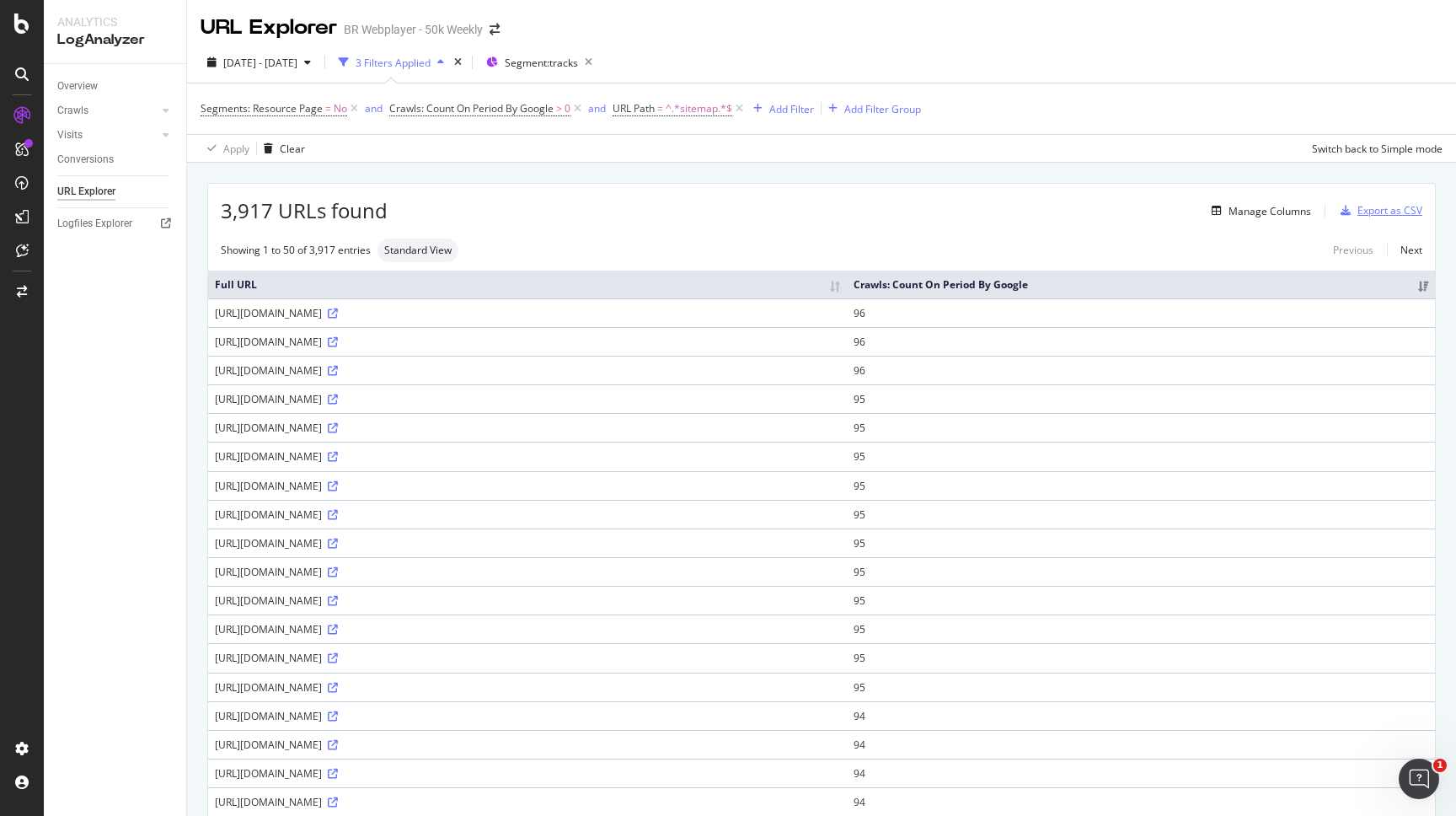
click at [1381, 216] on div "Export as CSV" at bounding box center [1389, 211] width 65 height 15
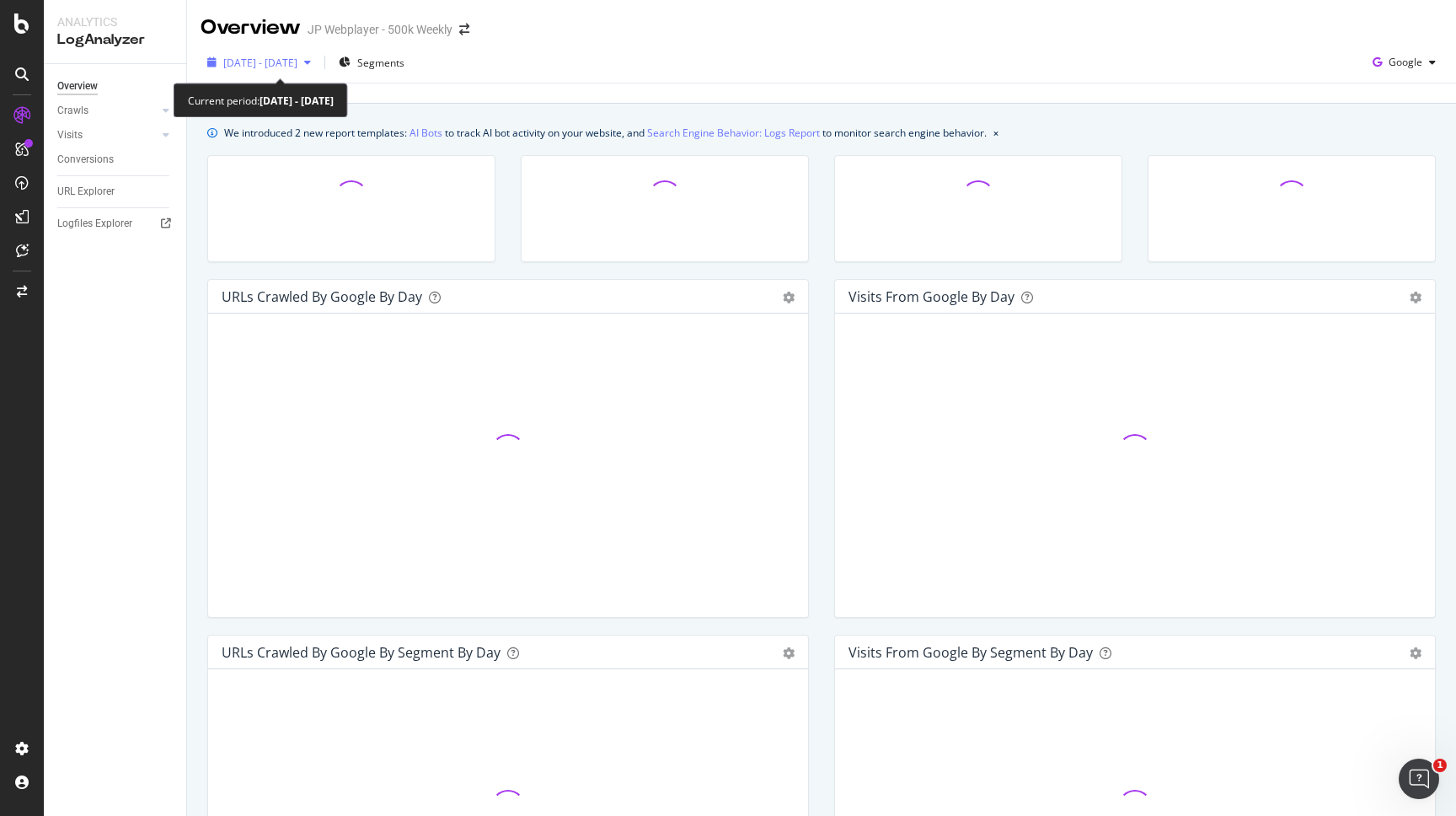
click at [297, 61] on span "[DATE] - [DATE]" at bounding box center [260, 63] width 74 height 15
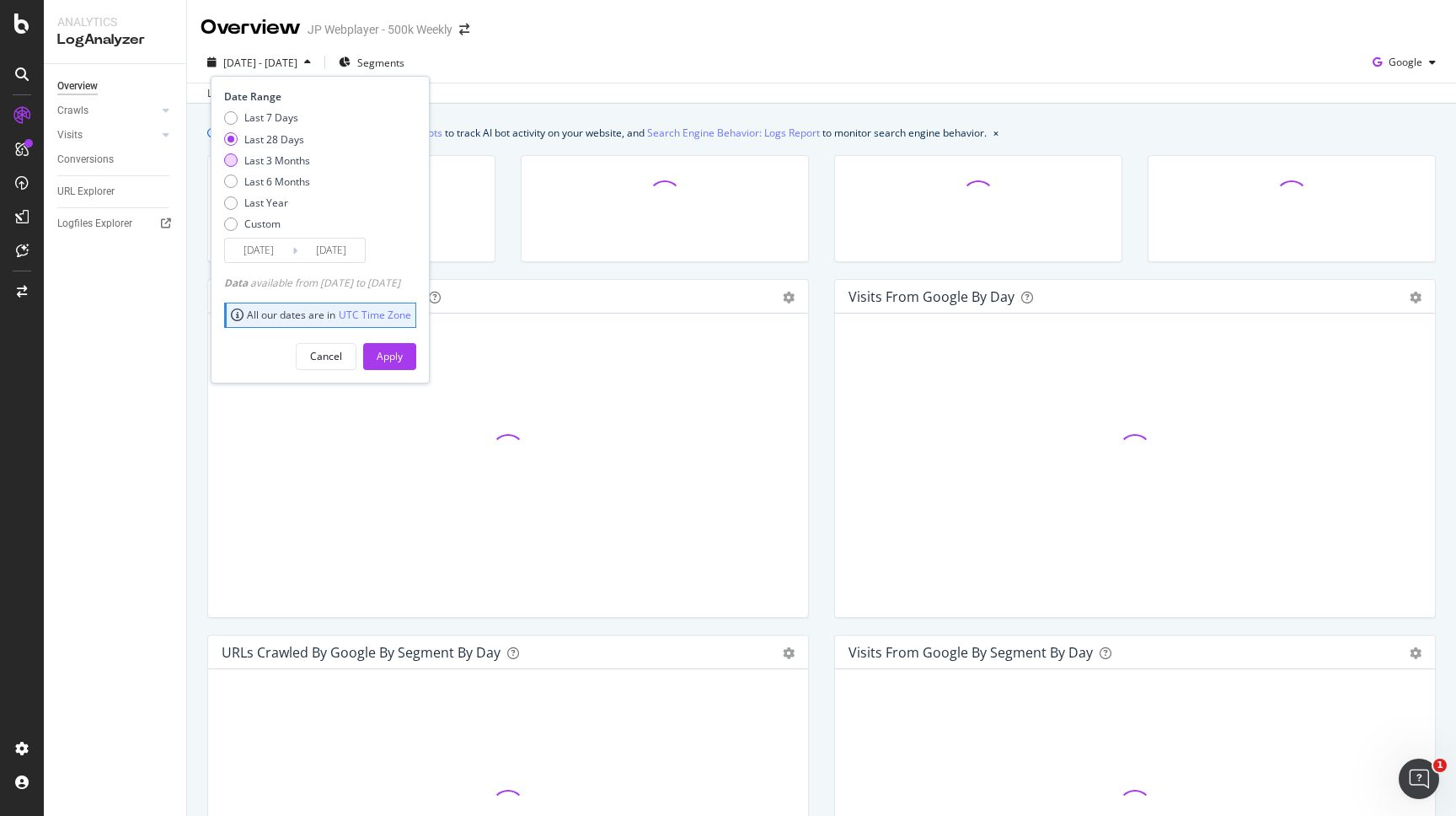
click at [280, 163] on div "Last 3 Months" at bounding box center [277, 160] width 66 height 15
type input "[DATE]"
click at [403, 351] on div "Apply" at bounding box center [389, 356] width 26 height 15
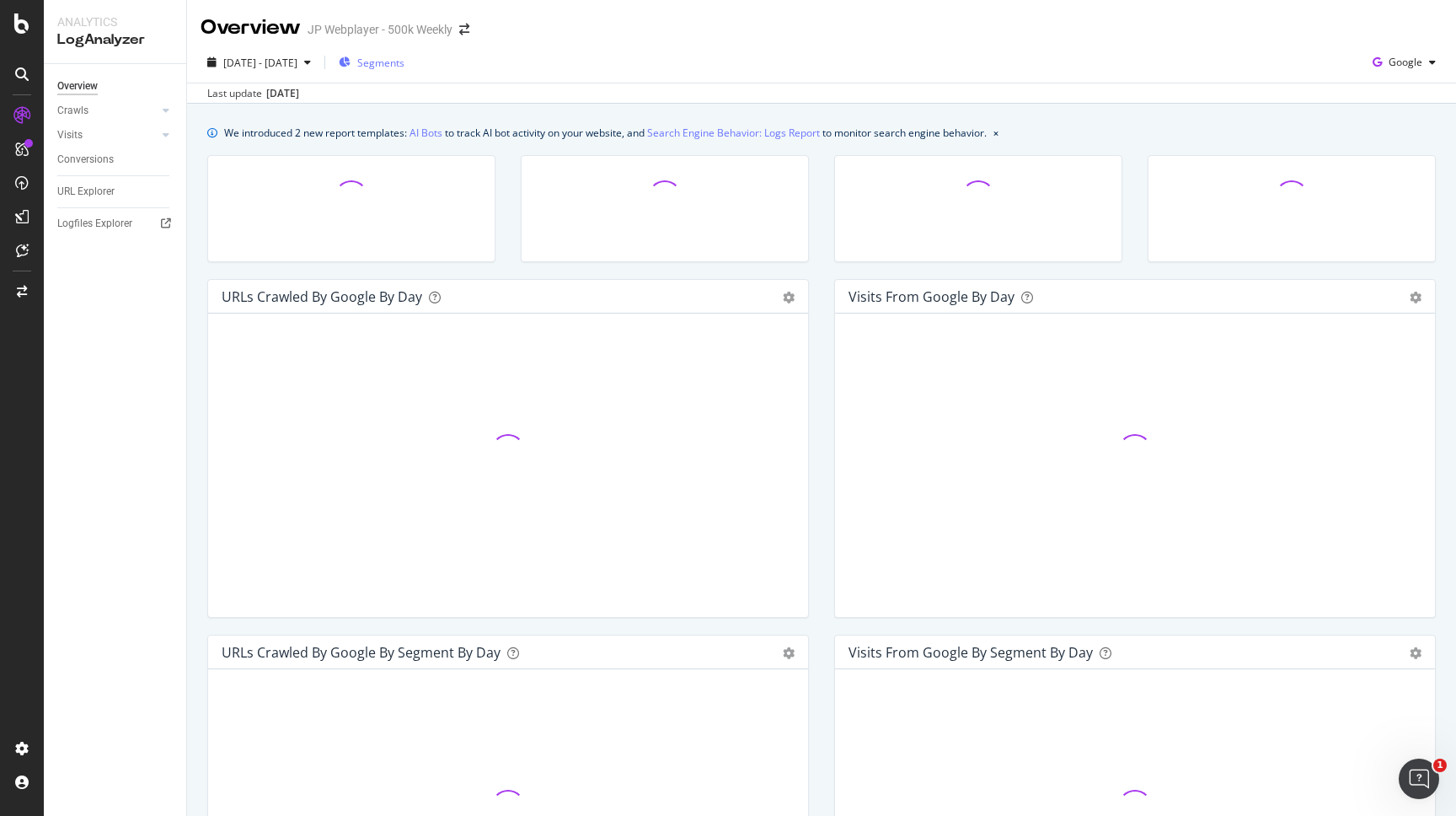
click at [405, 68] on span "Segments" at bounding box center [381, 63] width 47 height 15
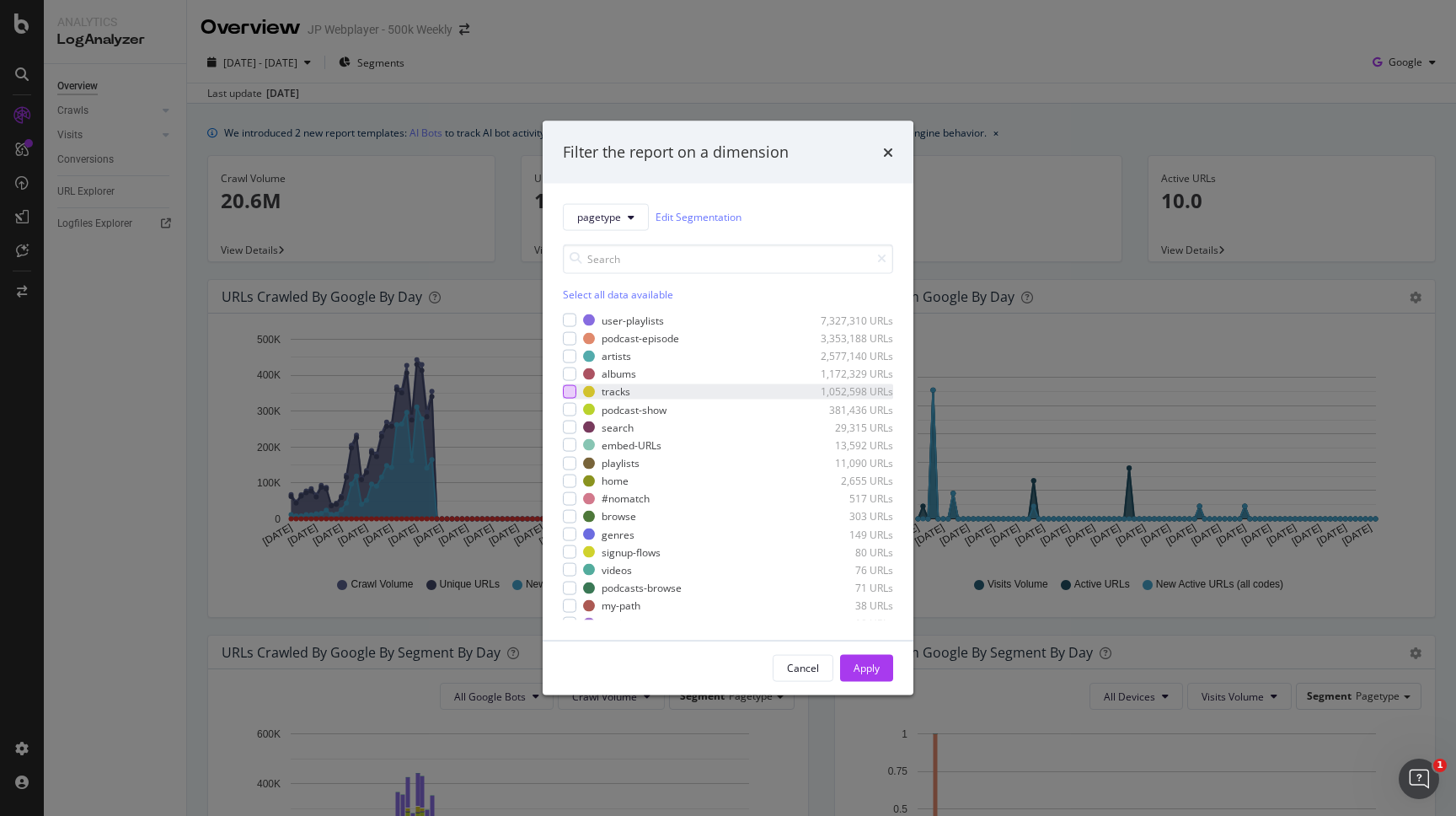
click at [574, 398] on div "modal" at bounding box center [569, 391] width 14 height 14
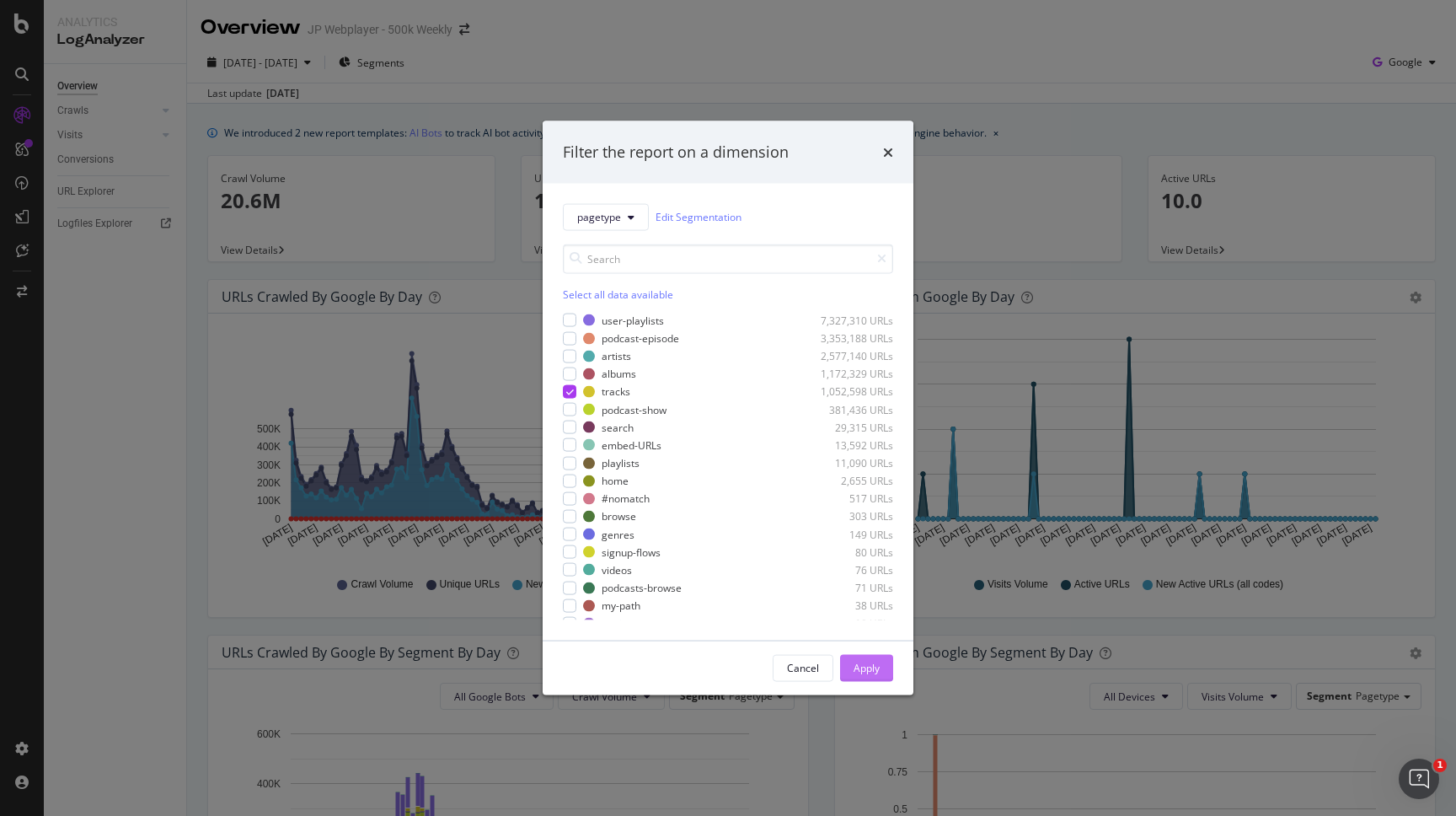
click at [862, 668] on div "Apply" at bounding box center [866, 668] width 26 height 15
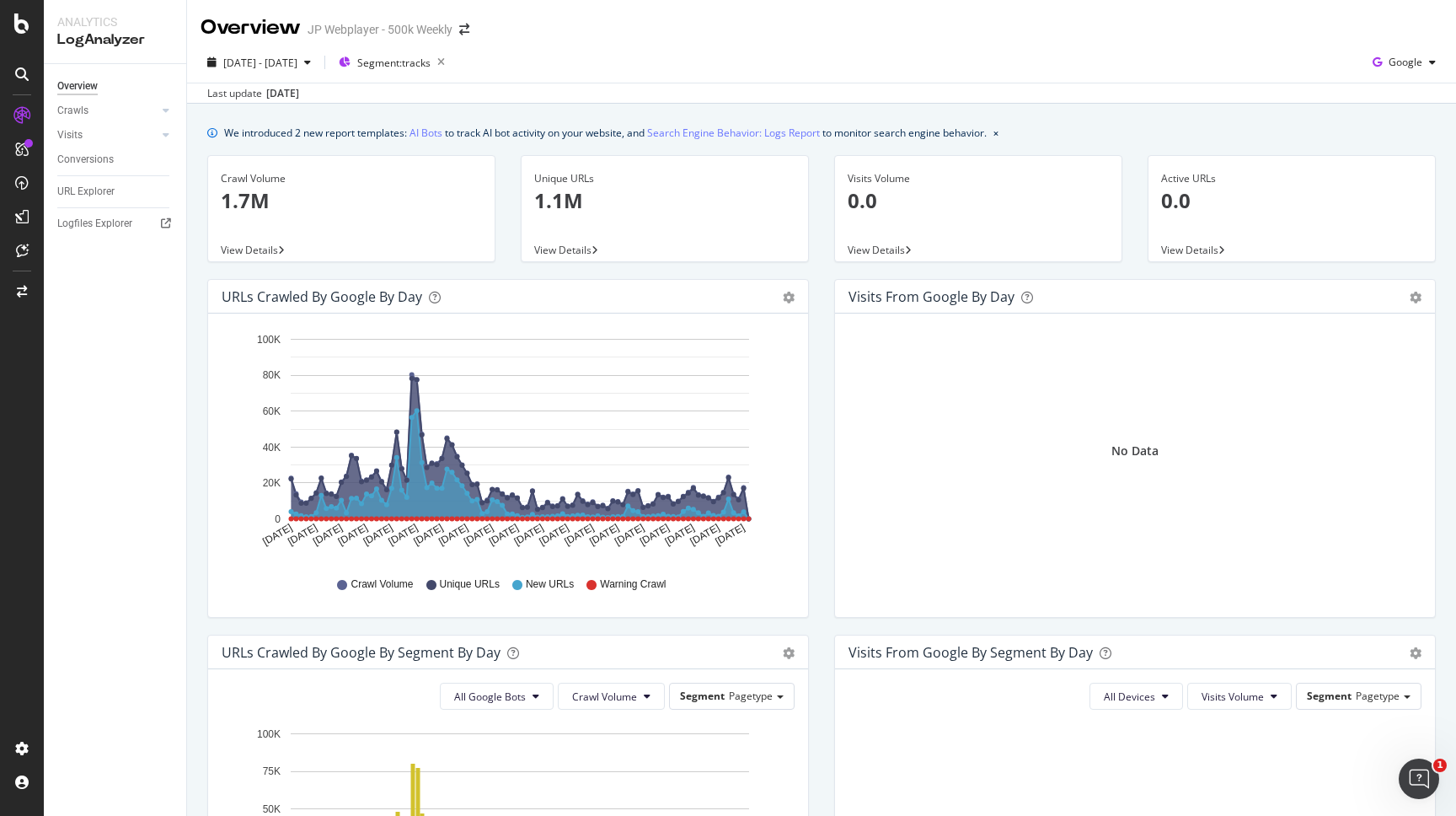
click at [263, 252] on span "View Details" at bounding box center [249, 250] width 57 height 15
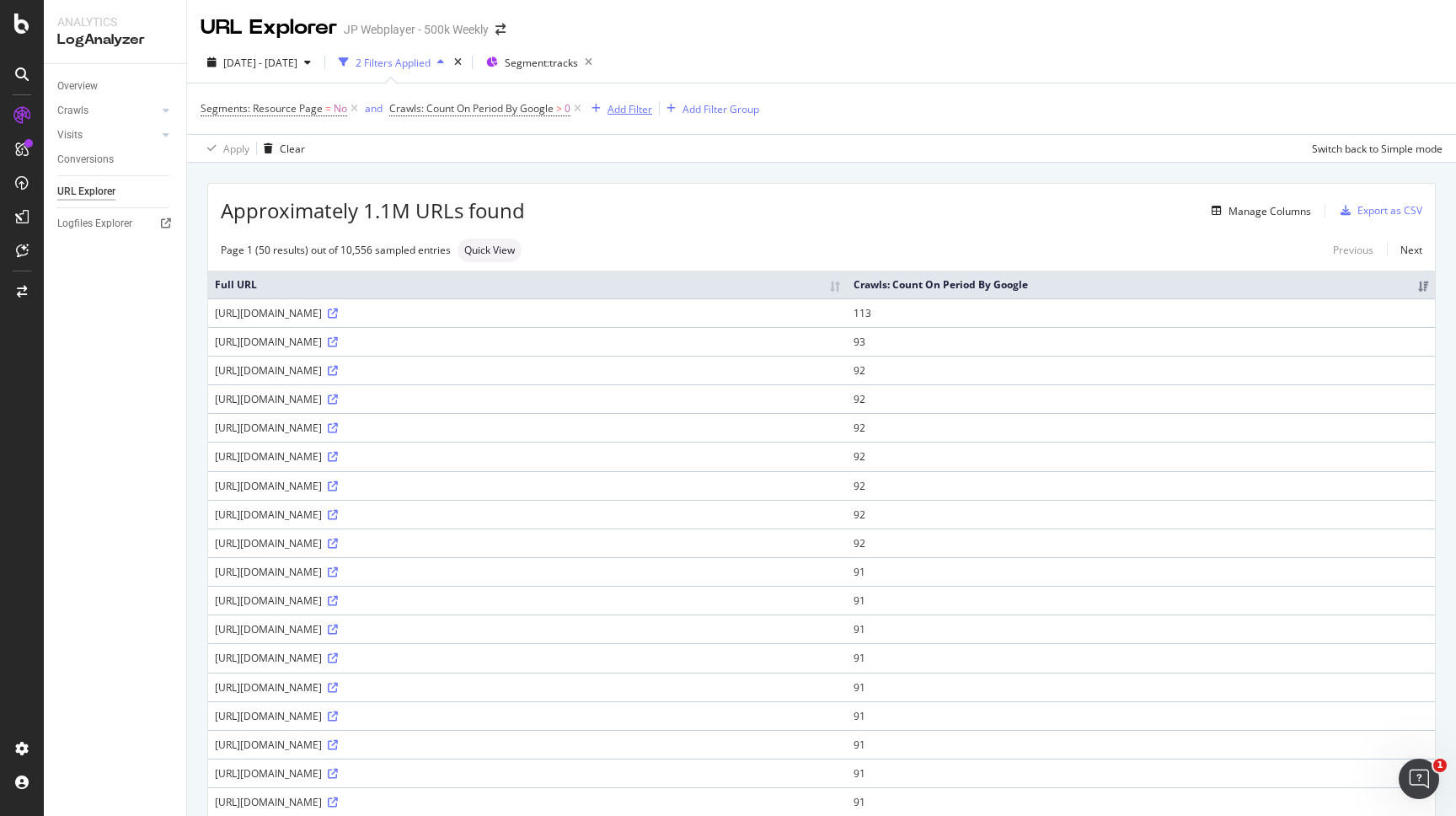
click at [620, 110] on div "Add Filter" at bounding box center [629, 109] width 45 height 15
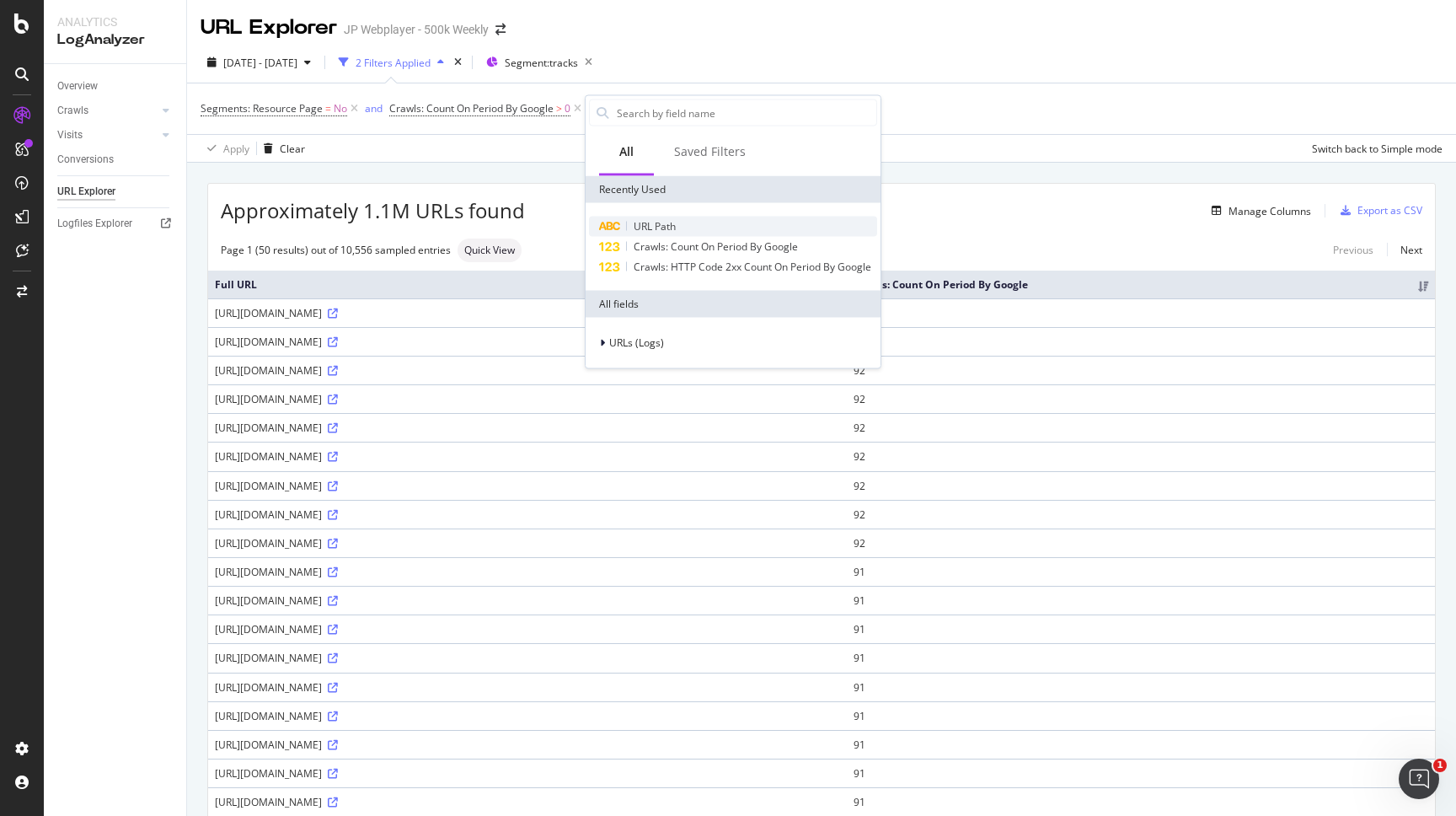
click at [663, 220] on span "URL Path" at bounding box center [655, 226] width 42 height 15
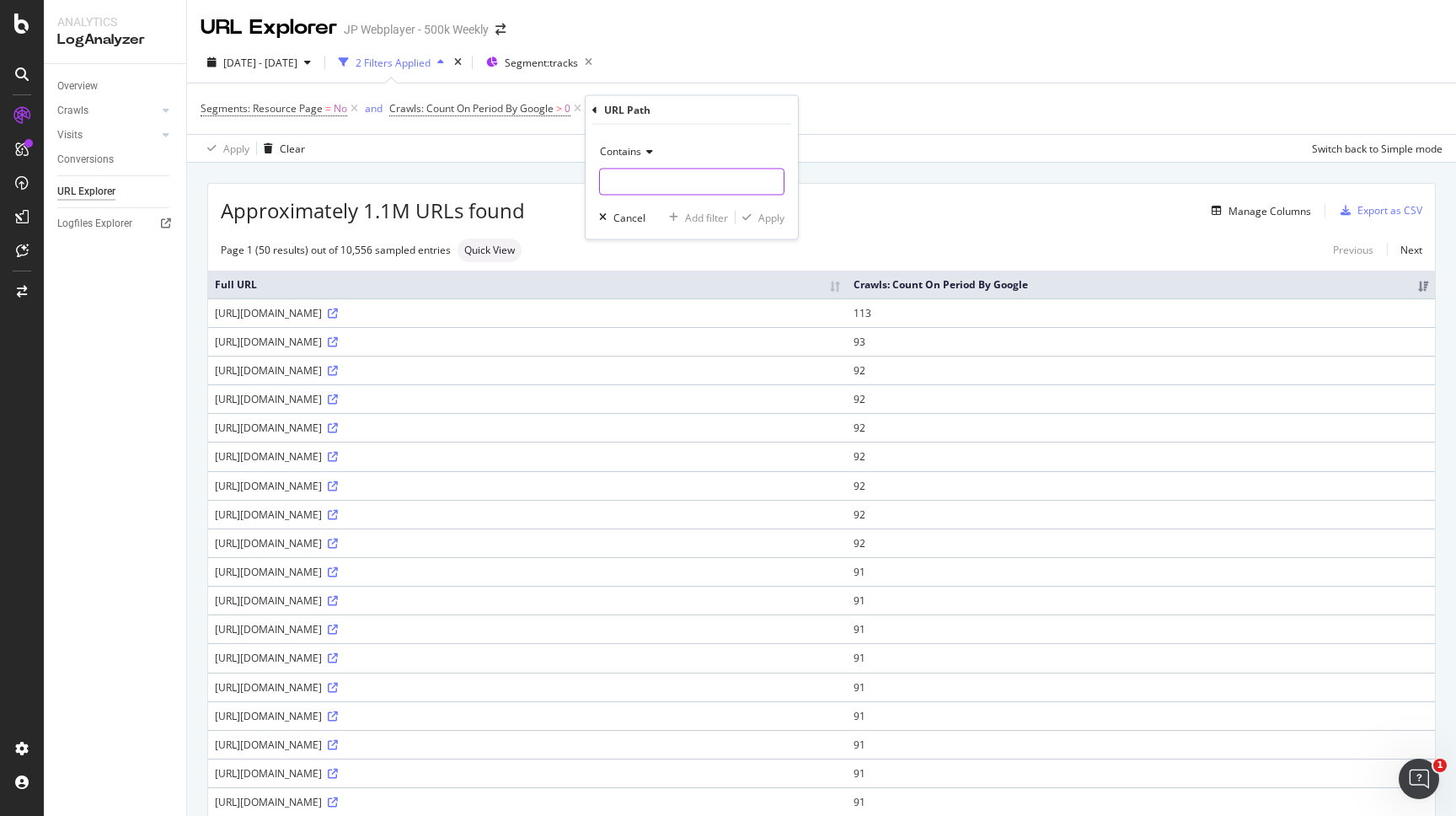
click at [656, 194] on input "text" at bounding box center [692, 182] width 184 height 27
type input "sitemap"
click at [754, 223] on div "Apply" at bounding box center [760, 217] width 49 height 15
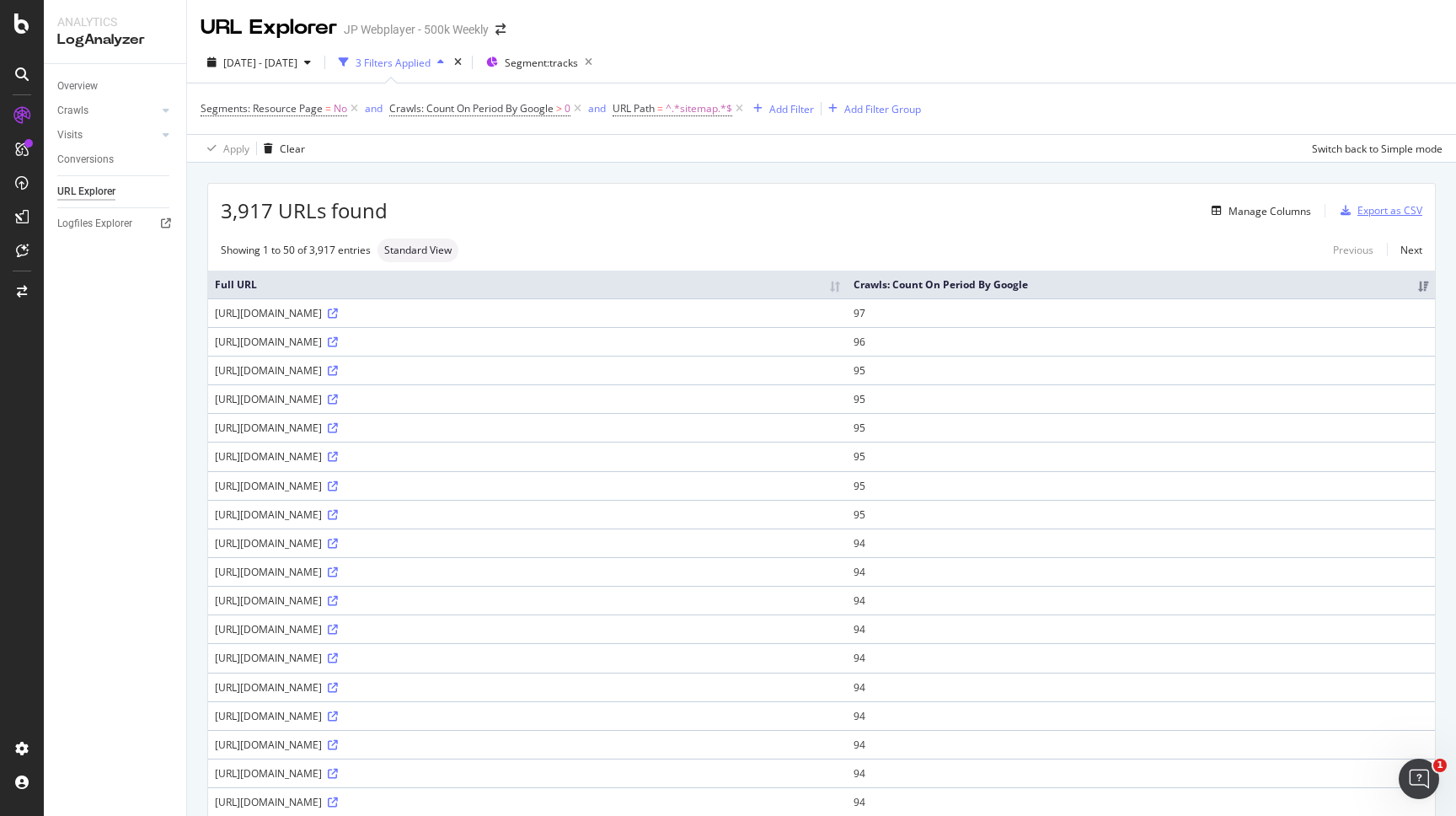
click at [1409, 211] on div "Export as CSV" at bounding box center [1389, 211] width 65 height 15
click at [1358, 217] on div "Export as CSV" at bounding box center [1389, 211] width 65 height 15
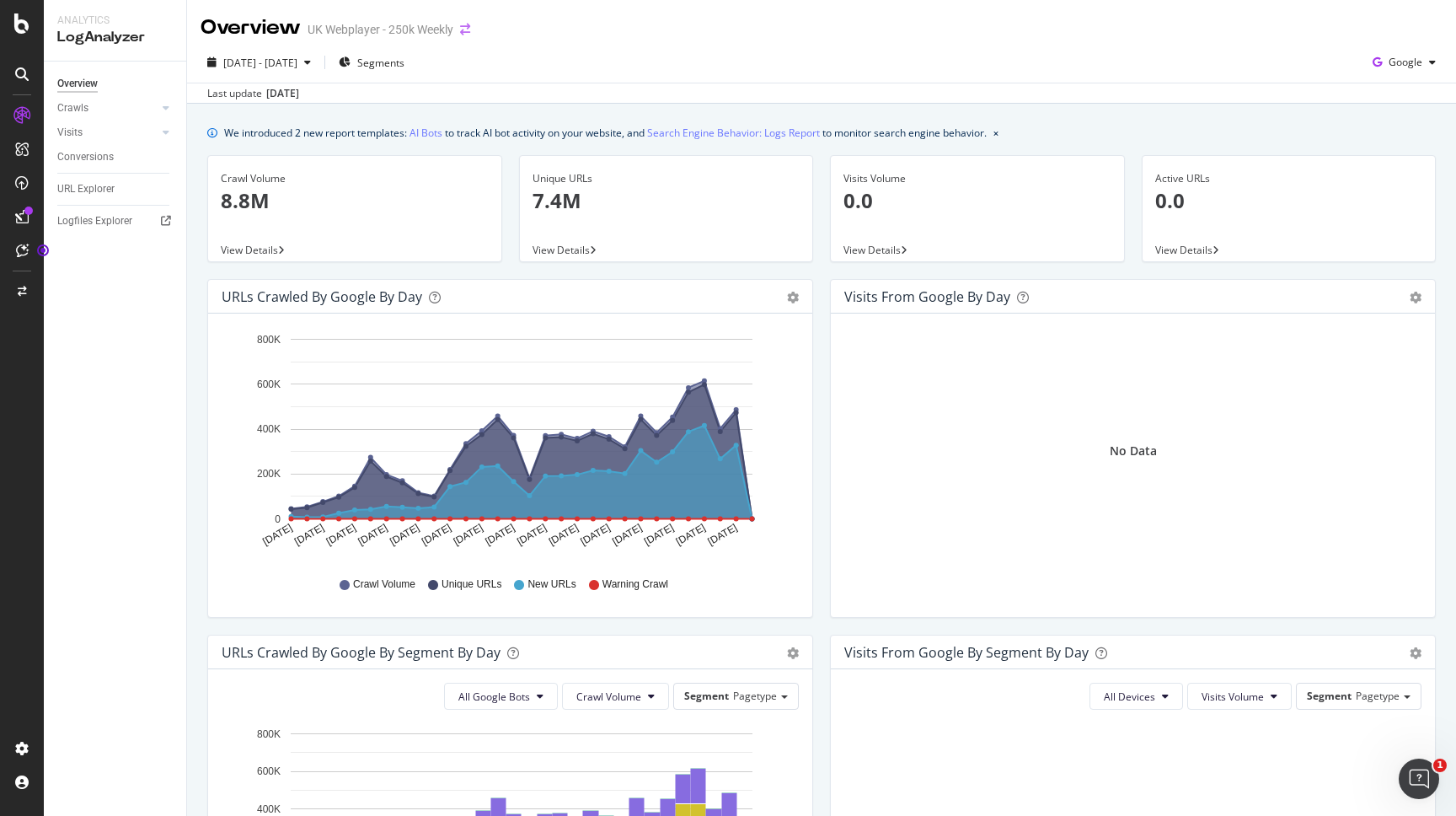
click at [463, 33] on icon "arrow-right-arrow-left" at bounding box center [465, 29] width 10 height 12
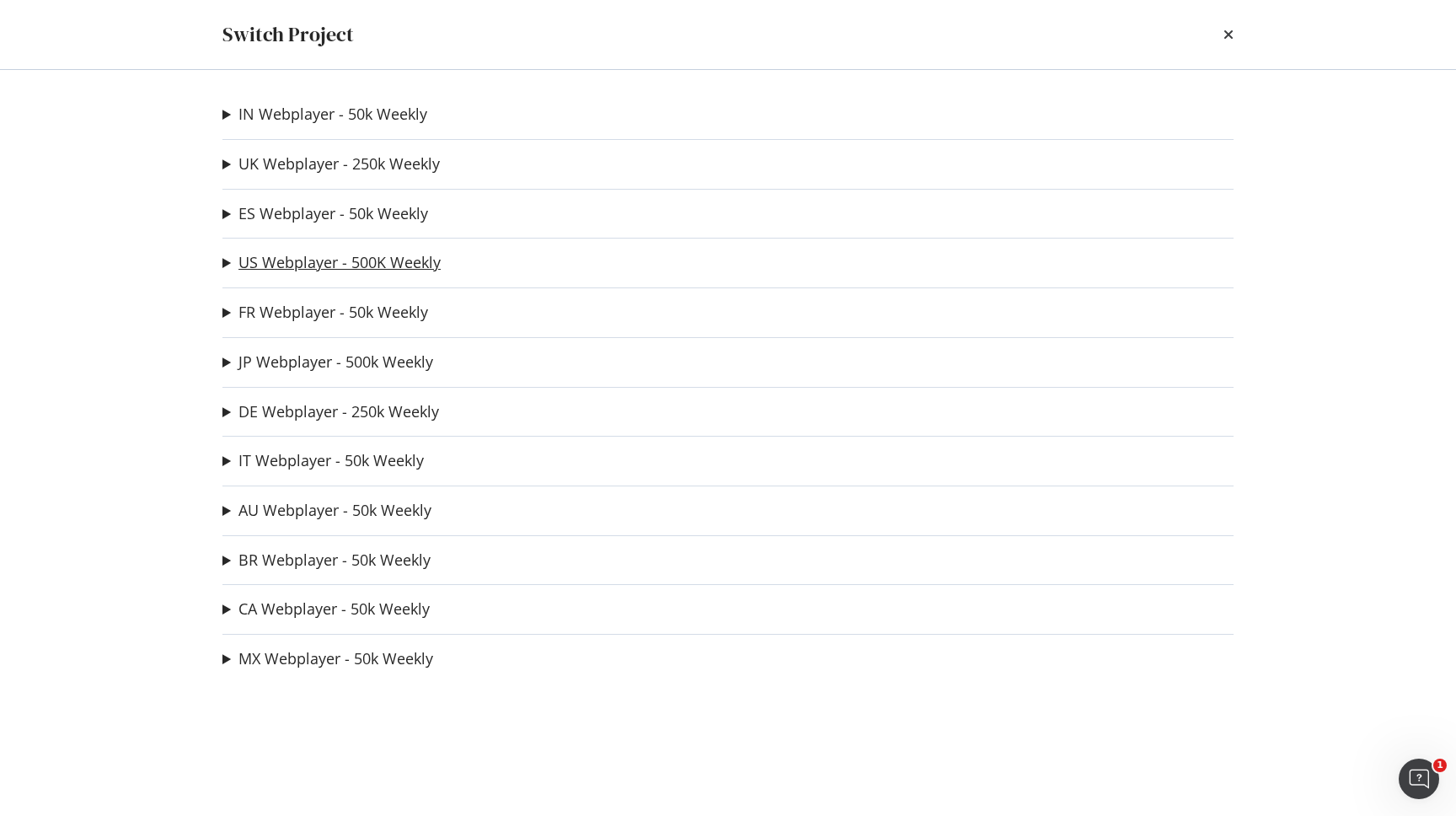
click at [306, 263] on link "US Webplayer - 500K Weekly" at bounding box center [340, 262] width 202 height 17
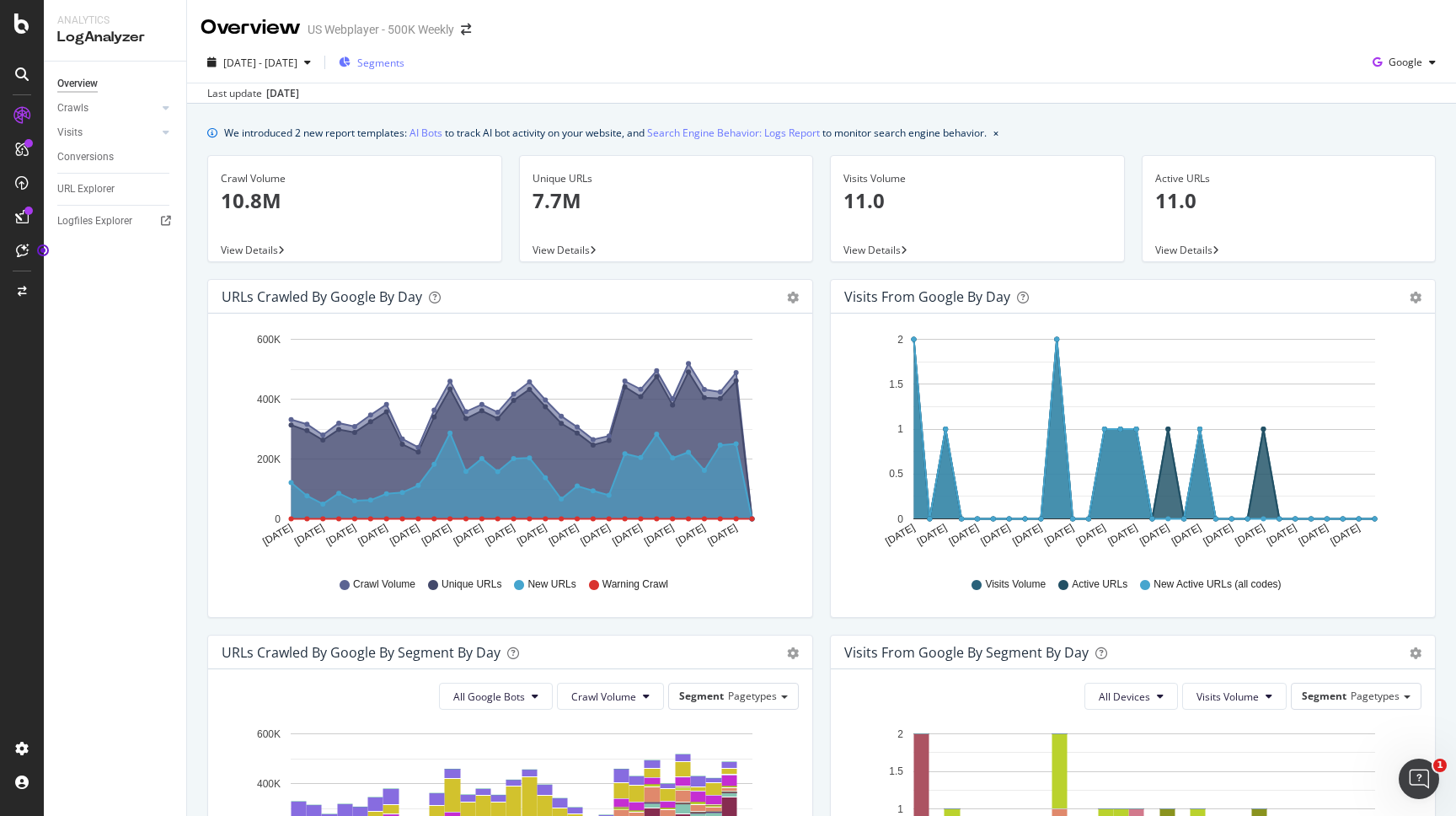
click at [405, 62] on span "Segments" at bounding box center [381, 63] width 47 height 15
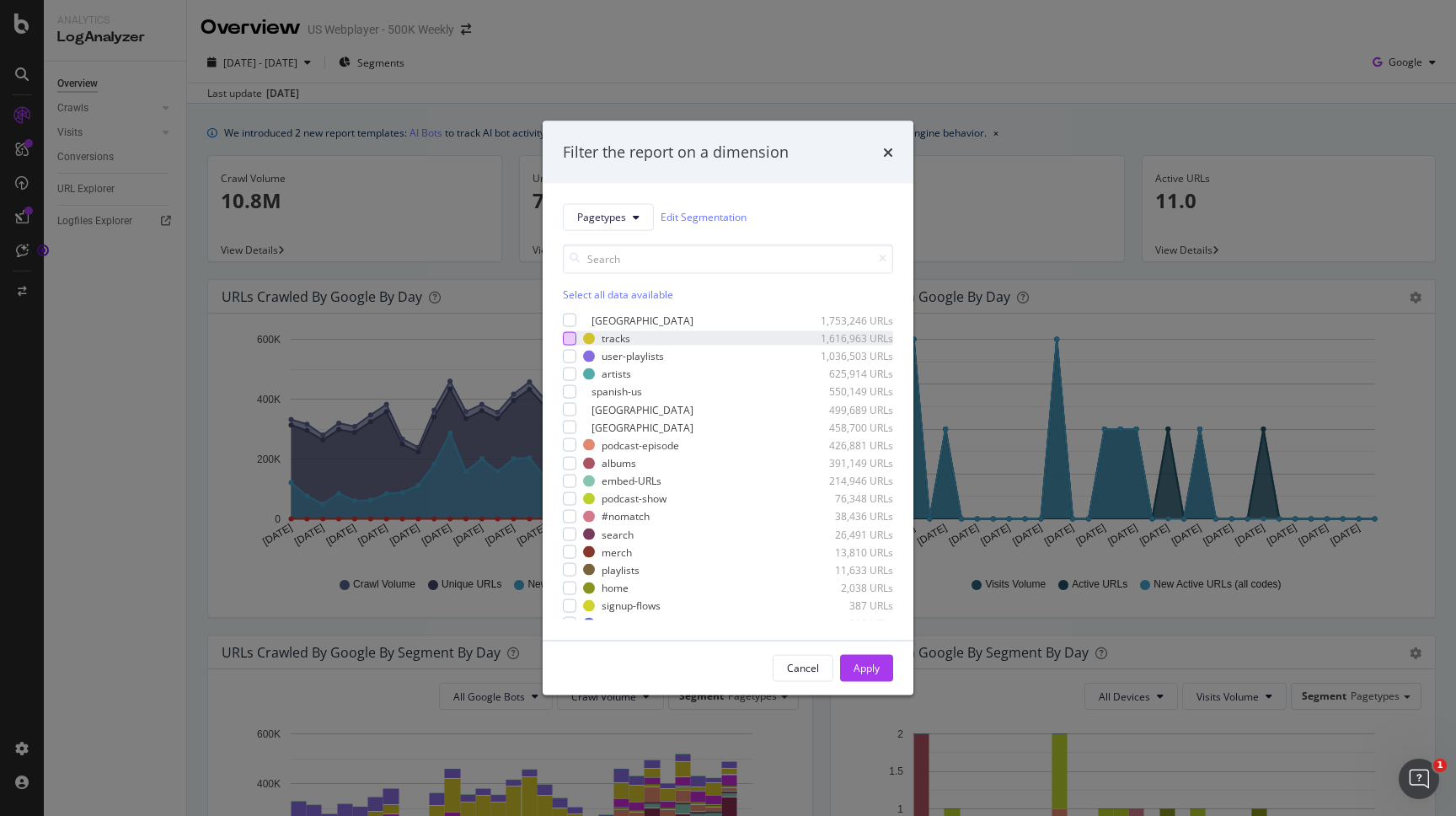
click at [570, 343] on div "modal" at bounding box center [569, 337] width 14 height 14
click at [873, 666] on div "Apply" at bounding box center [866, 668] width 26 height 15
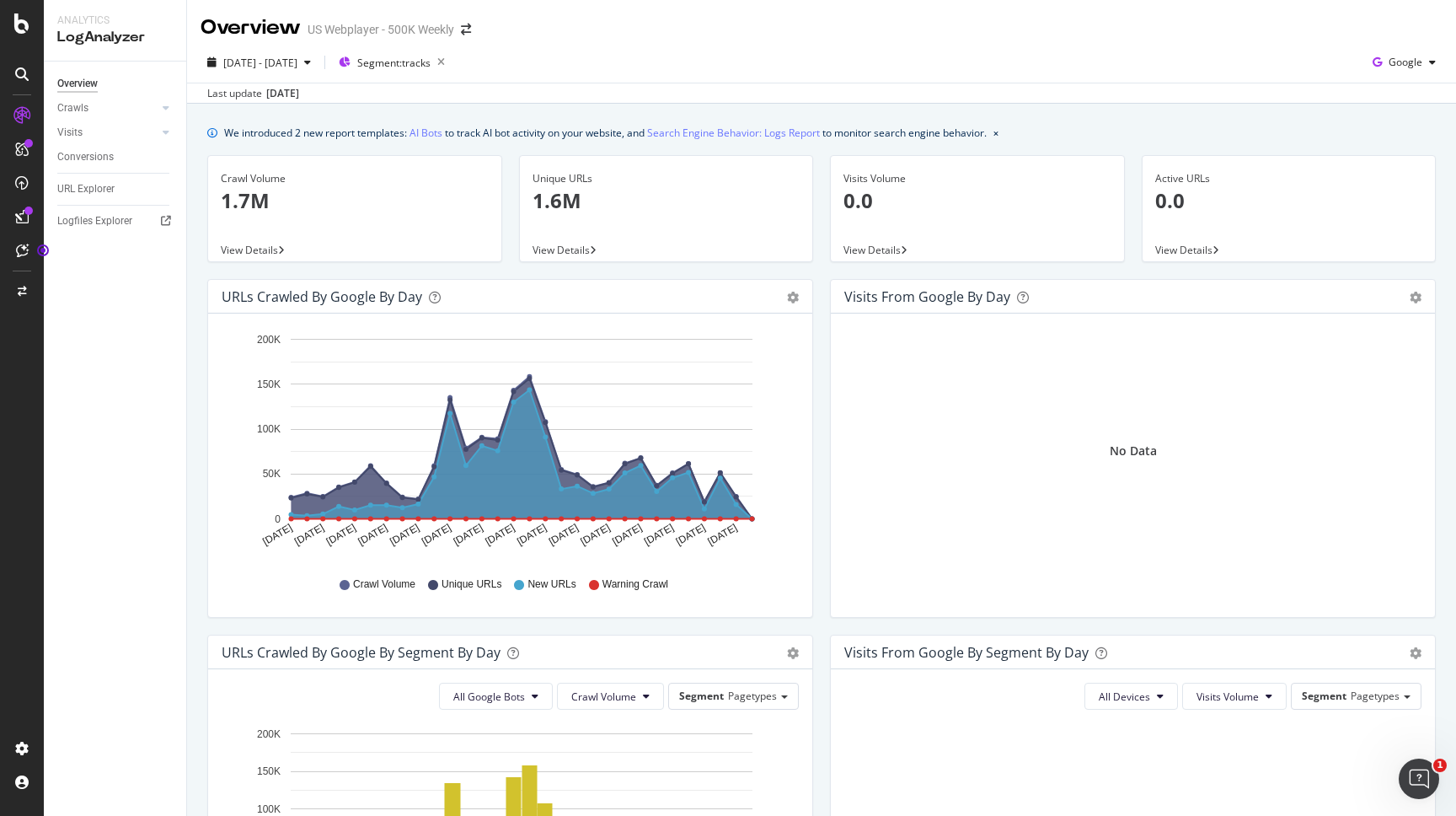
click at [552, 246] on span "View Details" at bounding box center [561, 250] width 57 height 15
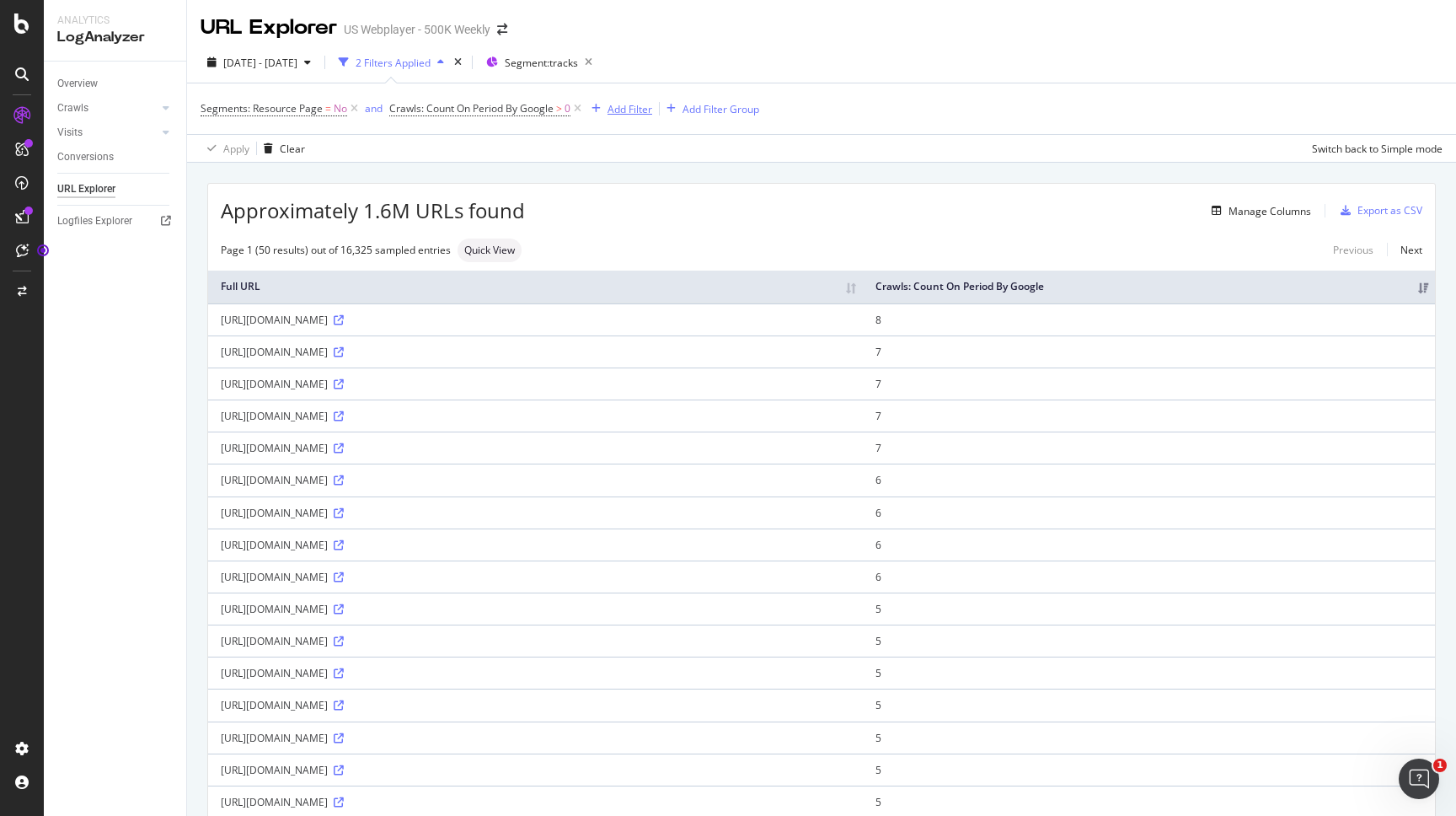
click at [625, 110] on div "Add Filter" at bounding box center [629, 109] width 45 height 15
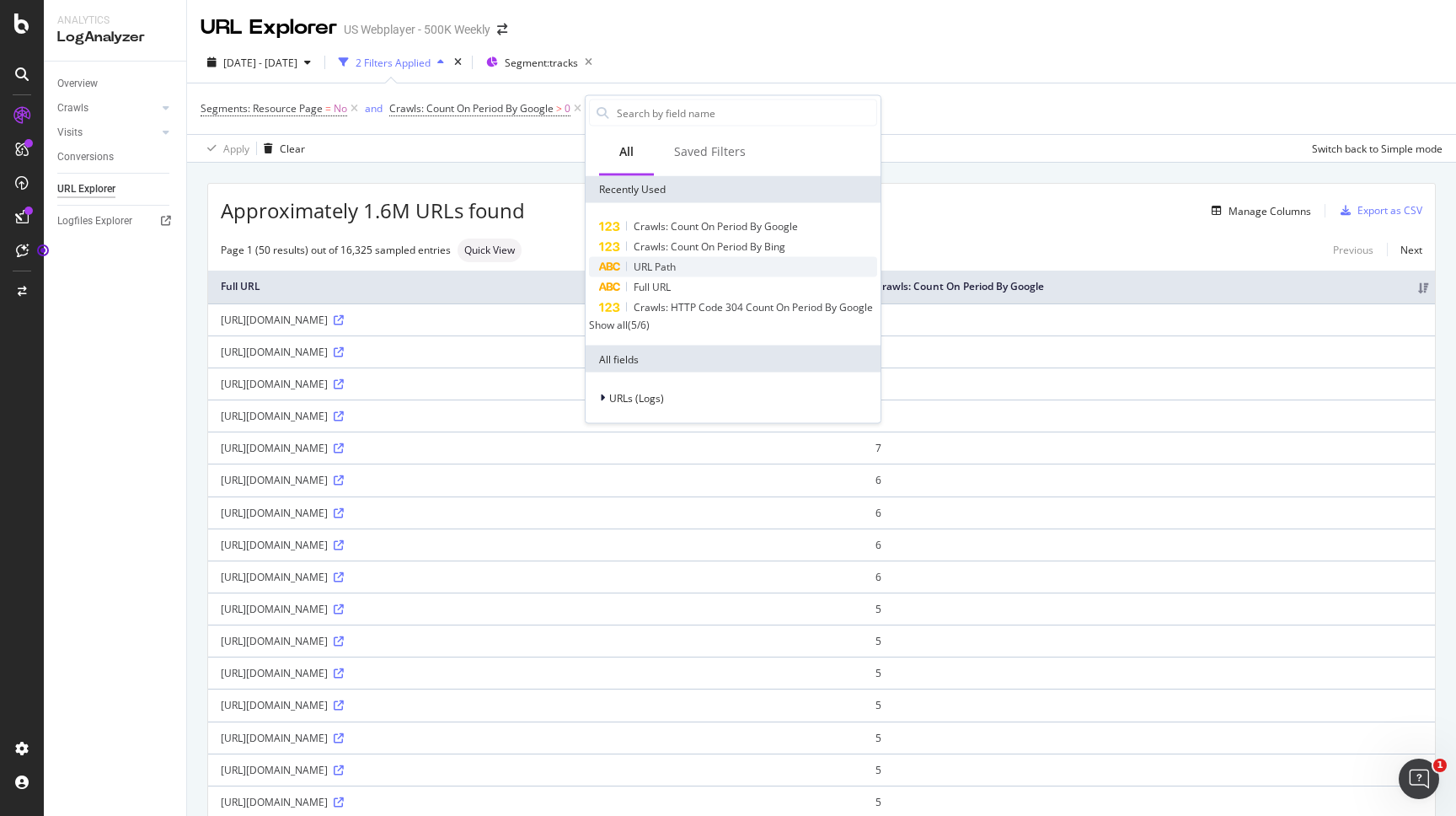
click at [660, 265] on span "URL Path" at bounding box center [655, 267] width 42 height 15
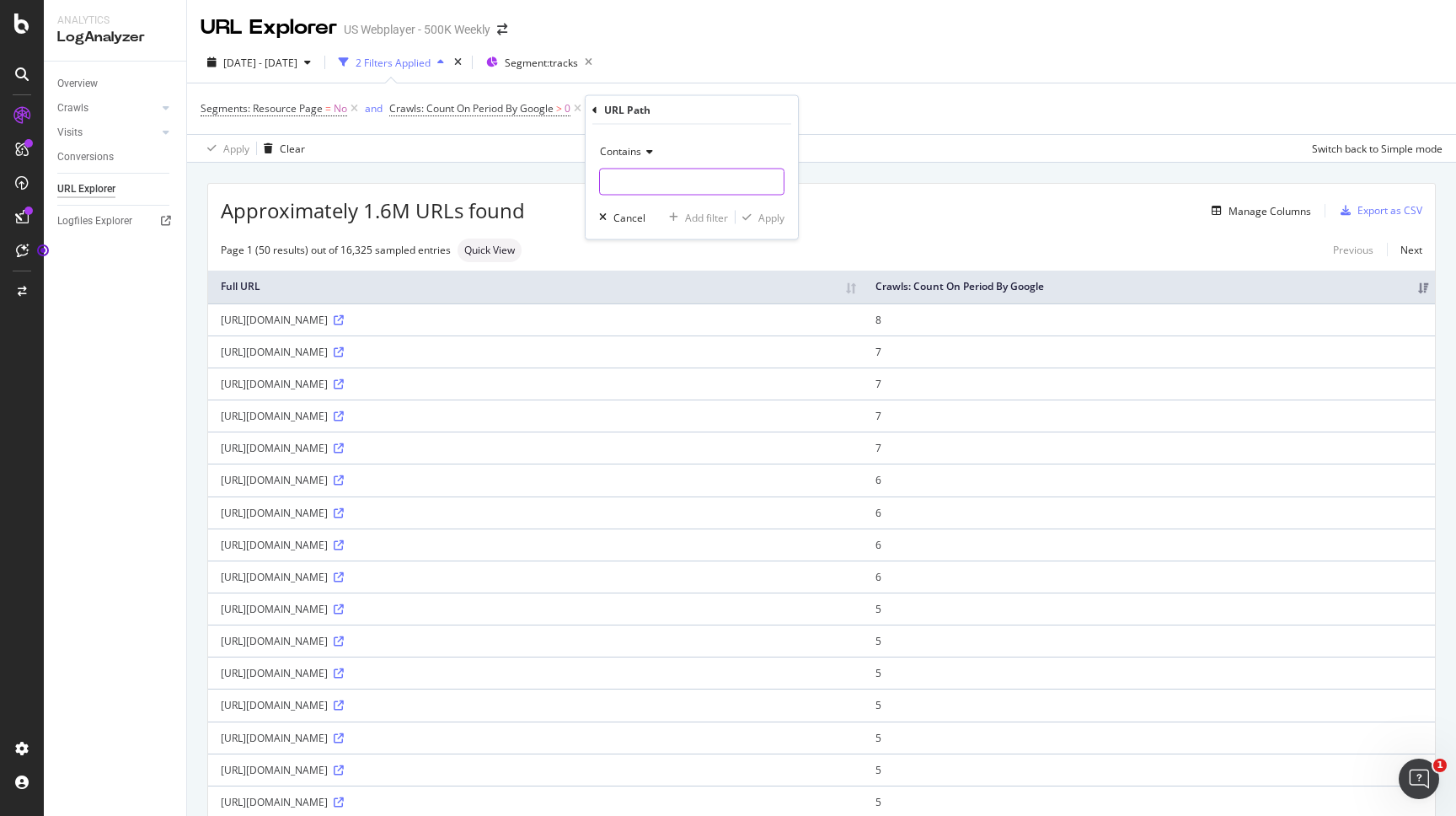
click at [649, 194] on input "text" at bounding box center [692, 182] width 184 height 27
type input "sitemap"
click at [743, 217] on div "button" at bounding box center [747, 217] width 23 height 10
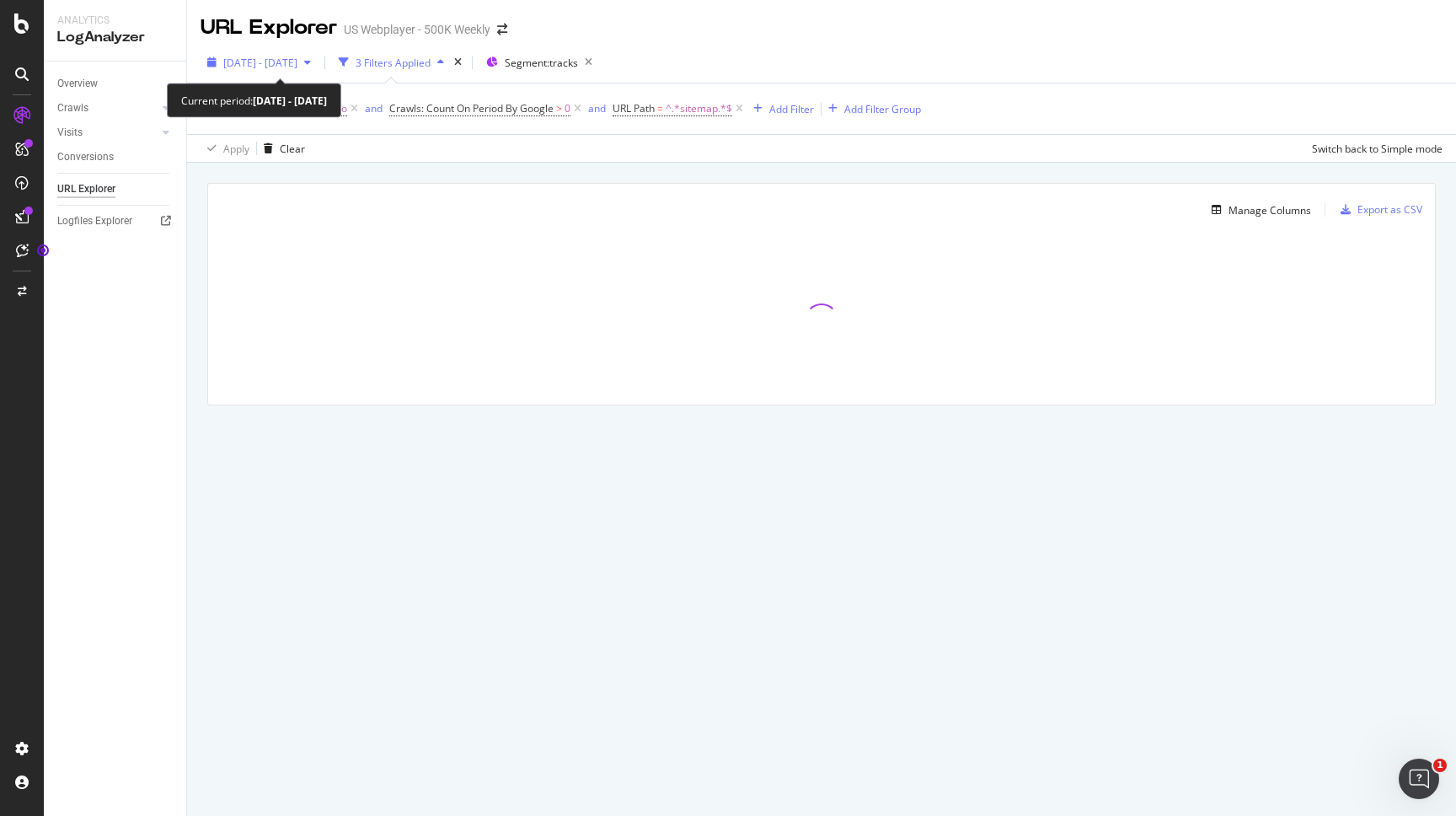
click at [311, 71] on div "[DATE] - [DATE]" at bounding box center [259, 63] width 117 height 26
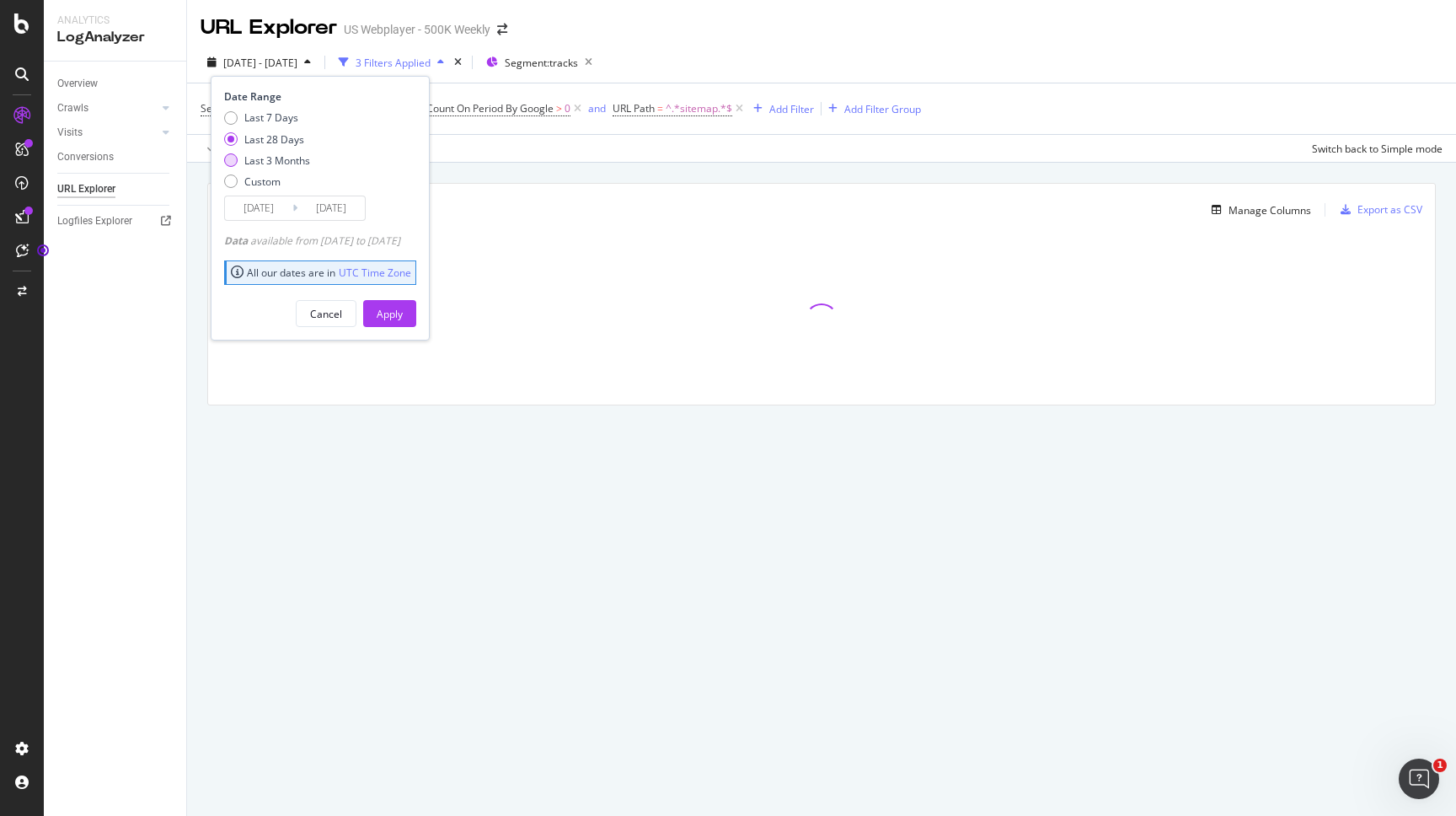
click at [271, 162] on div "Last 3 Months" at bounding box center [277, 160] width 66 height 15
type input "[DATE]"
click at [403, 307] on div "Apply" at bounding box center [389, 314] width 26 height 15
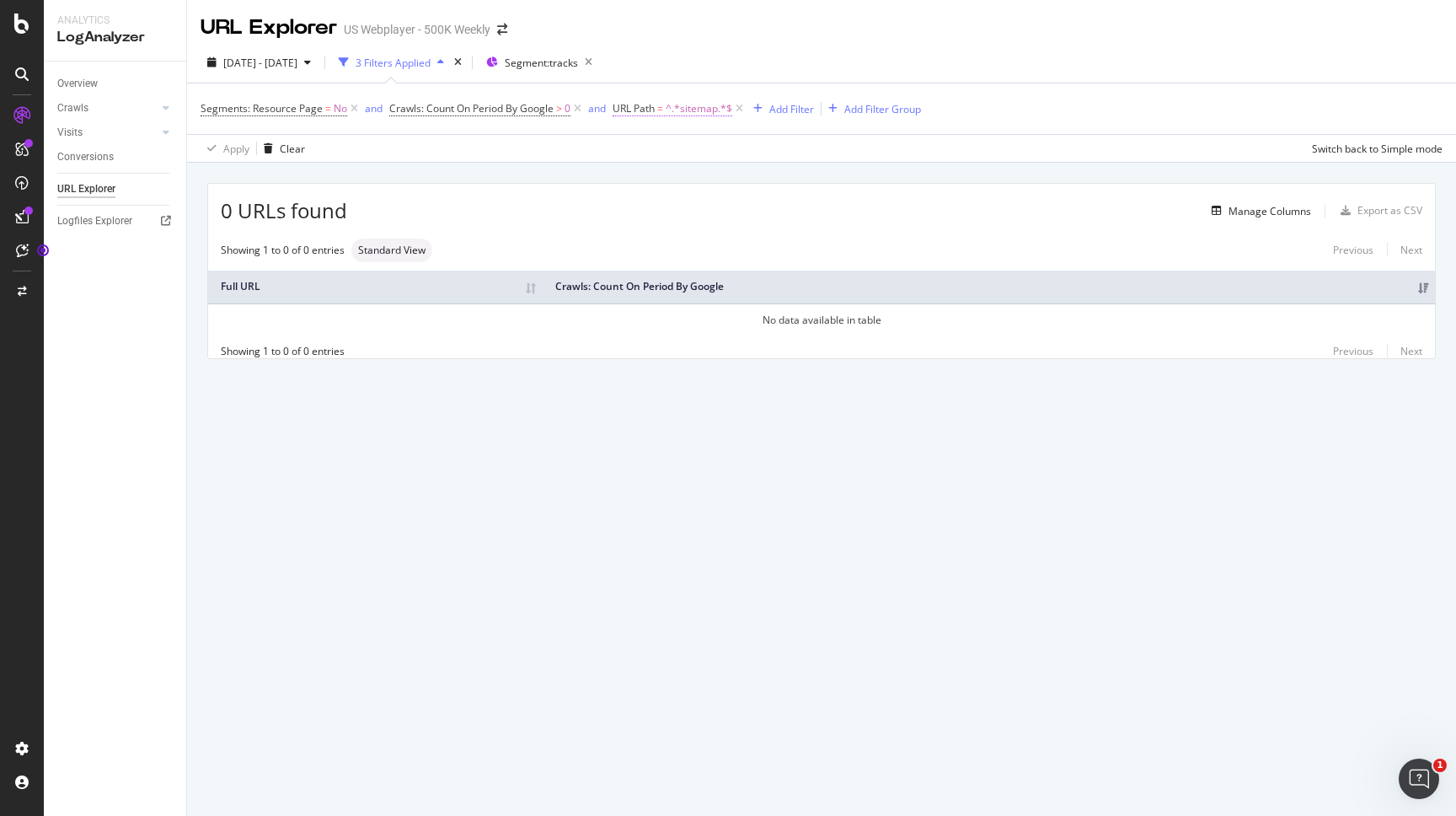
click at [685, 100] on span "^.*sitemap.*$" at bounding box center [698, 108] width 67 height 24
click at [666, 149] on span "Contains" at bounding box center [649, 149] width 41 height 15
click at [574, 477] on div "URL Explorer US Webplayer - 500K Weekly 2025 May. 12th - Aug. 11th 3 Filters Ap…" at bounding box center [821, 408] width 1269 height 816
click at [698, 117] on span "^.*sitemap.*$" at bounding box center [698, 108] width 67 height 24
click at [523, 516] on div "URL Explorer US Webplayer - 500K Weekly 2025 May. 12th - Aug. 11th 3 Filters Ap…" at bounding box center [821, 408] width 1269 height 816
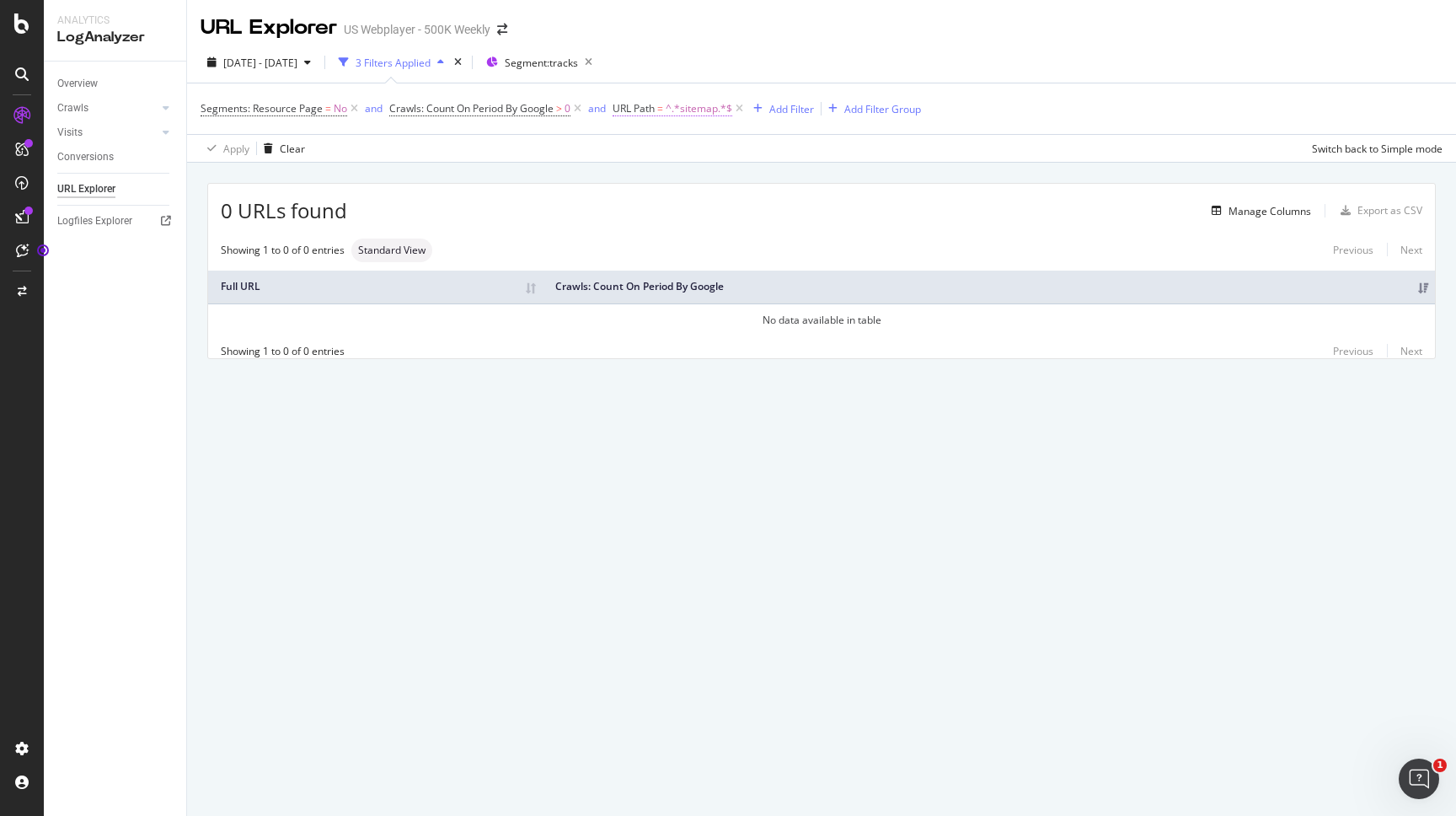
click at [655, 104] on span "URL Path" at bounding box center [634, 108] width 42 height 15
click at [679, 191] on input "sitemap" at bounding box center [708, 180] width 160 height 27
click at [685, 187] on input "sitemap" at bounding box center [708, 180] width 160 height 27
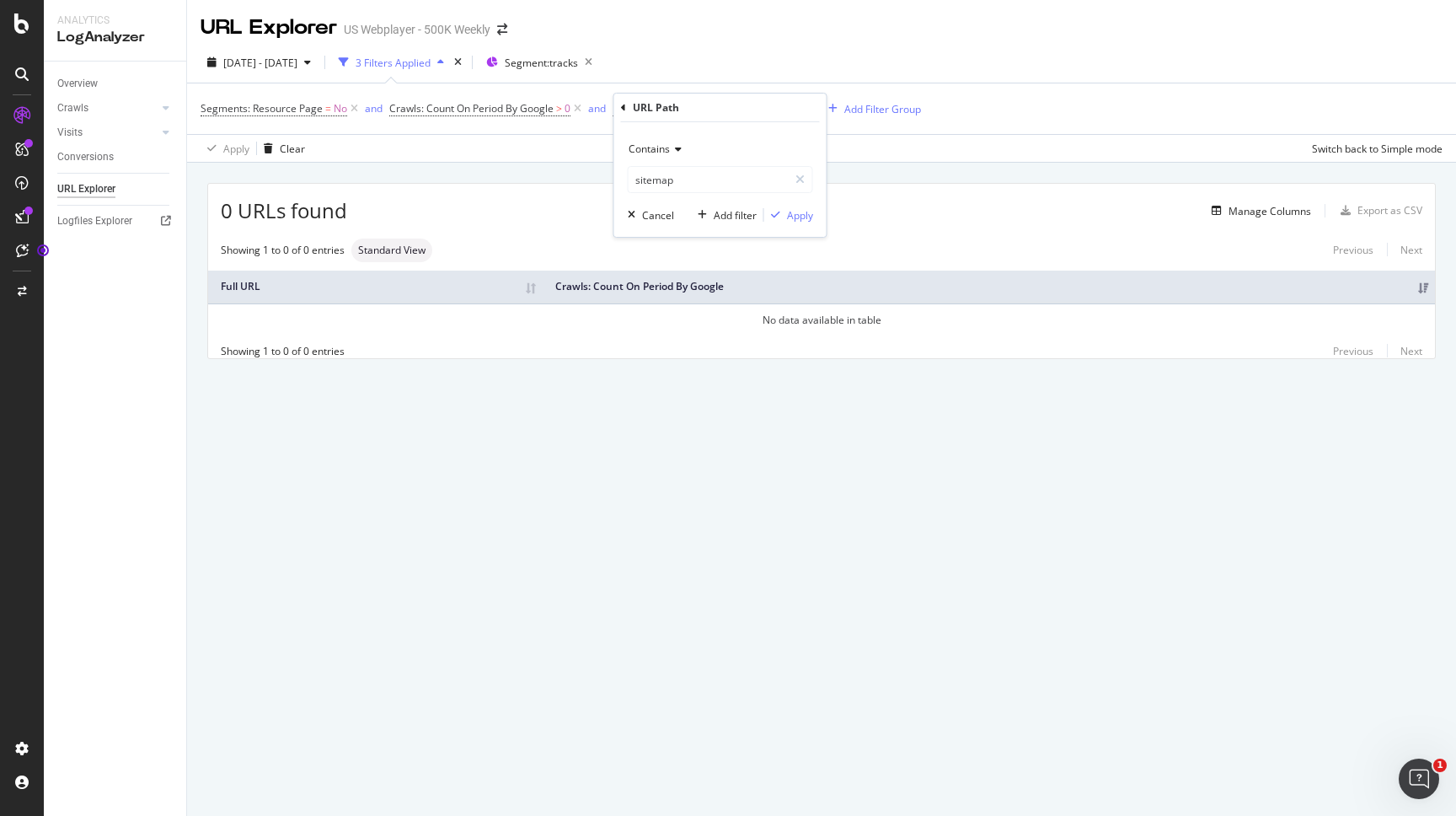
click at [670, 156] on span "Contains" at bounding box center [649, 149] width 41 height 15
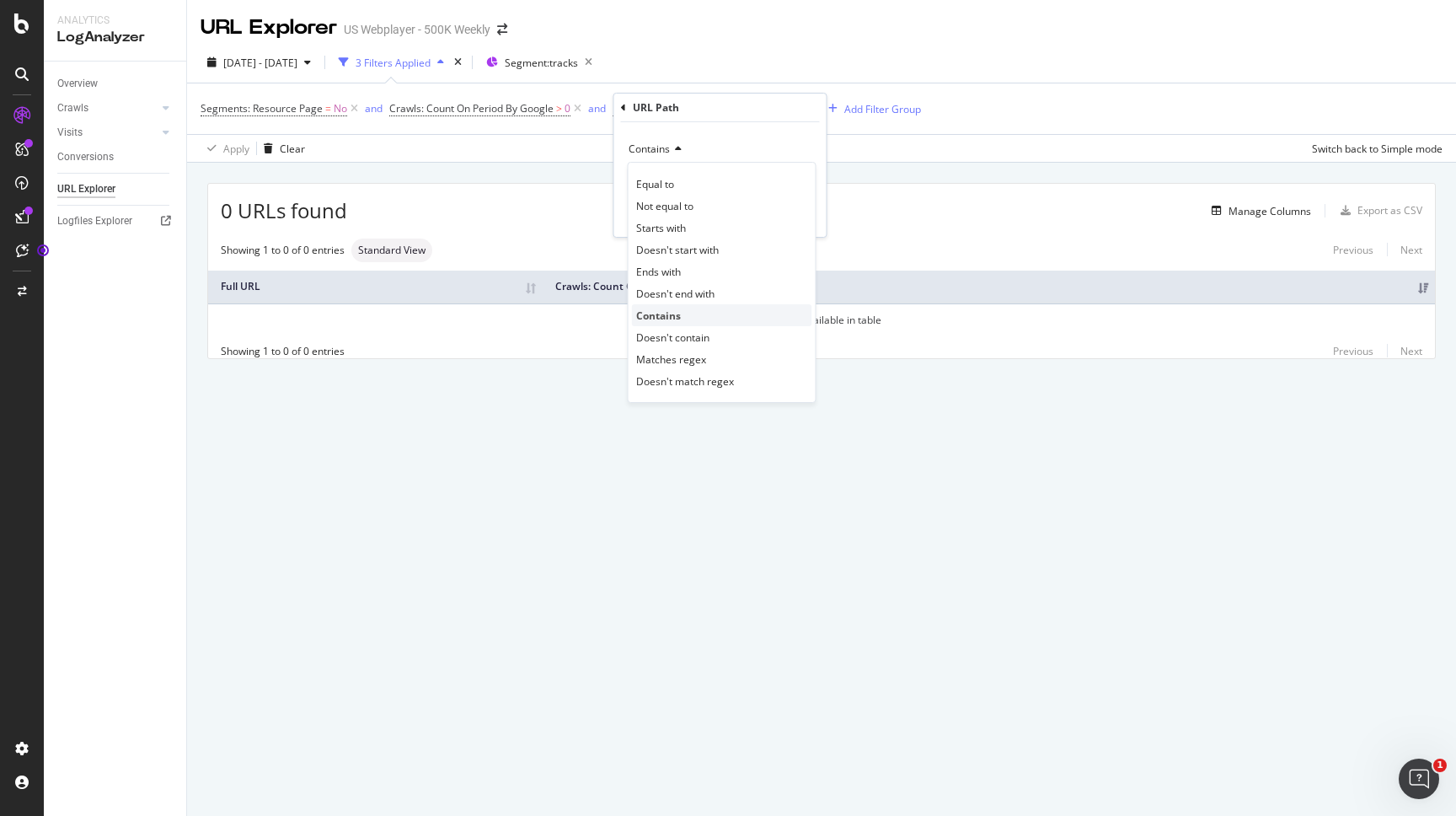
click at [673, 315] on span "Contains" at bounding box center [658, 315] width 45 height 15
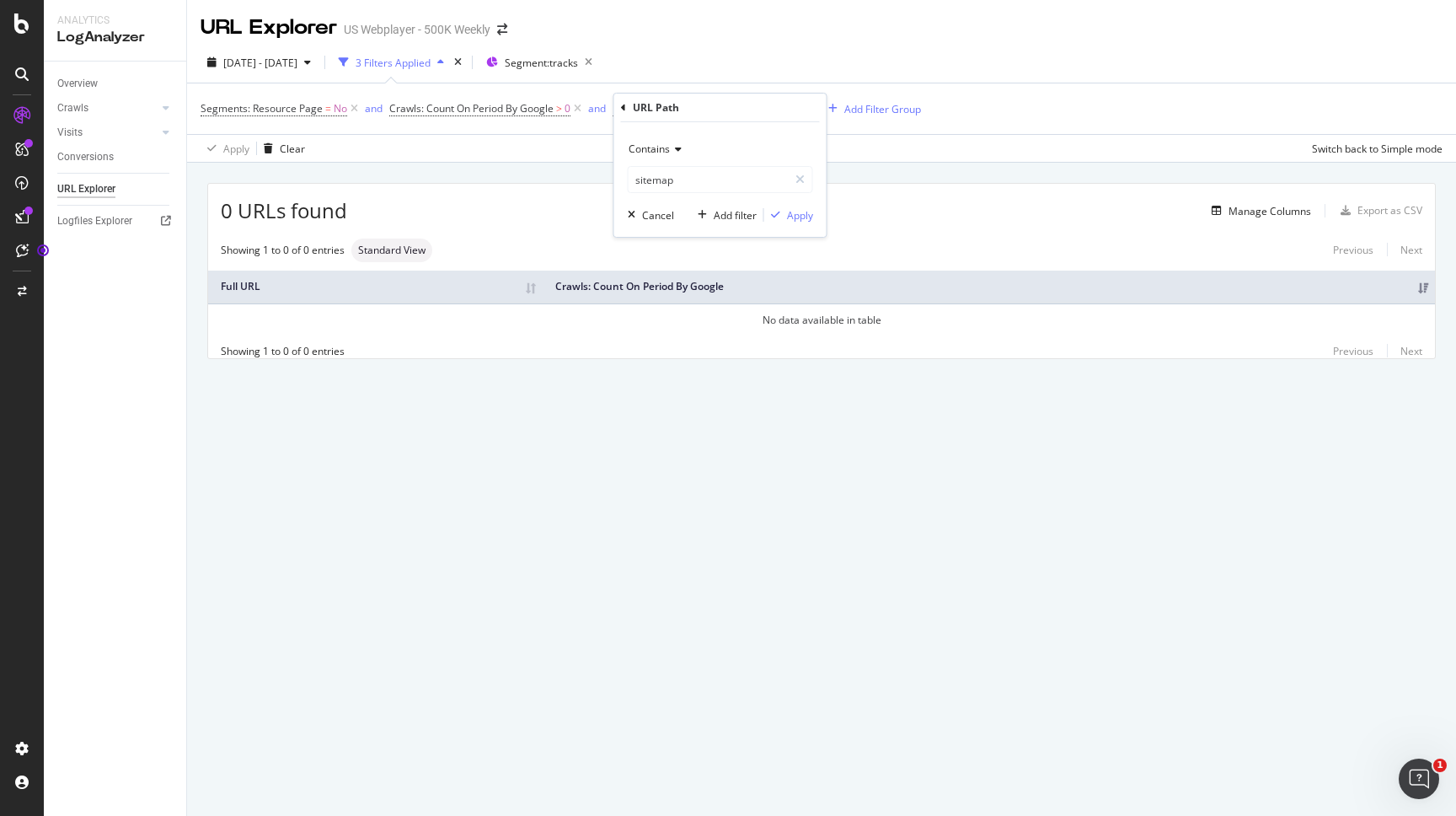
drag, startPoint x: 622, startPoint y: 108, endPoint x: 733, endPoint y: 264, distance: 191.5
click at [733, 265] on body "Analytics LogAnalyzer Overview Crawls Daily Distribution Segments Distribution …" at bounding box center [728, 408] width 1456 height 816
click at [794, 222] on div "Apply" at bounding box center [789, 214] width 49 height 15
click at [354, 108] on icon at bounding box center [355, 108] width 15 height 16
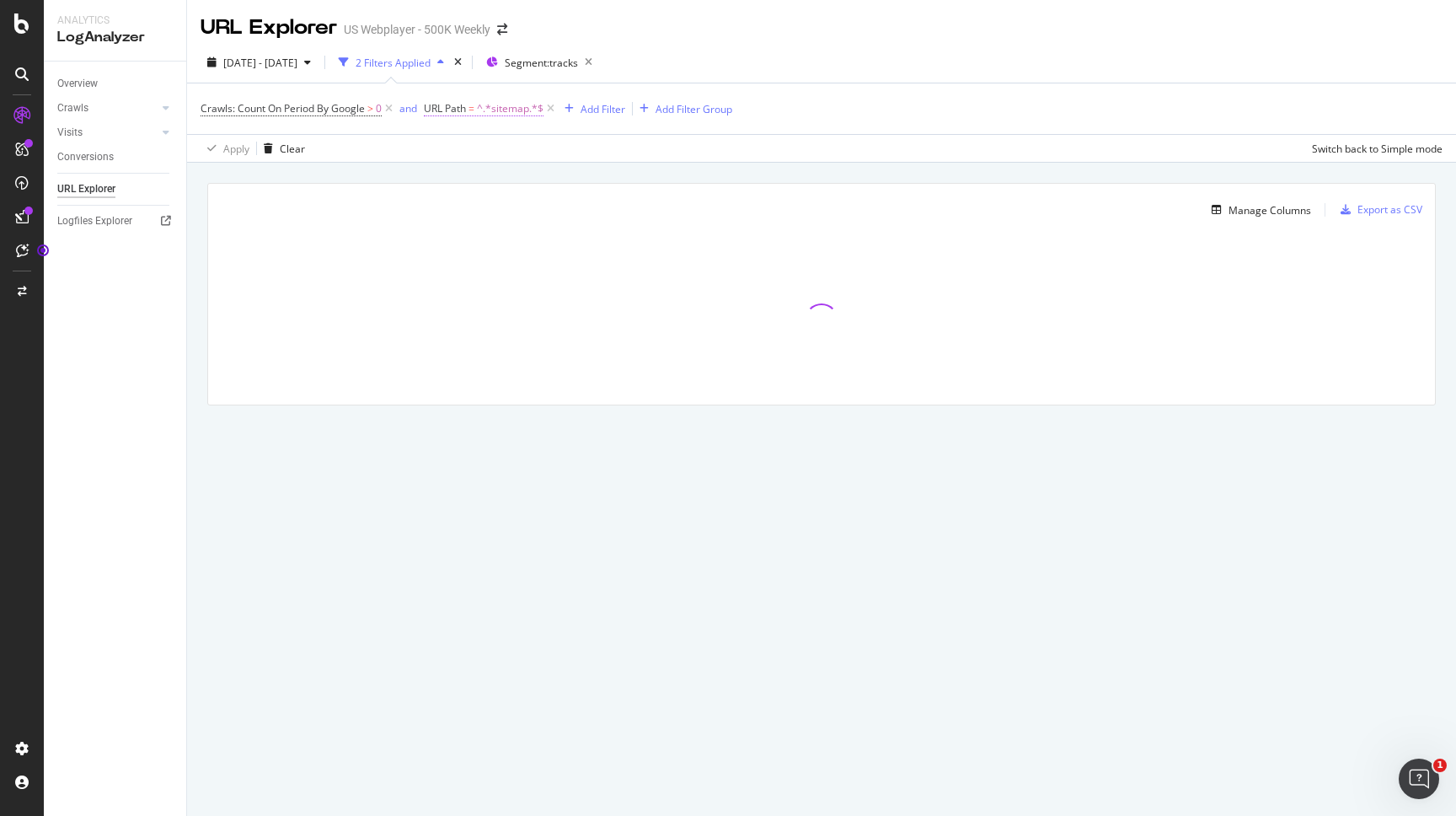
click at [493, 117] on span "^.*sitemap.*$" at bounding box center [510, 108] width 67 height 24
click at [493, 279] on div at bounding box center [821, 320] width 1227 height 169
click at [528, 106] on span "^.*sitemap.*$" at bounding box center [510, 108] width 67 height 24
click at [550, 282] on div at bounding box center [821, 320] width 1227 height 169
click at [588, 72] on div "Segment: tracks" at bounding box center [542, 62] width 113 height 24
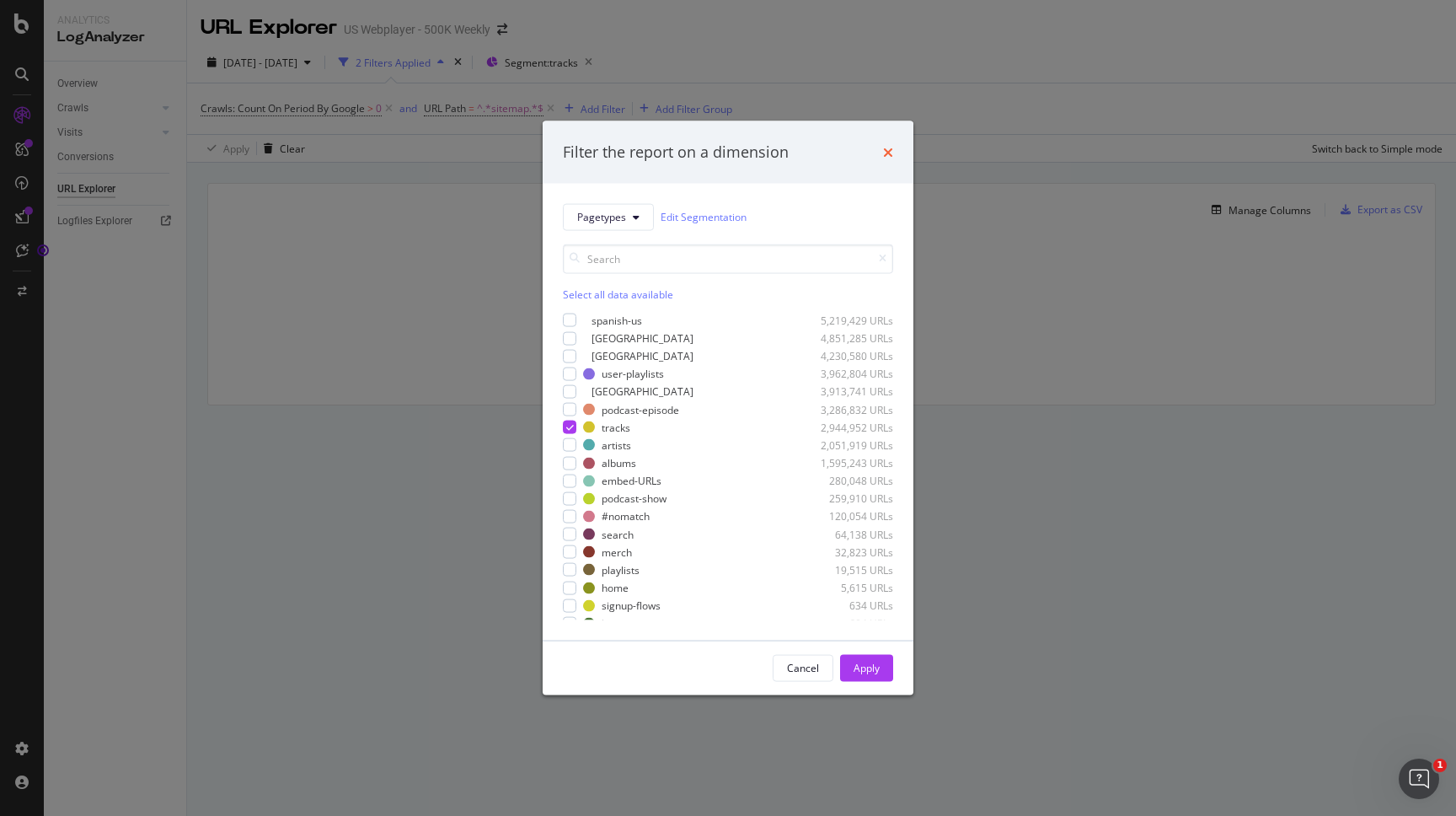
click at [886, 157] on icon "times" at bounding box center [888, 151] width 10 height 14
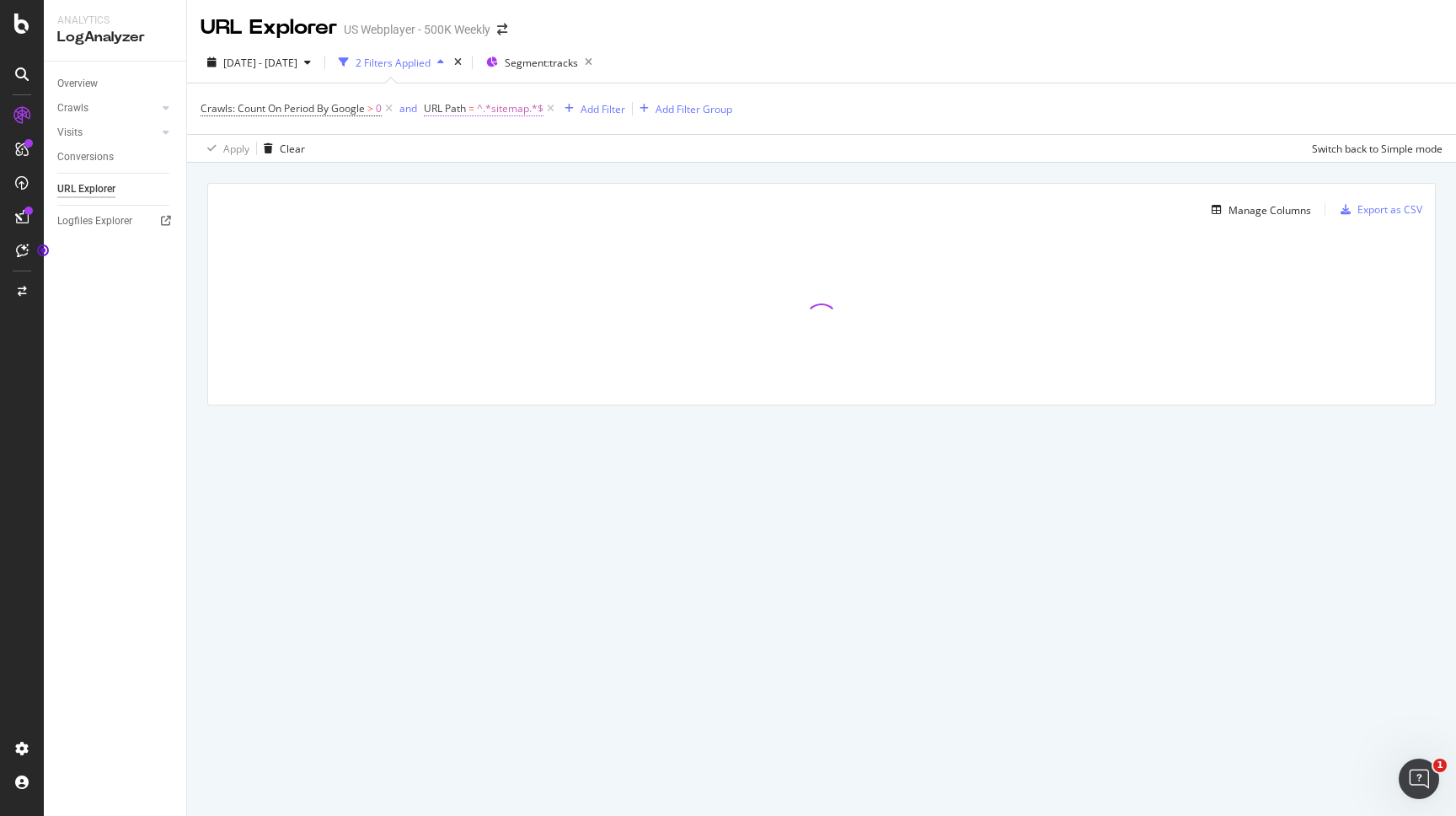
click at [481, 101] on span "^.*sitemap.*$" at bounding box center [510, 108] width 67 height 24
click at [472, 146] on span "Contains" at bounding box center [460, 149] width 41 height 15
click at [367, 293] on div at bounding box center [821, 320] width 1227 height 169
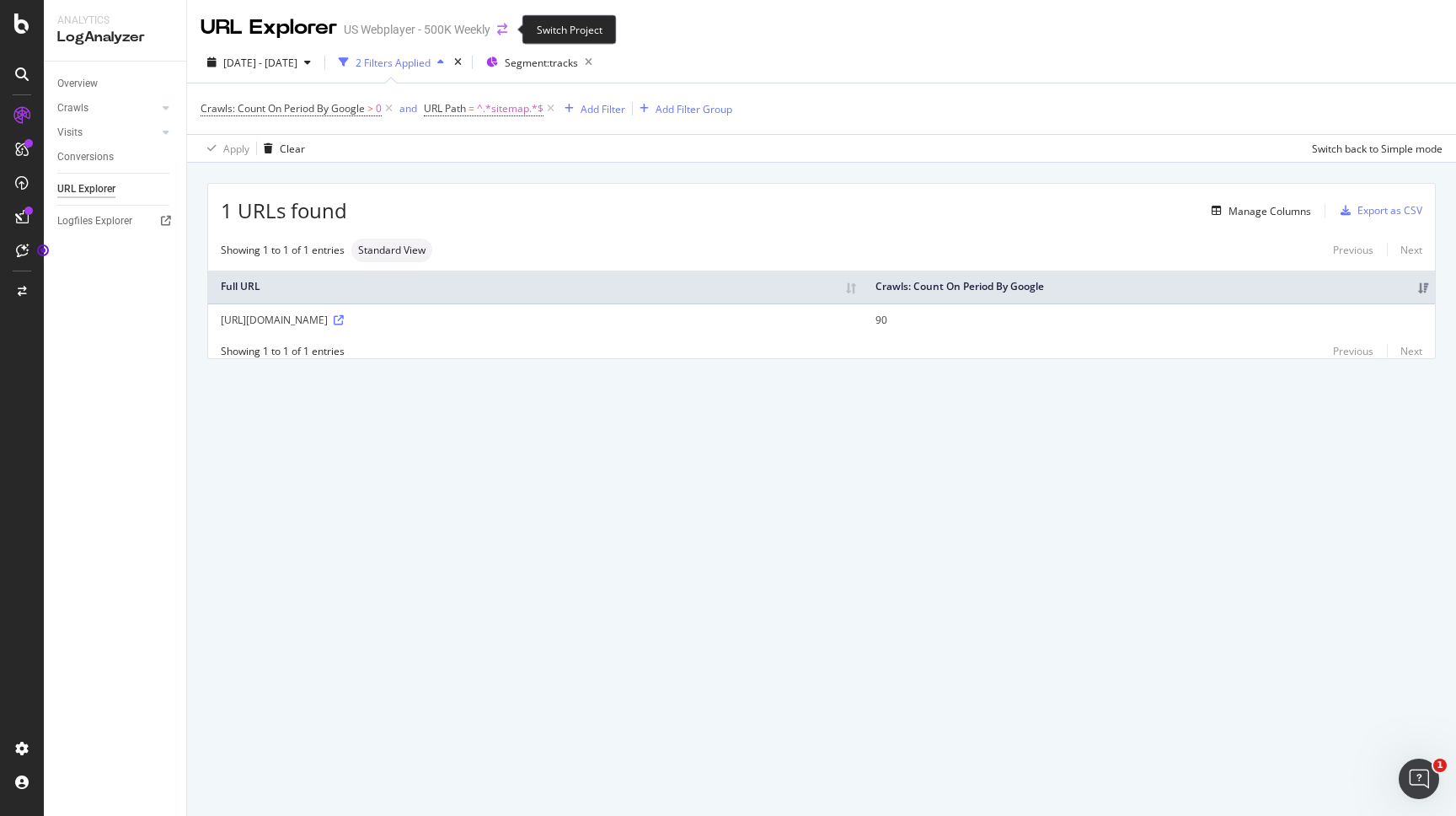
click at [502, 33] on icon "arrow-right-arrow-left" at bounding box center [501, 29] width 10 height 12
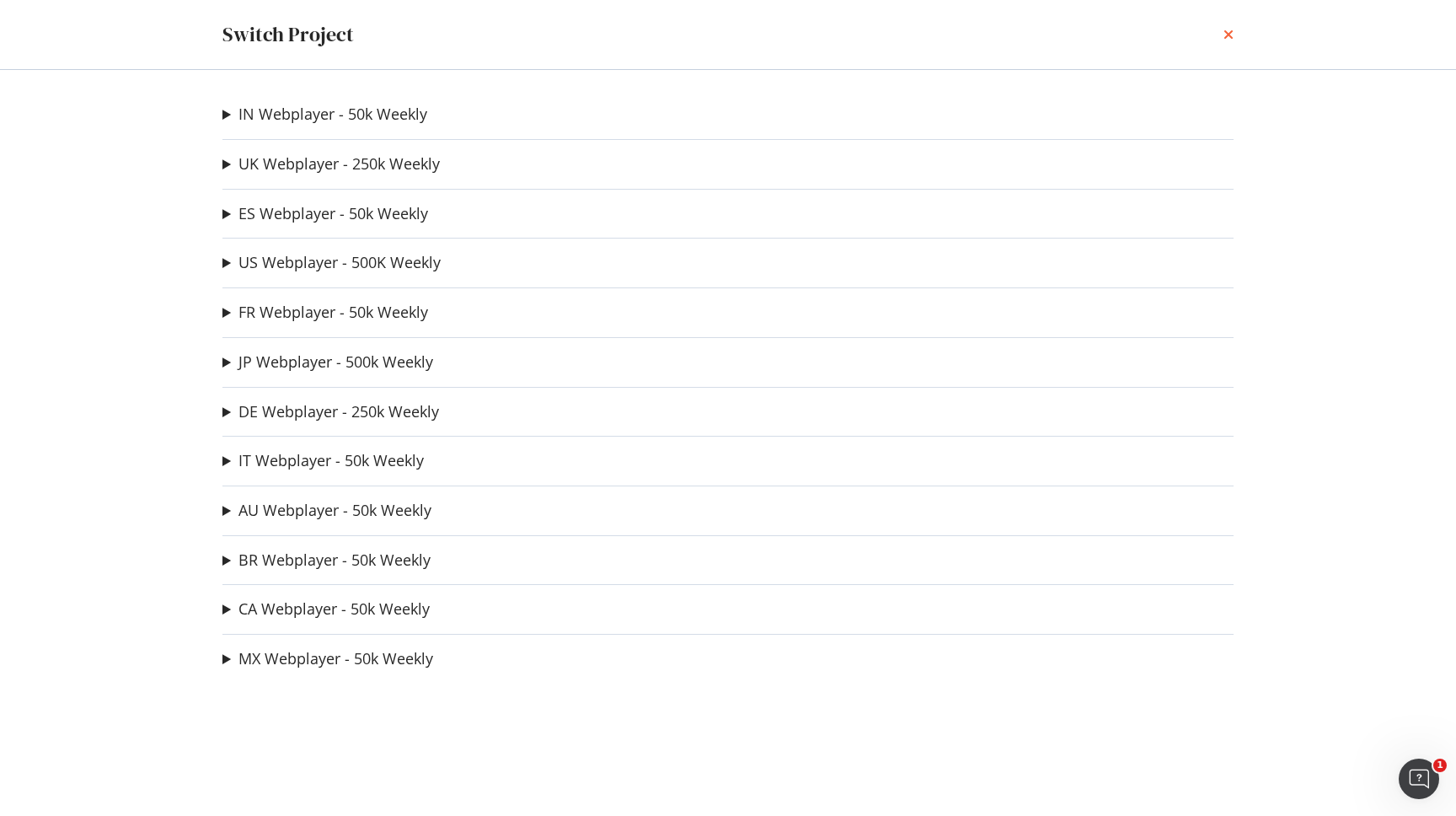
click at [1229, 36] on icon "times" at bounding box center [1228, 35] width 10 height 14
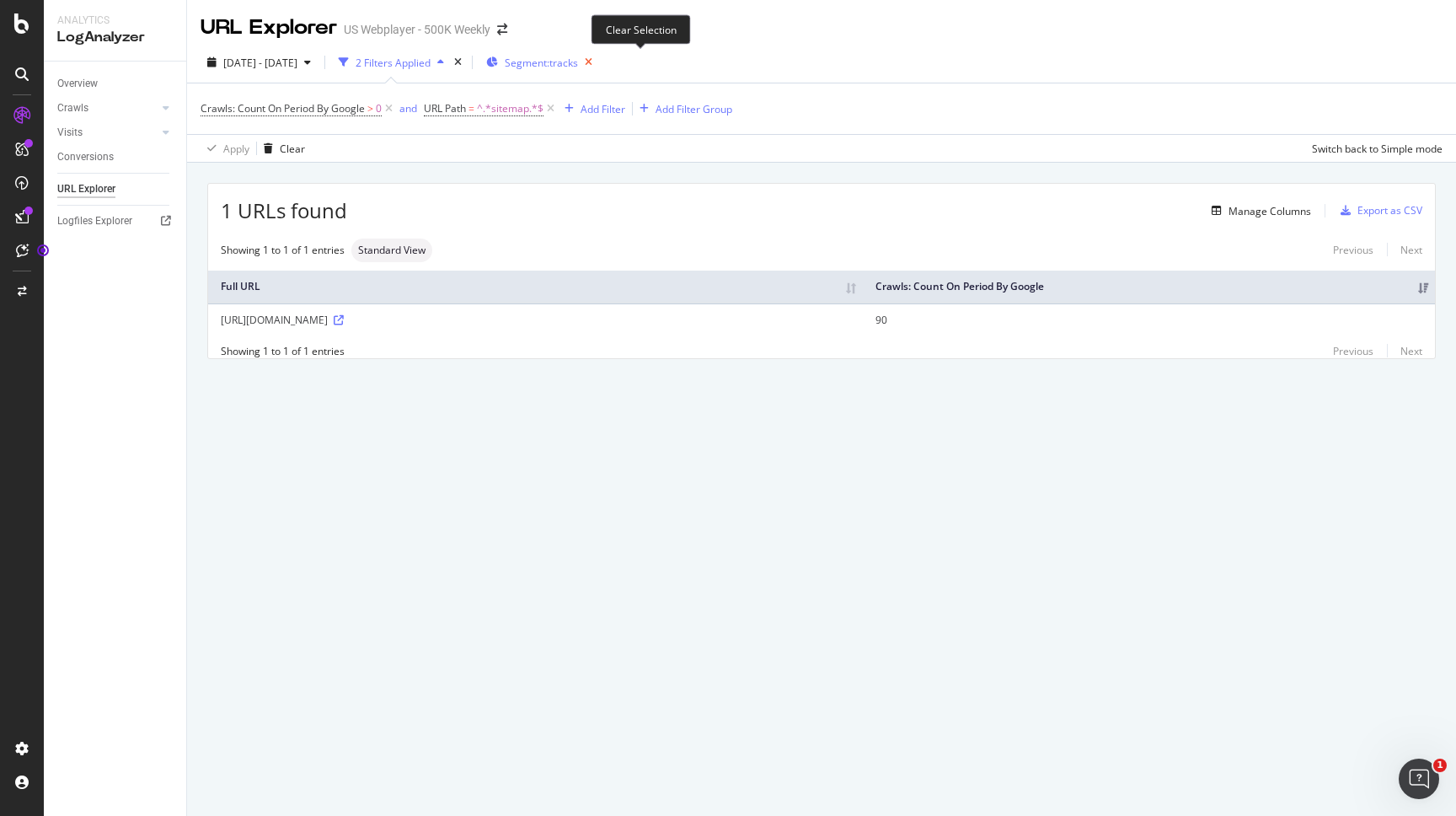
click at [599, 66] on icon "button" at bounding box center [588, 62] width 21 height 24
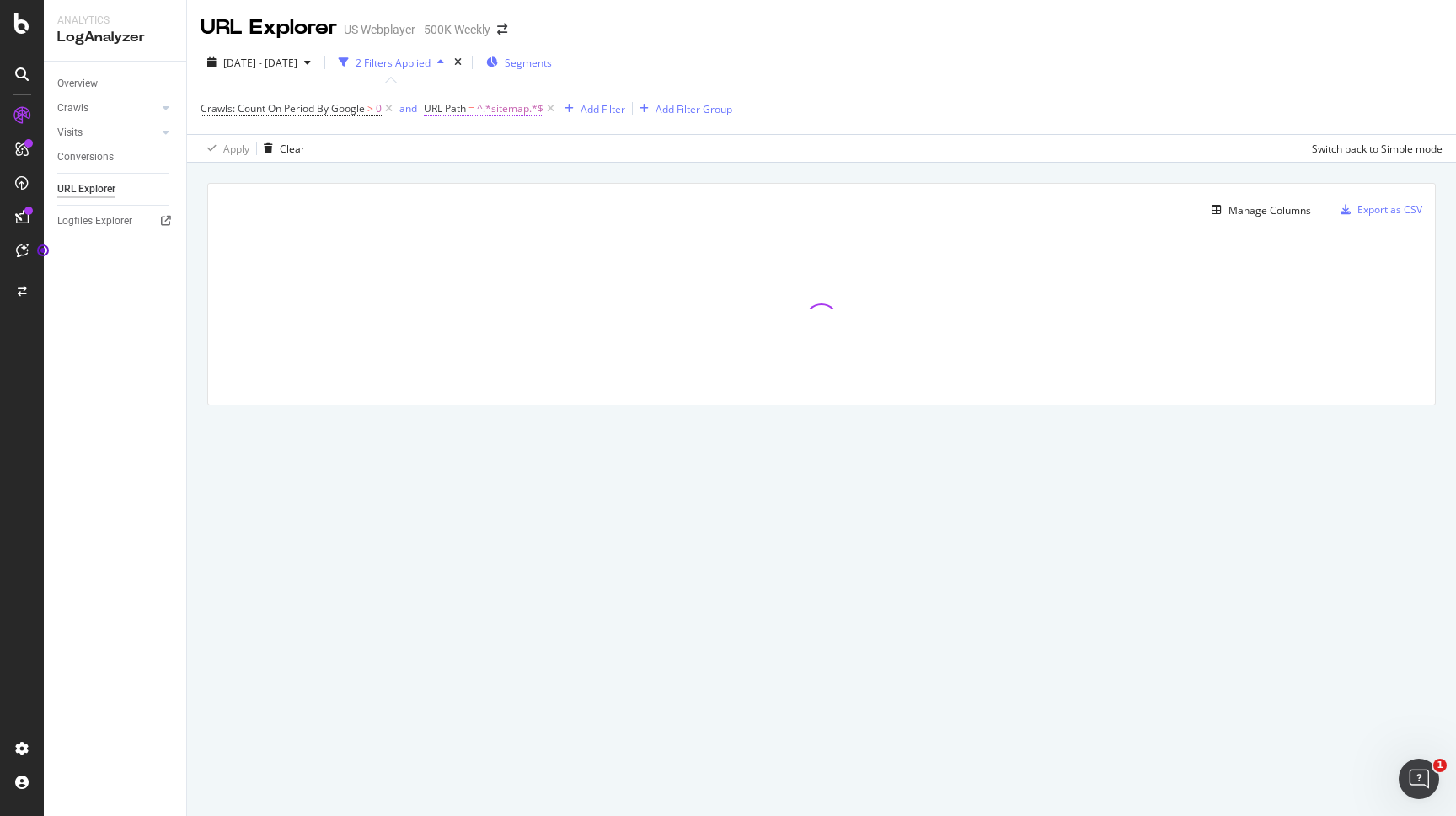
click at [501, 111] on span "^.*sitemap.*$" at bounding box center [510, 108] width 67 height 24
click at [447, 182] on input "sitemap" at bounding box center [520, 180] width 160 height 27
type input "tracks/sitemap"
click at [608, 215] on div "Apply" at bounding box center [612, 215] width 26 height 15
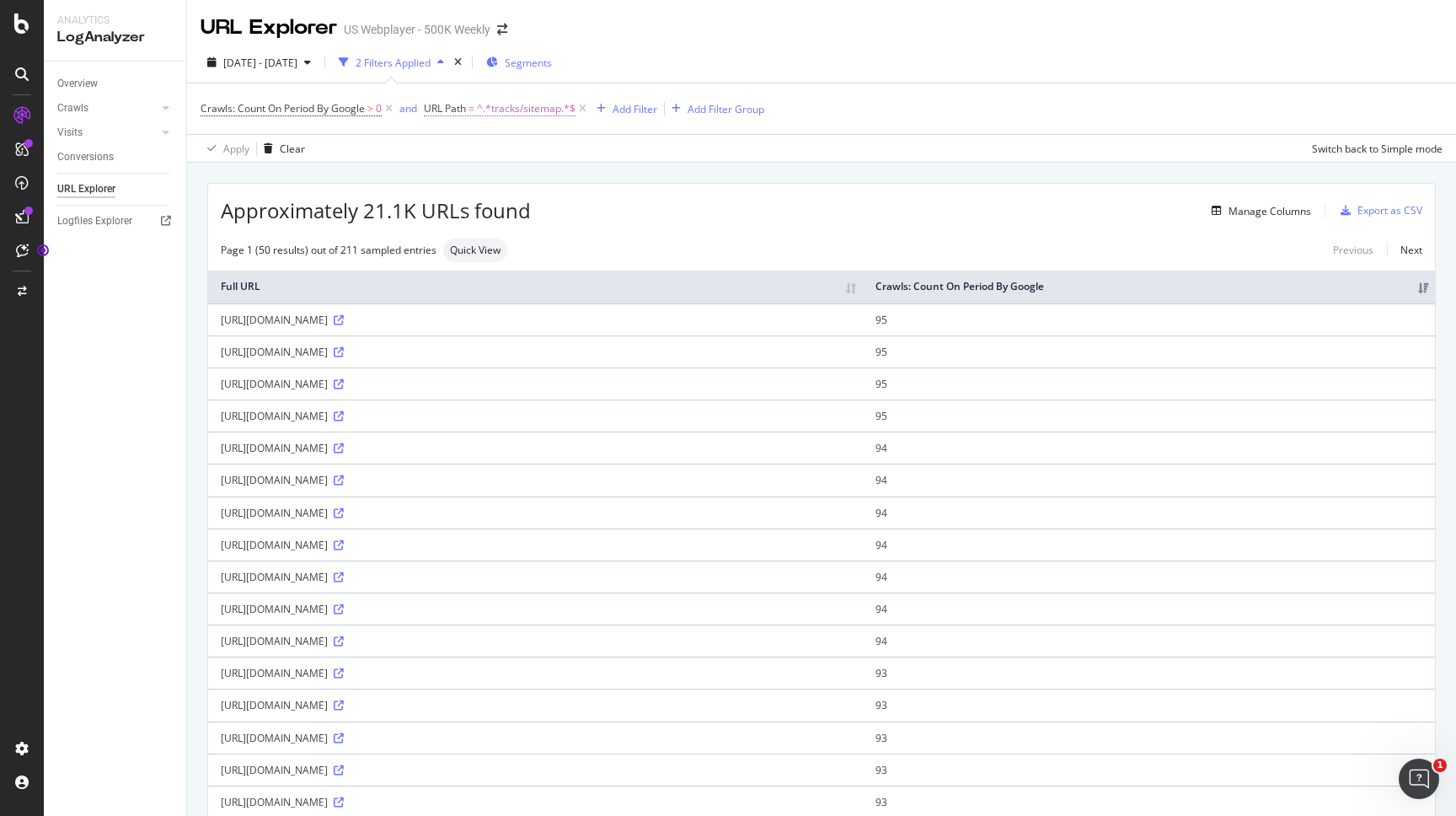
click at [462, 113] on span "URL Path" at bounding box center [445, 108] width 42 height 15
click at [467, 194] on div "Contains tracks/sitemap Cancel Add filter Apply" at bounding box center [532, 180] width 212 height 115
click at [467, 174] on input "tracks/sitemap" at bounding box center [520, 180] width 160 height 27
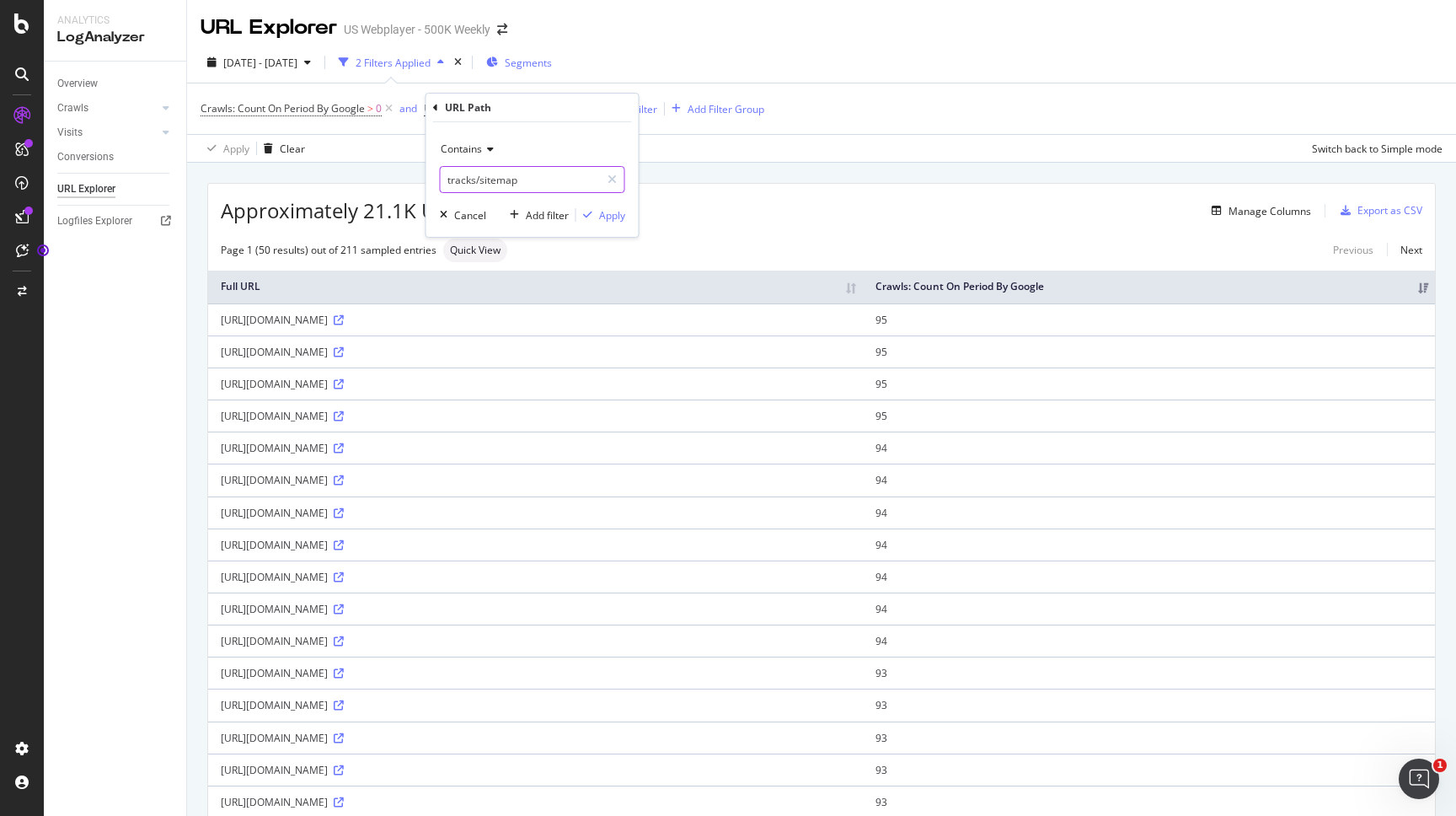
click at [467, 174] on input "tracks/sitemap" at bounding box center [520, 180] width 160 height 27
click at [433, 110] on icon at bounding box center [436, 108] width 5 height 10
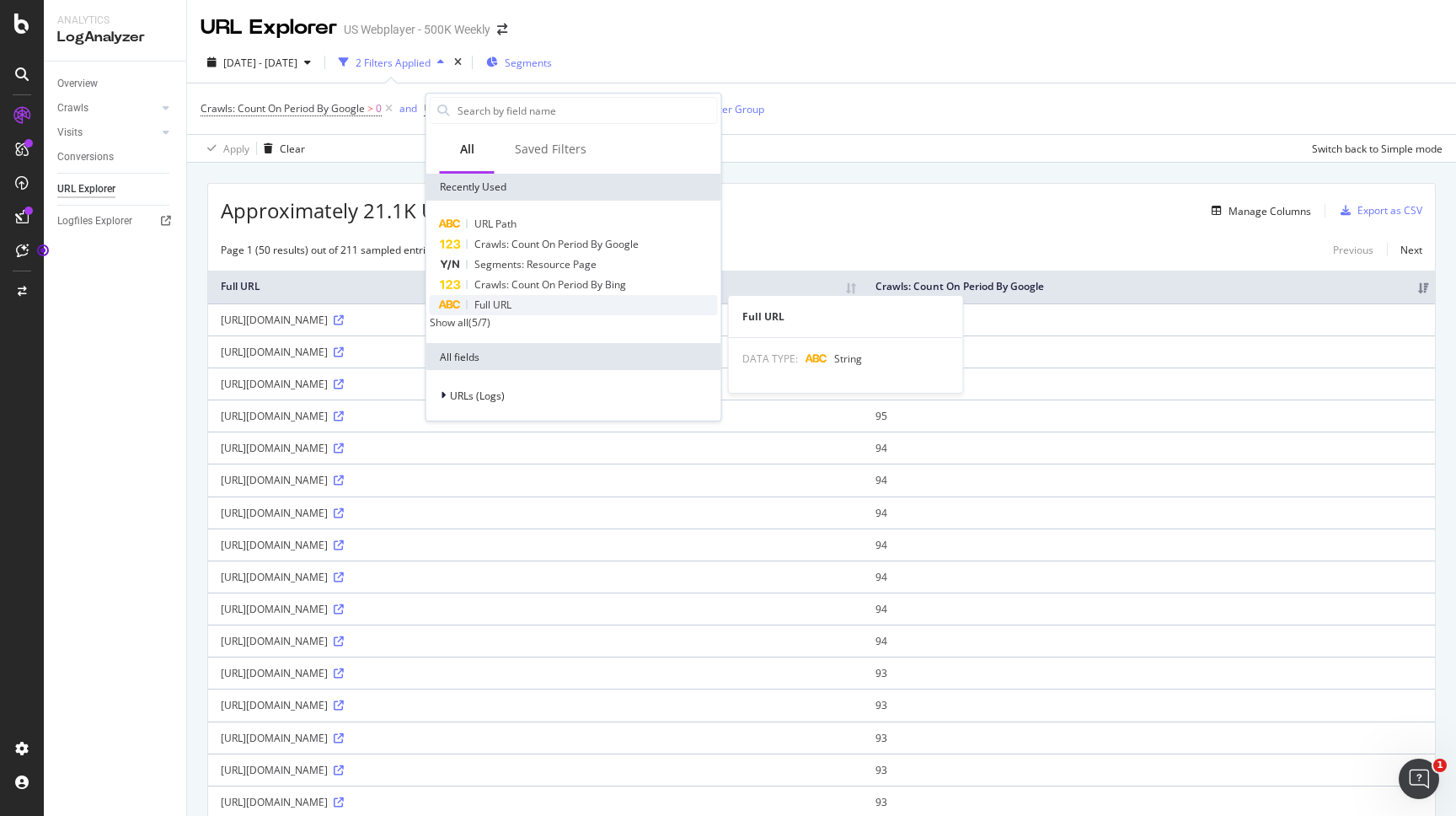
click at [488, 296] on div "Full URL" at bounding box center [573, 305] width 288 height 20
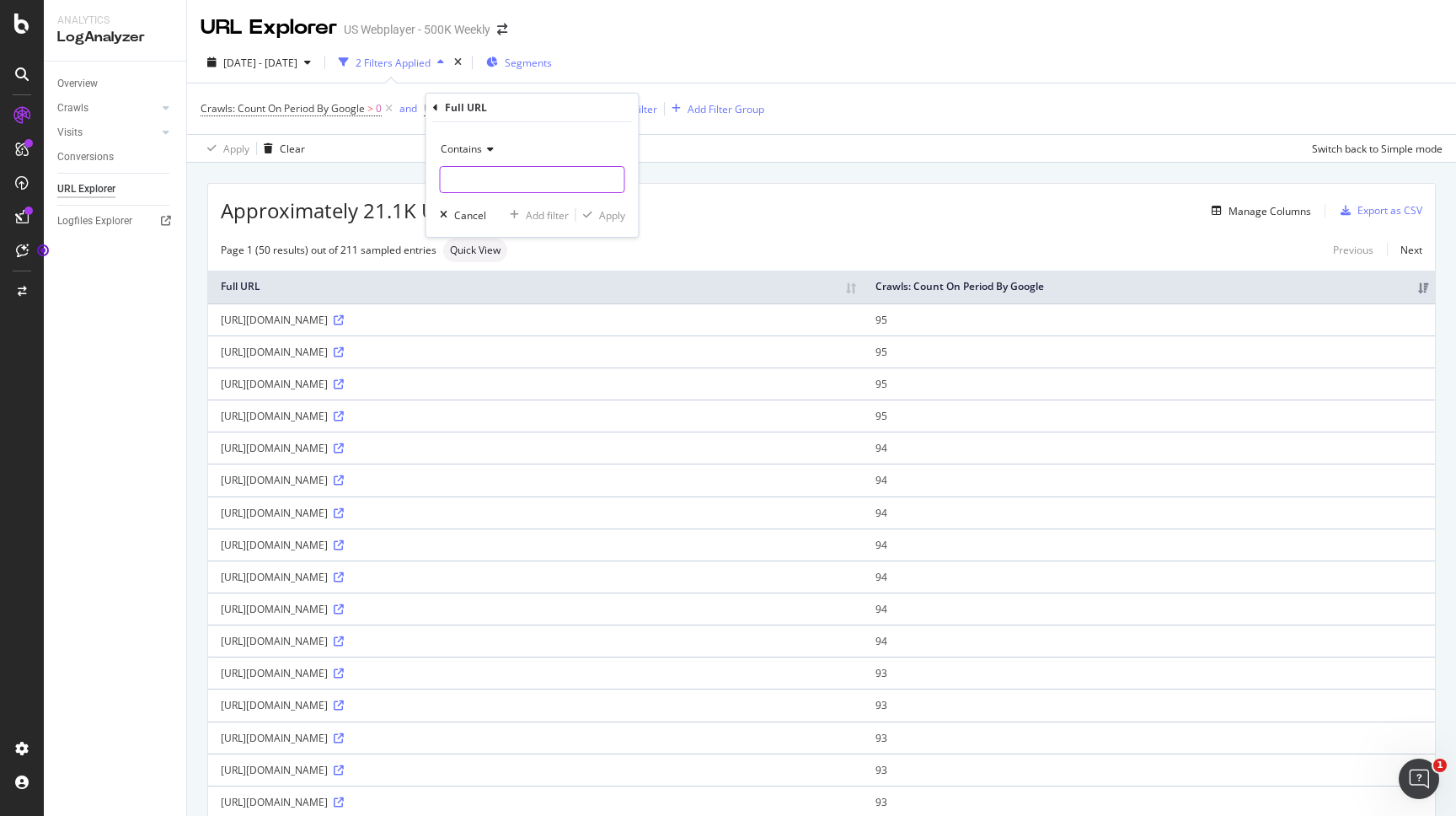
click at [514, 175] on input "text" at bounding box center [532, 180] width 184 height 27
paste input "tracks/sitemap"
click at [442, 176] on input "tracks/sitemap" at bounding box center [520, 180] width 160 height 27
type input ".com/tracks/sitemap"
click at [603, 214] on div "Apply" at bounding box center [612, 215] width 26 height 15
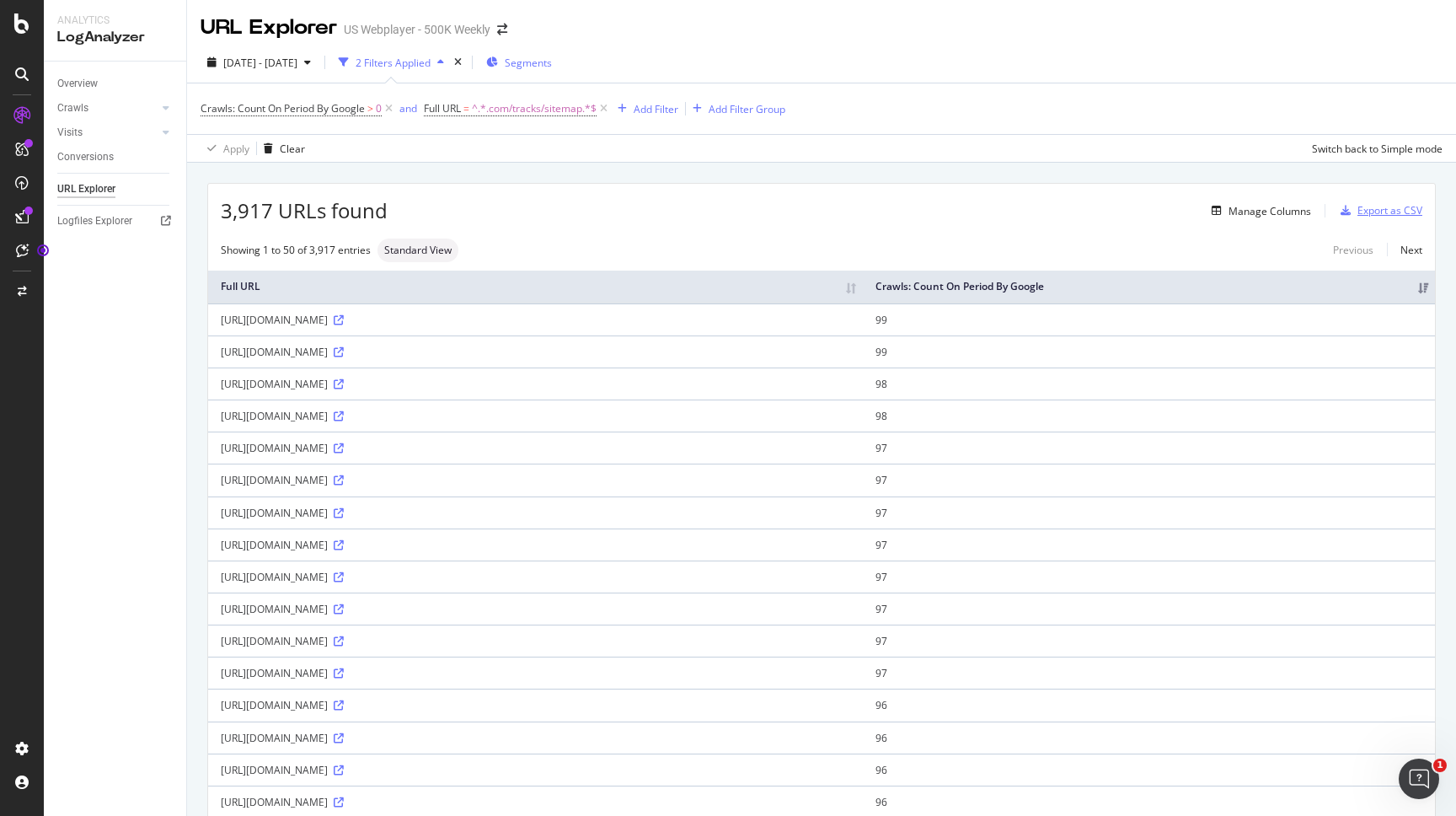
click at [1380, 213] on div "Export as CSV" at bounding box center [1389, 211] width 65 height 15
click at [96, 102] on link "Crawls" at bounding box center [108, 108] width 100 height 17
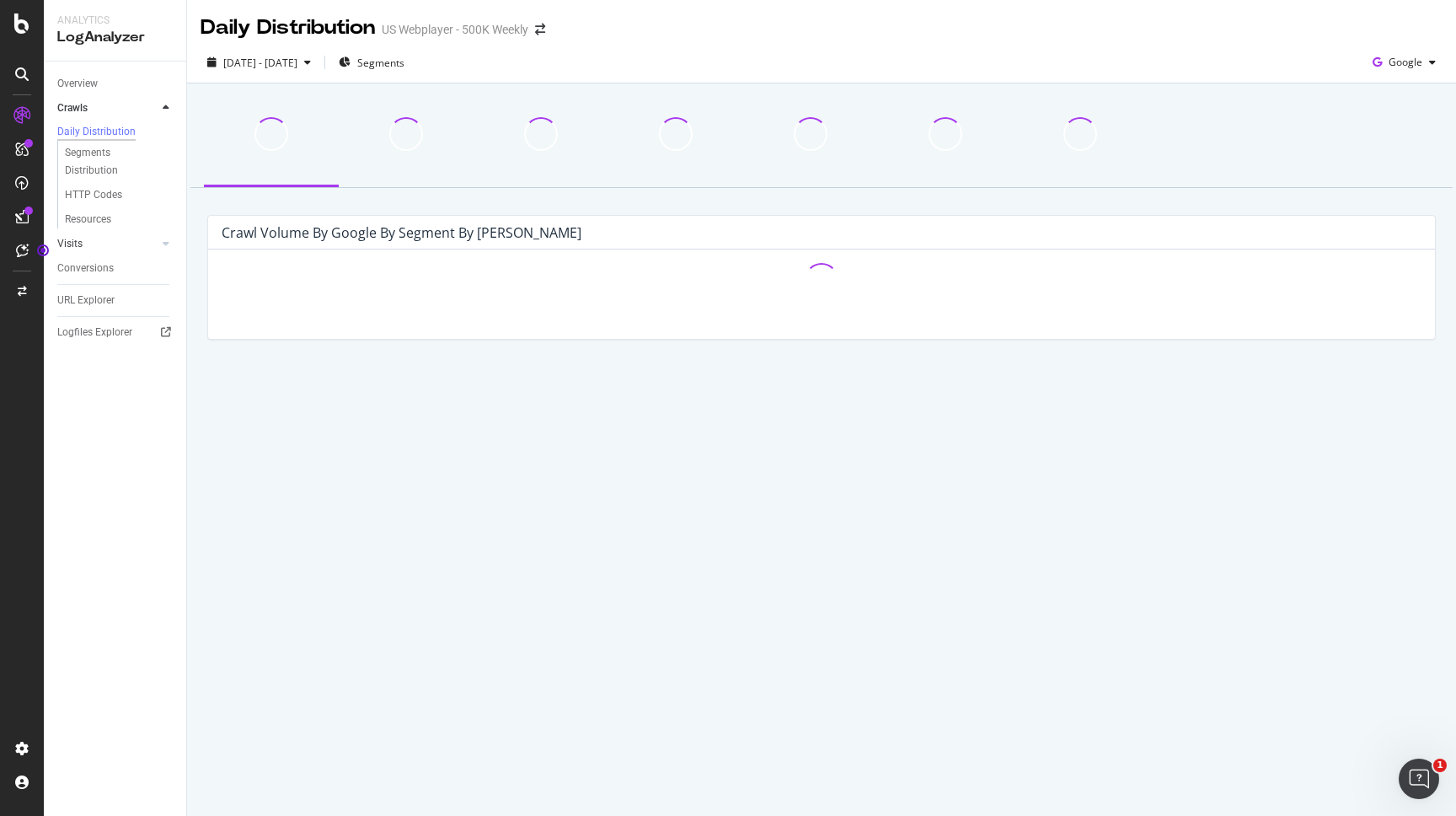
click at [119, 253] on link "Visits" at bounding box center [108, 243] width 100 height 17
click at [102, 162] on div "Daily Distribution" at bounding box center [97, 157] width 78 height 15
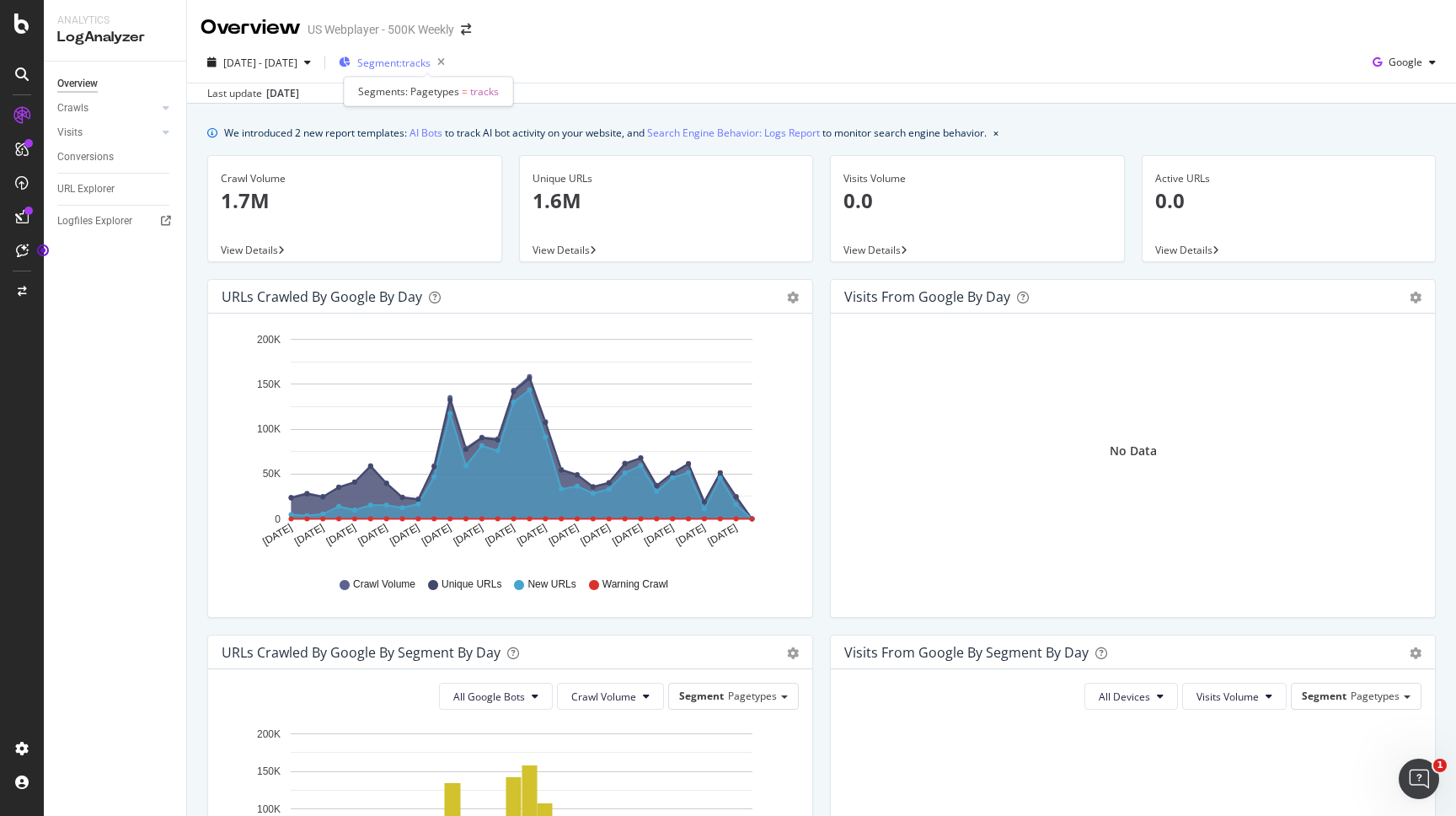
click at [430, 61] on span "Segment: tracks" at bounding box center [394, 63] width 73 height 15
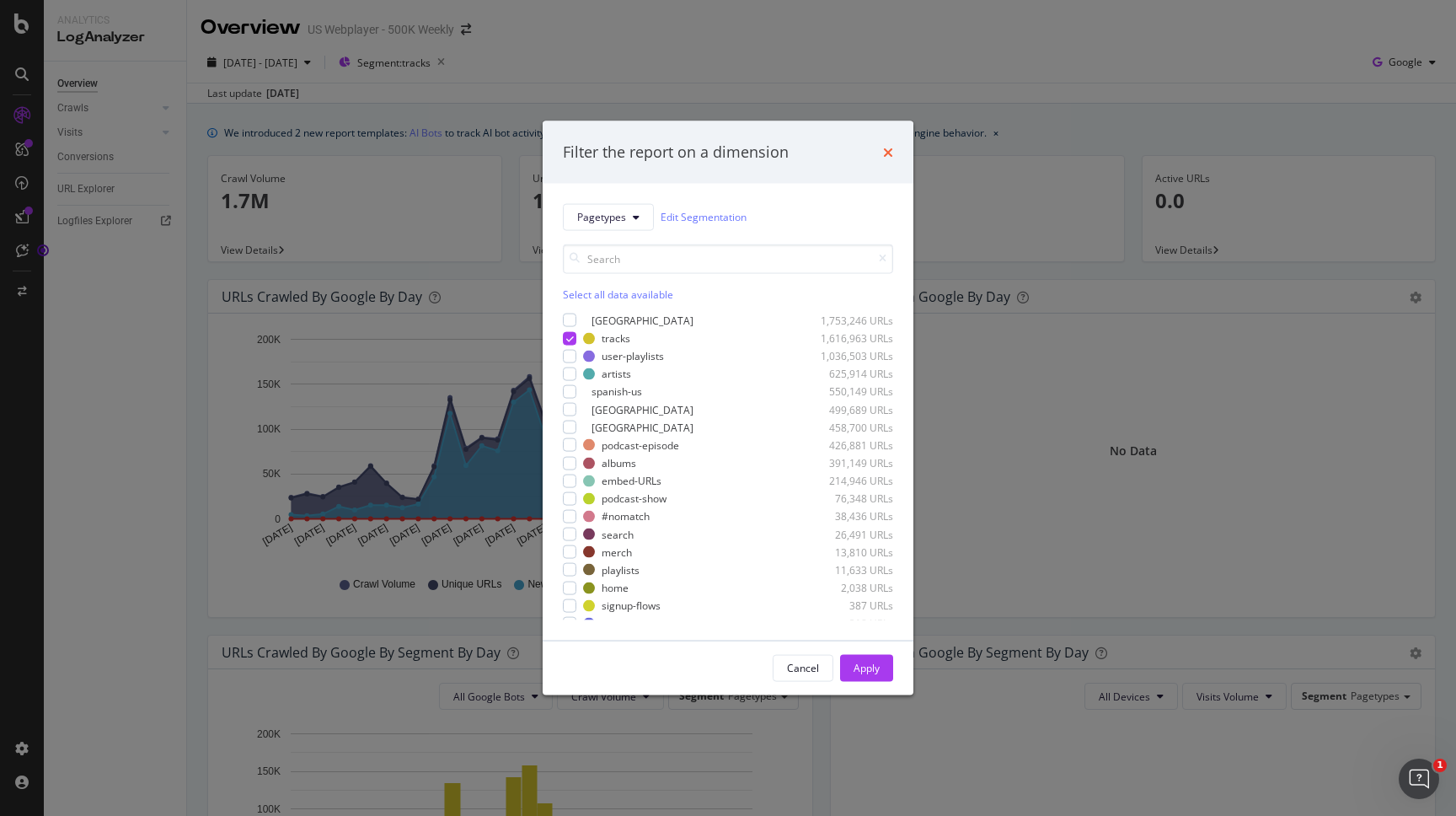
click at [888, 150] on icon "times" at bounding box center [888, 151] width 10 height 14
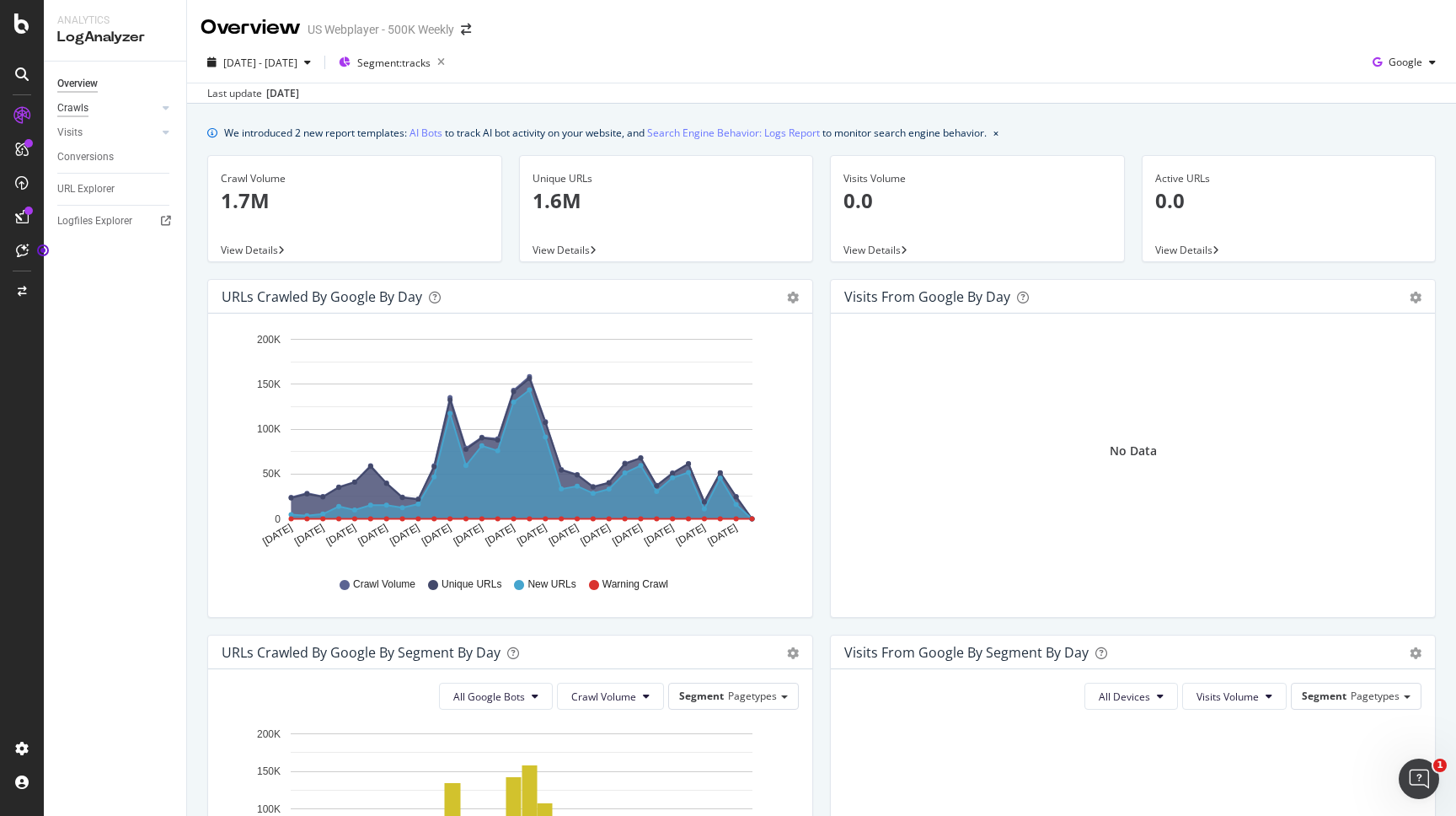
click at [79, 111] on div "Crawls" at bounding box center [73, 108] width 31 height 17
click at [580, 241] on div "View Details" at bounding box center [666, 250] width 294 height 24
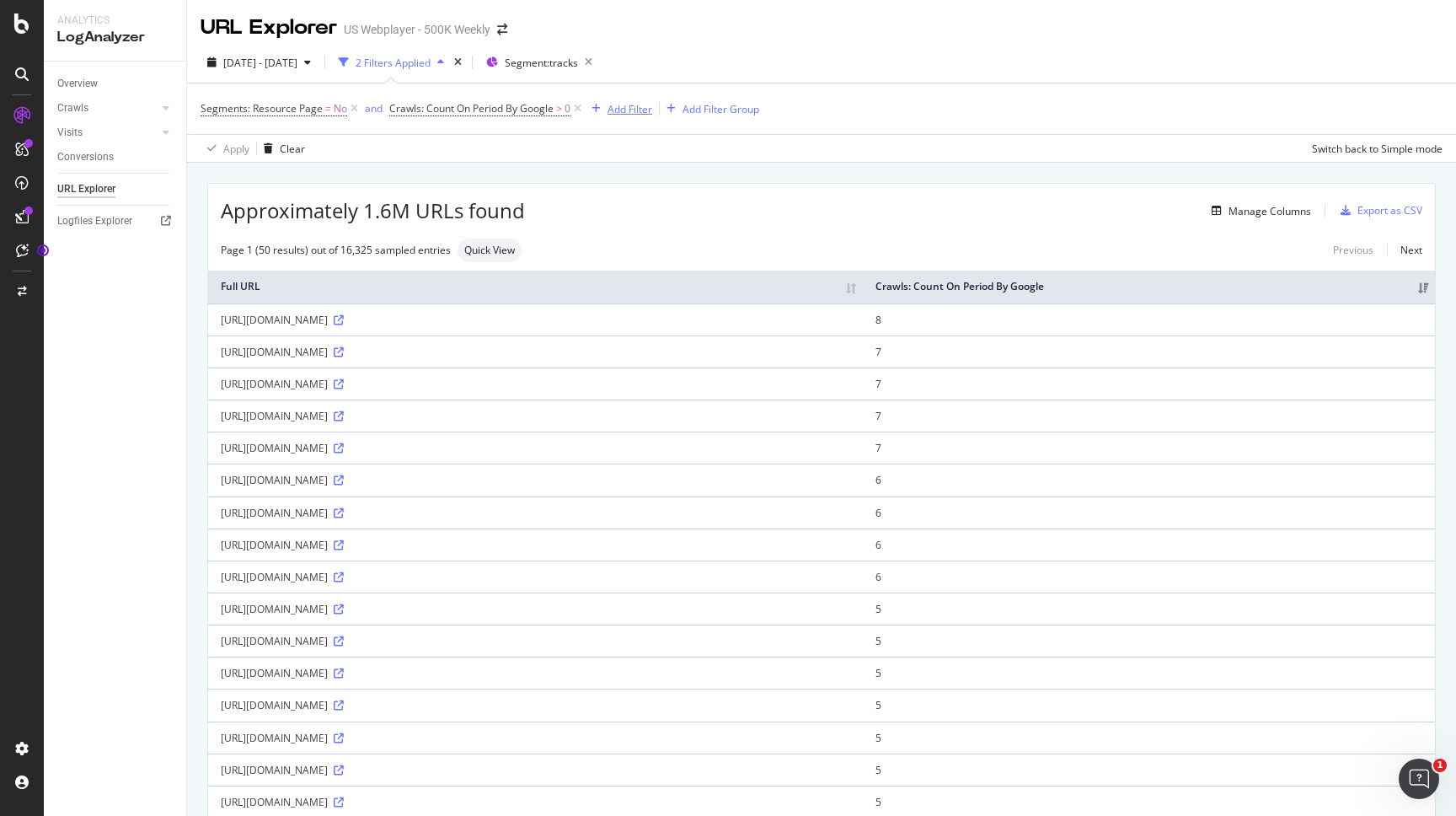
click at [630, 117] on div "Add Filter" at bounding box center [629, 109] width 45 height 15
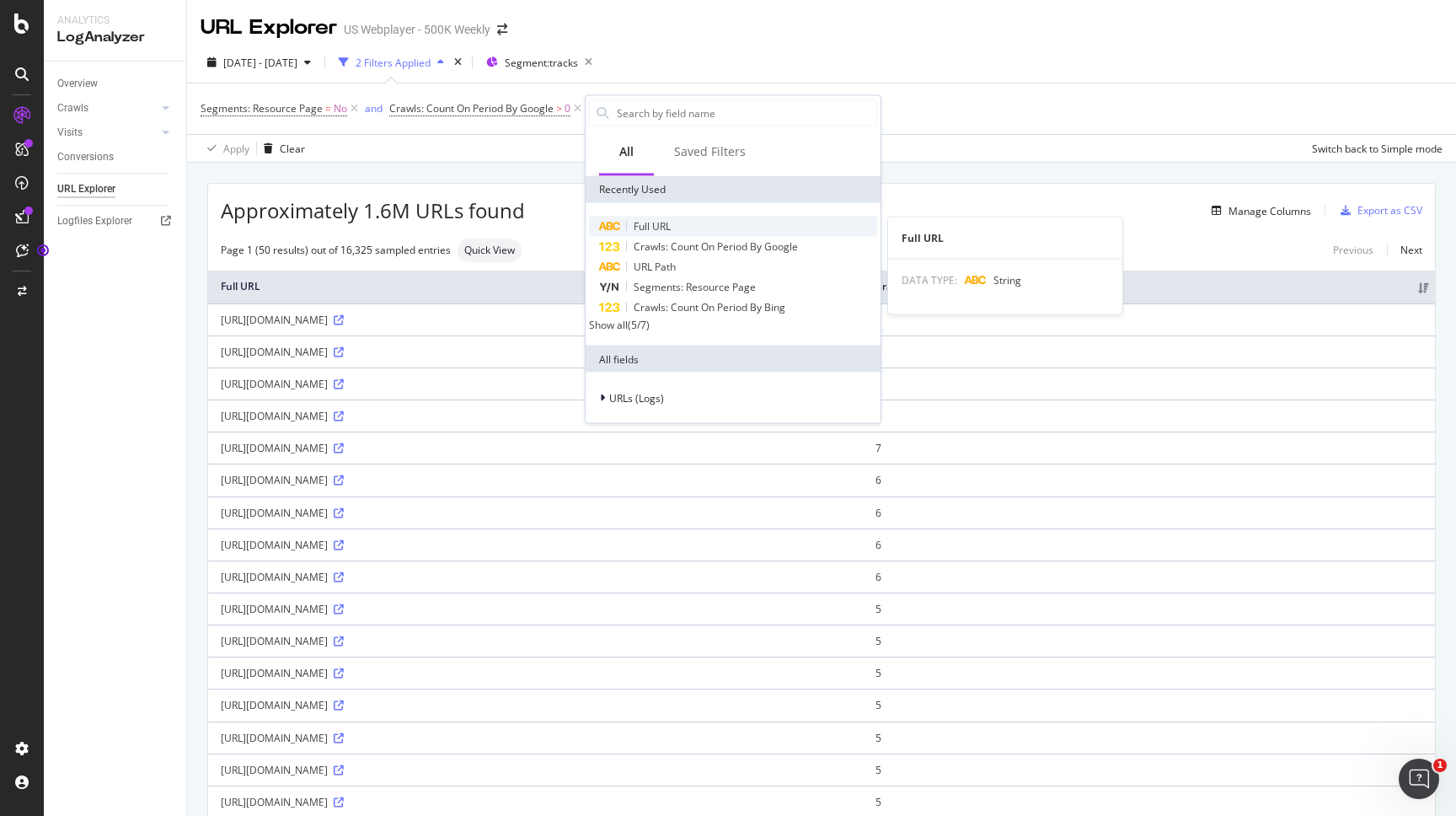
click at [664, 229] on span "Full URL" at bounding box center [652, 226] width 37 height 15
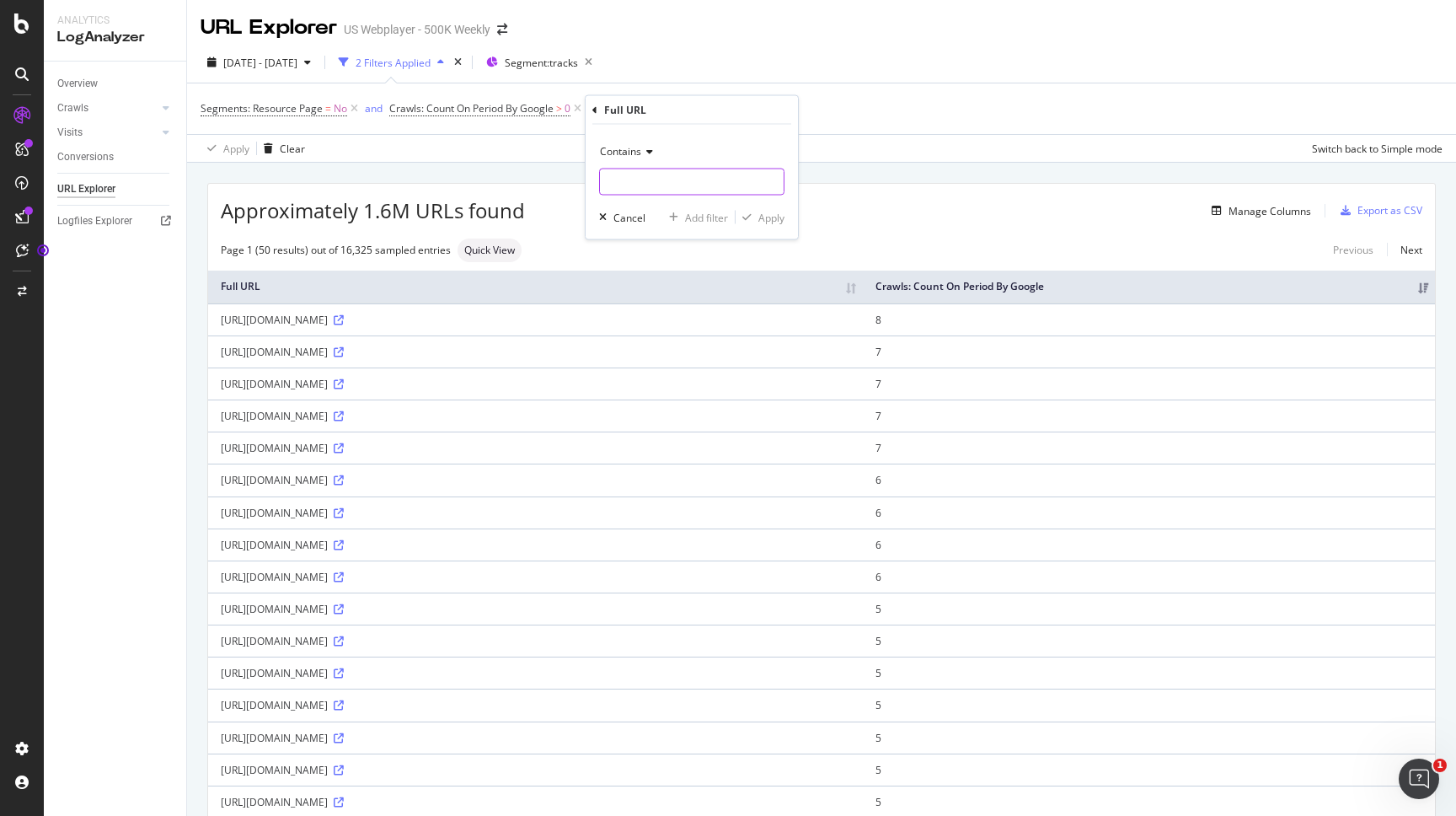
click at [711, 193] on input "text" at bounding box center [692, 182] width 184 height 27
type input ".com/tracks/sitemap"
click at [769, 212] on div "Apply" at bounding box center [771, 217] width 26 height 15
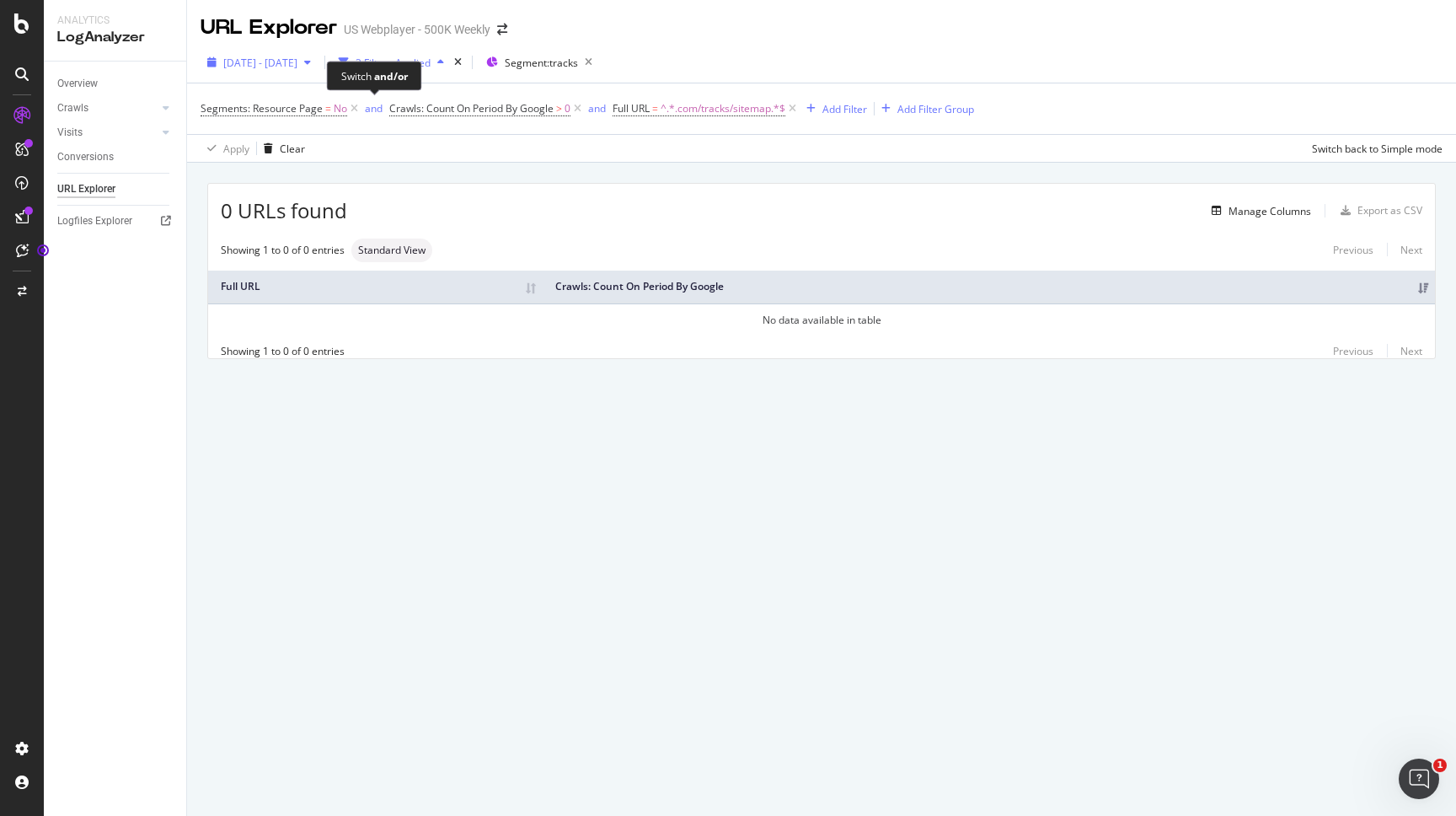
click at [297, 67] on span "[DATE] - [DATE]" at bounding box center [260, 63] width 74 height 15
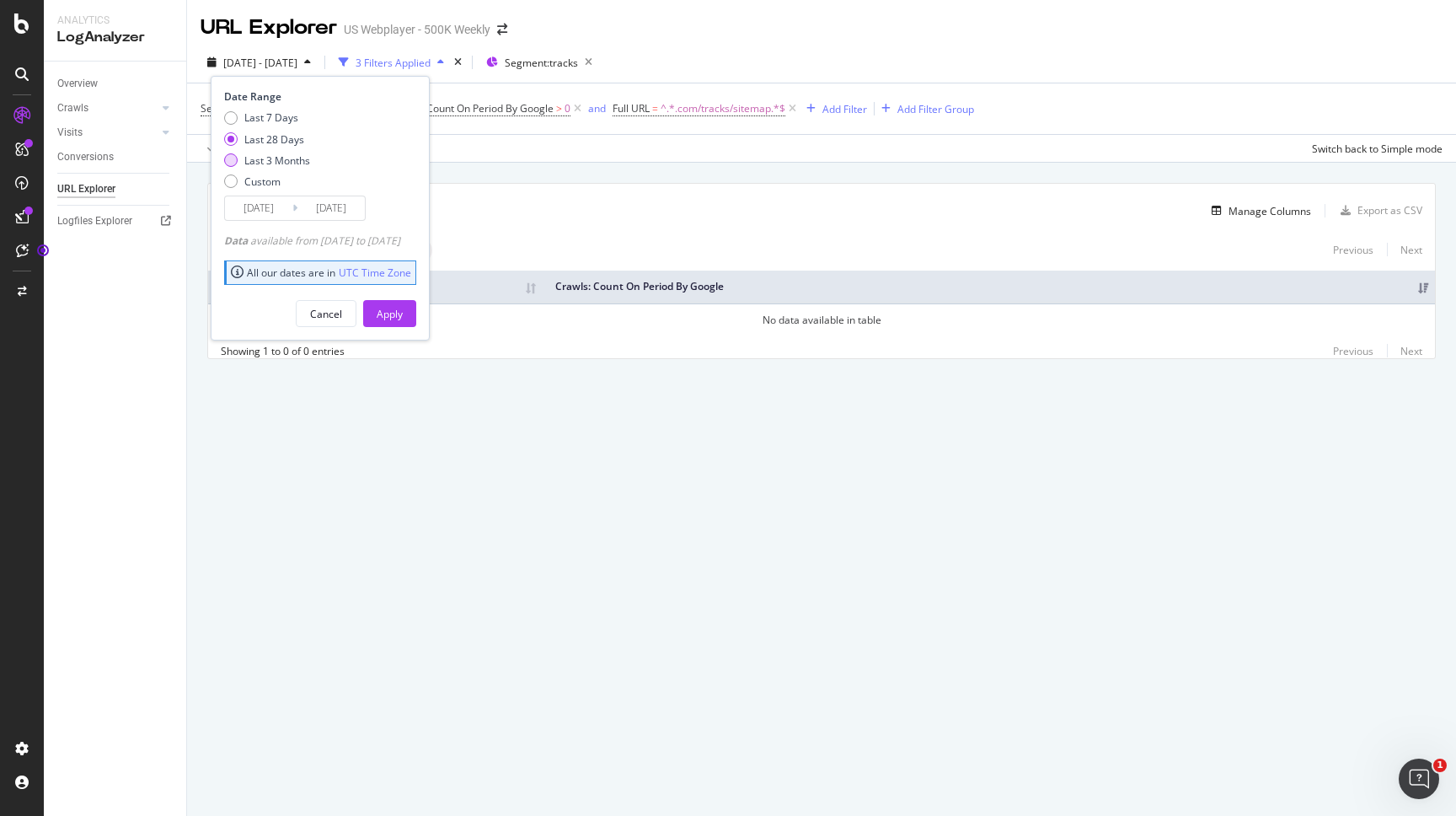
click at [264, 163] on div "Last 3 Months" at bounding box center [277, 160] width 66 height 15
type input "[DATE]"
click at [403, 312] on button "Apply" at bounding box center [389, 314] width 53 height 27
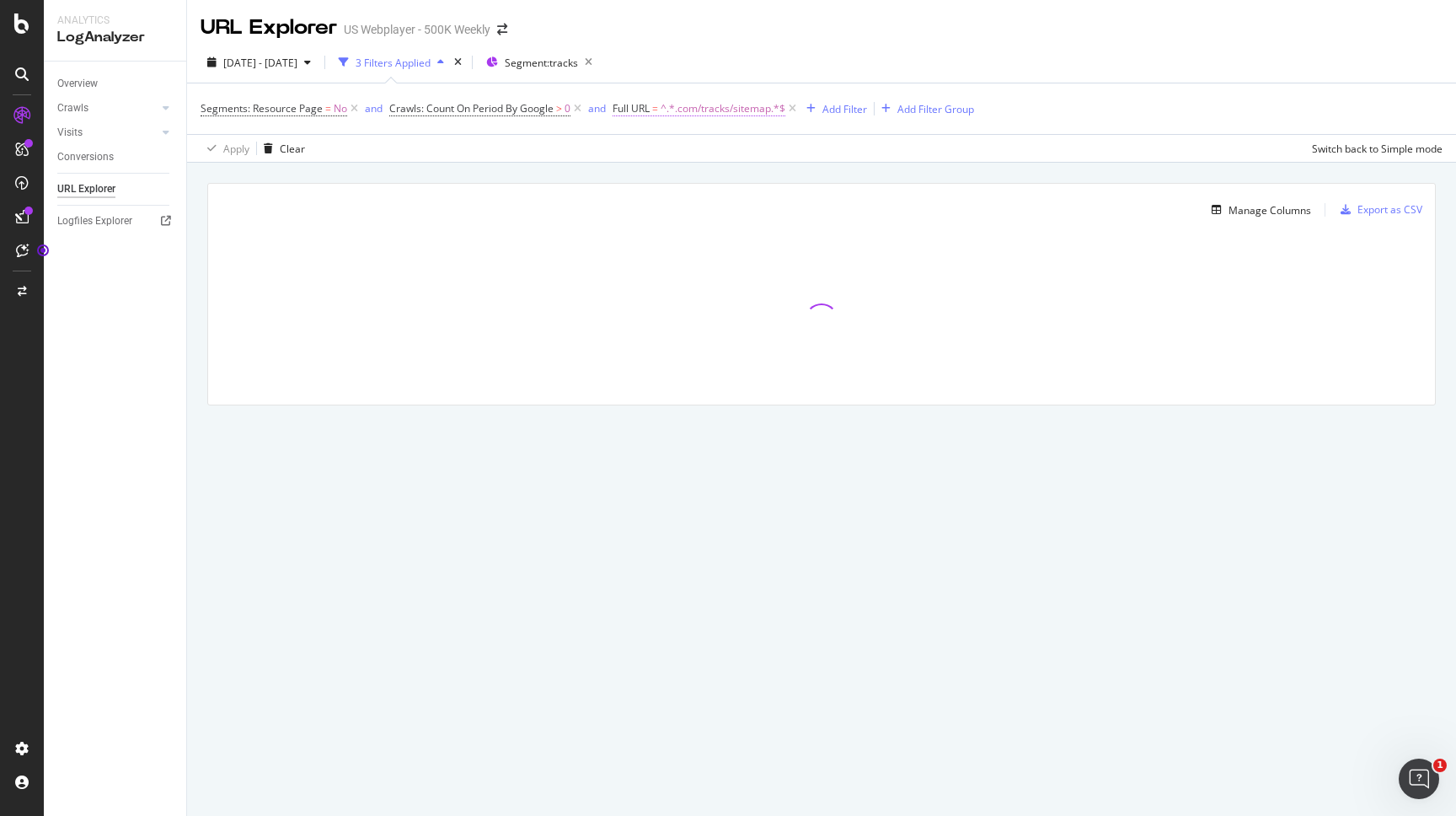
click at [632, 108] on span "Full URL" at bounding box center [631, 108] width 37 height 15
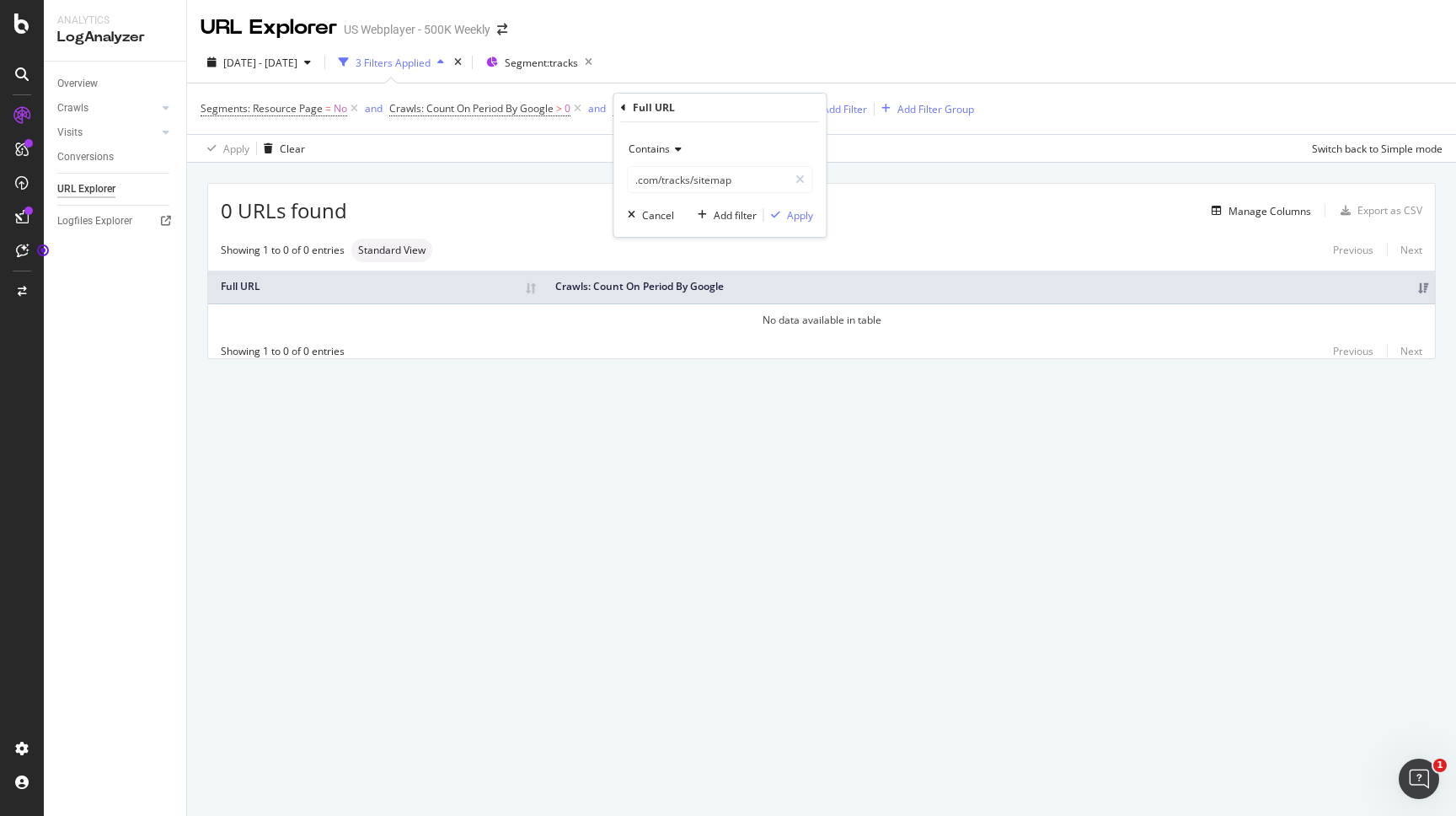
click at [726, 336] on td "No data available in table" at bounding box center [821, 319] width 1227 height 32
click at [706, 113] on span "^.*.com/tracks/sitemap.*$" at bounding box center [723, 108] width 125 height 24
click at [689, 182] on input ".com/tracks/sitemap" at bounding box center [708, 180] width 160 height 27
click at [660, 317] on td "No data available in table" at bounding box center [821, 319] width 1227 height 32
click at [352, 110] on icon at bounding box center [355, 108] width 15 height 16
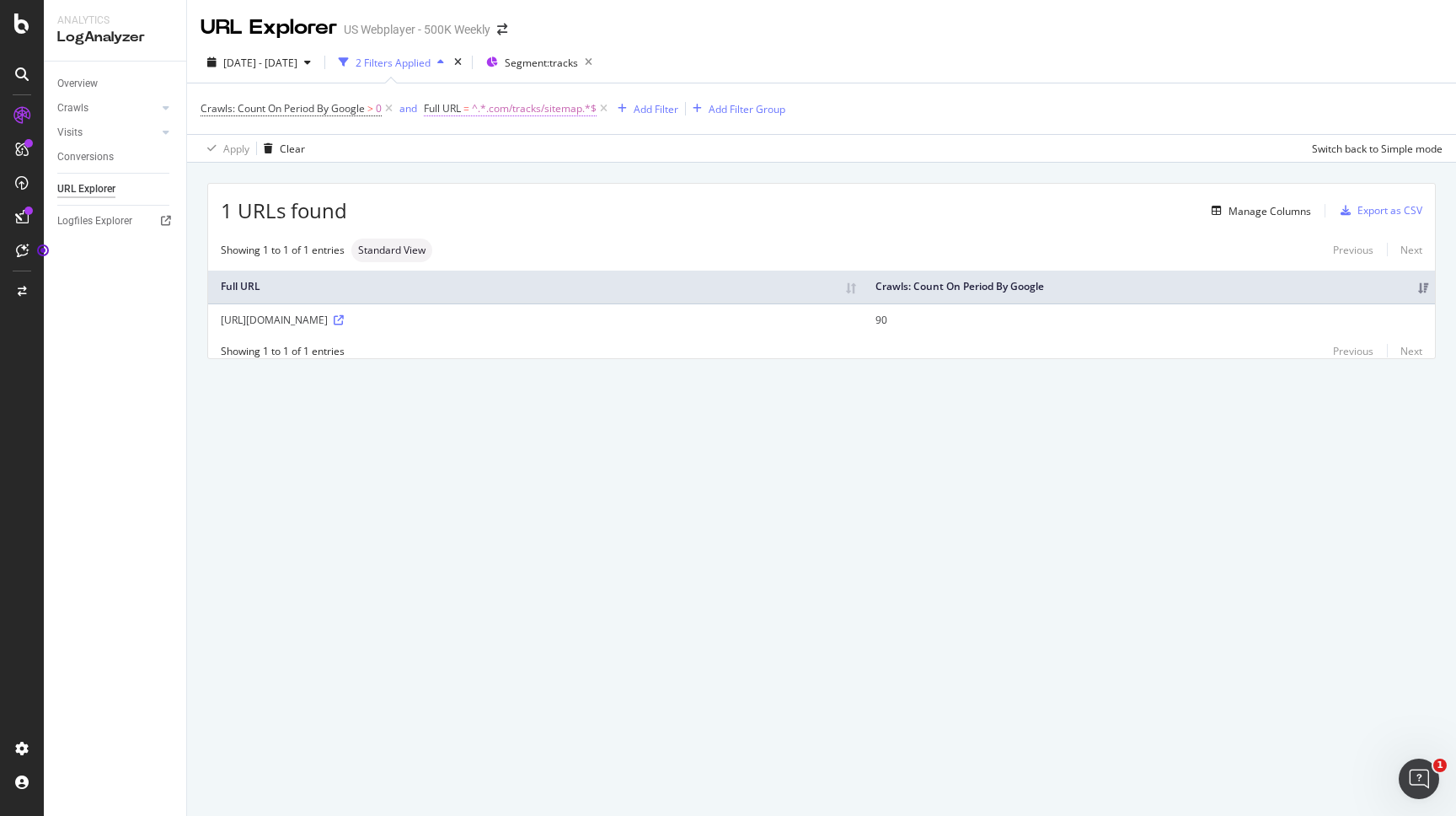
click at [552, 106] on span "^.*.com/tracks/sitemap.*$" at bounding box center [534, 108] width 125 height 24
click at [452, 181] on input ".com/tracks/sitemap" at bounding box center [520, 180] width 160 height 27
type input "com/tracks/sitemap"
click at [611, 212] on div "Apply" at bounding box center [612, 215] width 26 height 15
